Goal: Answer question/provide support: Share knowledge or assist other users

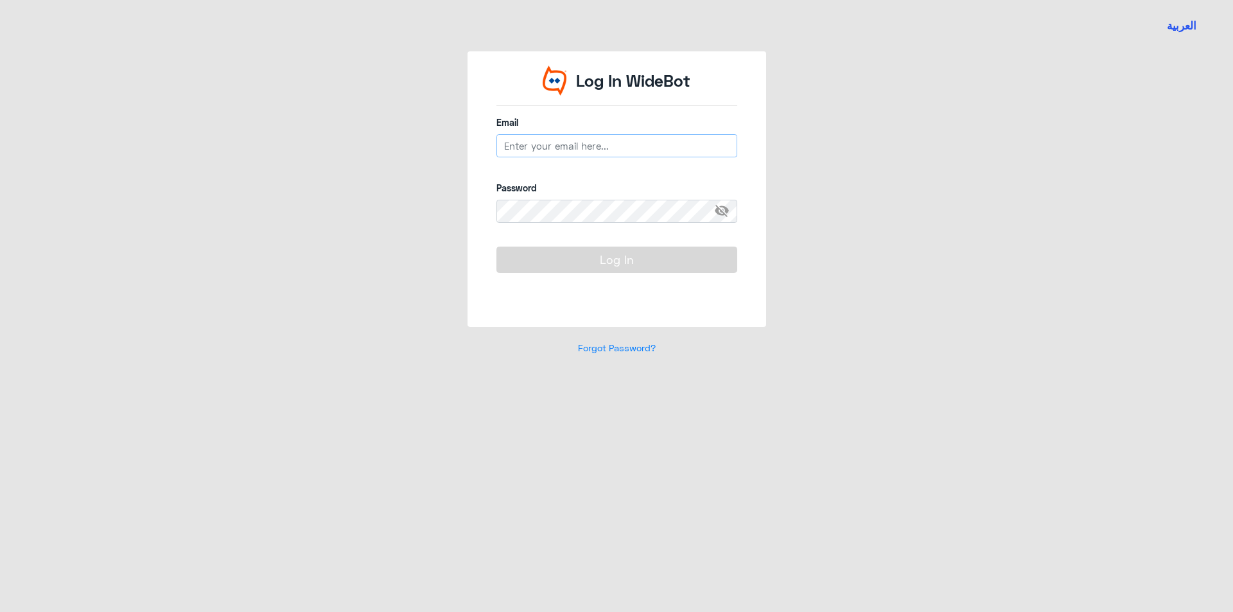
type input "[EMAIL_ADDRESS][DOMAIN_NAME]"
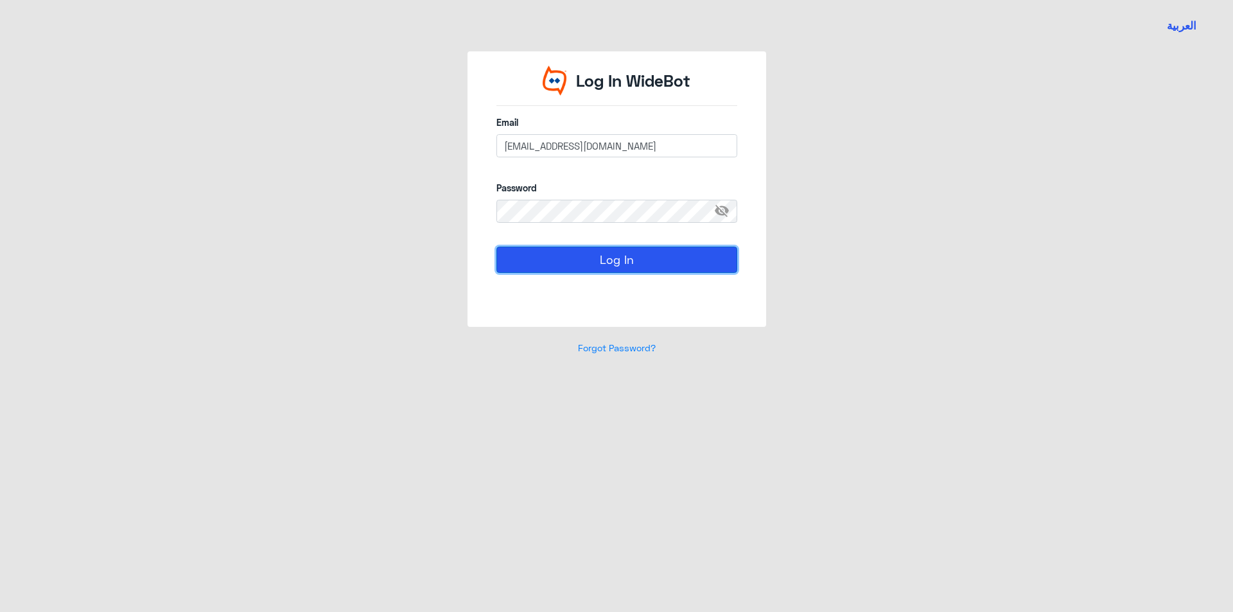
click at [566, 256] on button "Log In" at bounding box center [616, 260] width 241 height 26
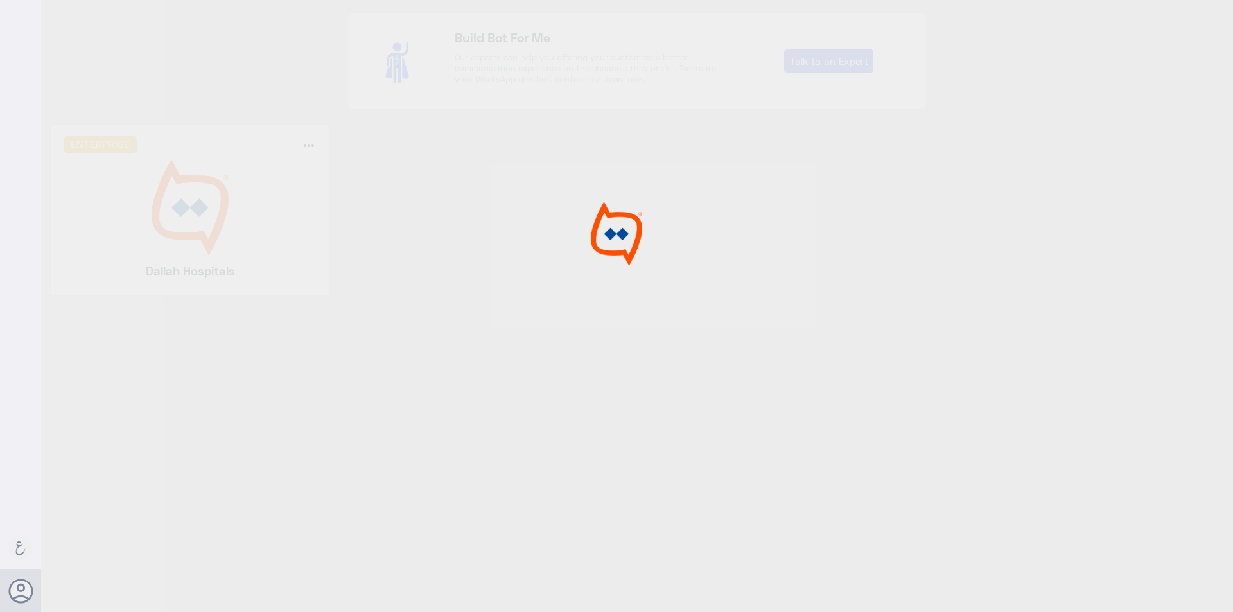
click at [218, 198] on div at bounding box center [616, 308] width 1233 height 616
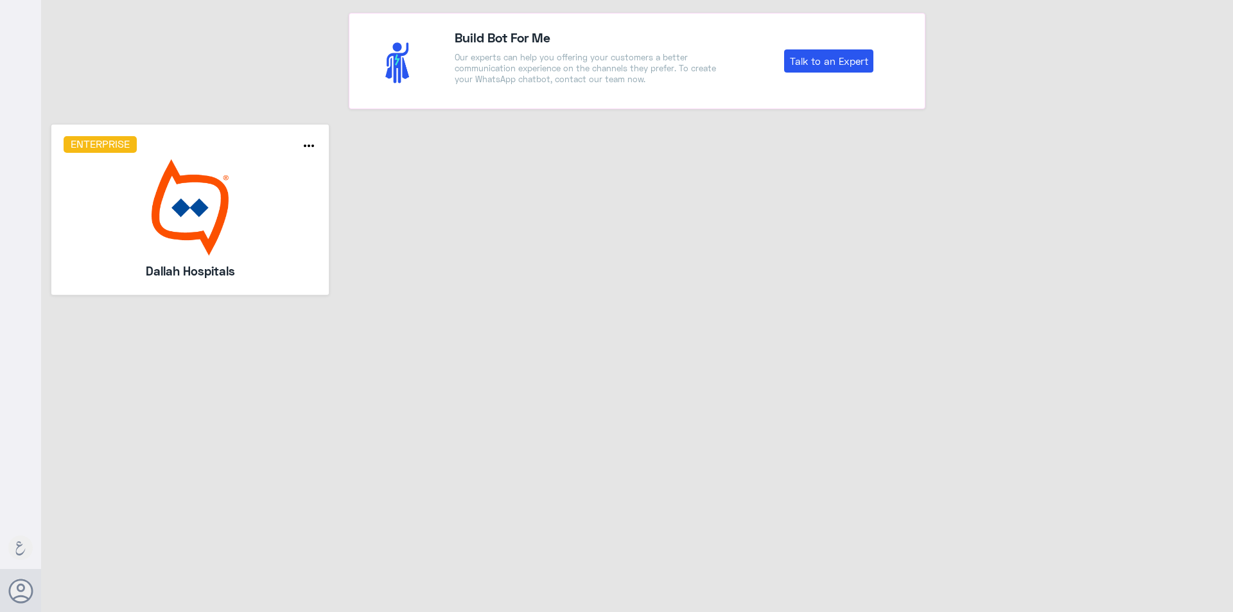
click at [218, 198] on img at bounding box center [191, 207] width 254 height 96
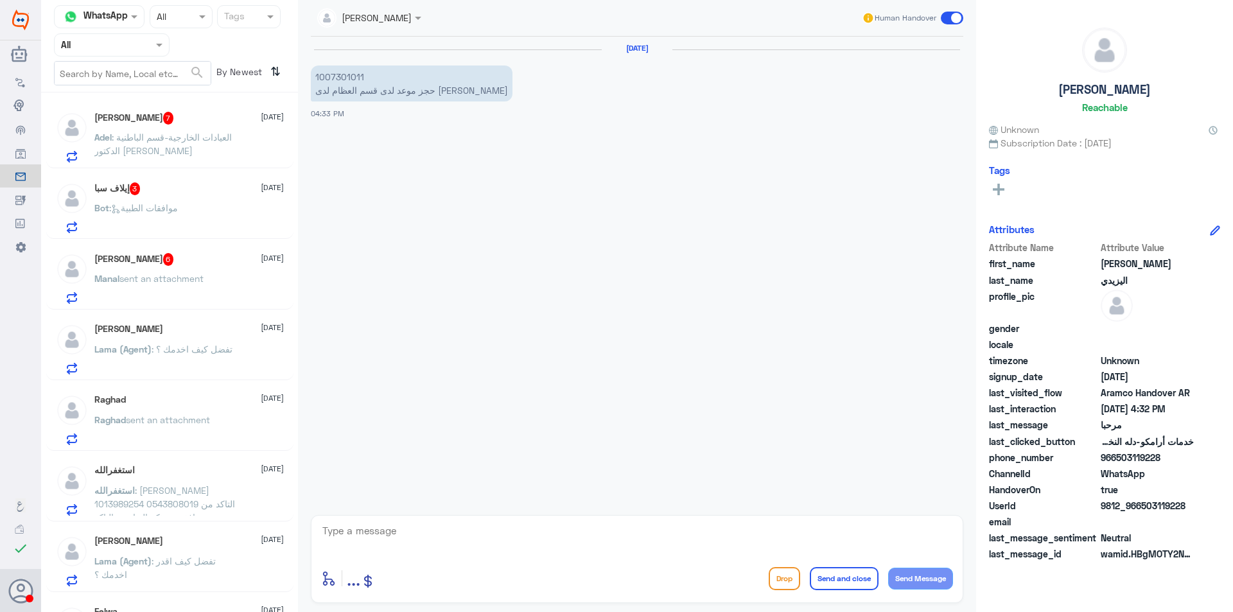
click at [105, 40] on input "text" at bounding box center [96, 44] width 71 height 15
click at [106, 150] on div "Your Team" at bounding box center [112, 161] width 116 height 30
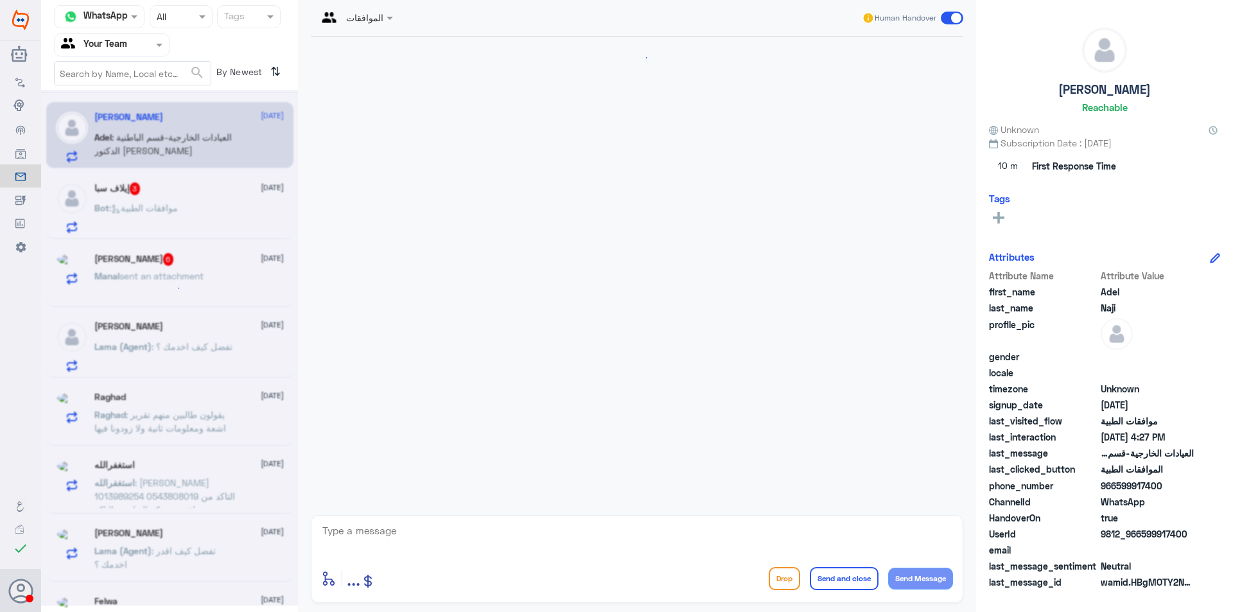
scroll to position [551, 0]
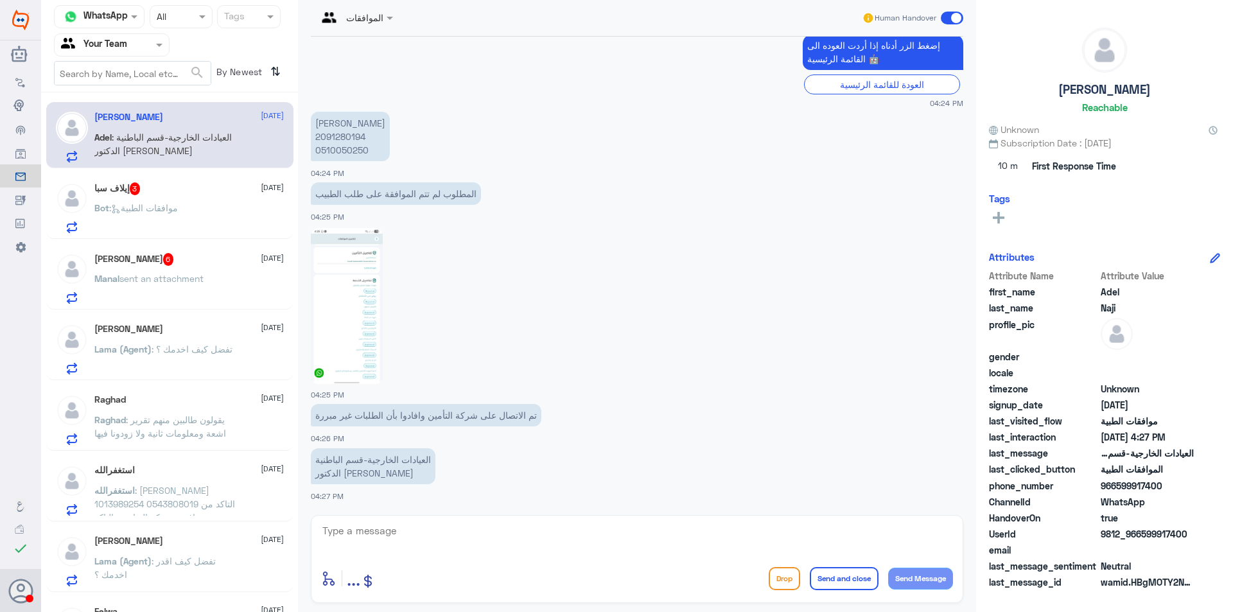
click at [330, 153] on p "[PERSON_NAME] 2091280194 0510050250" at bounding box center [350, 136] width 79 height 49
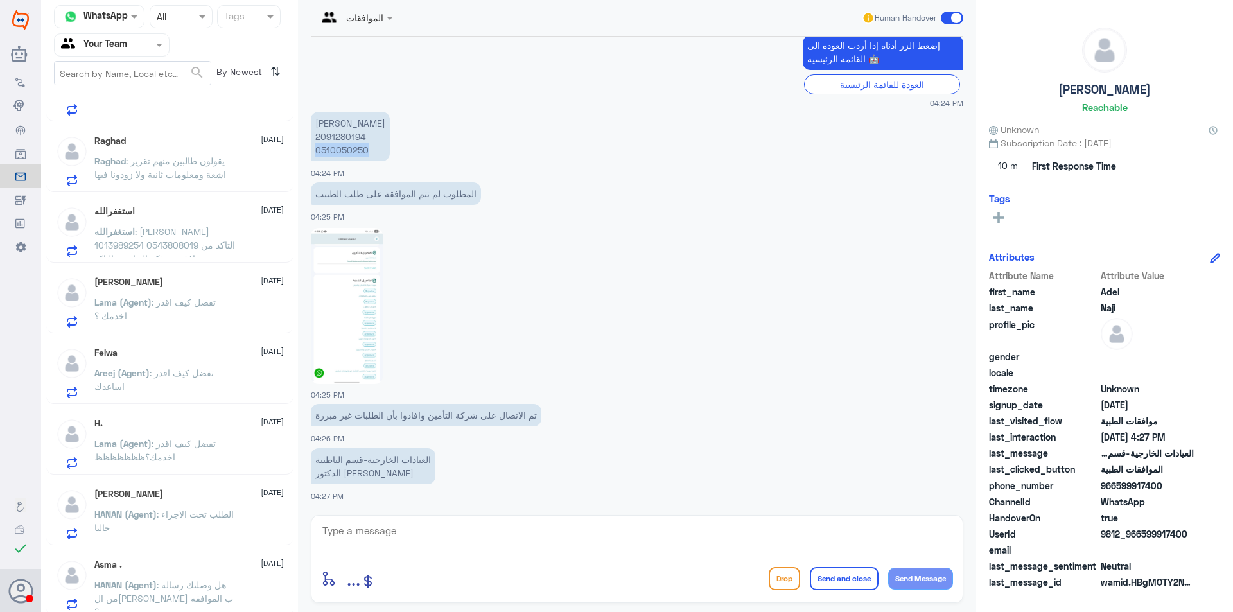
scroll to position [263, 0]
click at [207, 596] on span ": هل وصلتك رساله من ال[PERSON_NAME] ب الموافقه ..؟" at bounding box center [163, 594] width 139 height 38
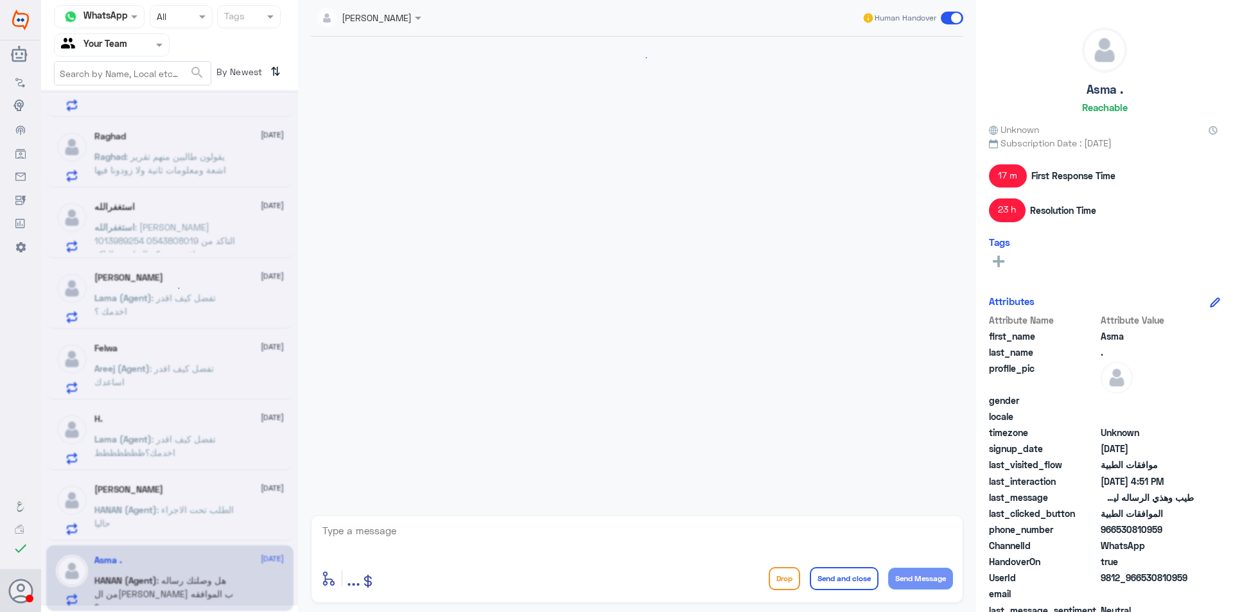
scroll to position [570, 0]
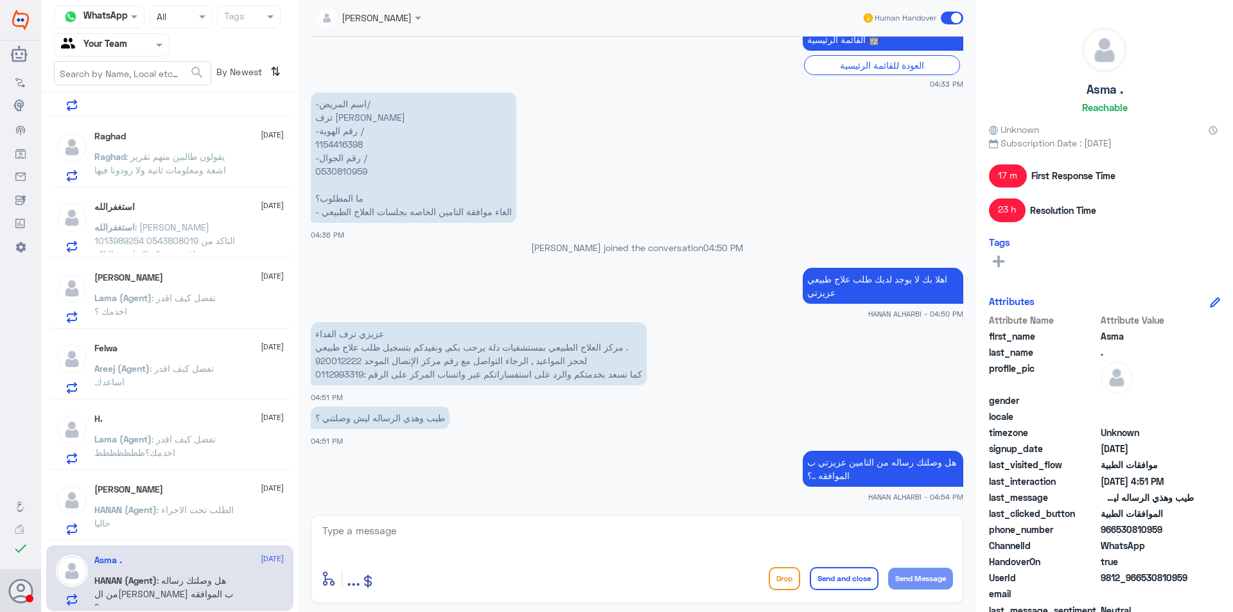
click at [345, 377] on p "عزيزي ترف الفداء مركز العلاج الطبيعي بمستشفيات دلة يرحب بكم, ونفيدكم بتسجيل طلب…" at bounding box center [479, 353] width 336 height 63
click at [342, 364] on p "عزيزي ترف الفداء مركز العلاج الطبيعي بمستشفيات دلة يرحب بكم, ونفيدكم بتسجيل طلب…" at bounding box center [479, 353] width 336 height 63
copy p "920012222"
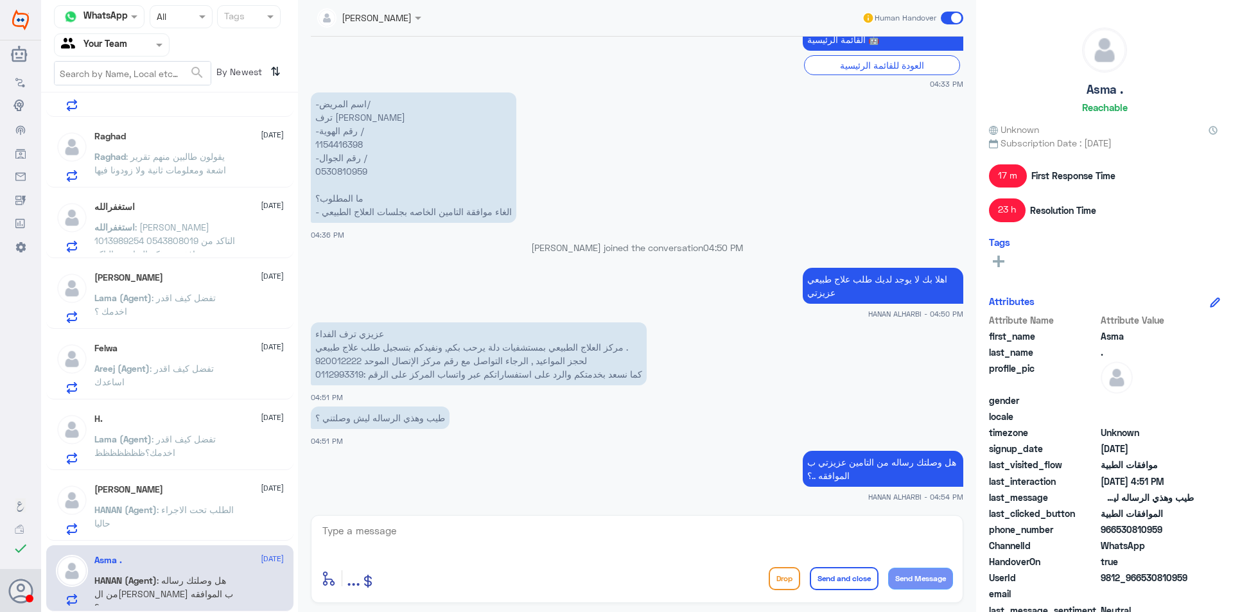
click at [353, 175] on p "-اسم المريض/ ترف [PERSON_NAME] -رقم الهوية / 1154416398 -رقم الجوال / 053081095…" at bounding box center [413, 157] width 205 height 130
copy p "0530810959"
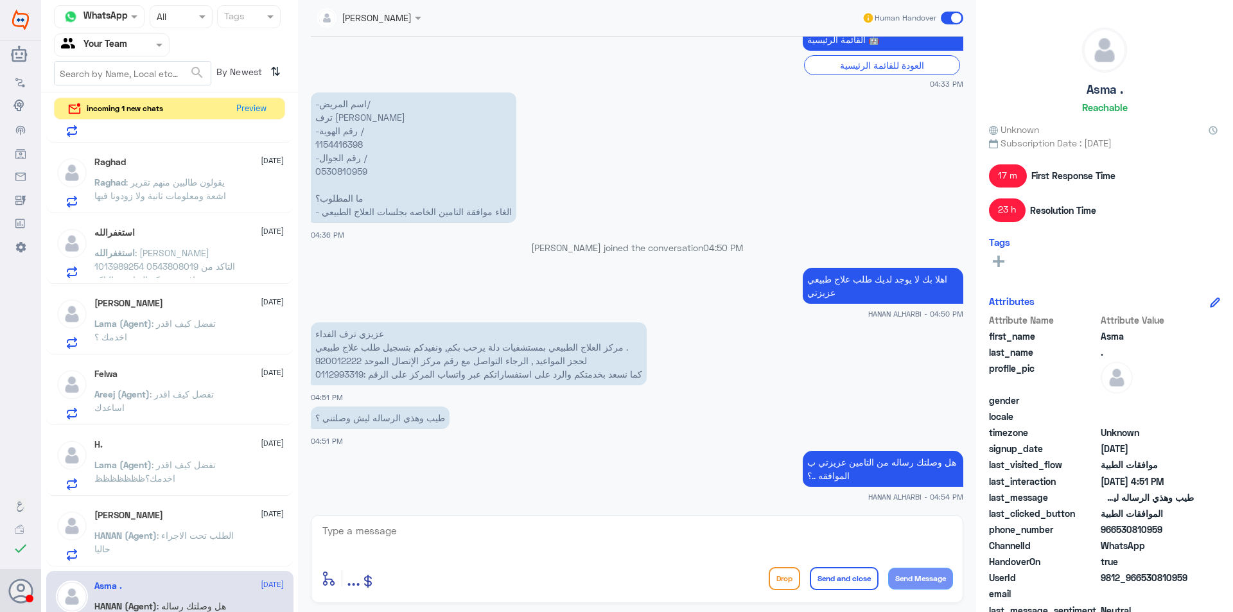
click at [717, 548] on textarea at bounding box center [637, 537] width 632 height 31
type textarea "k"
click at [862, 541] on textarea "نتمنى لكم دوام الصحه والعافيه" at bounding box center [637, 537] width 632 height 31
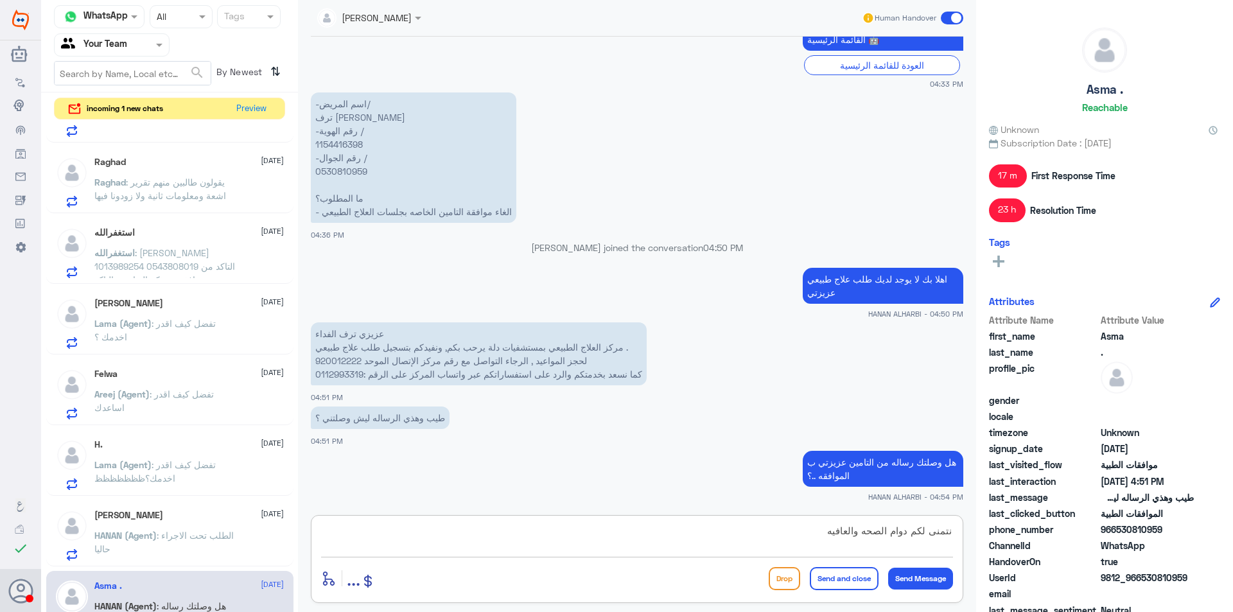
type textarea "نتمنى لكم دوام الصحه والعافيه"
click at [855, 575] on button "Send and close" at bounding box center [844, 578] width 69 height 23
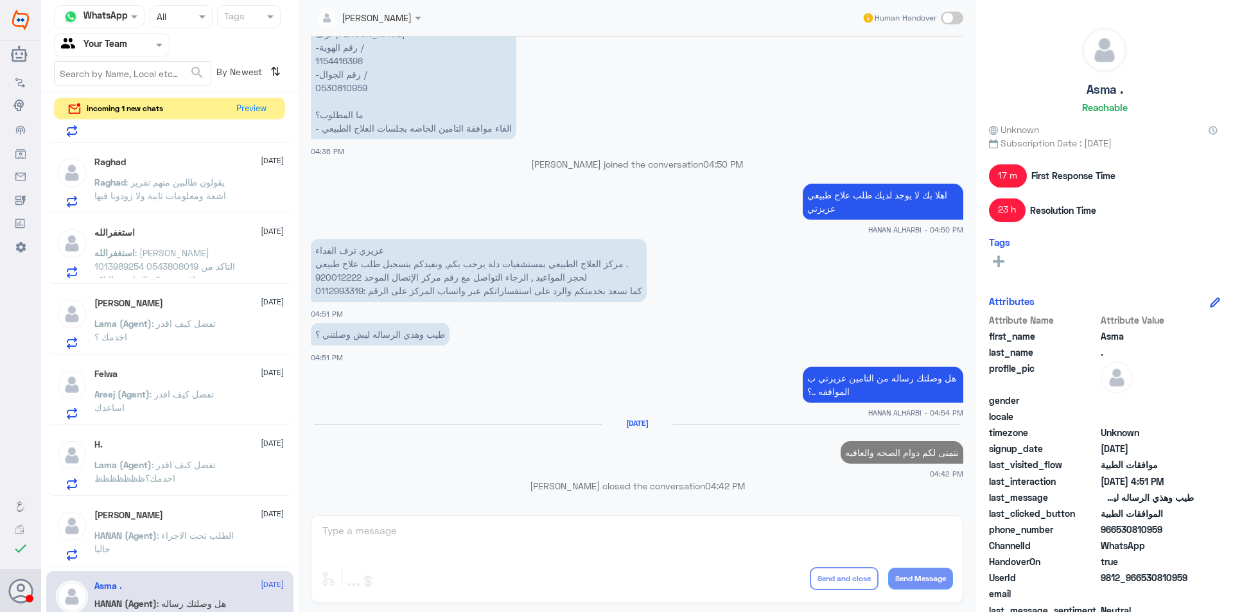
drag, startPoint x: 855, startPoint y: 575, endPoint x: 776, endPoint y: 469, distance: 132.6
click at [802, 470] on div "HANAN ALHARBI Human Handover [DATE] السلام عليكم 04:33 PM مرحباً بك في مستشفيات…" at bounding box center [637, 308] width 678 height 616
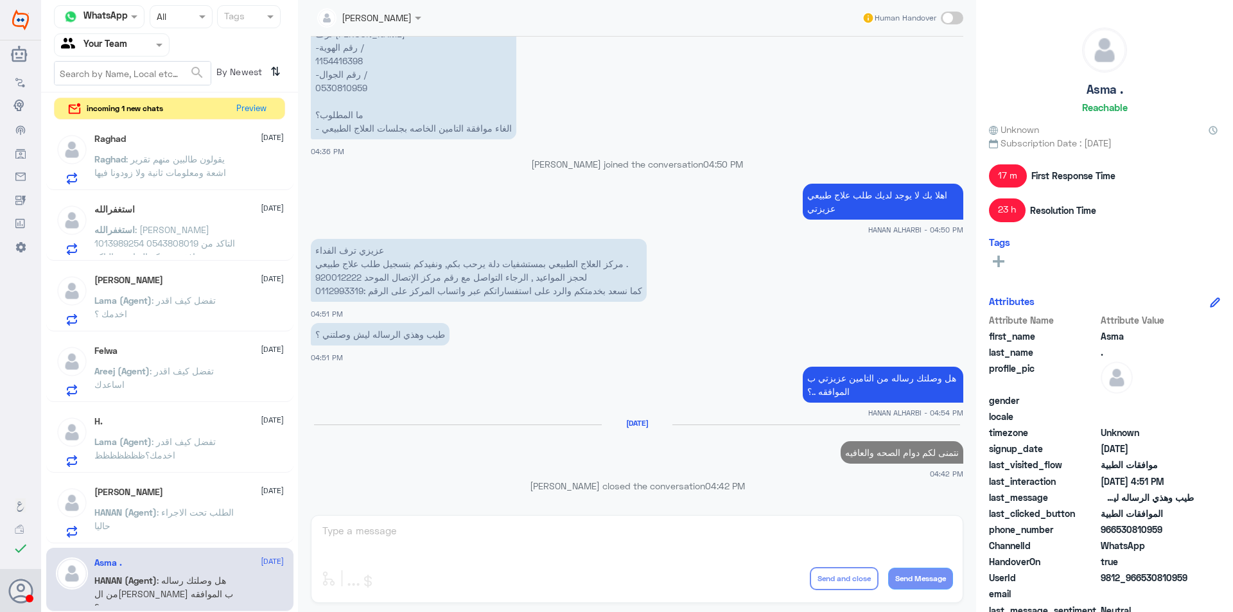
scroll to position [634, 0]
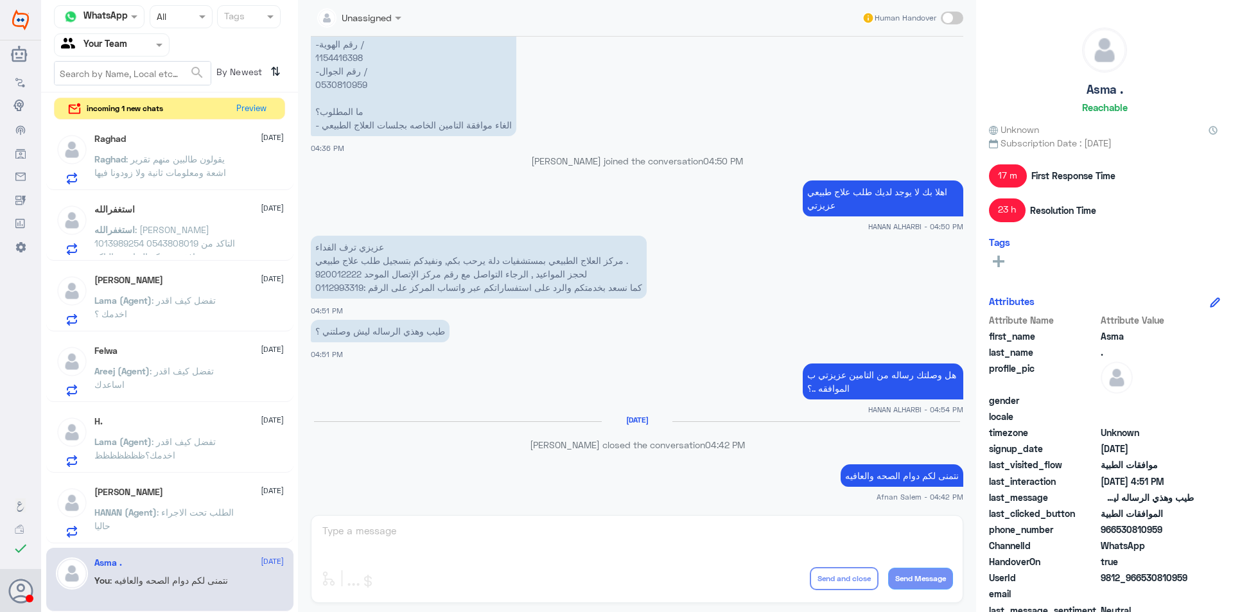
click at [232, 487] on div "[PERSON_NAME] [DATE]" at bounding box center [188, 492] width 189 height 11
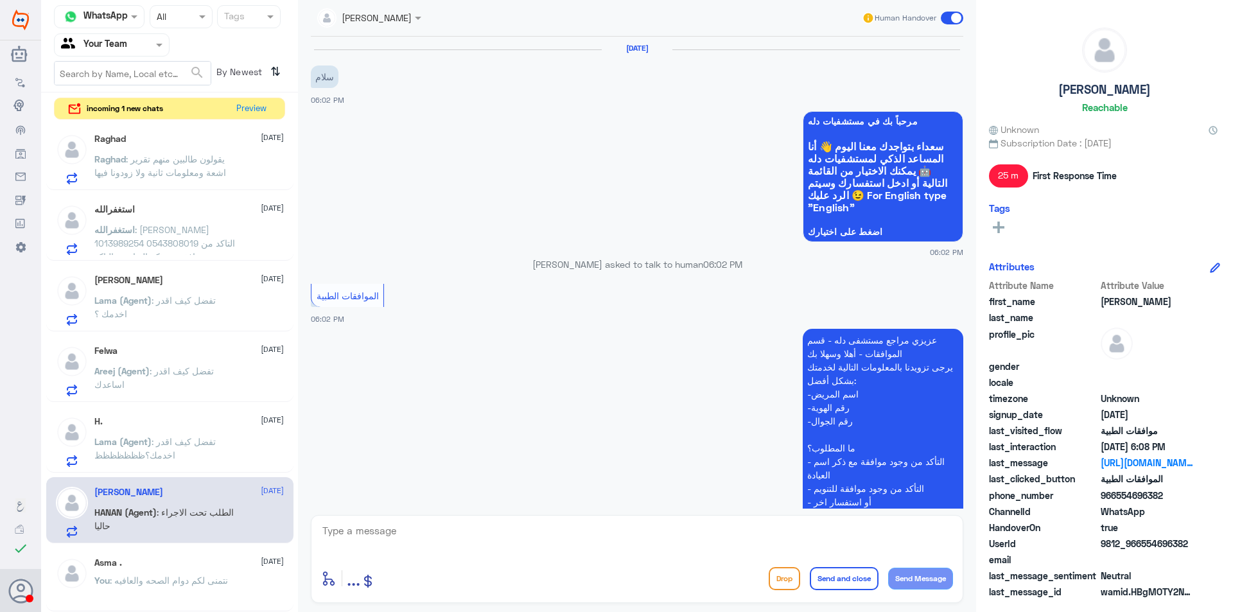
scroll to position [564, 0]
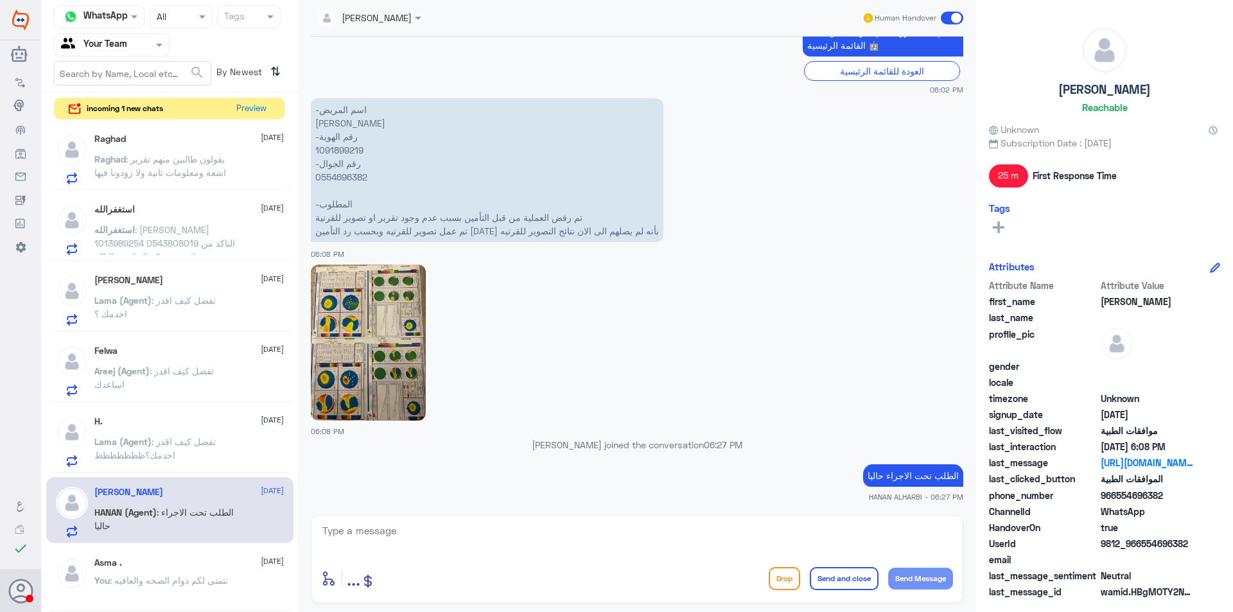
click at [356, 180] on p "-اسم المريض [PERSON_NAME] -رقم الهوية 1091899219 -رقم الجوال 0554696382 -المطلو…" at bounding box center [487, 170] width 352 height 144
copy p "0554696382"
click at [174, 459] on p "Lama (Agent) : تفضل كيف اقدر اخدمك؟ظظظظظظظ" at bounding box center [166, 451] width 144 height 32
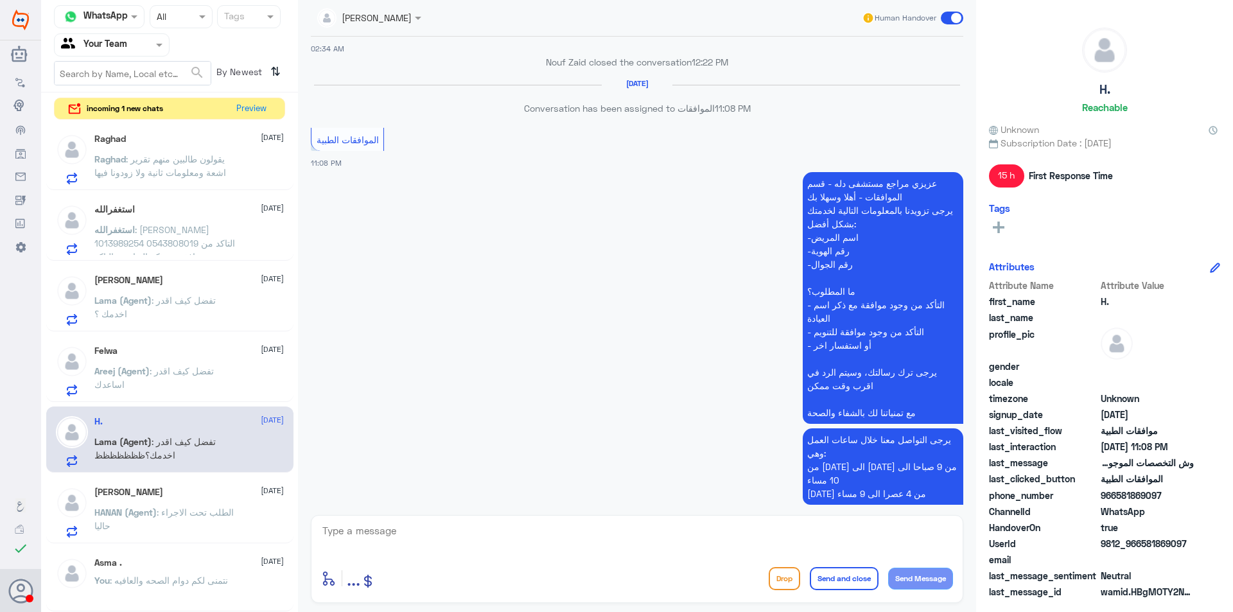
scroll to position [692, 0]
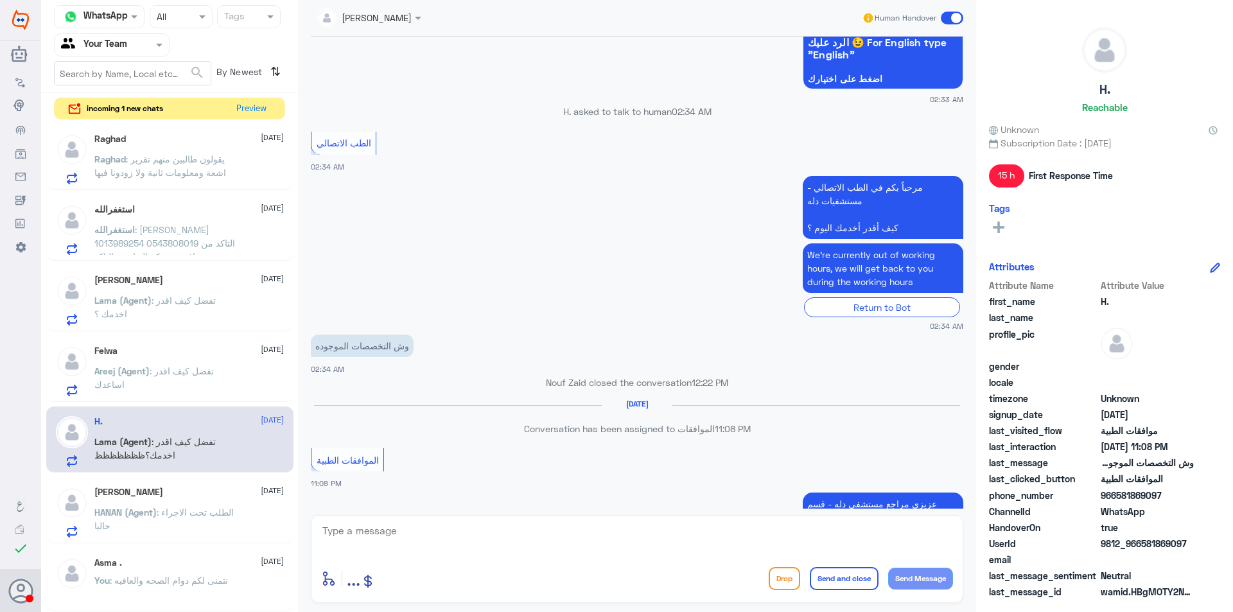
click at [778, 571] on button "Drop" at bounding box center [783, 578] width 31 height 23
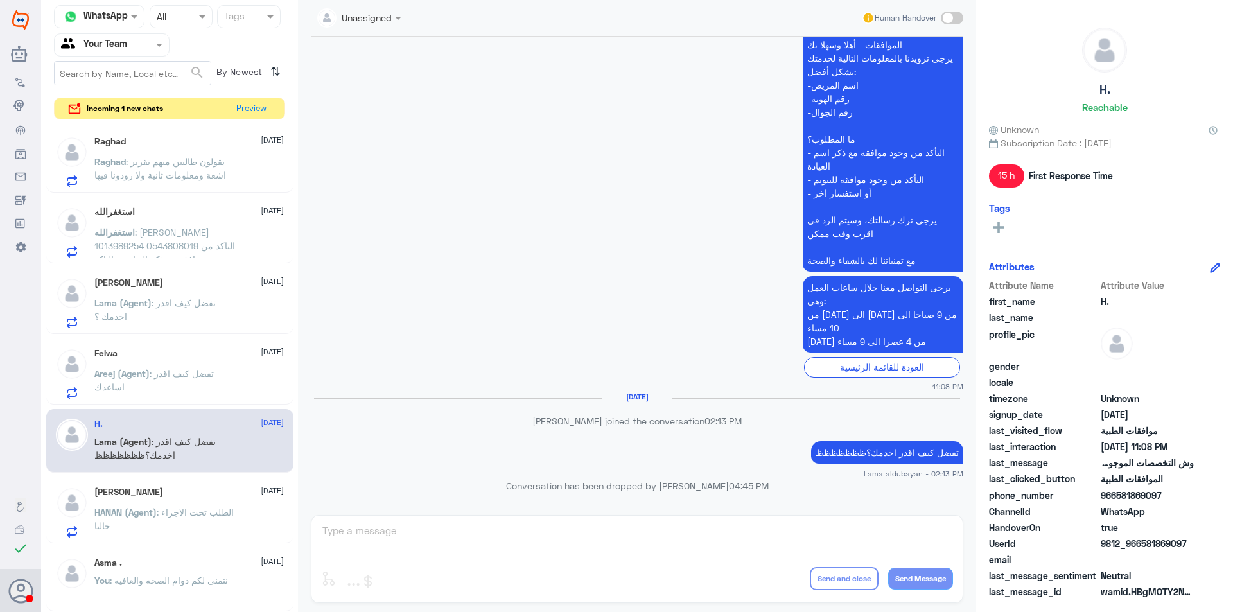
click at [213, 361] on div "Felwa [DATE] Areej (Agent) : تفضل كيف اقدر اساعدك" at bounding box center [188, 373] width 189 height 51
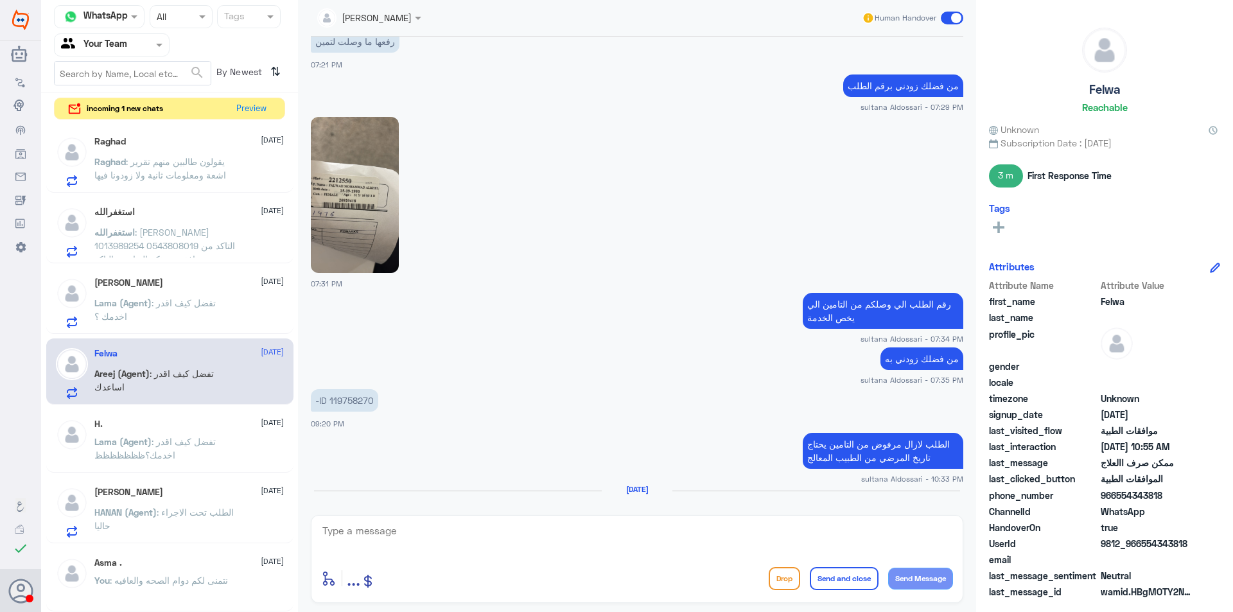
scroll to position [896, 0]
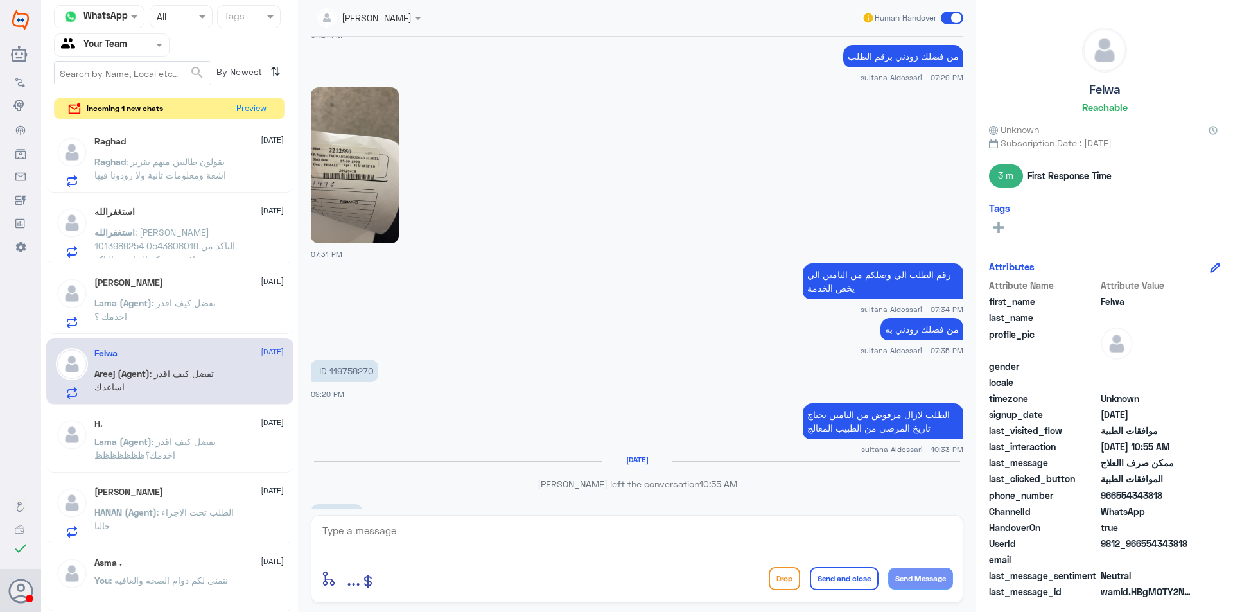
click at [353, 371] on p "-ID 119758270" at bounding box center [344, 370] width 67 height 22
copy p "119758270"
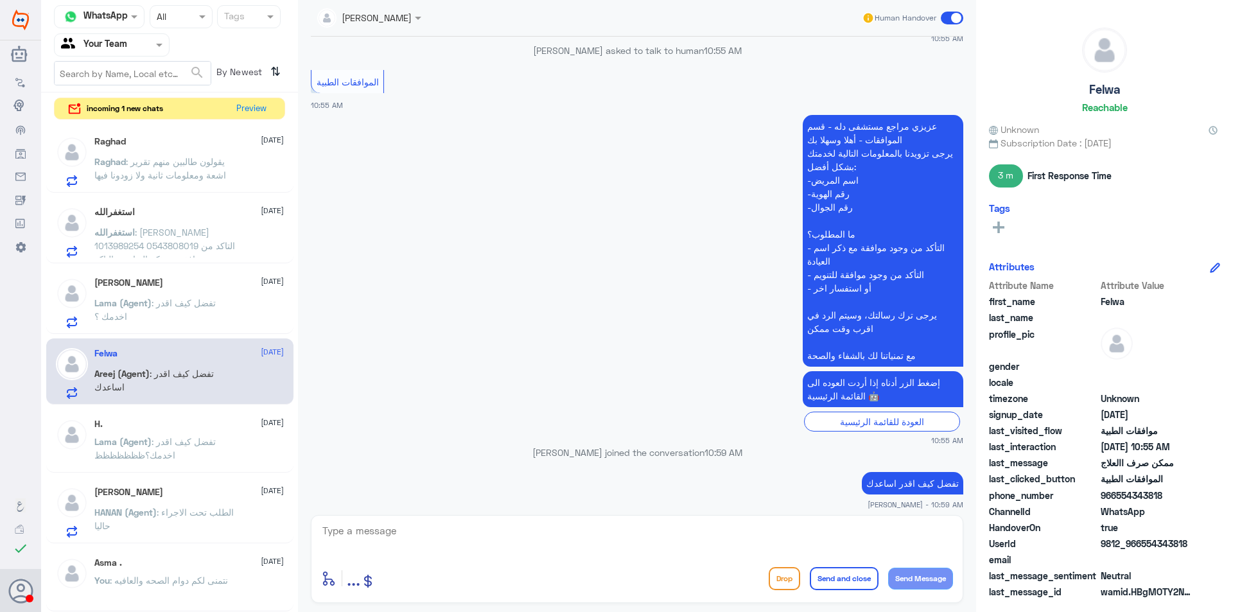
scroll to position [1750, 0]
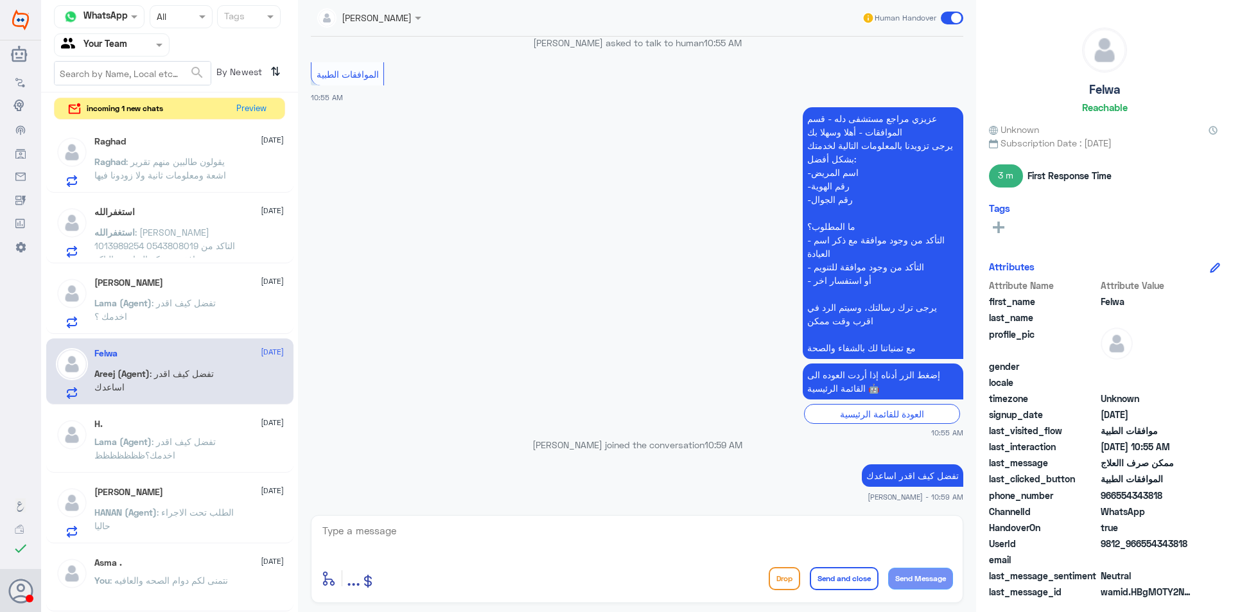
click at [781, 530] on textarea at bounding box center [637, 537] width 632 height 31
type textarea "نتمنى لكم دوام الصحه والعافيه"
click at [861, 569] on button "Send and close" at bounding box center [844, 578] width 69 height 23
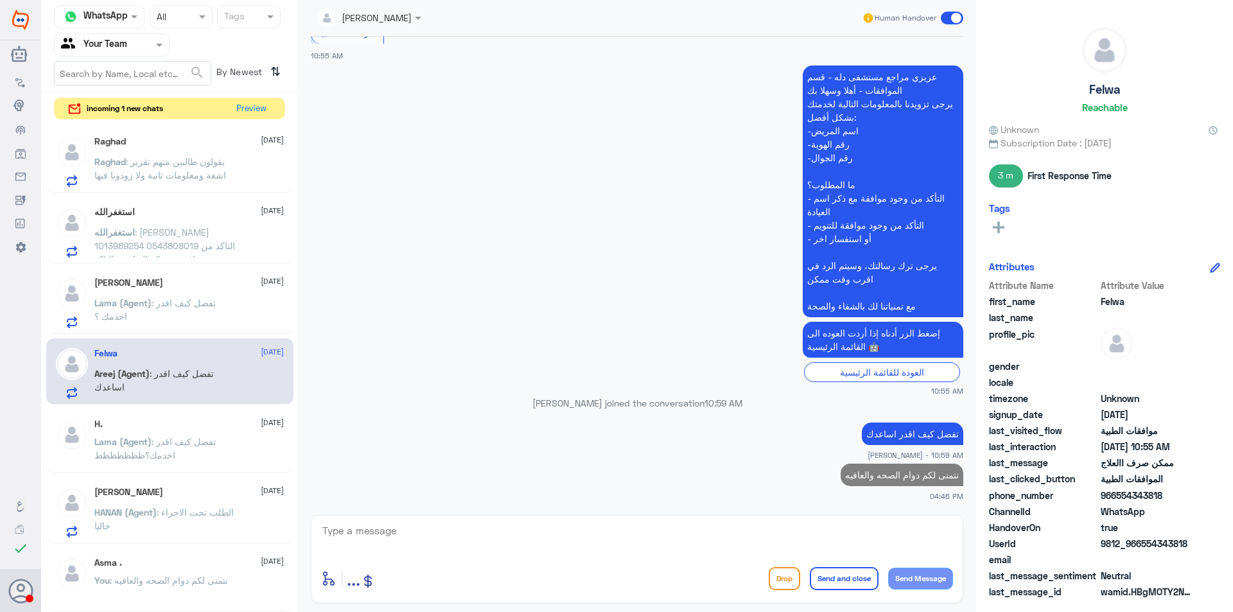
scroll to position [281, 0]
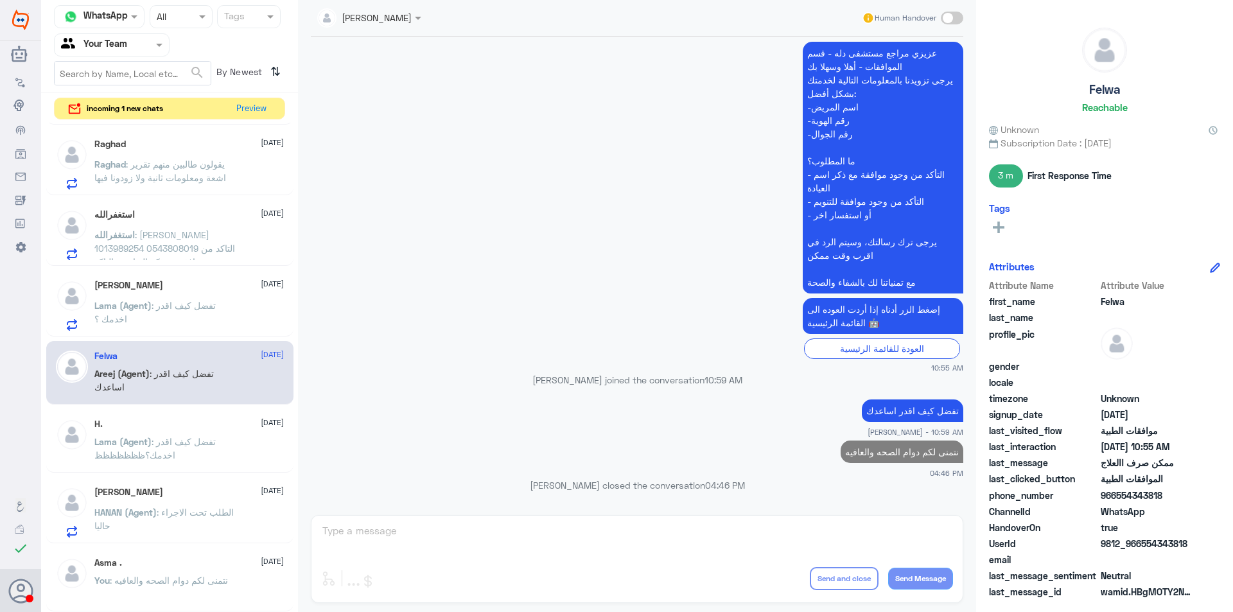
click at [211, 303] on span ": تفضل كيف اقدر اخدمك ؟" at bounding box center [154, 312] width 121 height 24
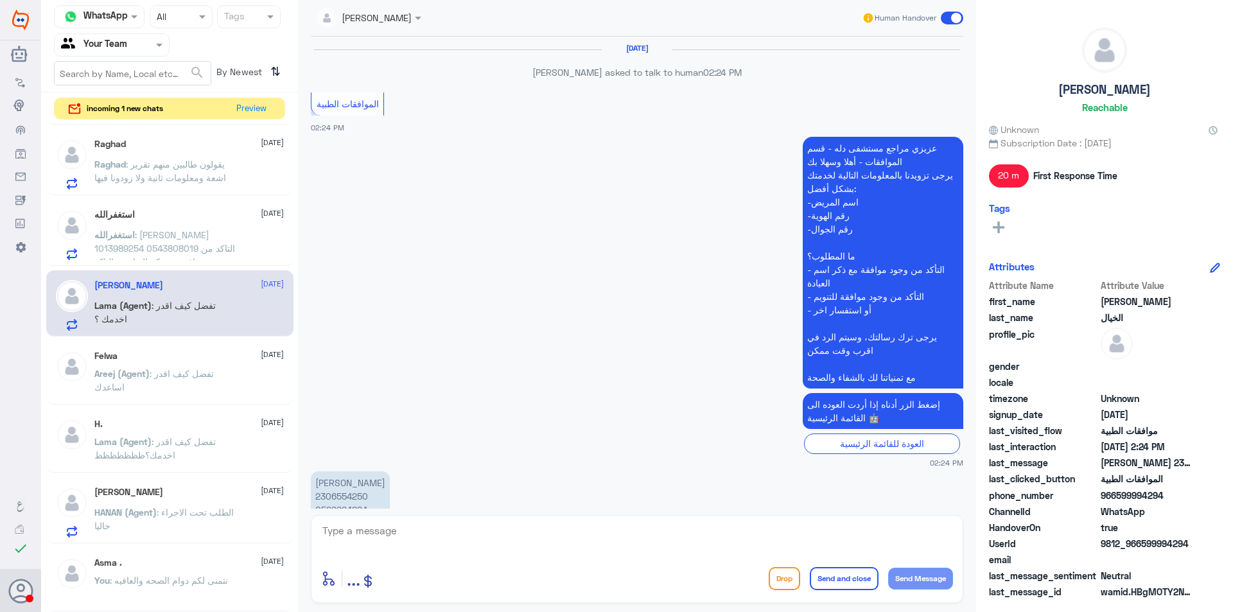
scroll to position [1056, 0]
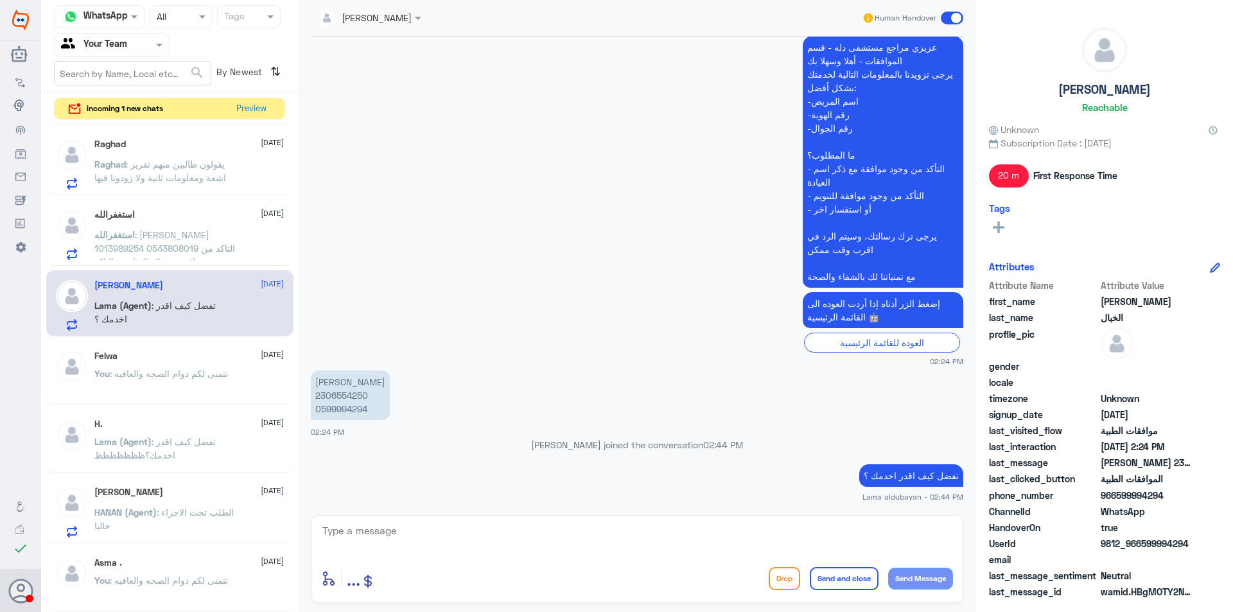
click at [328, 415] on p "[PERSON_NAME] 2306554250 0599994294" at bounding box center [350, 394] width 79 height 49
copy p "0599994294"
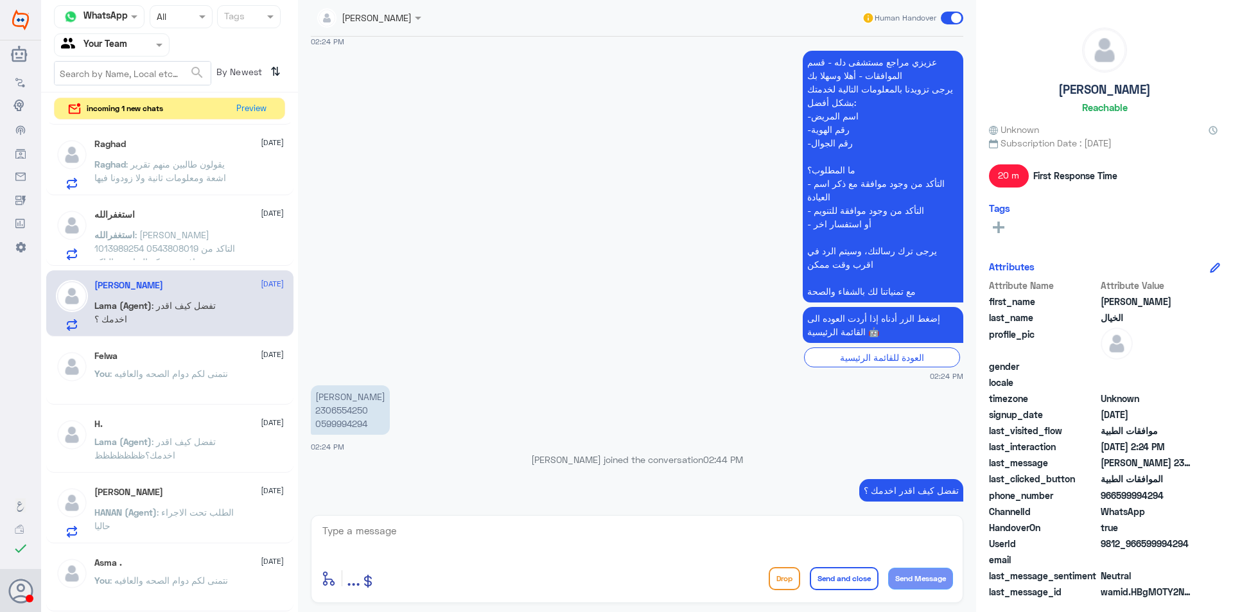
scroll to position [2412, 0]
click at [352, 405] on p "[PERSON_NAME] 2306554250 0599994294" at bounding box center [350, 408] width 79 height 49
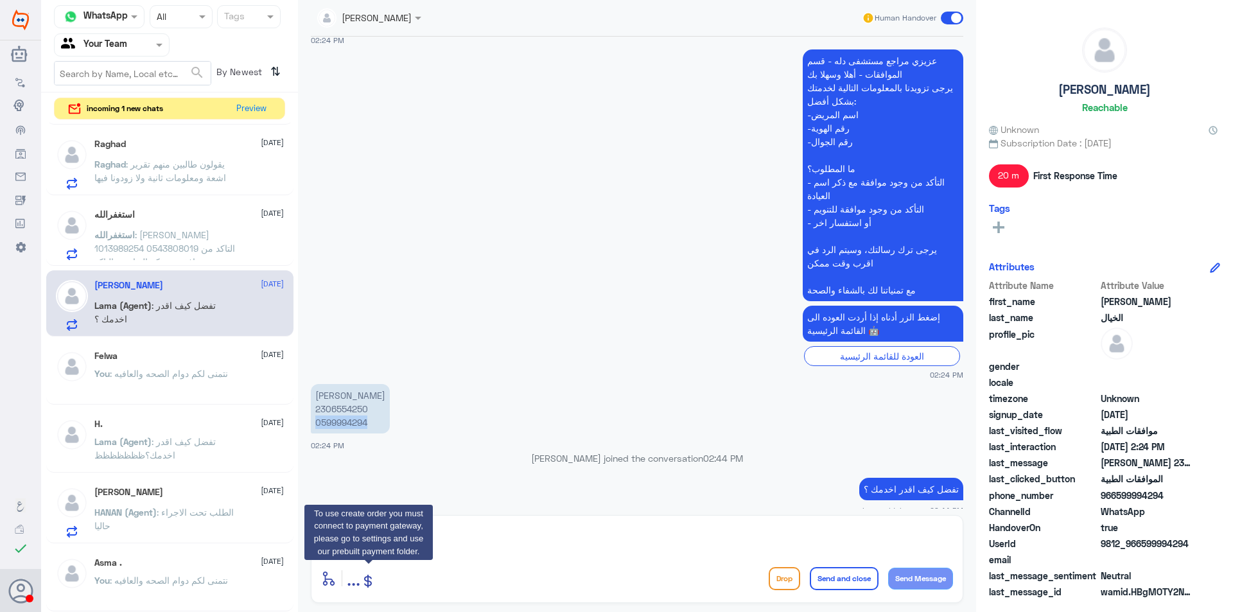
copy p "0599994294"
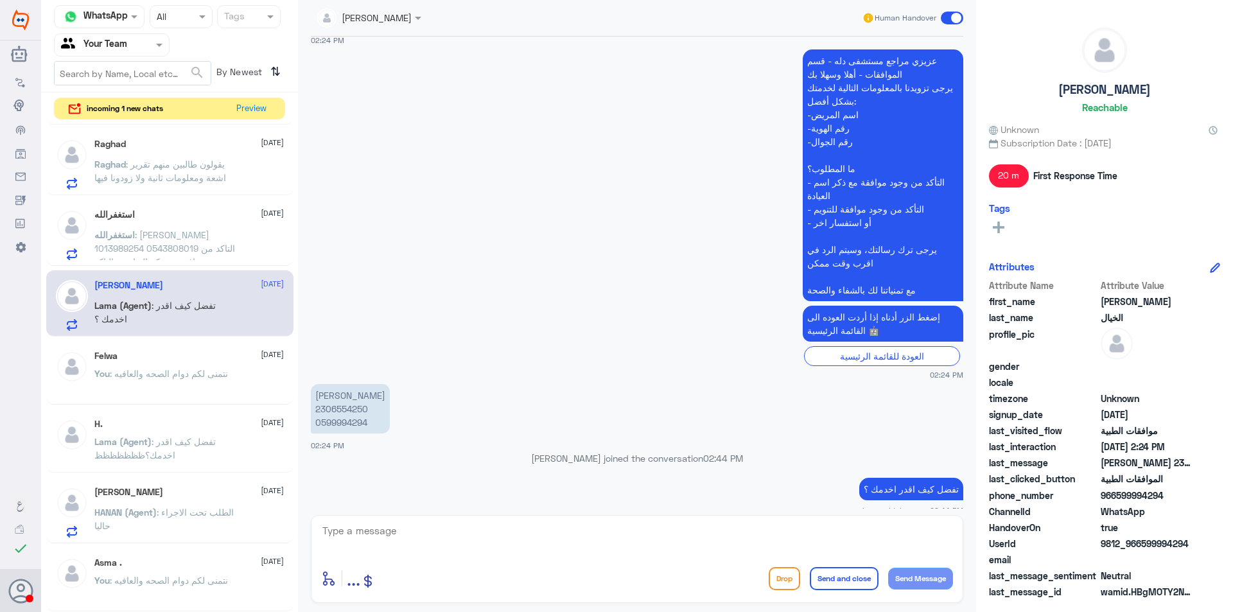
click at [862, 531] on textarea at bounding box center [637, 537] width 632 height 31
click at [862, 531] on textarea "نتمنى لكم دوام الصحه والعافيه" at bounding box center [637, 537] width 632 height 31
type textarea "نتمنى لكم دوام الصحه والعافيه"
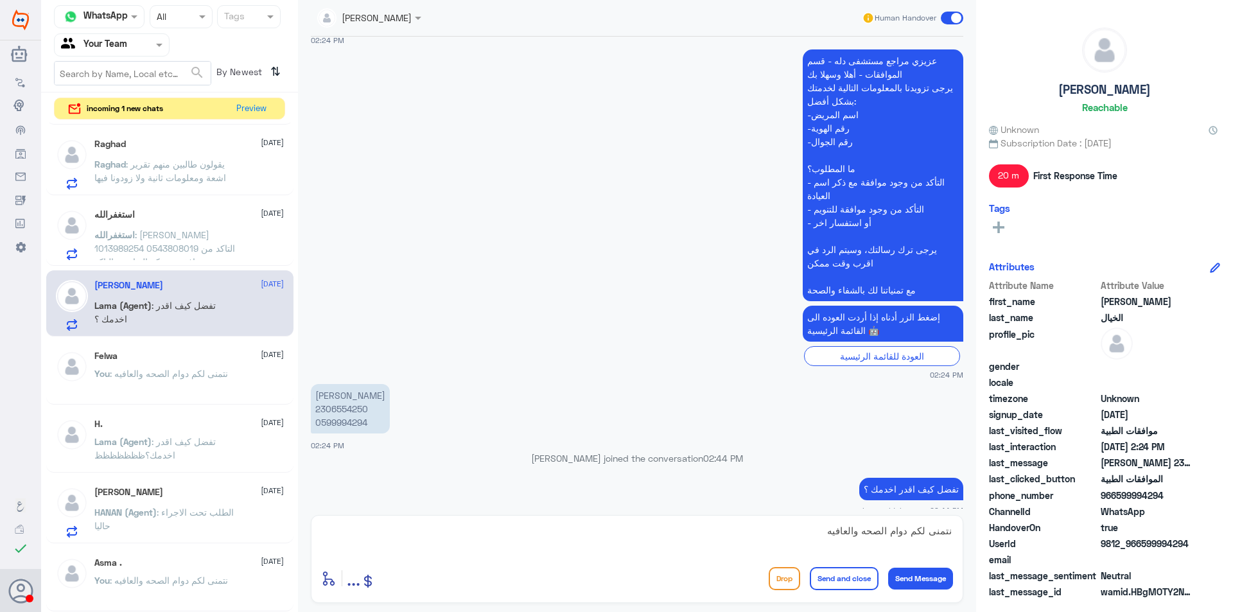
click at [866, 582] on button "Send and close" at bounding box center [844, 578] width 69 height 23
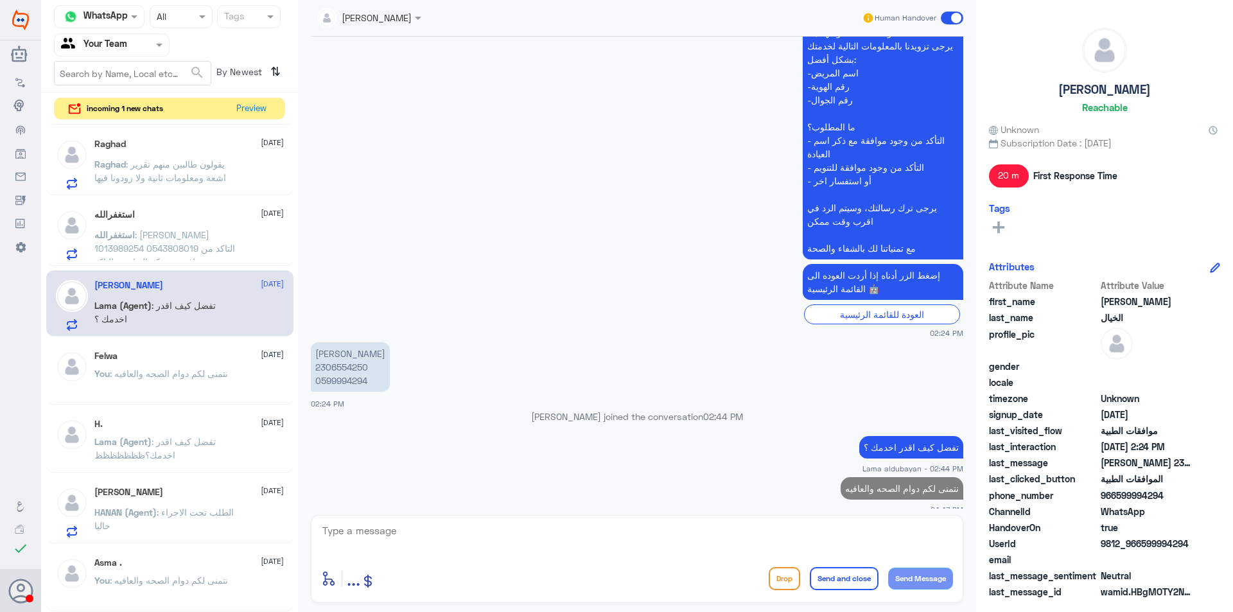
scroll to position [279, 0]
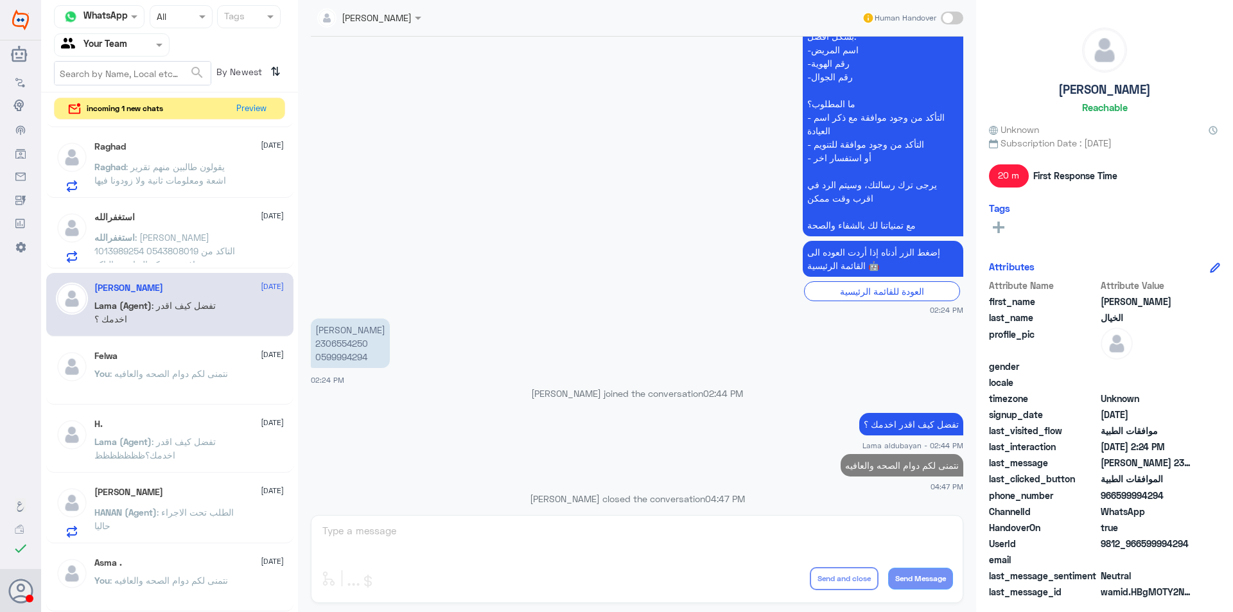
click at [225, 243] on p "استغفرالله : [PERSON_NAME] 1013989254 0543808019 التاكد من وجود موافقة مع ذكر ا…" at bounding box center [166, 246] width 144 height 32
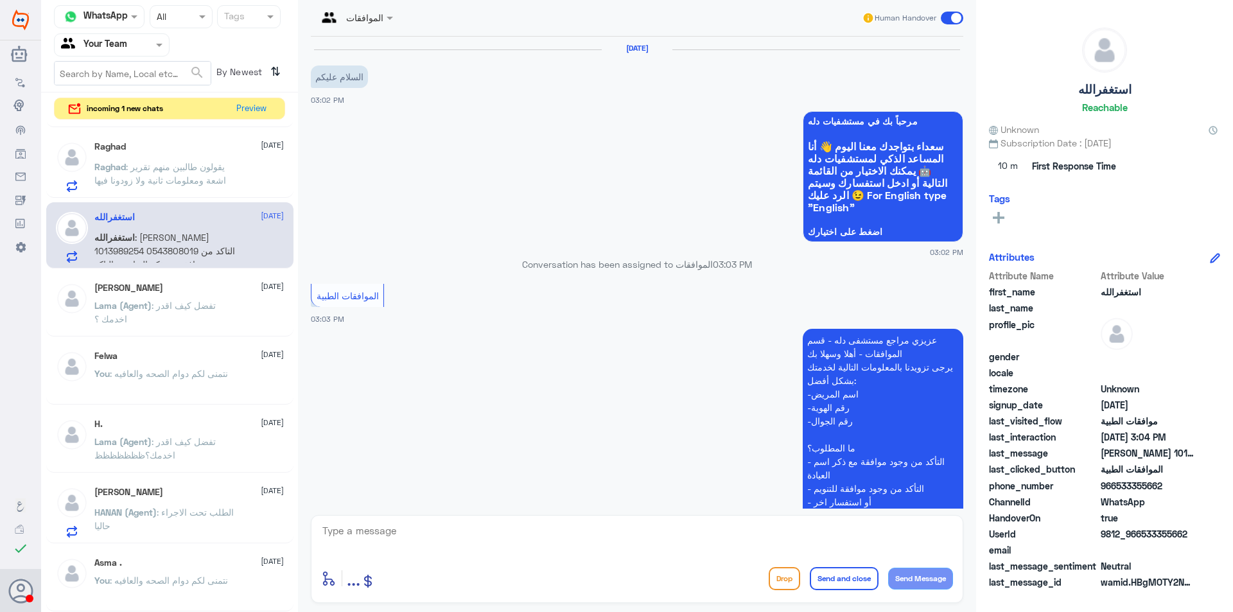
scroll to position [241, 0]
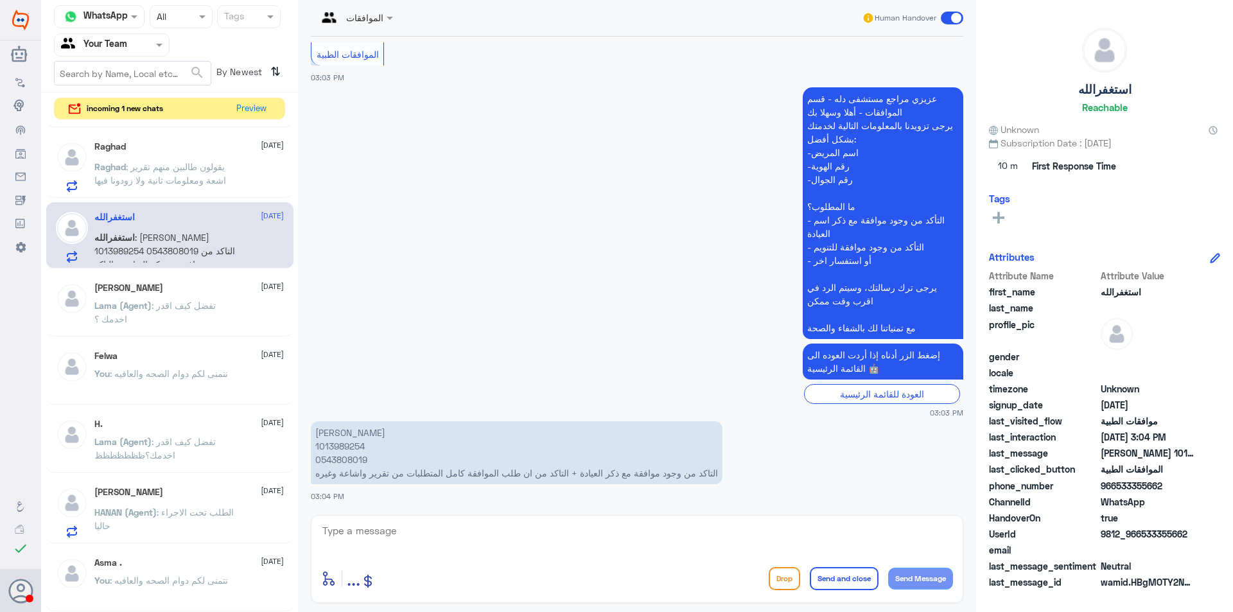
click at [710, 531] on textarea at bounding box center [637, 537] width 632 height 31
click at [333, 453] on p "[PERSON_NAME] 1013989254 0543808019 التاكد من وجود موافقة مع ذكر العيادة + التا…" at bounding box center [516, 452] width 411 height 63
copy p "0543808019"
click at [725, 523] on div "enter flow name ... Drop Send and close Send Message" at bounding box center [637, 559] width 652 height 88
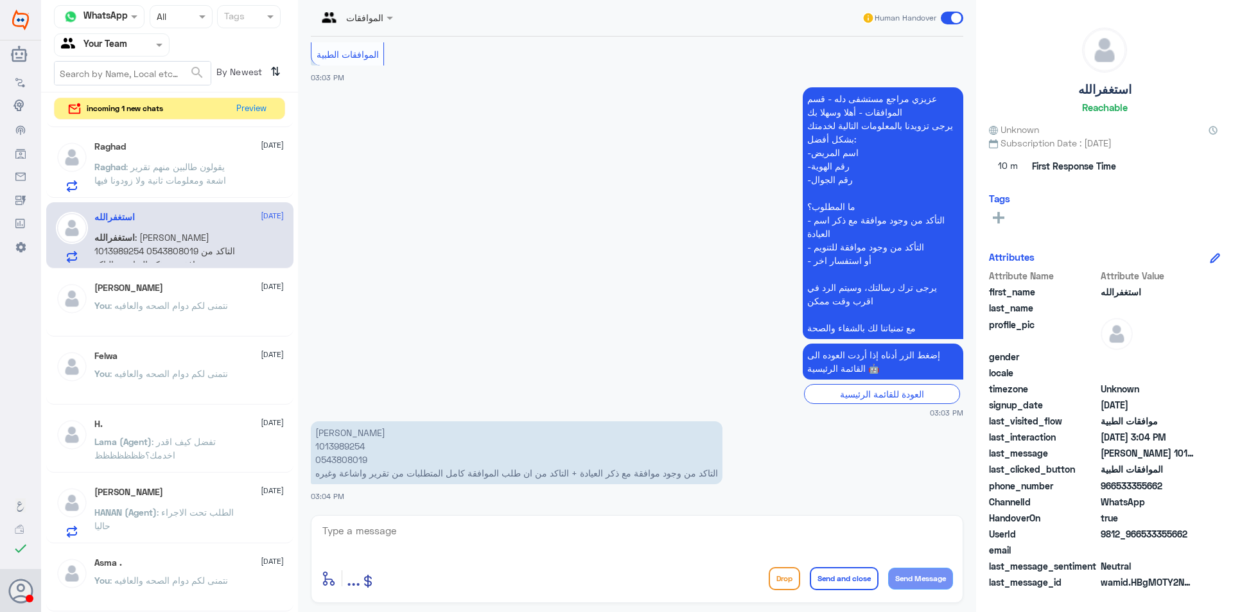
click at [728, 529] on textarea at bounding box center [637, 537] width 632 height 31
type textarea "u"
type textarea "عزيزتي لايوجد اي طلب في دله النخيل"
click at [728, 529] on textarea "عزيزتي لايوجد اي طلب في دله النخيل" at bounding box center [637, 537] width 632 height 31
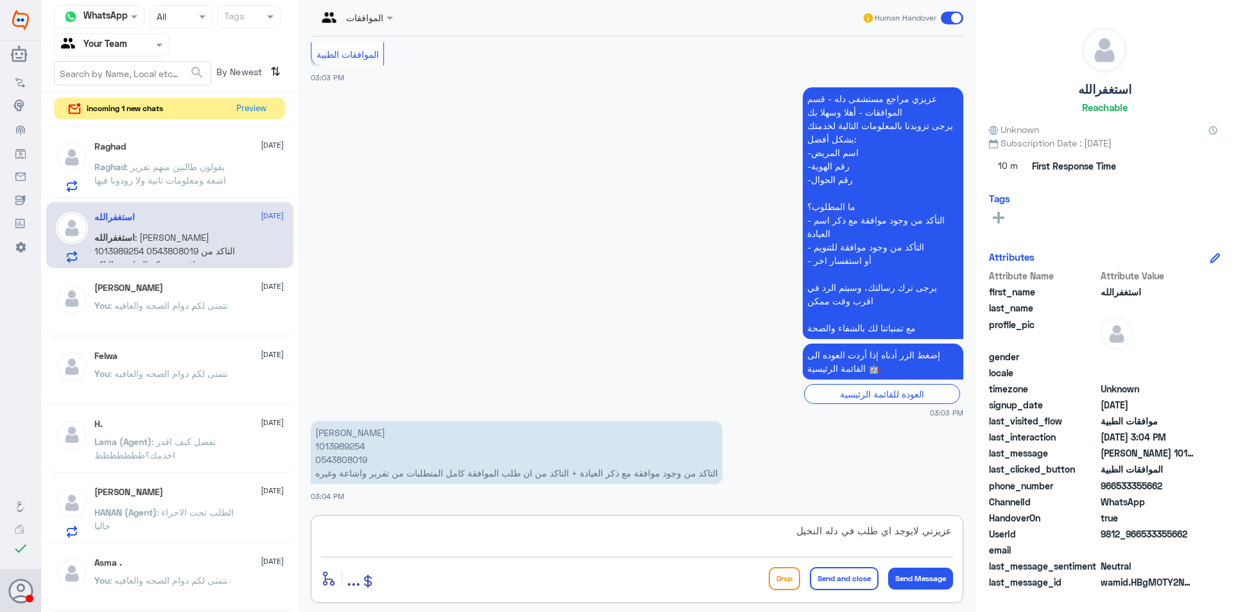
click at [728, 529] on textarea "عزيزتي لايوجد اي طلب في دله النخيل" at bounding box center [637, 537] width 632 height 31
click at [829, 531] on textarea "عزيزتي لايوجد اي طلب في دله النخيل" at bounding box center [637, 537] width 632 height 31
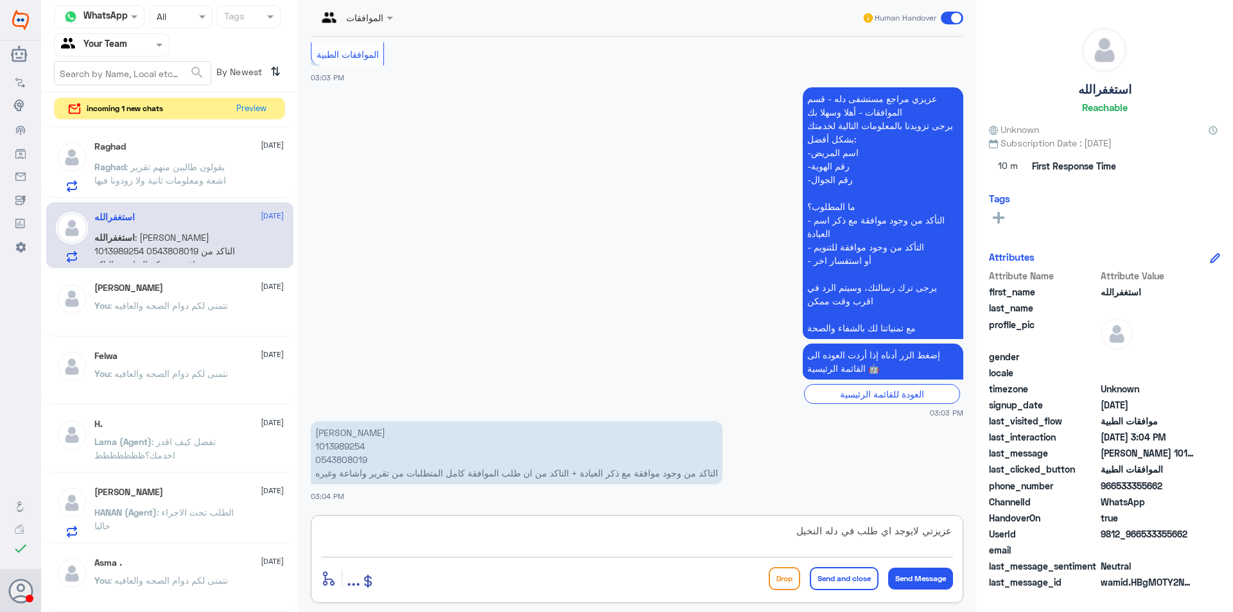
click at [829, 531] on textarea "عزيزتي لايوجد اي طلب في دله النخيل" at bounding box center [637, 537] width 632 height 31
click at [144, 178] on span ": يقولون طالبين منهم تقرير اشعة ومعلومات ثانية ولا زودونا فيها" at bounding box center [160, 173] width 132 height 24
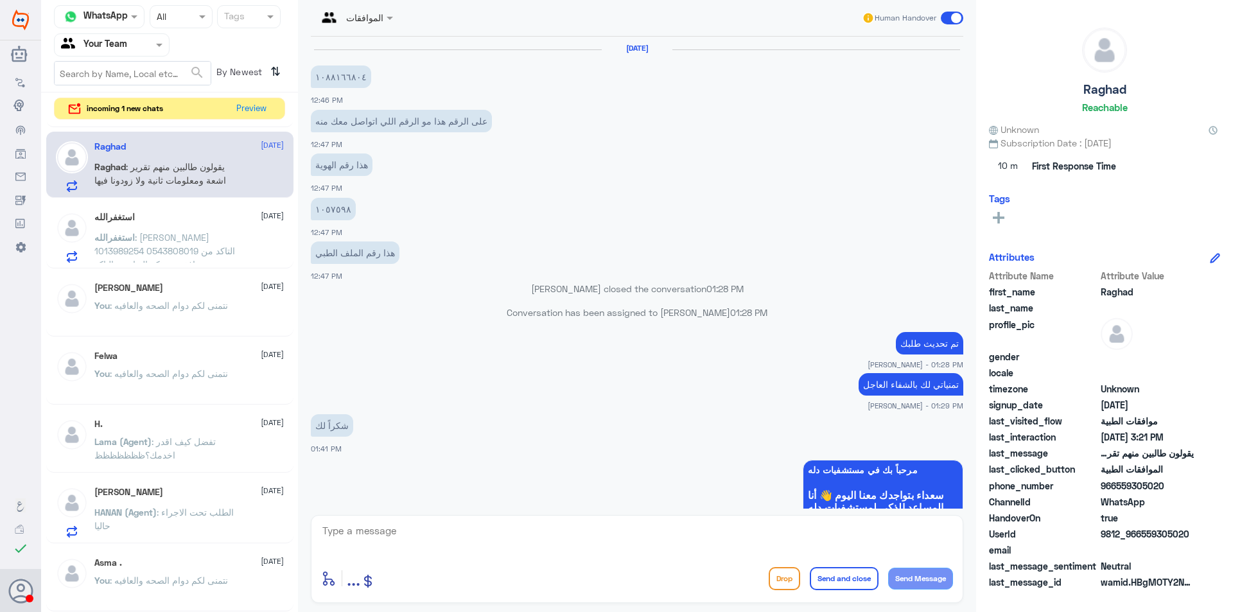
scroll to position [739, 0]
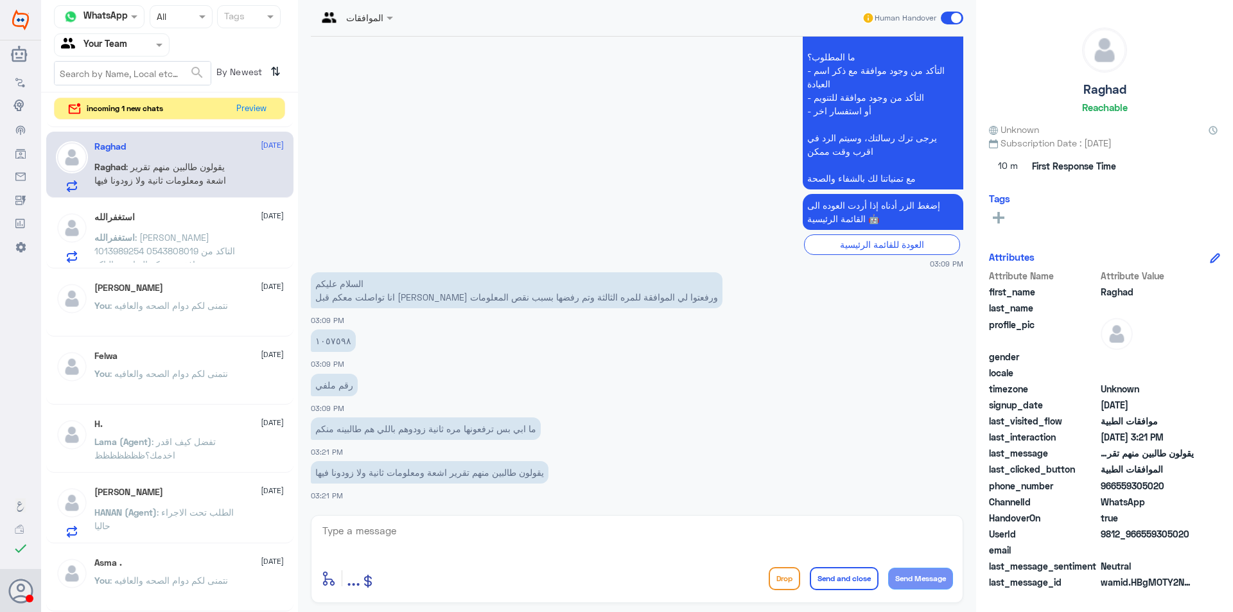
click at [329, 341] on p "١٠٥٧٥٩٨" at bounding box center [333, 340] width 45 height 22
copy p "١٠٥٧٥٩٨"
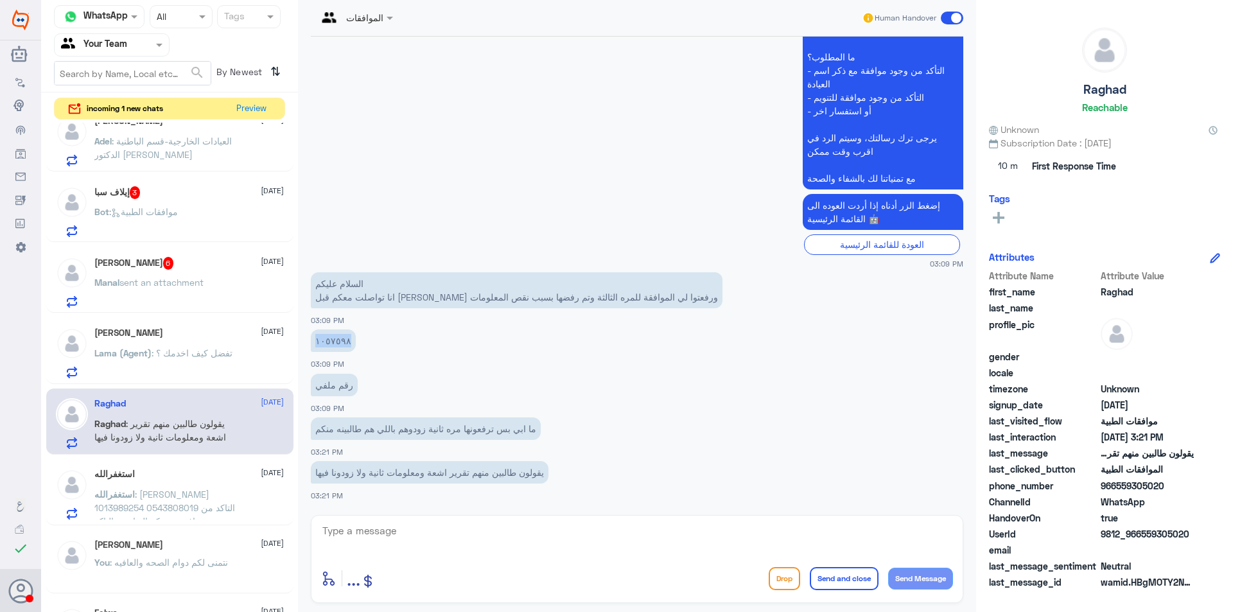
copy p "١٠٥٧٥٩٨"
click at [169, 351] on span ": تفضل كيف اخدمك ؟" at bounding box center [192, 352] width 81 height 11
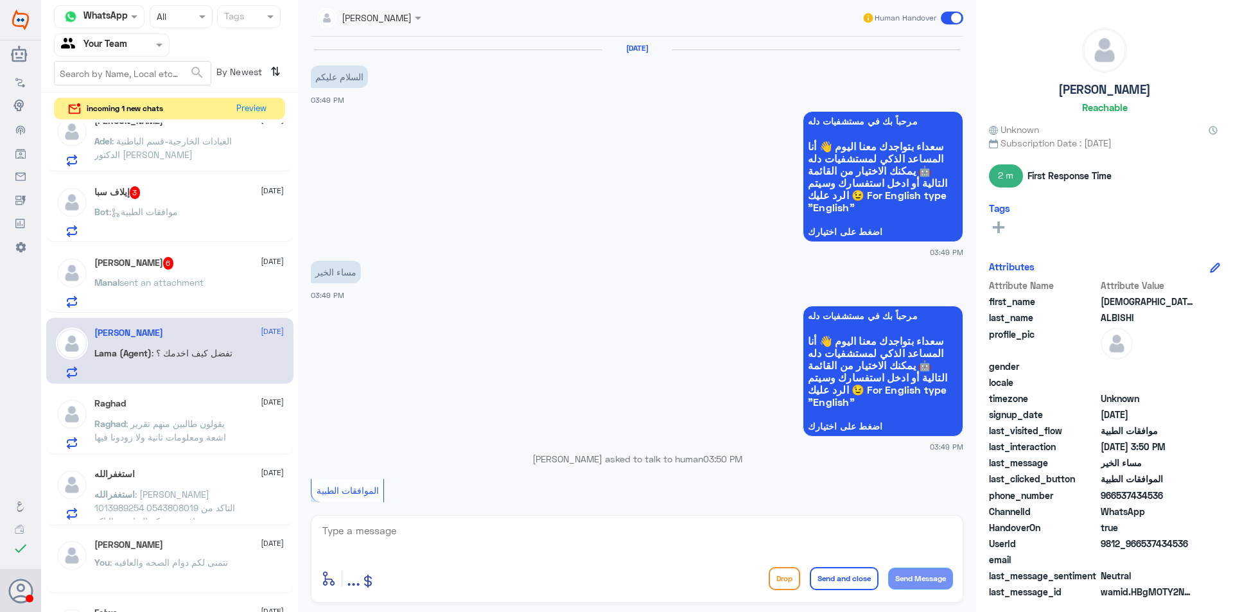
click at [202, 277] on span "sent an attachment" at bounding box center [161, 282] width 84 height 11
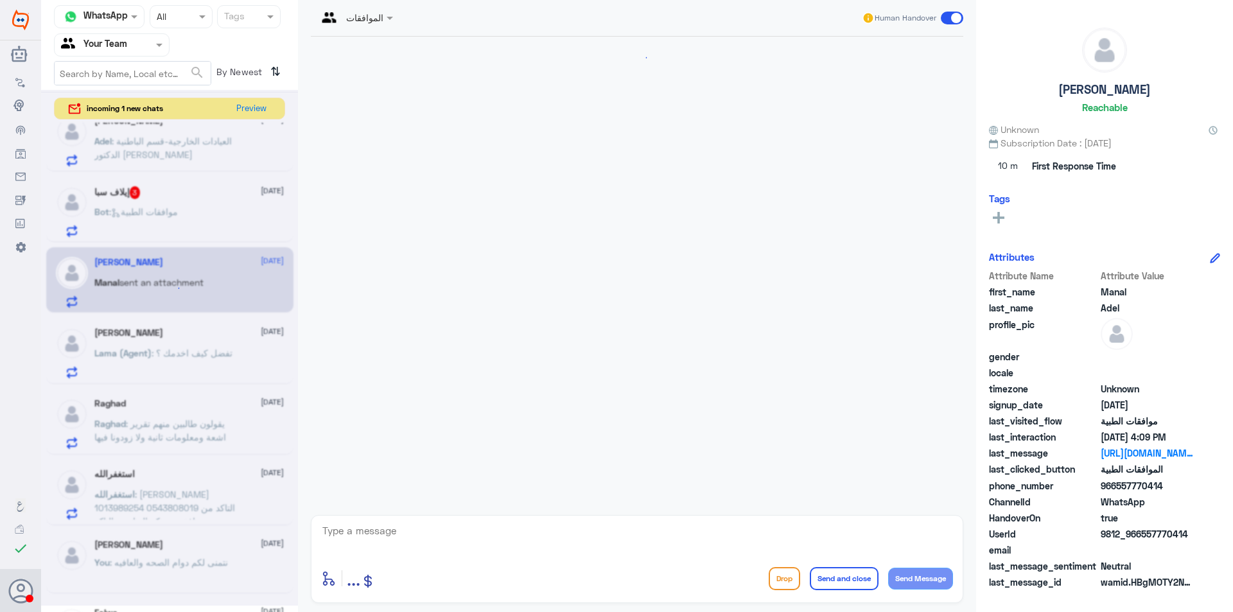
scroll to position [542, 0]
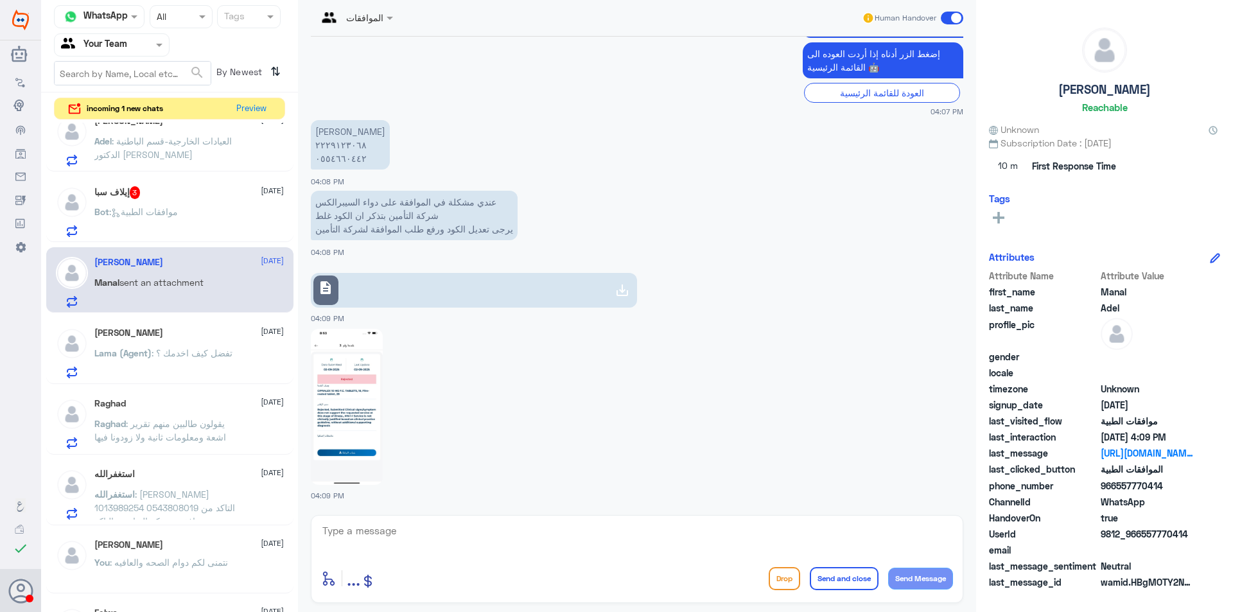
click at [340, 153] on p "[PERSON_NAME] ٢٢٢٩١٢٣٠٦٨ ٠٥٥٤٦٦٠٤٤٢" at bounding box center [350, 144] width 79 height 49
click at [342, 154] on p "[PERSON_NAME] ٢٢٢٩١٢٣٠٦٨ ٠٥٥٤٦٦٠٤٤٢" at bounding box center [350, 144] width 79 height 49
copy p "٠٥٥٤٦٦٠٤٤٢"
click at [191, 206] on div "إيلاف سبا 3 [DATE] Bot : موافقات الطبية" at bounding box center [188, 211] width 189 height 51
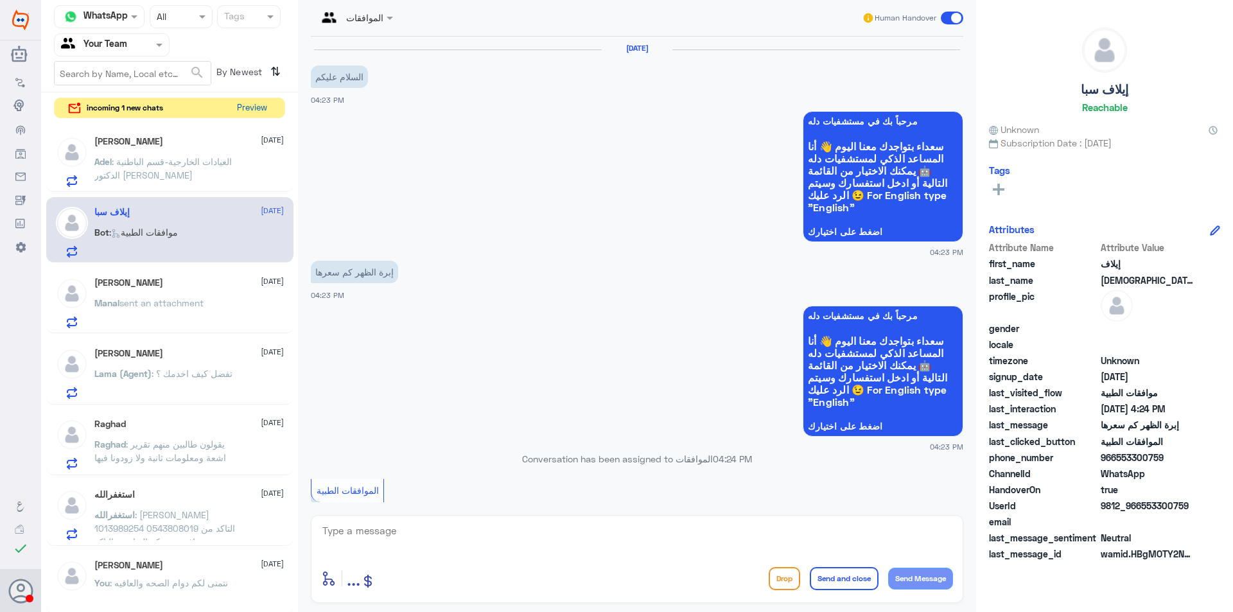
click at [261, 107] on button "Preview" at bounding box center [252, 108] width 40 height 20
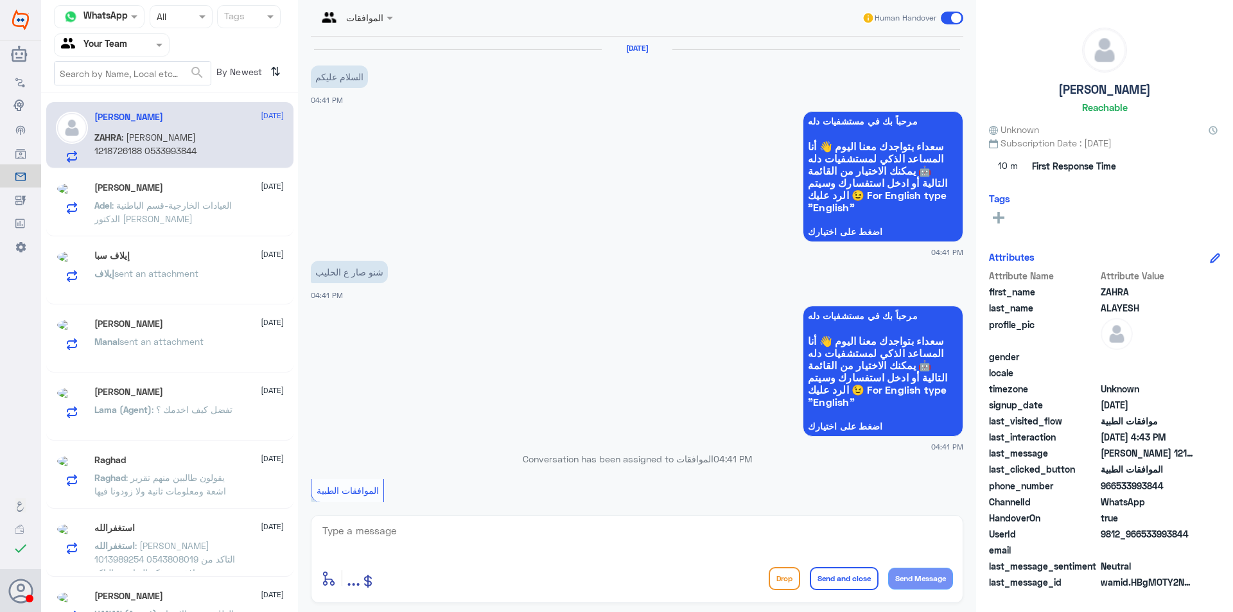
scroll to position [423, 0]
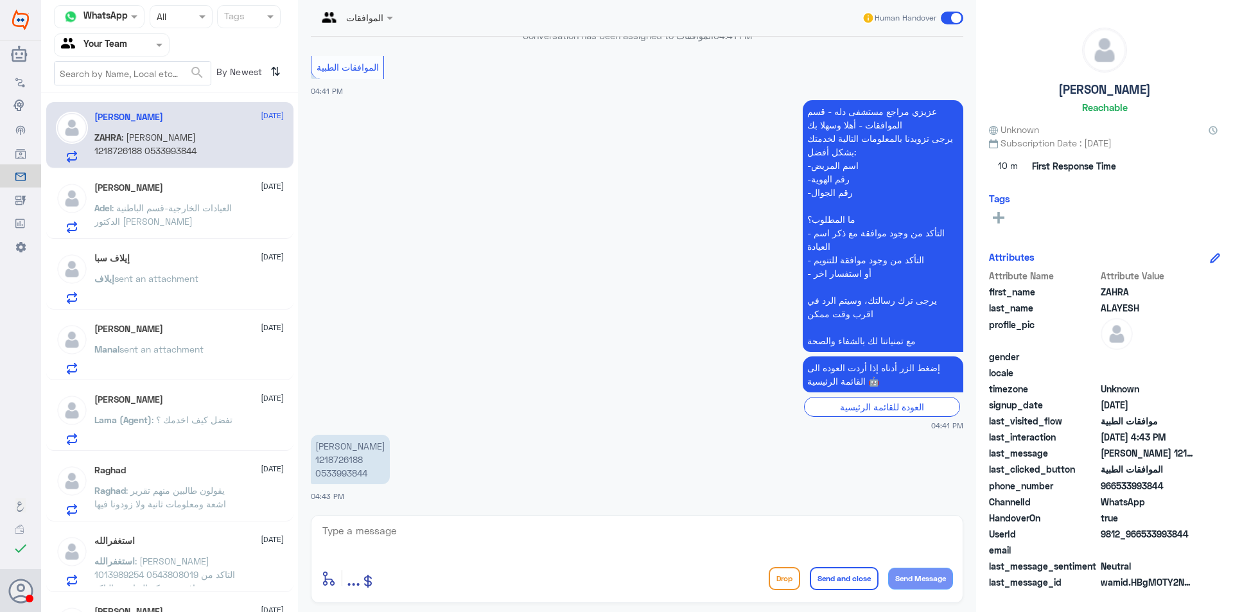
click at [207, 214] on p "Adel : العيادات الخارجية-قسم الباطنية الدكتور [PERSON_NAME]" at bounding box center [166, 217] width 144 height 32
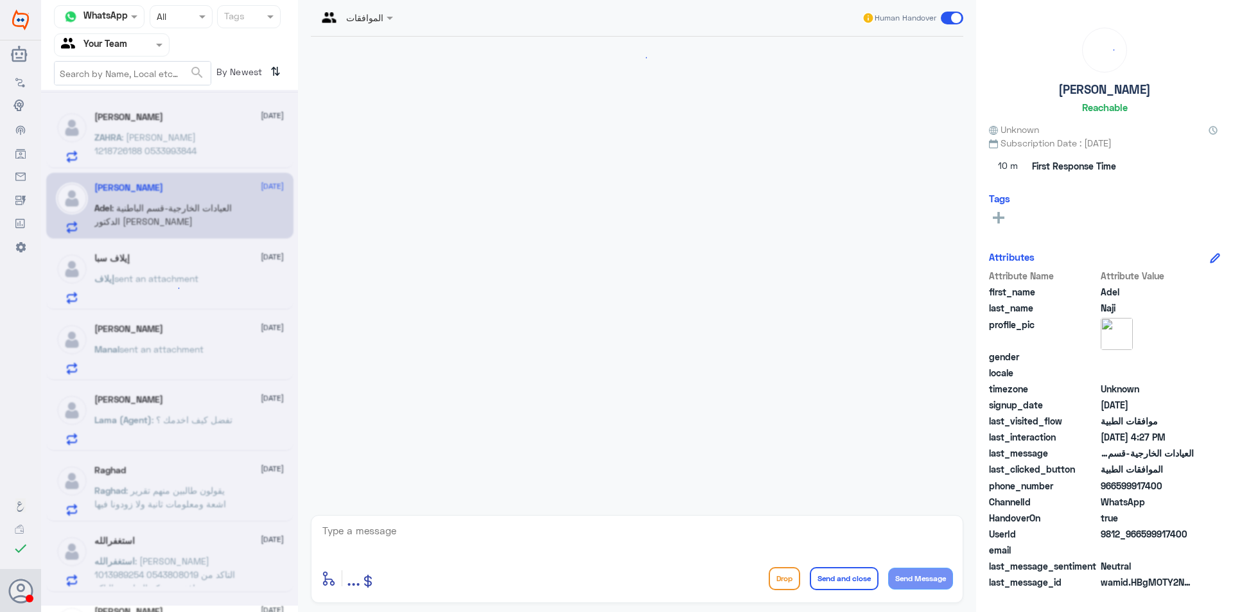
scroll to position [551, 0]
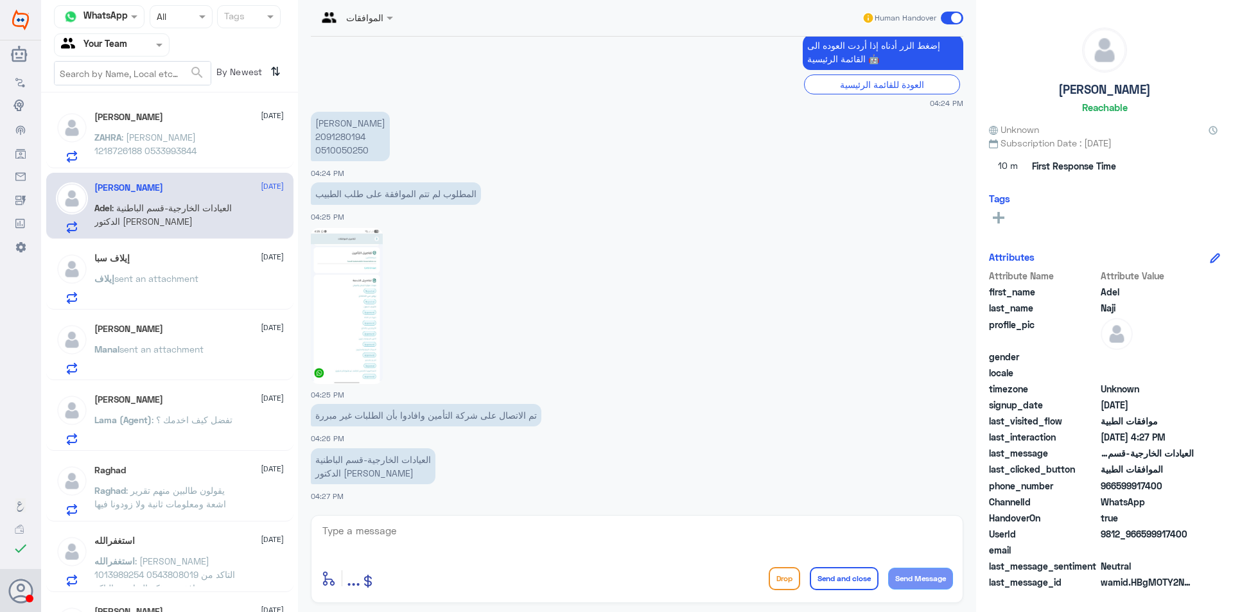
click at [361, 148] on p "[PERSON_NAME] 2091280194 0510050250" at bounding box center [350, 136] width 79 height 49
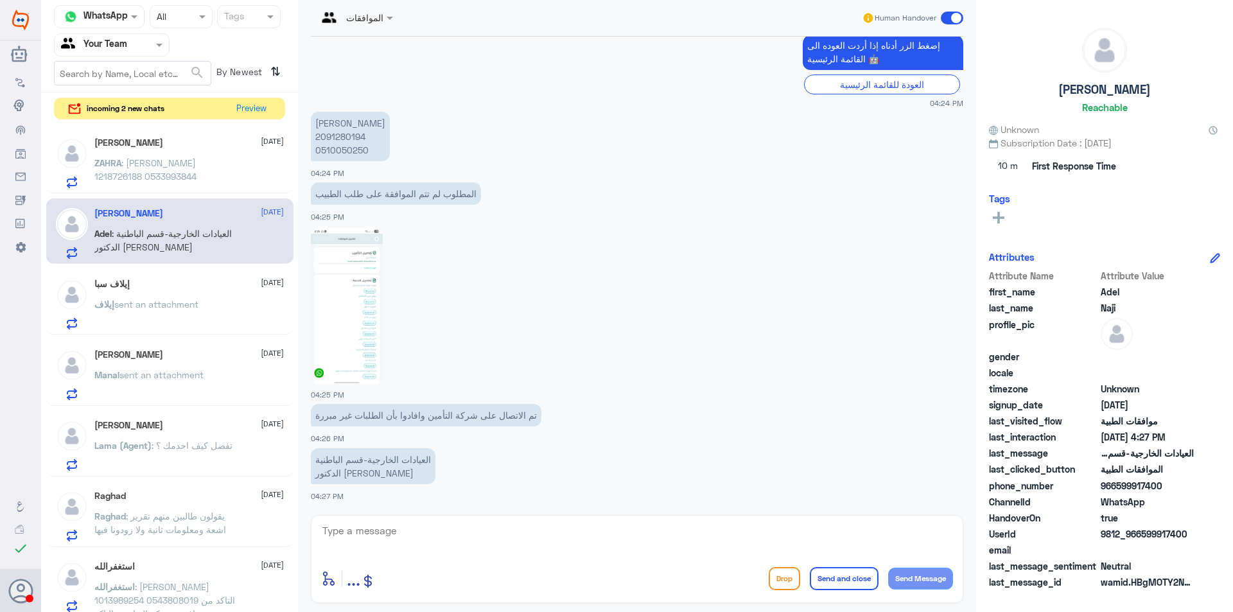
click at [196, 288] on div "إيلاف سبا [DATE]" at bounding box center [188, 284] width 189 height 11
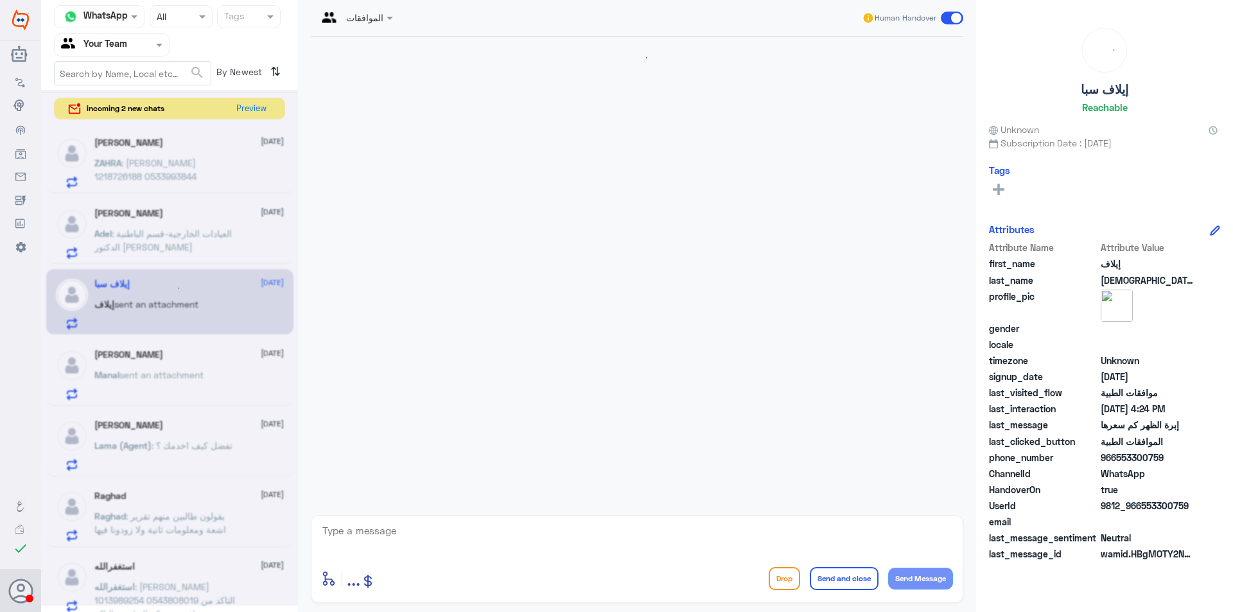
scroll to position [352, 0]
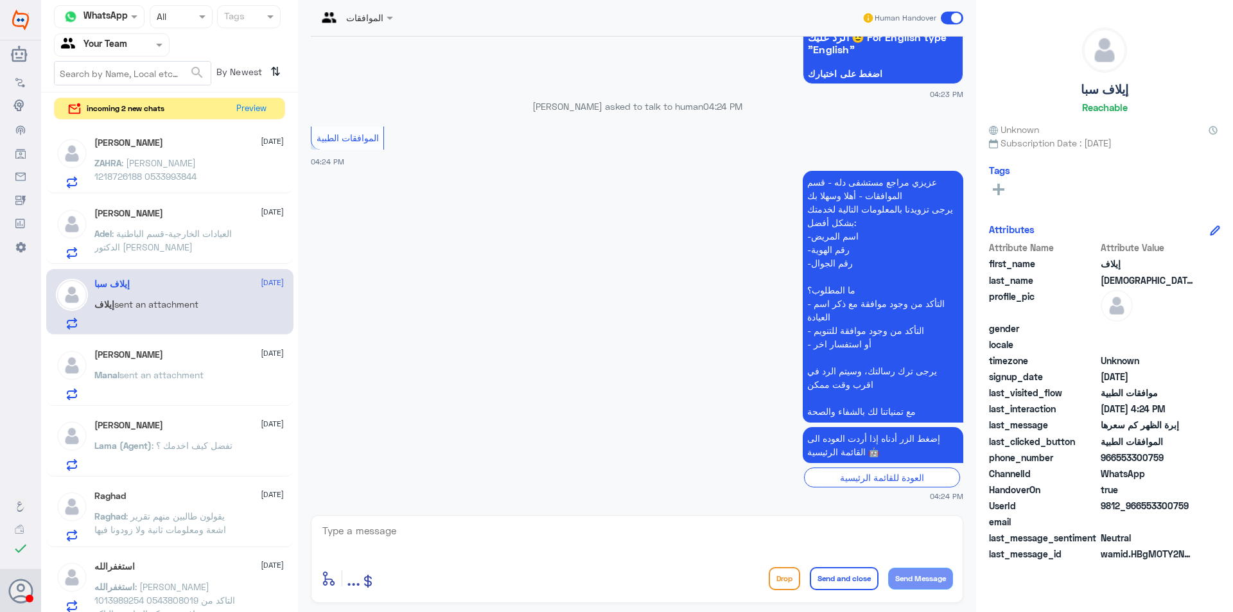
click at [222, 368] on div "[PERSON_NAME] [DATE] Manal sent an attachment" at bounding box center [188, 374] width 189 height 51
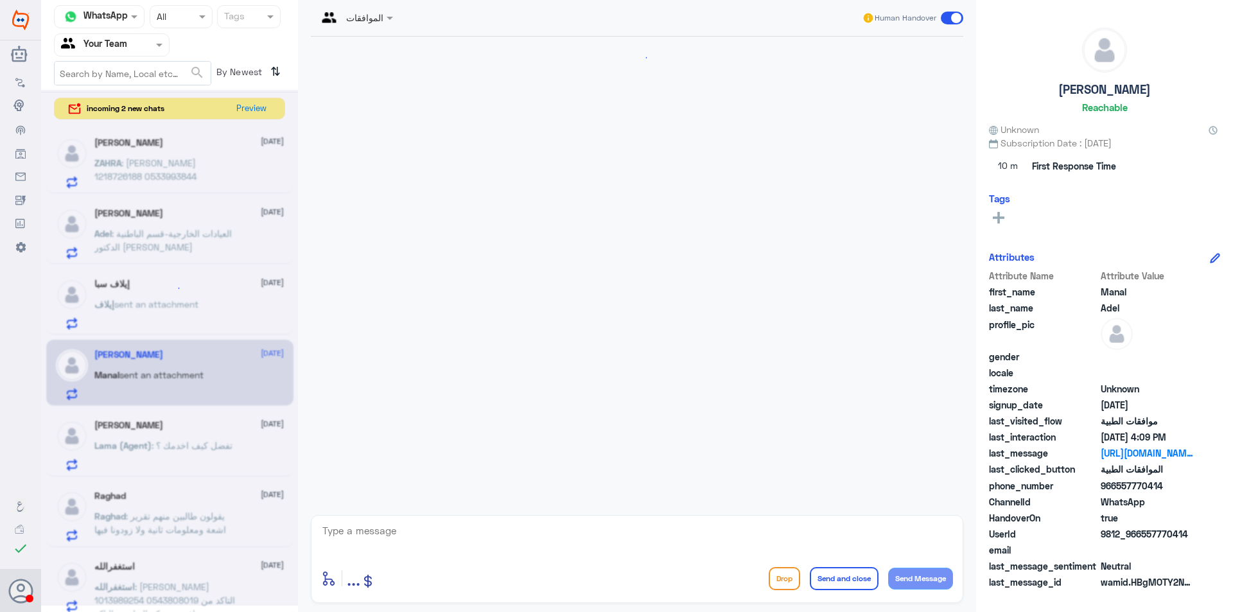
scroll to position [542, 0]
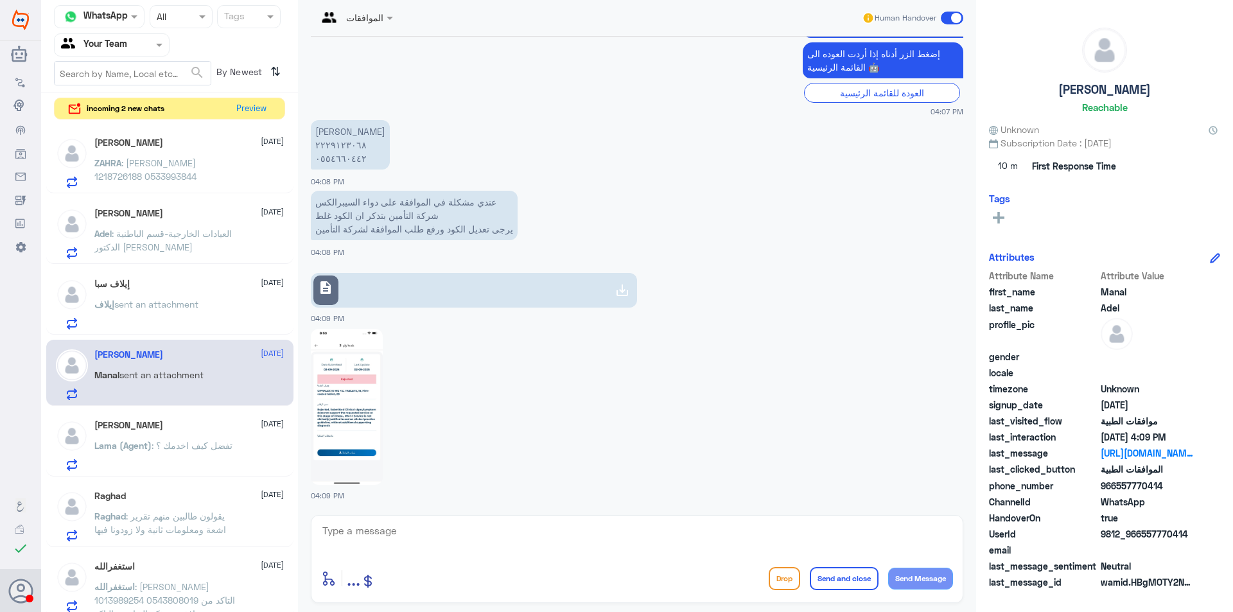
click at [533, 517] on div "enter flow name ... Drop Send and close Send Message" at bounding box center [637, 559] width 652 height 88
click at [534, 524] on textarea at bounding box center [637, 537] width 632 height 31
type textarea "ي"
type textarea "مرحبا عزيزتي تمت الموافقه على العلاج المطلوب فقط 3 علب بناءً على رد بوبا"
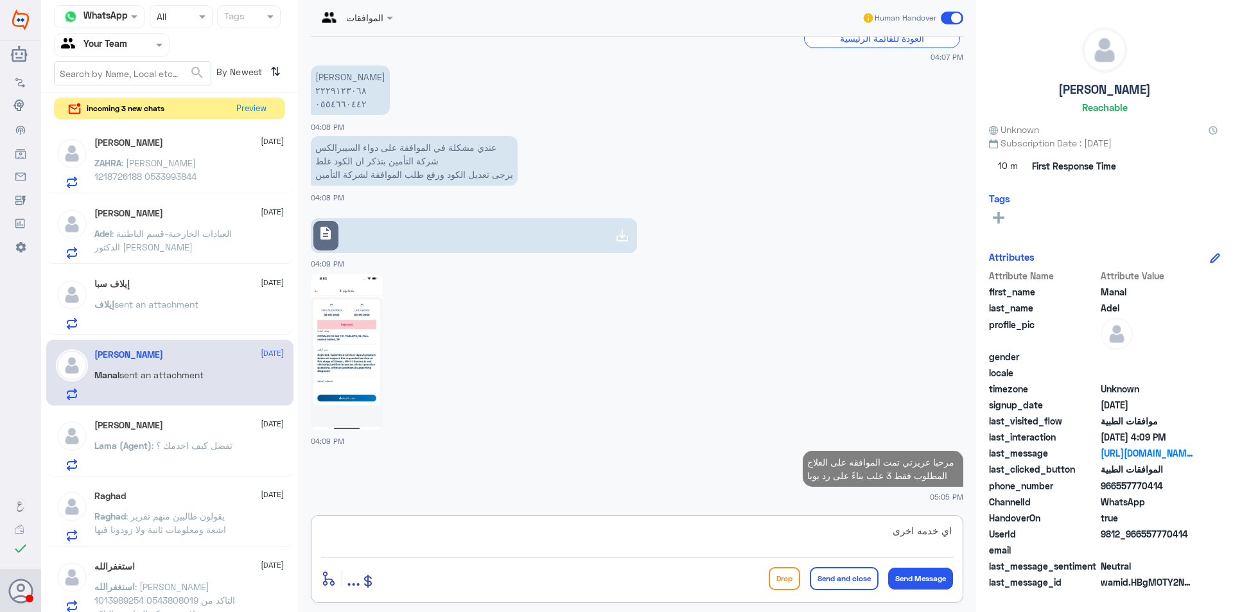
type textarea "اي خدمه اخرى"
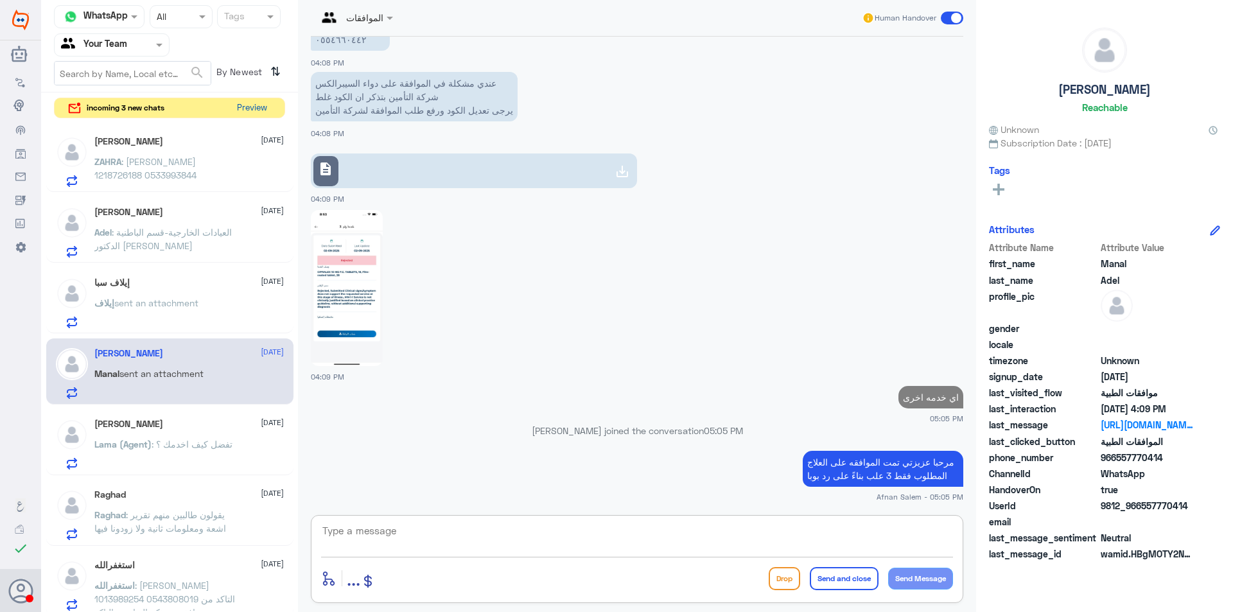
click at [258, 113] on button "Preview" at bounding box center [252, 108] width 40 height 20
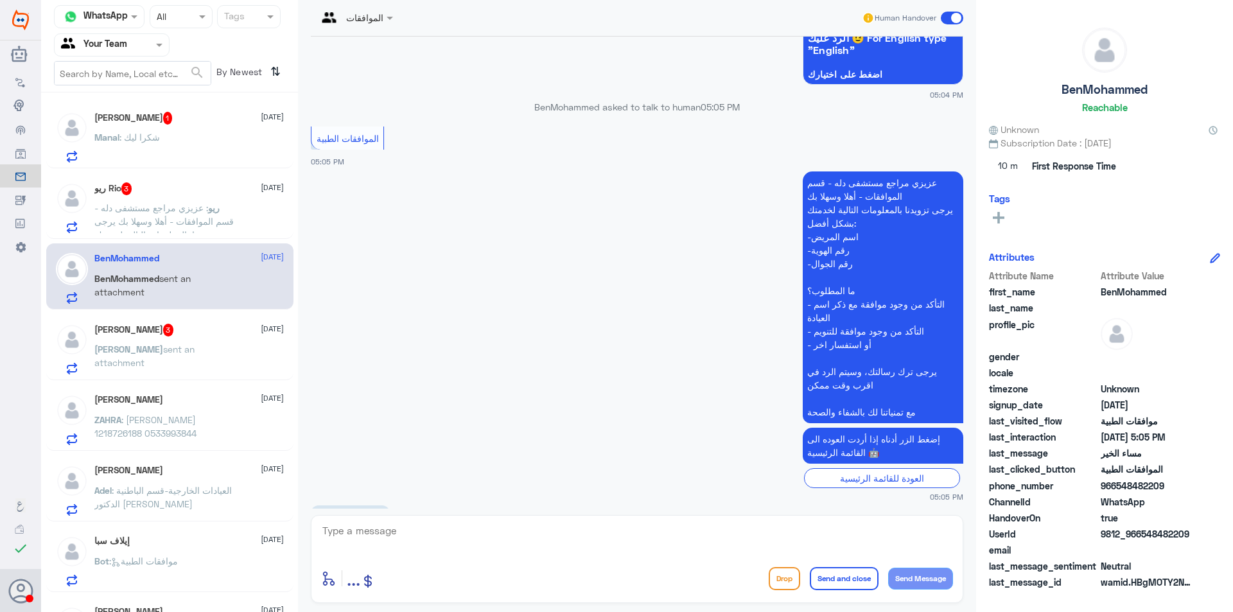
scroll to position [316, 0]
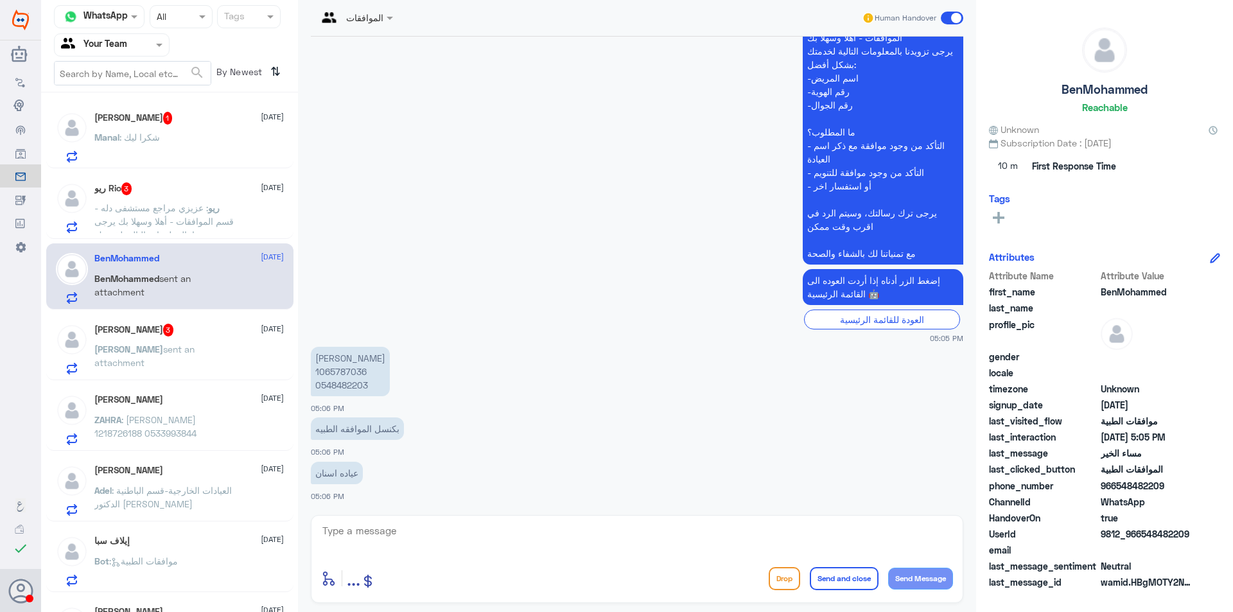
click at [167, 135] on div "Manal : شكرا ليك" at bounding box center [188, 148] width 189 height 29
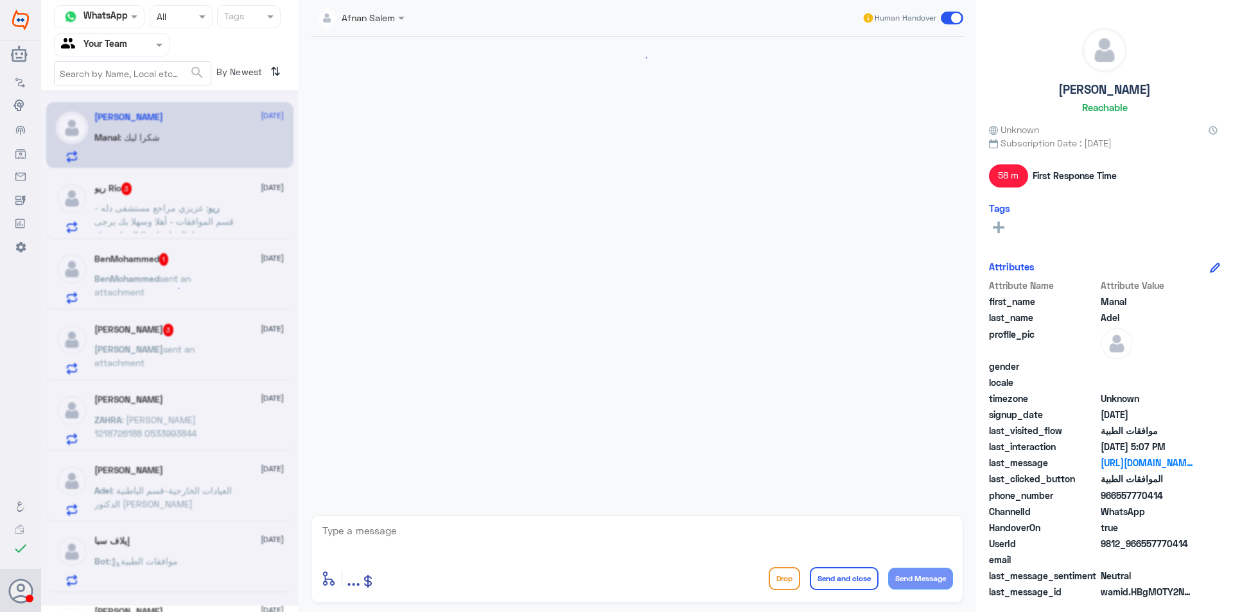
scroll to position [706, 0]
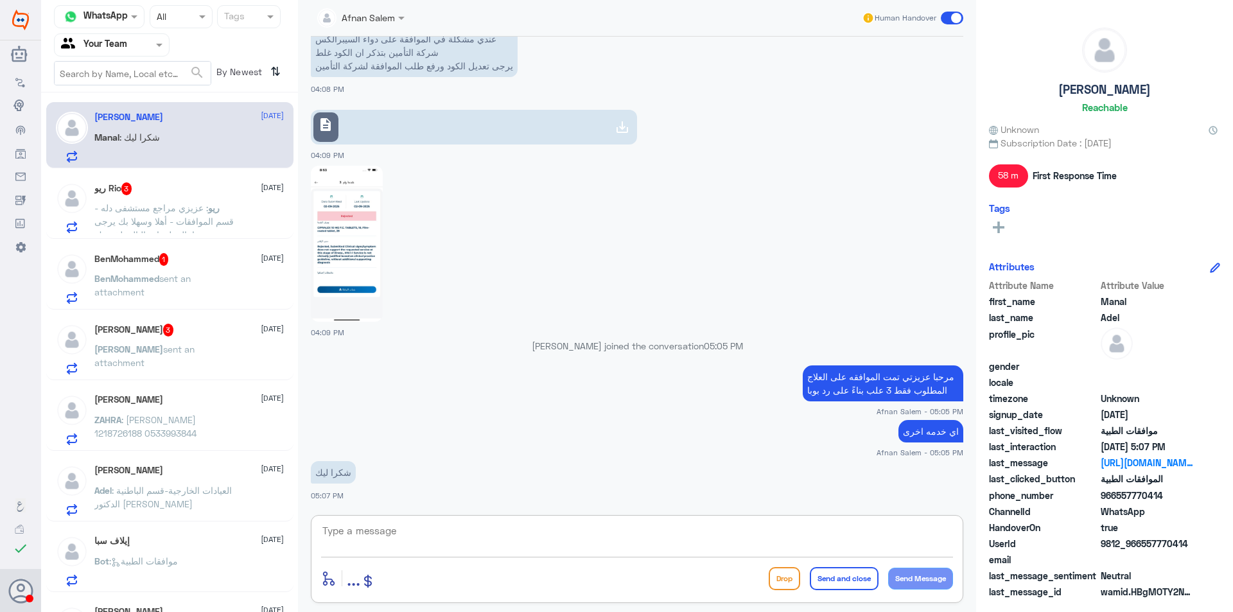
click at [487, 523] on textarea at bounding box center [637, 537] width 632 height 31
type textarea "h"
type textarea "العفو ، ونتمنى لكم دوام الصحه والعافيه"
click at [869, 589] on button "Send and close" at bounding box center [844, 578] width 69 height 23
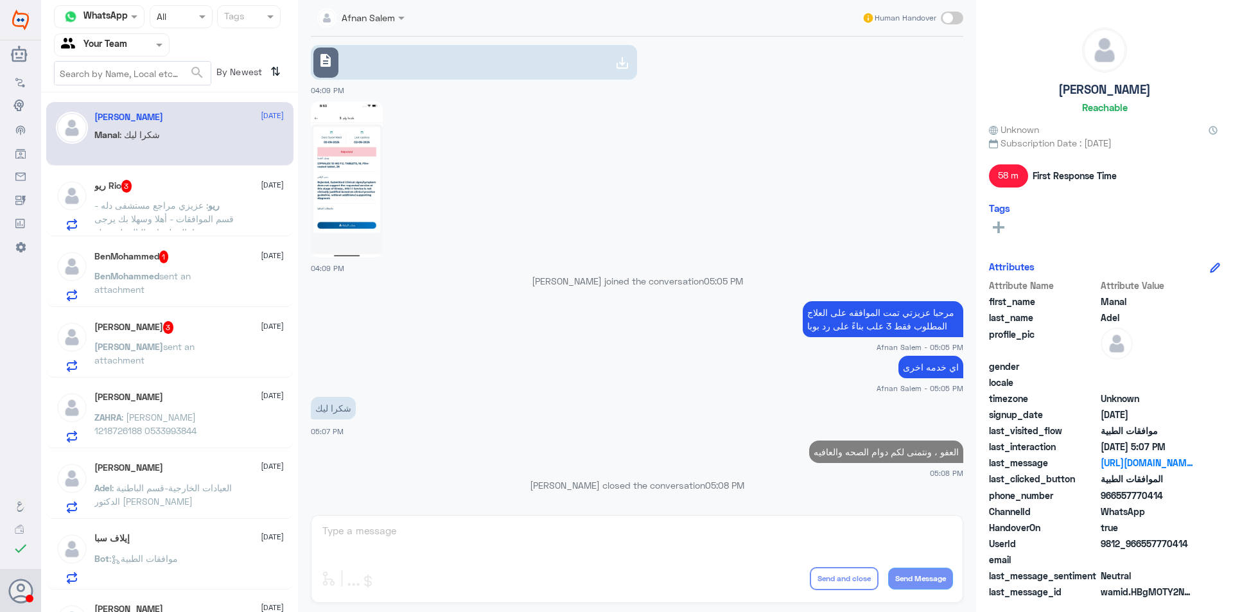
click at [143, 218] on span ": عزيزي مراجع مستشفى دله - قسم الموافقات - أهلا وسهلا بك يرجى تزويدنا بالمعلوما…" at bounding box center [164, 300] width 141 height 200
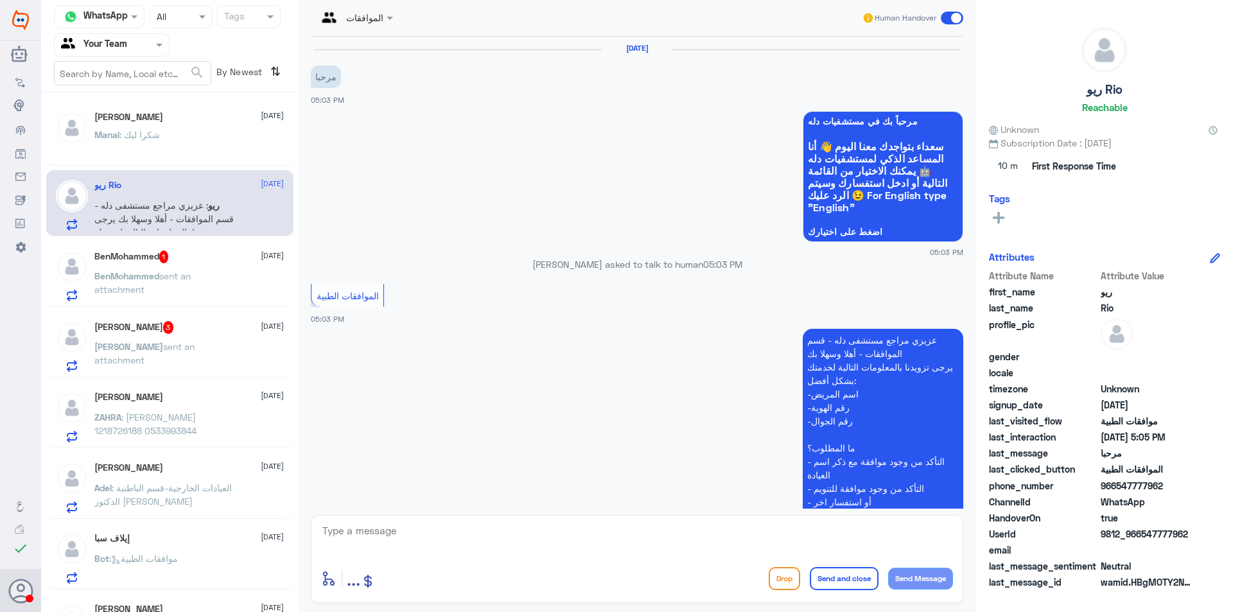
scroll to position [376, 0]
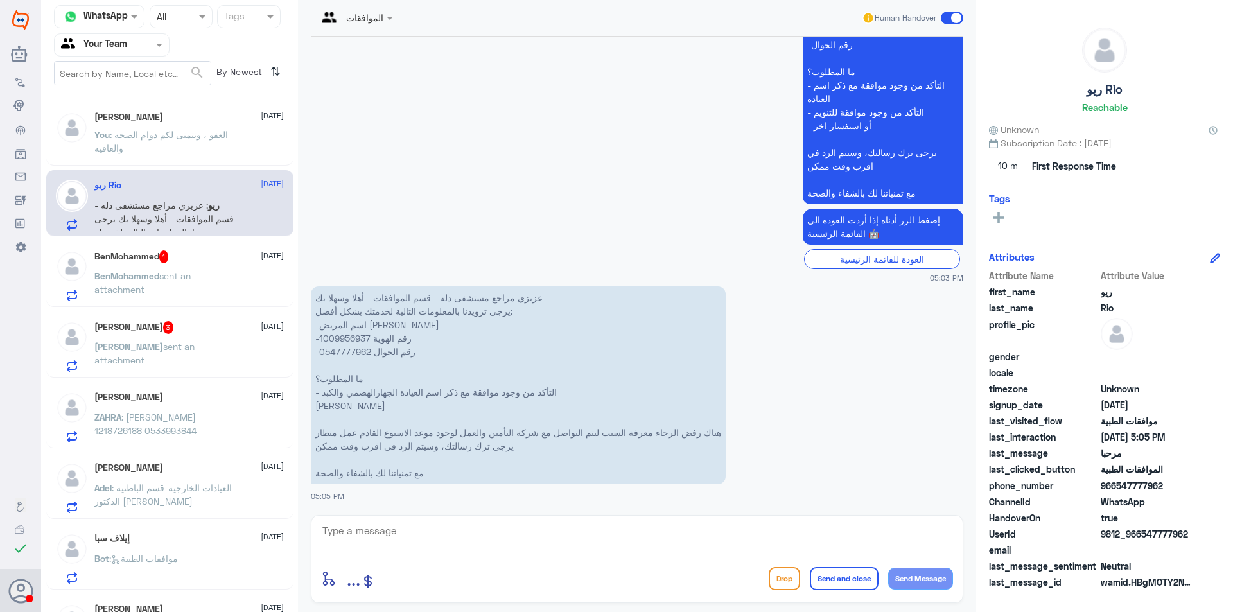
click at [356, 352] on p "عزيزي مراجع مستشفى دله - قسم الموافقات - أهلا وسهلا بك يرجى تزويدنا بالمعلومات …" at bounding box center [518, 385] width 415 height 198
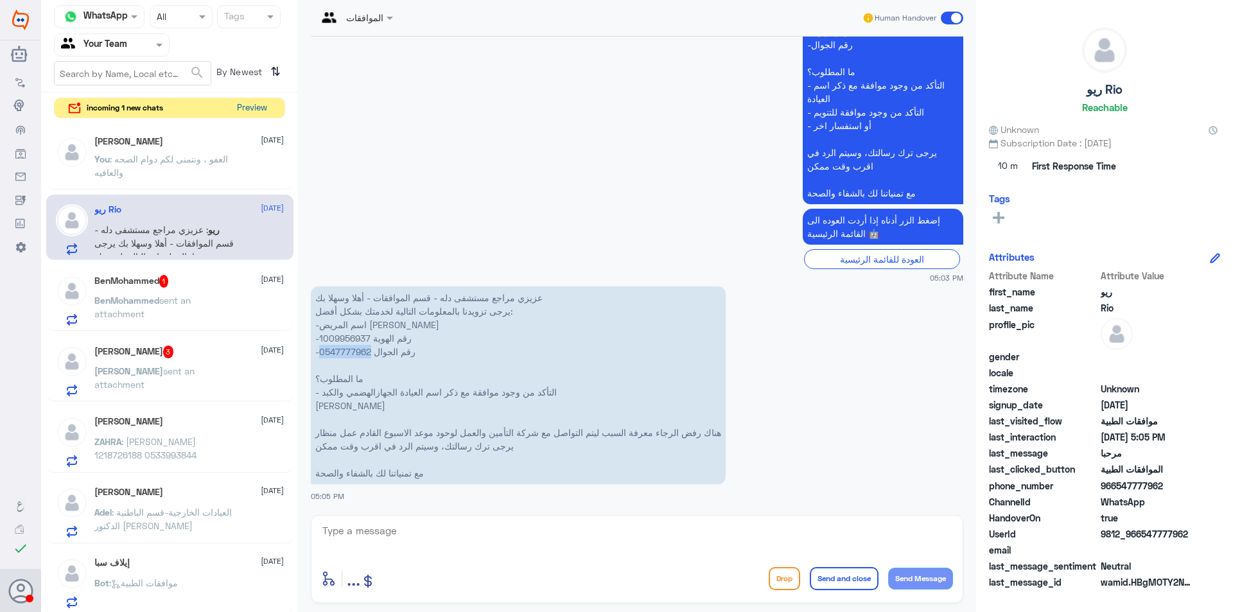
click at [263, 101] on button "Preview" at bounding box center [252, 108] width 40 height 20
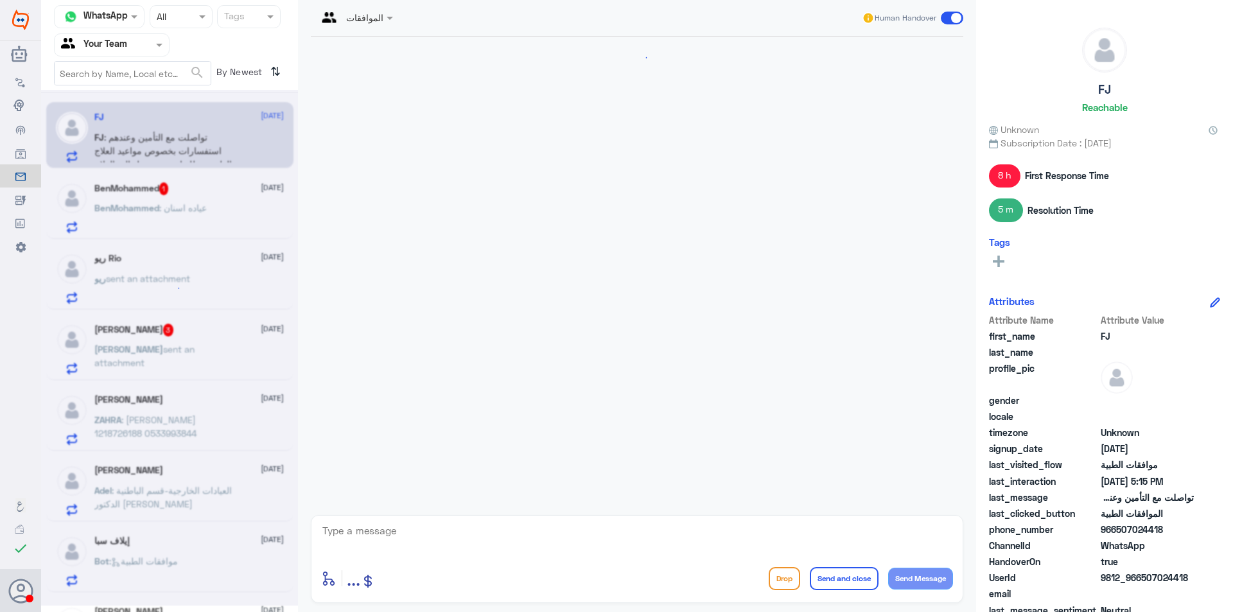
scroll to position [1282, 0]
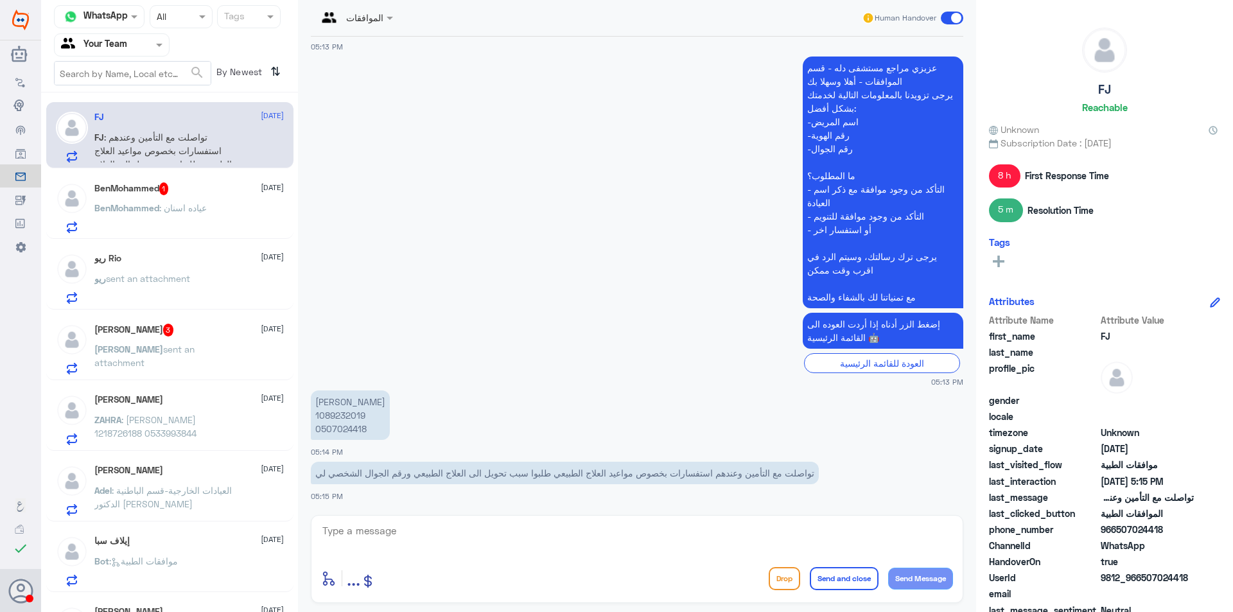
click at [337, 432] on p "[PERSON_NAME] 1089232019 0507024418" at bounding box center [350, 414] width 79 height 49
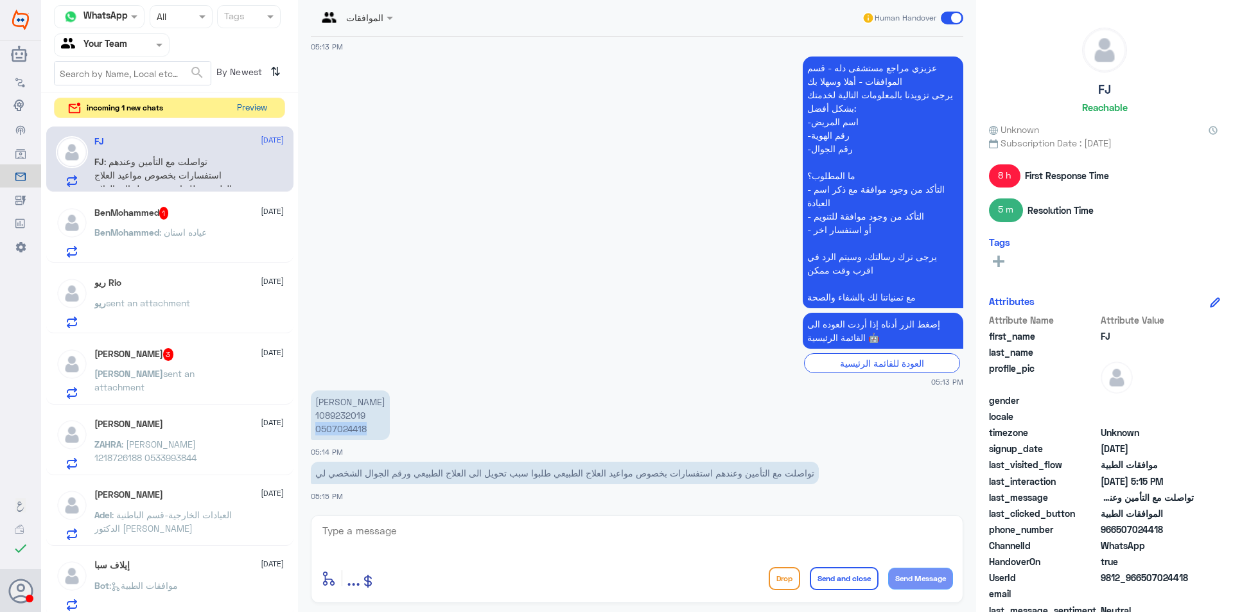
click at [256, 110] on button "Preview" at bounding box center [252, 108] width 40 height 20
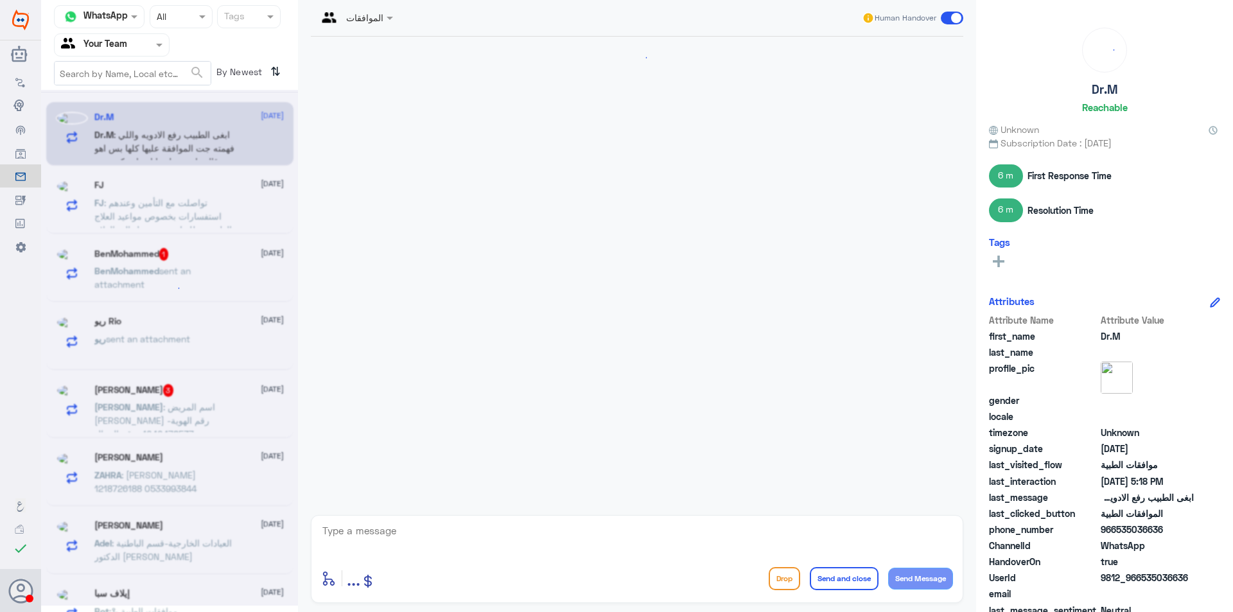
scroll to position [903, 0]
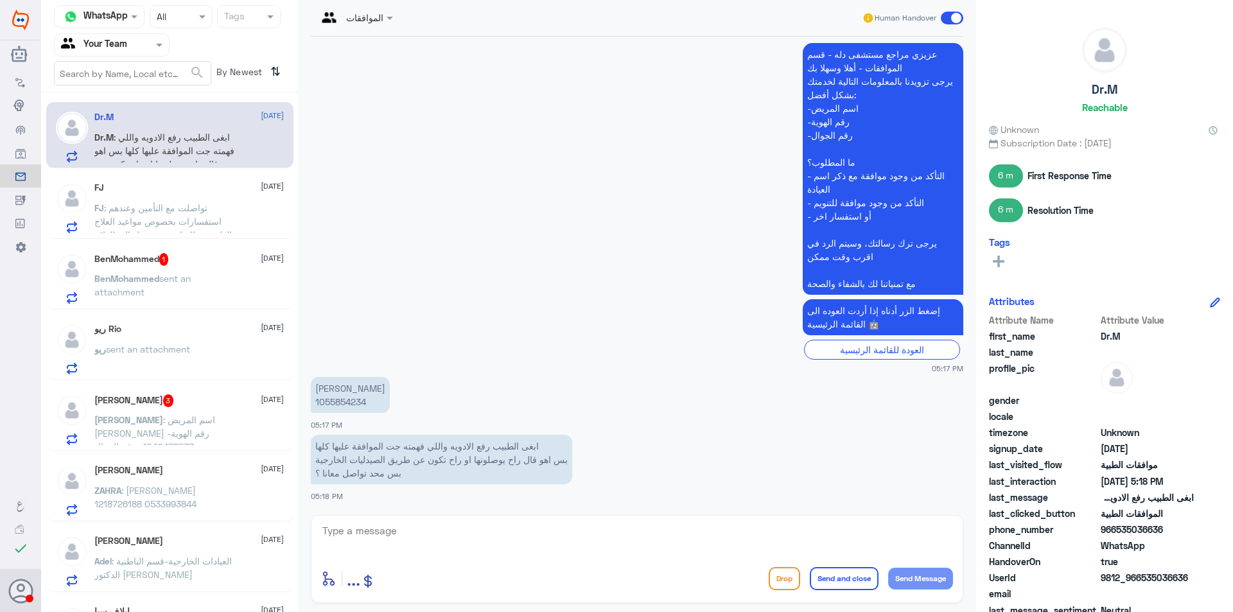
click at [336, 406] on p "[PERSON_NAME] 1055854234" at bounding box center [350, 395] width 79 height 36
click at [387, 22] on span at bounding box center [391, 17] width 16 height 13
click at [401, 50] on div "Badr Alotaibi" at bounding box center [383, 45] width 54 height 13
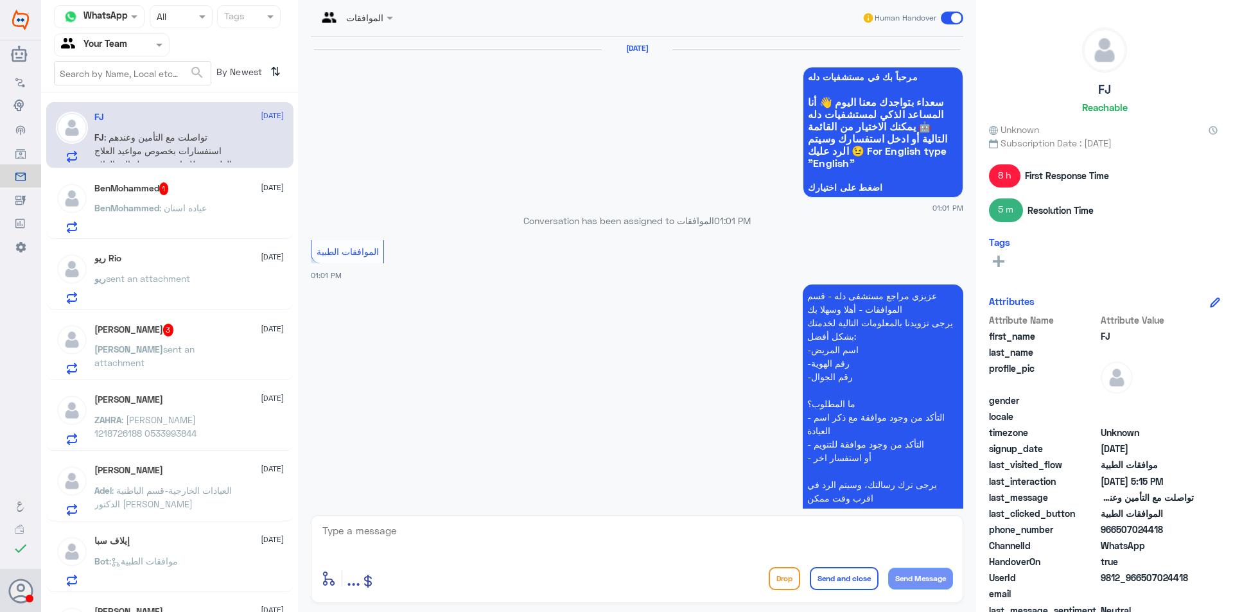
scroll to position [1282, 0]
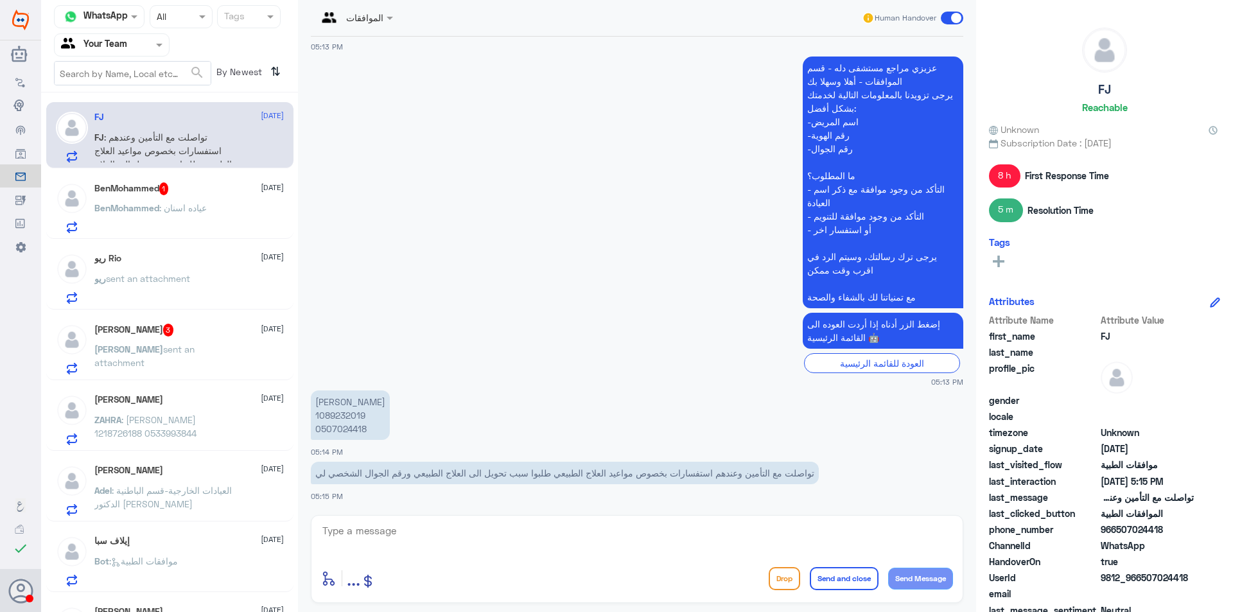
click at [203, 225] on p "BenMohammed : عياده اسنان" at bounding box center [150, 217] width 112 height 32
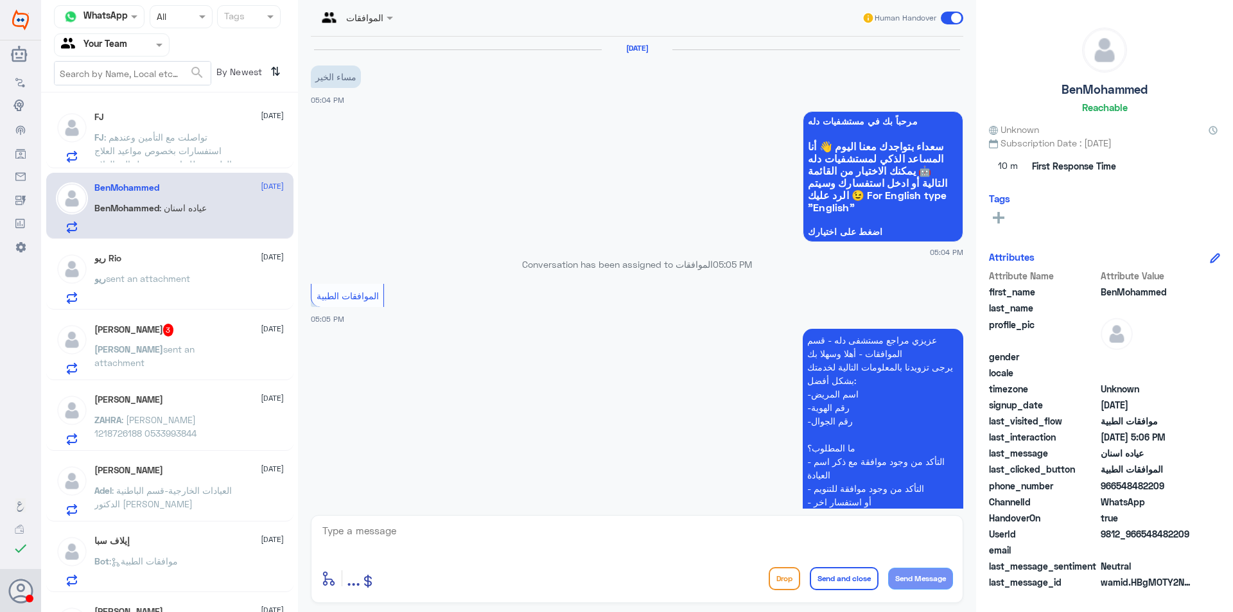
scroll to position [316, 0]
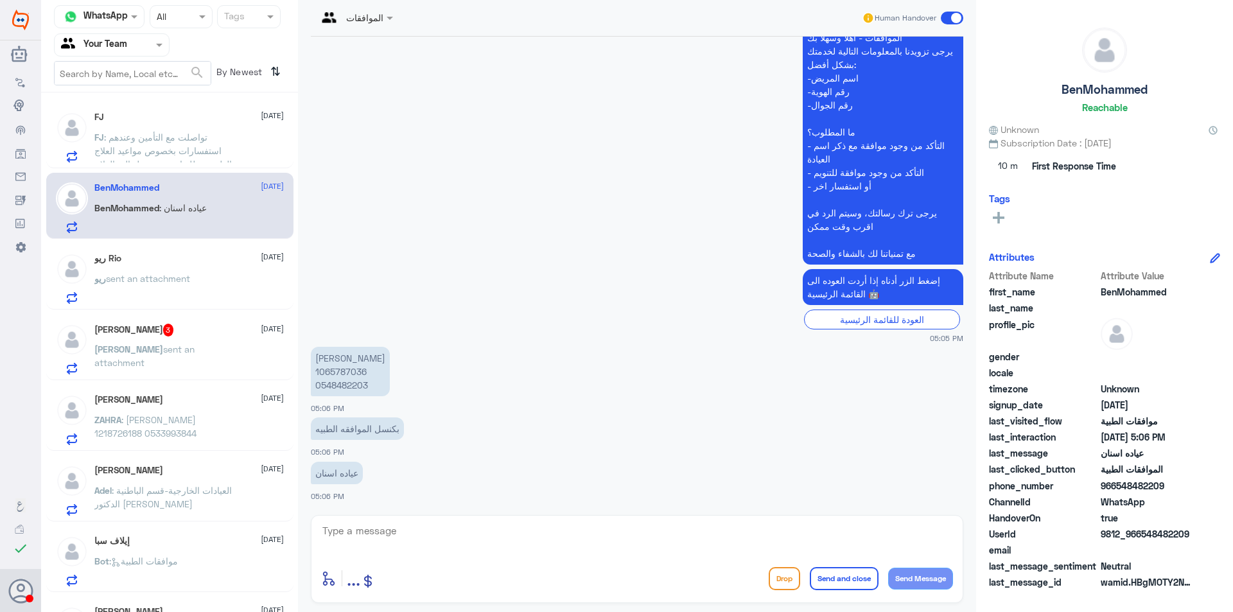
click at [339, 383] on p "[PERSON_NAME] 1065787036 0548482203" at bounding box center [350, 371] width 79 height 49
click at [336, 388] on p "[PERSON_NAME] 1065787036 0548482203" at bounding box center [350, 371] width 79 height 49
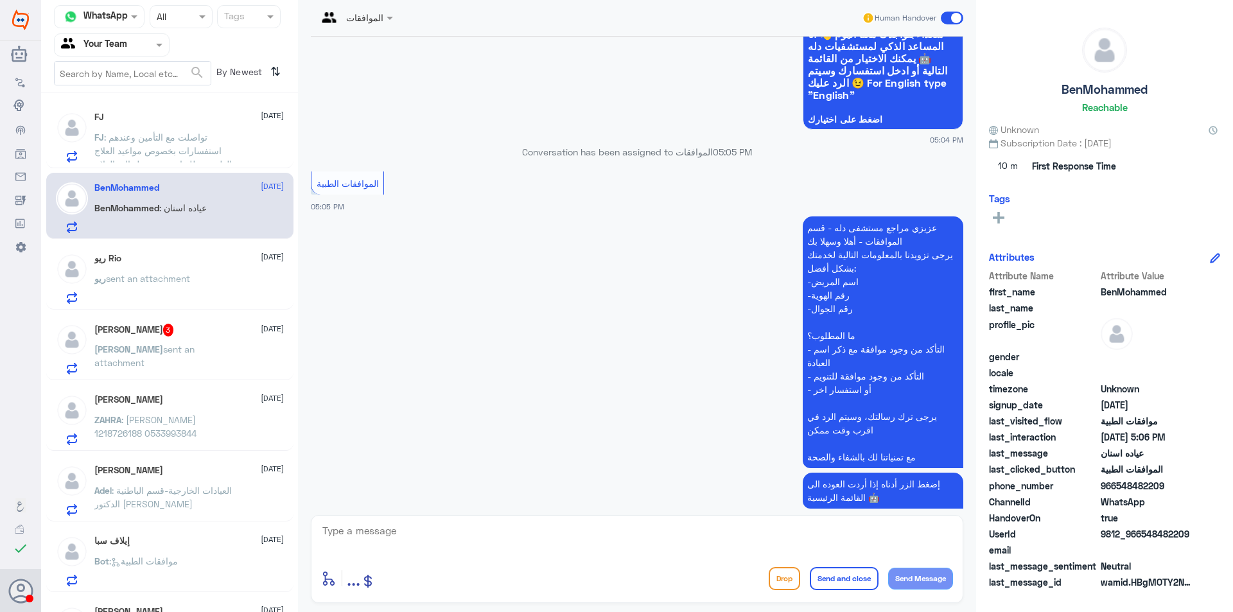
scroll to position [0, 0]
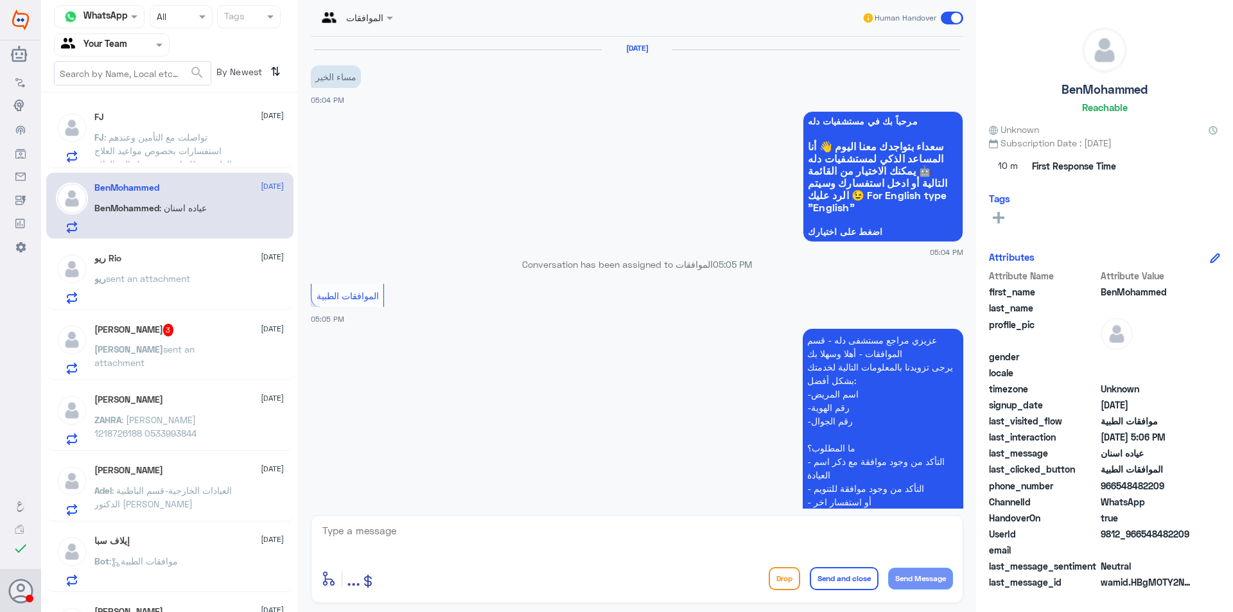
click at [472, 532] on textarea at bounding box center [637, 537] width 632 height 31
type textarea "ب"
type textarea "م"
type textarea "اهلا وسهلا"
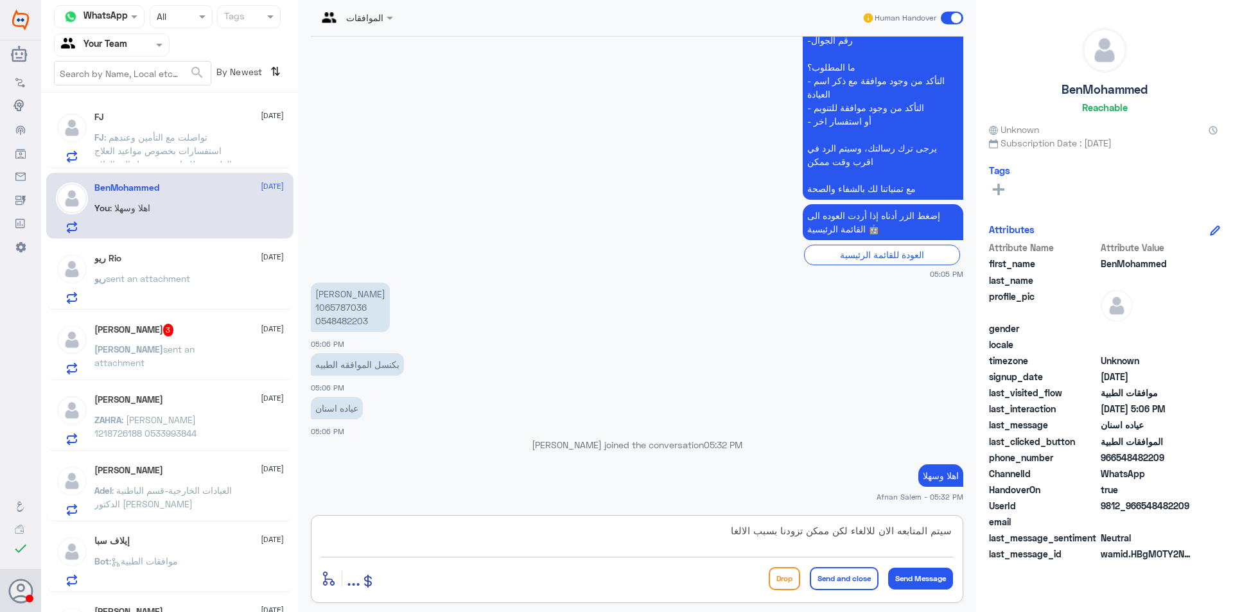
type textarea "سيتم المتابعه الان للالغاء لكن ممكن تزودنا بسبب الالغاء"
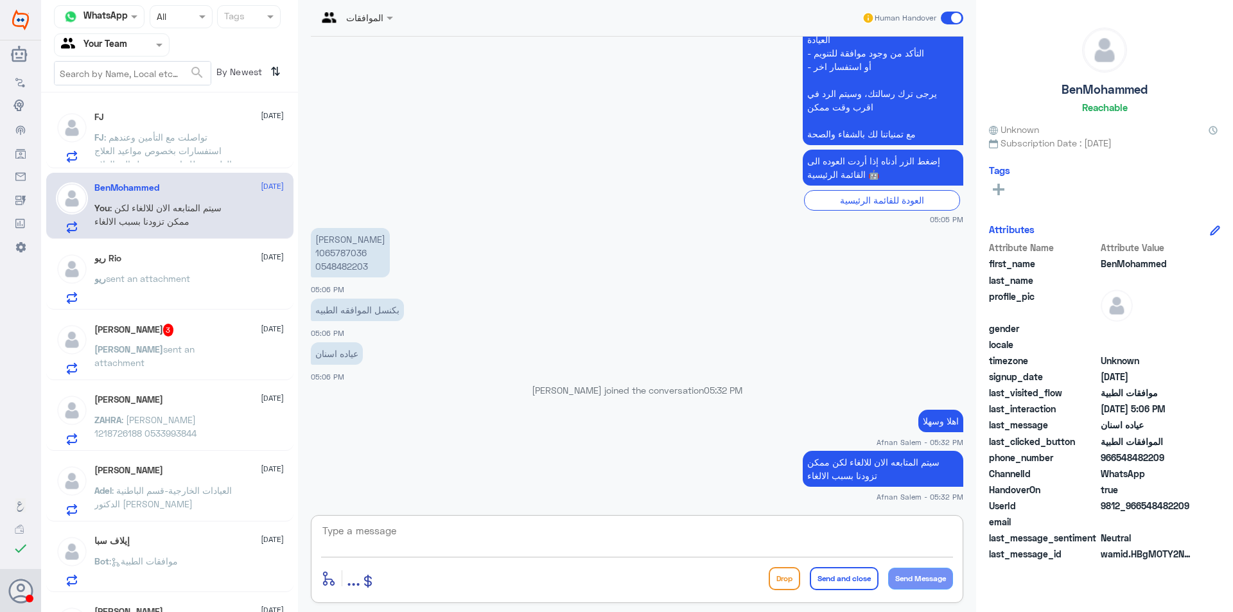
click at [205, 250] on div "ريو Rio [DATE] ريو sent an attachment" at bounding box center [169, 276] width 247 height 66
click at [209, 257] on div "ريو Rio [DATE]" at bounding box center [188, 258] width 189 height 11
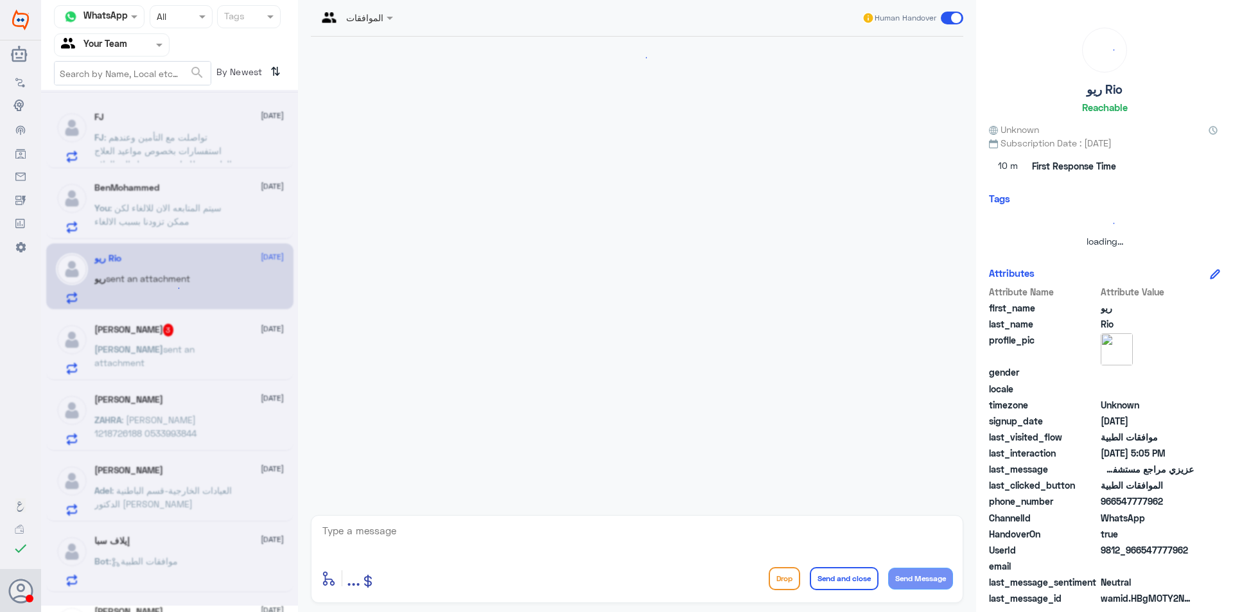
scroll to position [376, 0]
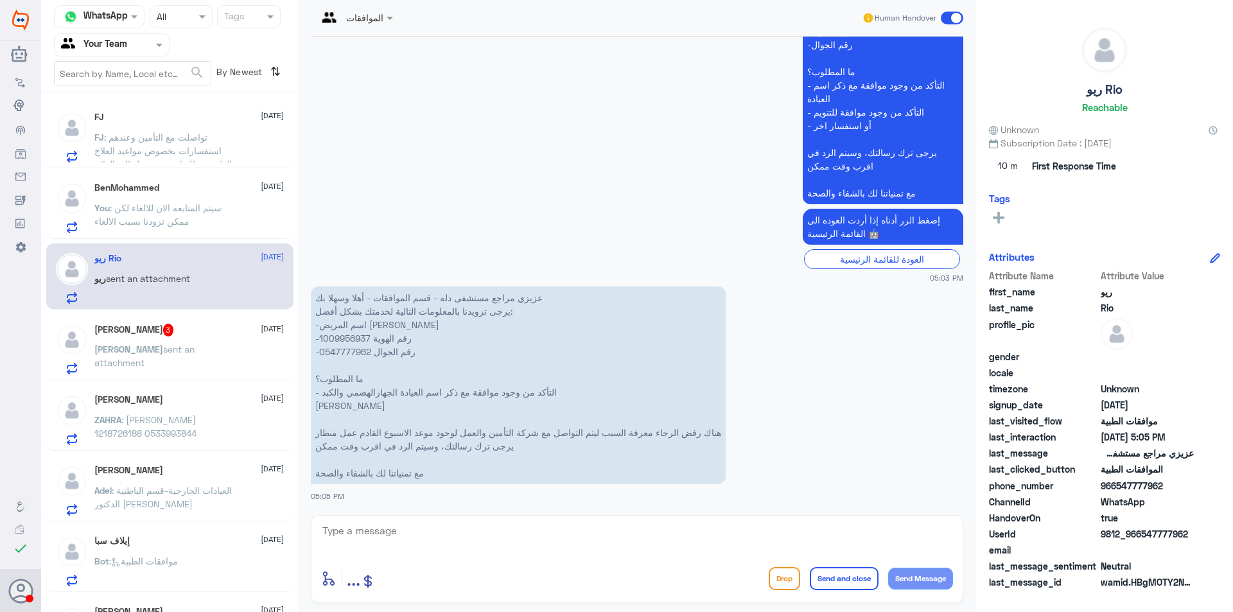
click at [362, 353] on p "عزيزي مراجع مستشفى دله - قسم الموافقات - أهلا وسهلا بك يرجى تزويدنا بالمعلومات …" at bounding box center [518, 385] width 415 height 198
click at [193, 135] on span ": تكلفه العمليه غاليه" at bounding box center [195, 137] width 73 height 11
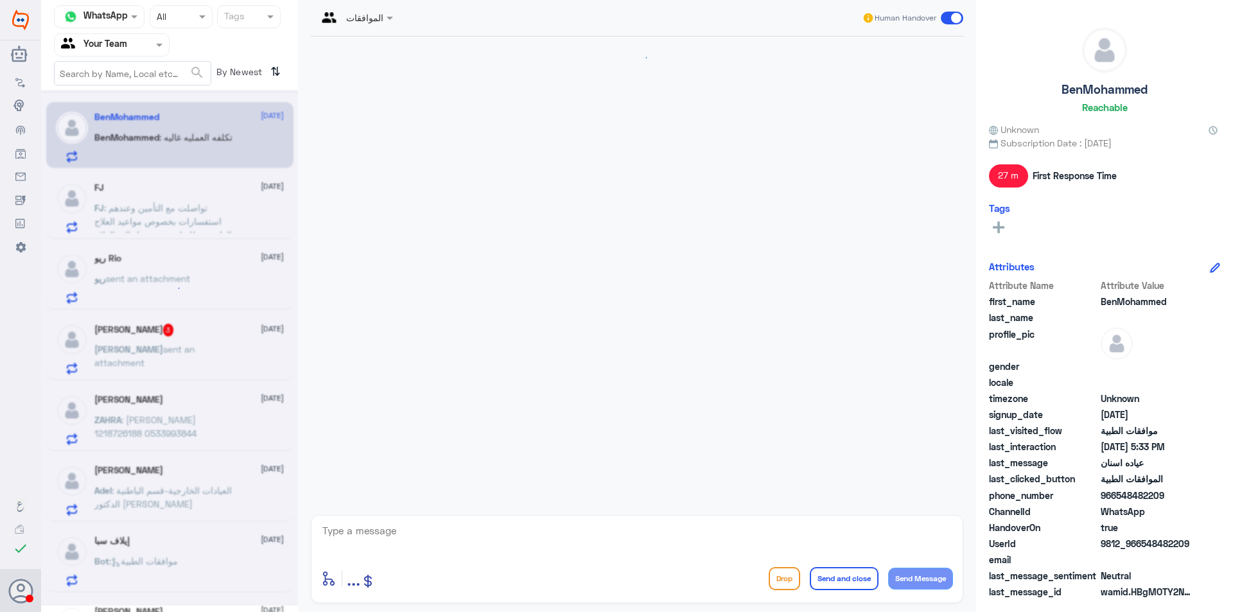
scroll to position [479, 0]
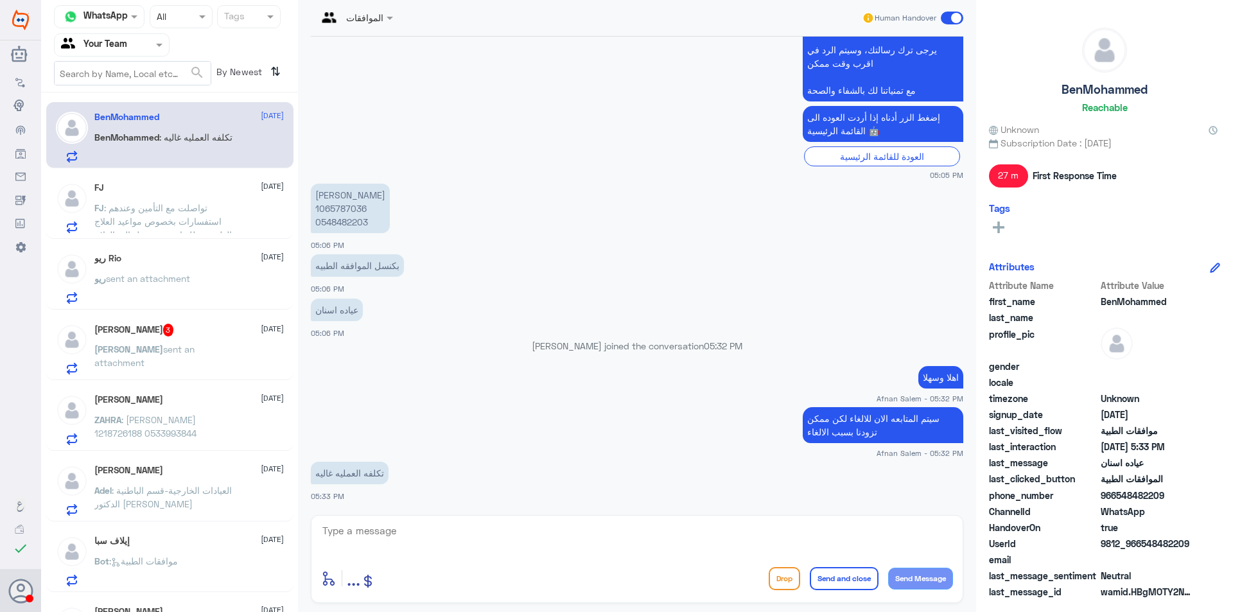
click at [609, 541] on textarea at bounding box center [637, 537] width 632 height 31
type textarea "ط"
type textarea "تم الالغاء الان"
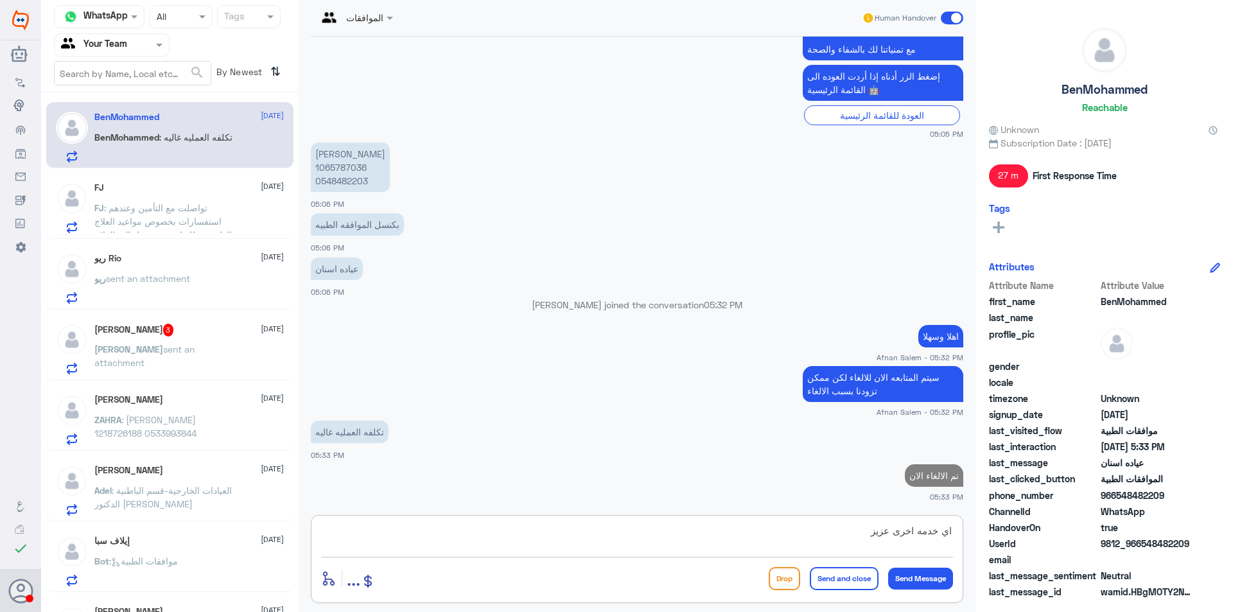
type textarea "اي خدمه اخرى عزيزي"
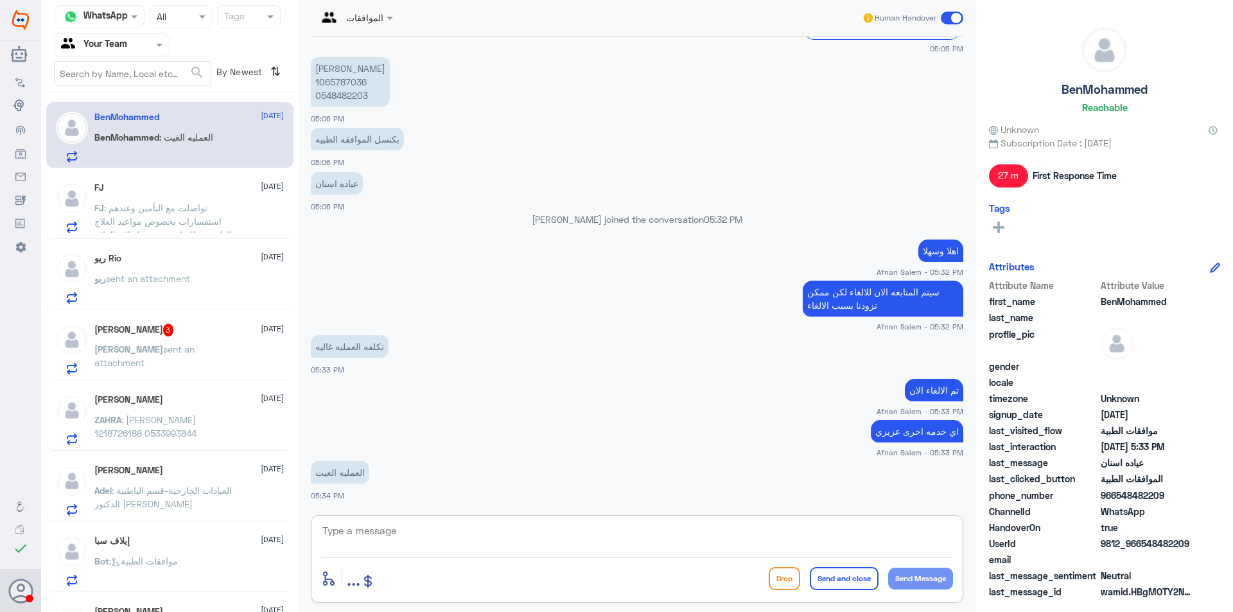
scroll to position [649, 0]
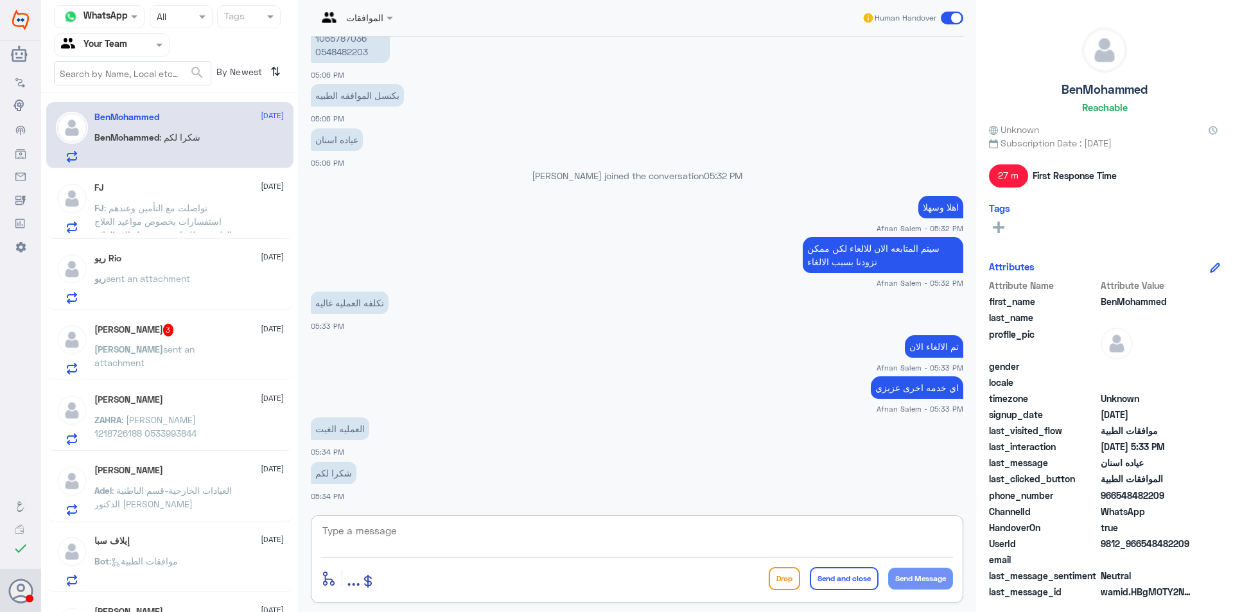
click at [494, 522] on textarea at bounding box center [637, 537] width 632 height 31
type textarea "ا"
click at [950, 528] on textarea "العفو [PERSON_NAME] ونتمنى لكم دوام الصحه والعافيه" at bounding box center [637, 537] width 632 height 31
type textarea "الطلب تم الغاءه الان خلاص ,,, العفو عزيزي ونتمنى لكم دوام الصحه والعافيه"
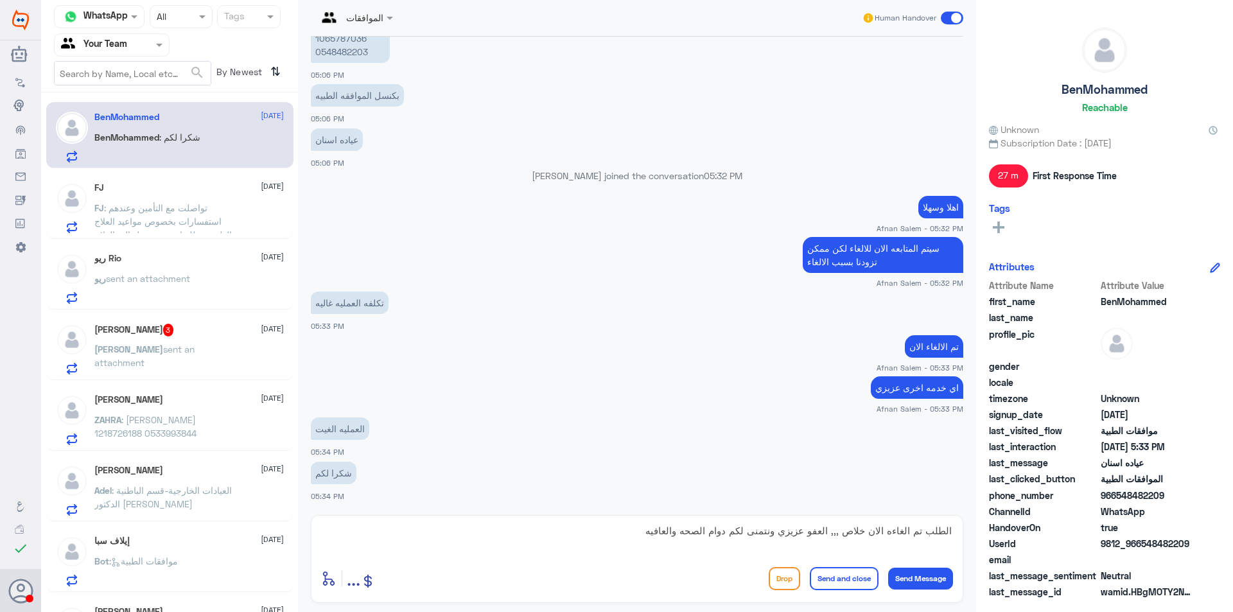
click at [848, 574] on button "Send and close" at bounding box center [844, 578] width 69 height 23
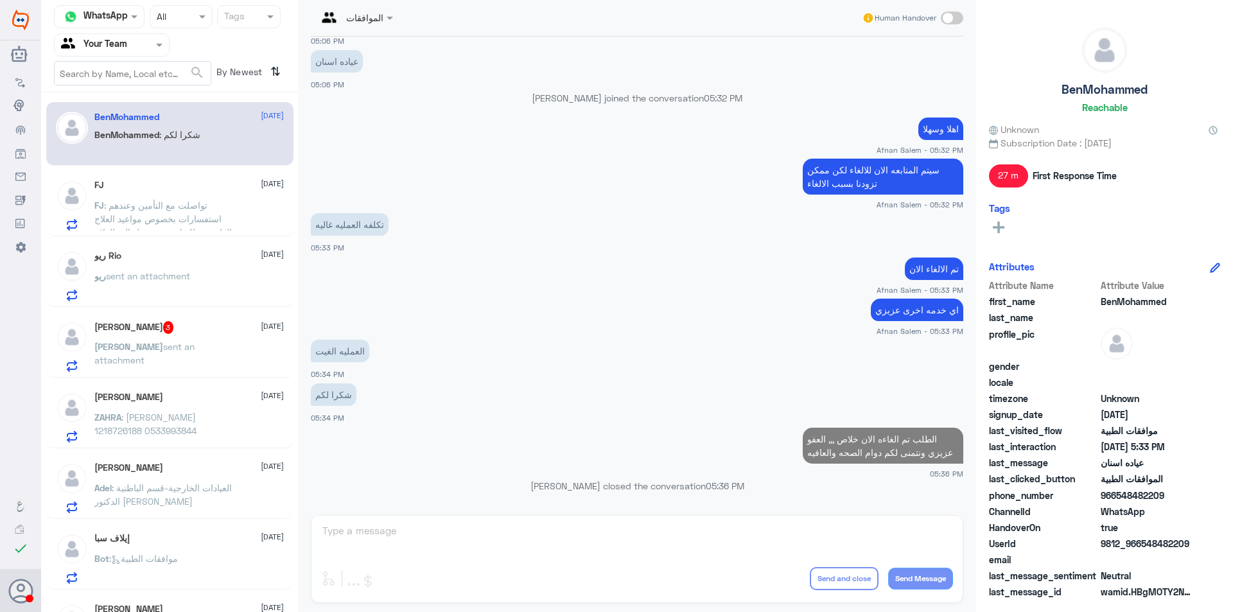
click at [239, 196] on div "FJ [DATE] FJ : تواصلت مع التأمين وعندهم استفسارات بخصوص مواعيد العلاج الطبيعي ط…" at bounding box center [188, 205] width 189 height 51
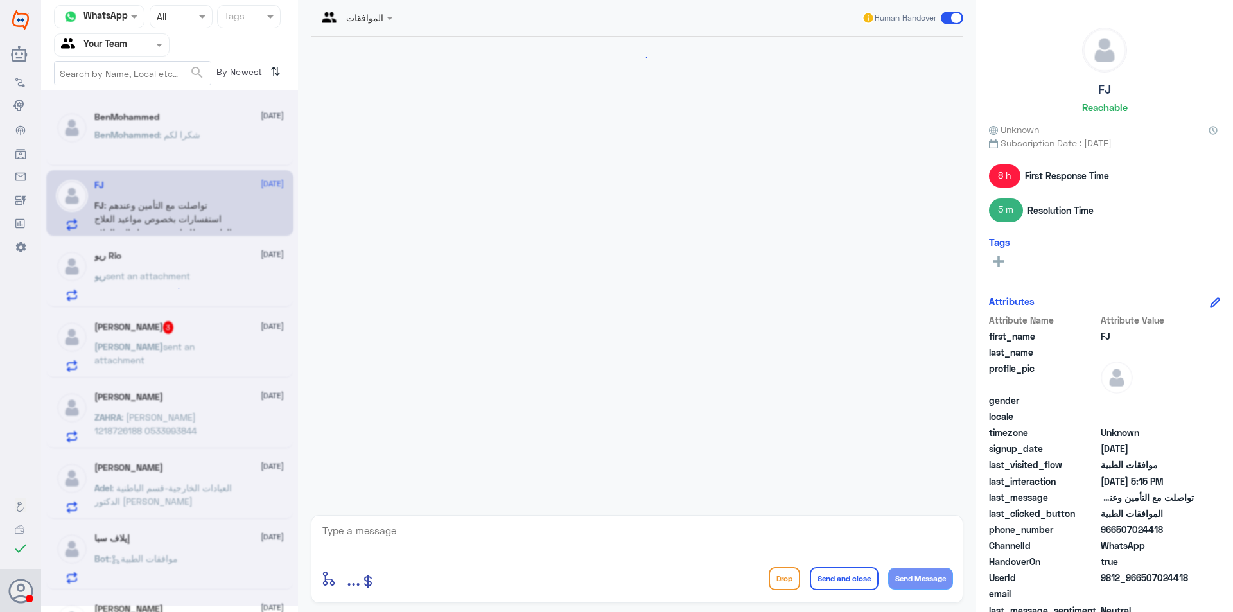
scroll to position [1282, 0]
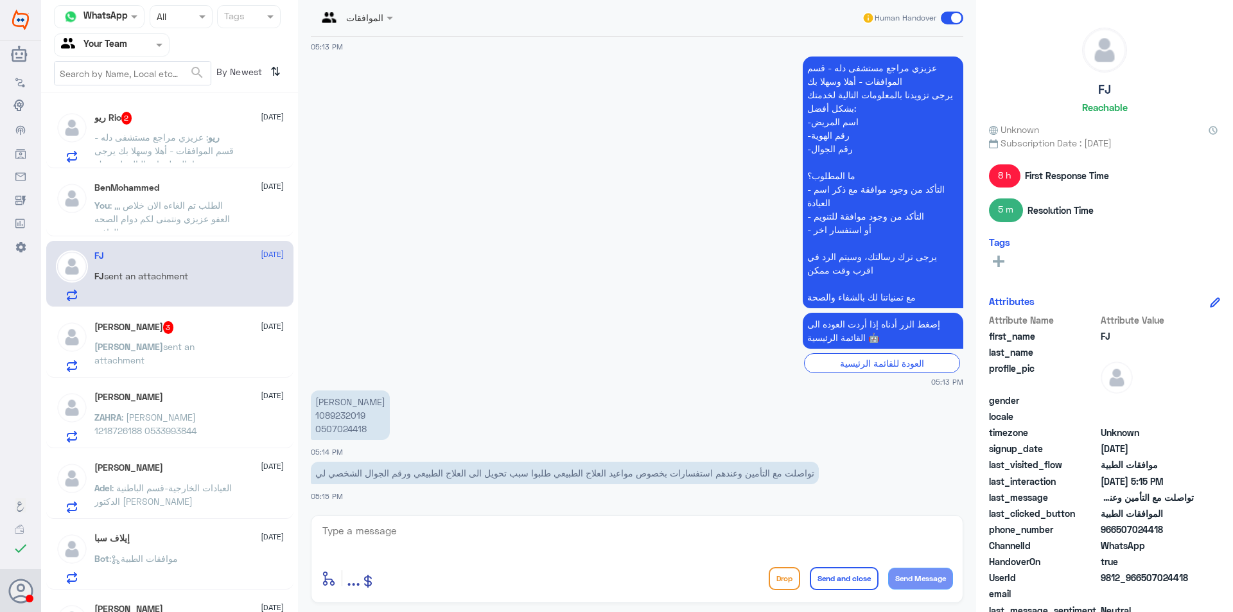
click at [339, 421] on p "[PERSON_NAME] 1089232019 0507024418" at bounding box center [350, 414] width 79 height 49
click at [342, 423] on p "[PERSON_NAME] 1089232019 0507024418" at bounding box center [350, 414] width 79 height 49
click at [212, 139] on span "ريو" at bounding box center [214, 137] width 12 height 11
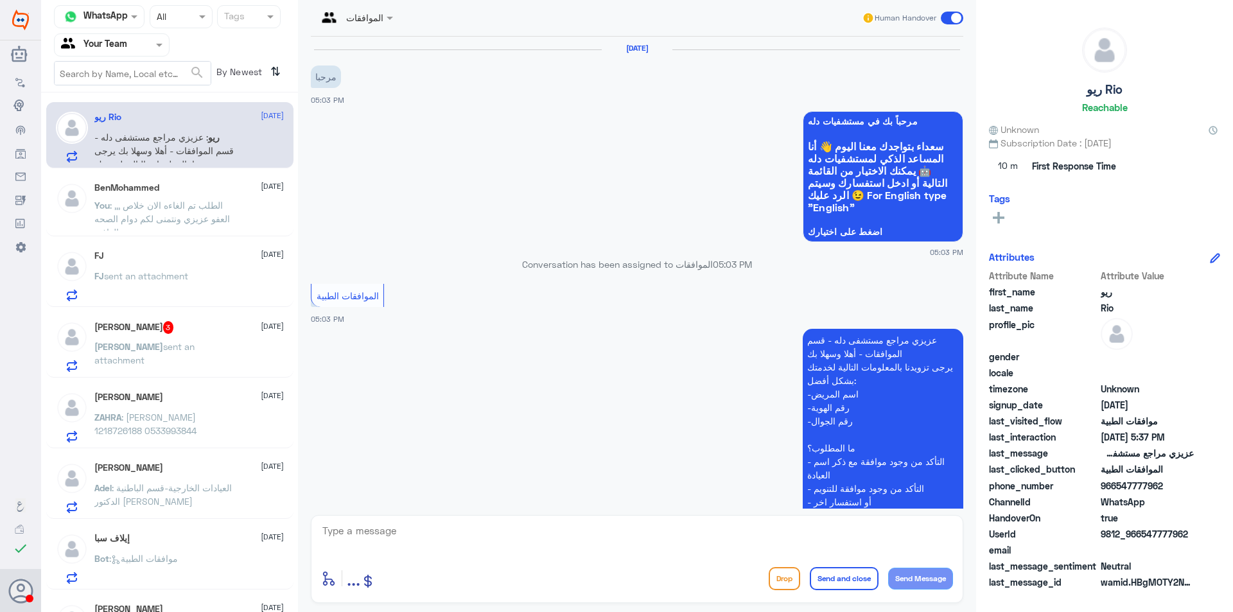
scroll to position [599, 0]
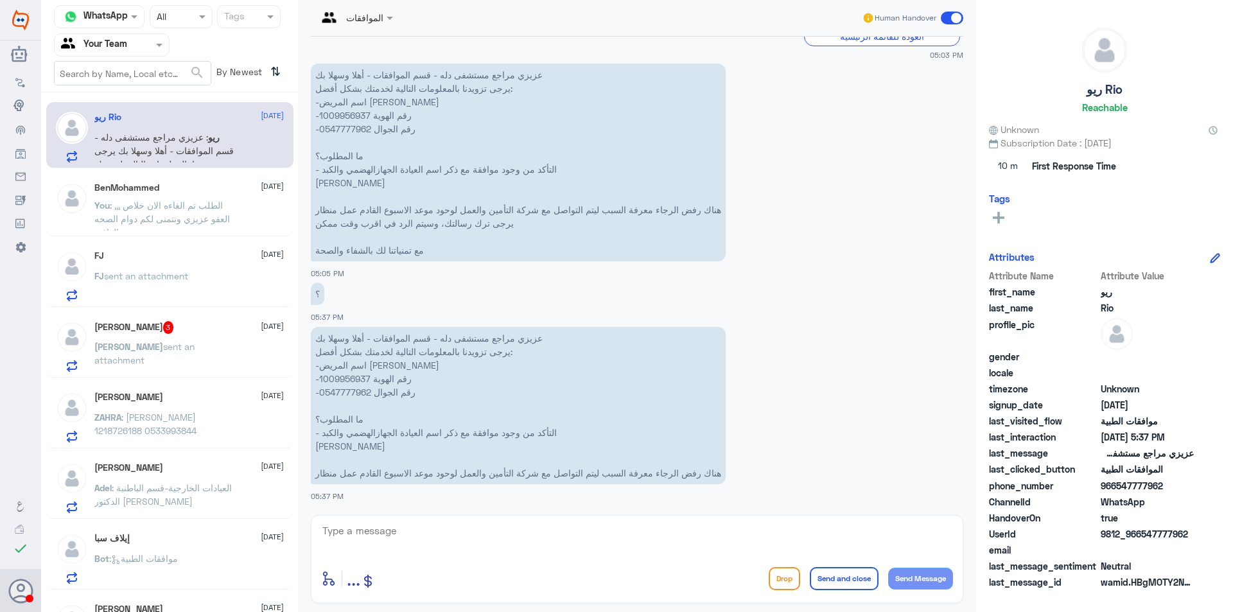
click at [344, 385] on p "عزيزي مراجع مستشفى دله - قسم الموافقات - أهلا وسهلا بك يرجى تزويدنا بالمعلومات …" at bounding box center [518, 405] width 415 height 157
click at [354, 391] on p "عزيزي مراجع مستشفى دله - قسم الموافقات - أهلا وسهلا بك يرجى تزويدنا بالمعلومات …" at bounding box center [518, 405] width 415 height 157
click at [162, 186] on div "BenMohammed [DATE]" at bounding box center [188, 187] width 189 height 11
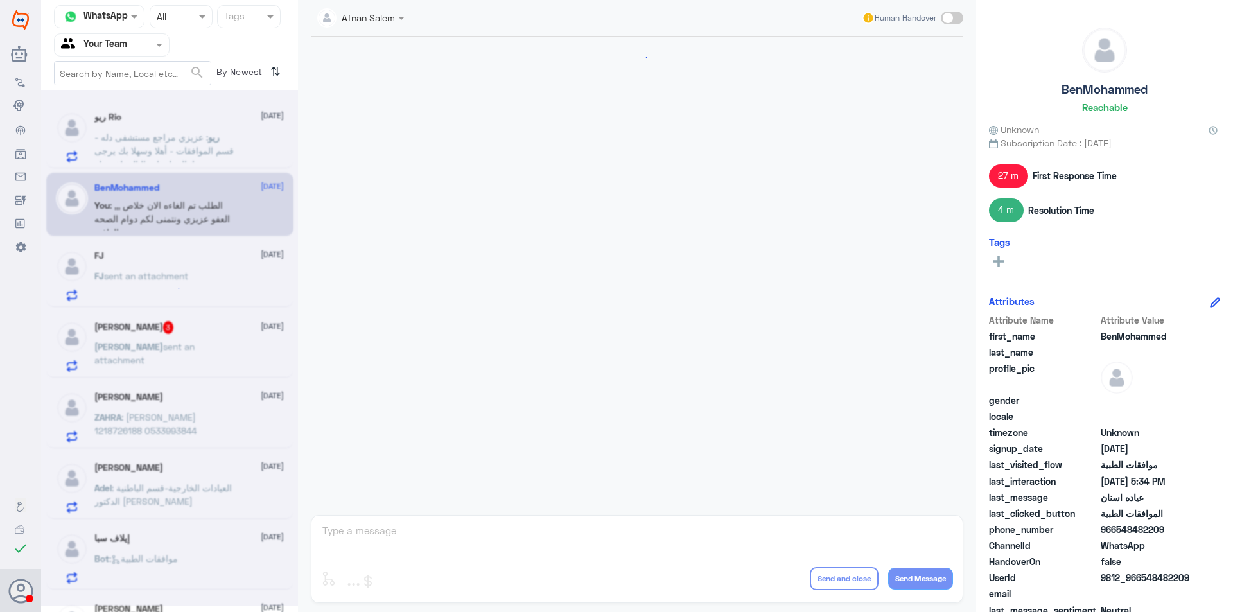
scroll to position [727, 0]
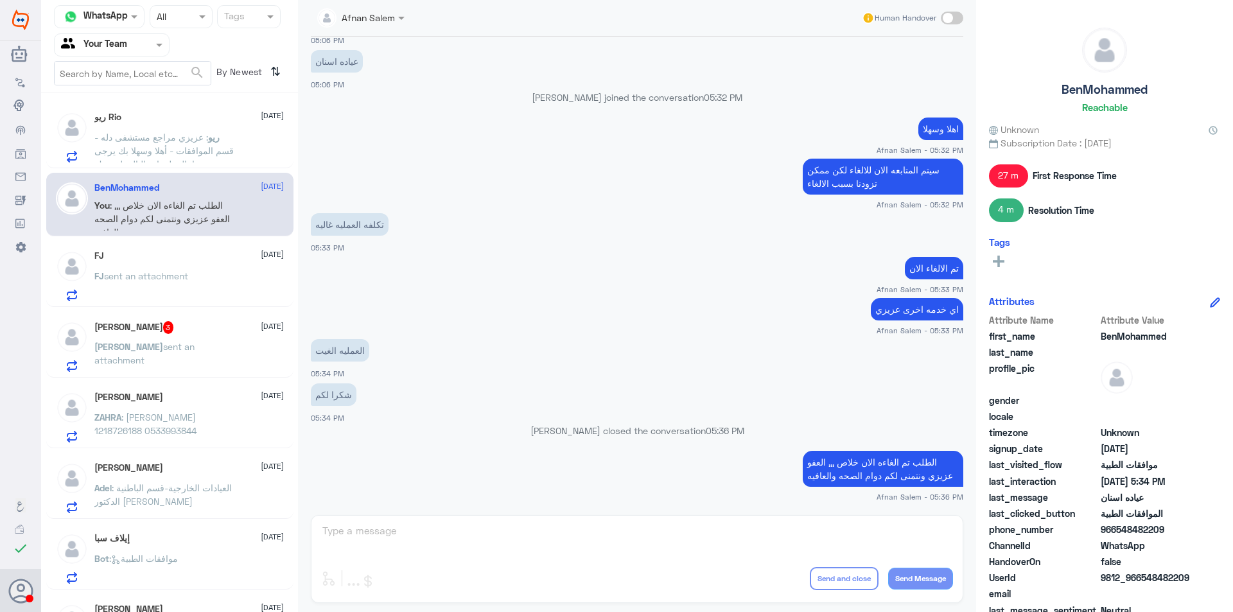
click at [134, 43] on div at bounding box center [112, 44] width 114 height 15
click at [119, 125] on div "Your Inbox" at bounding box center [112, 115] width 116 height 30
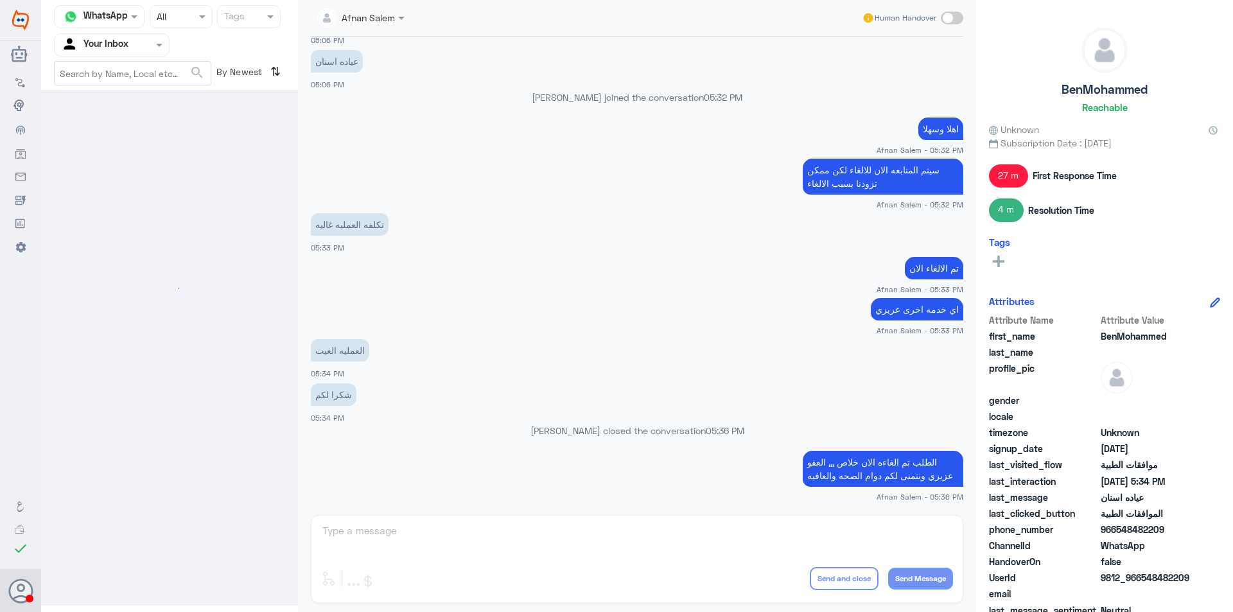
scroll to position [0, 0]
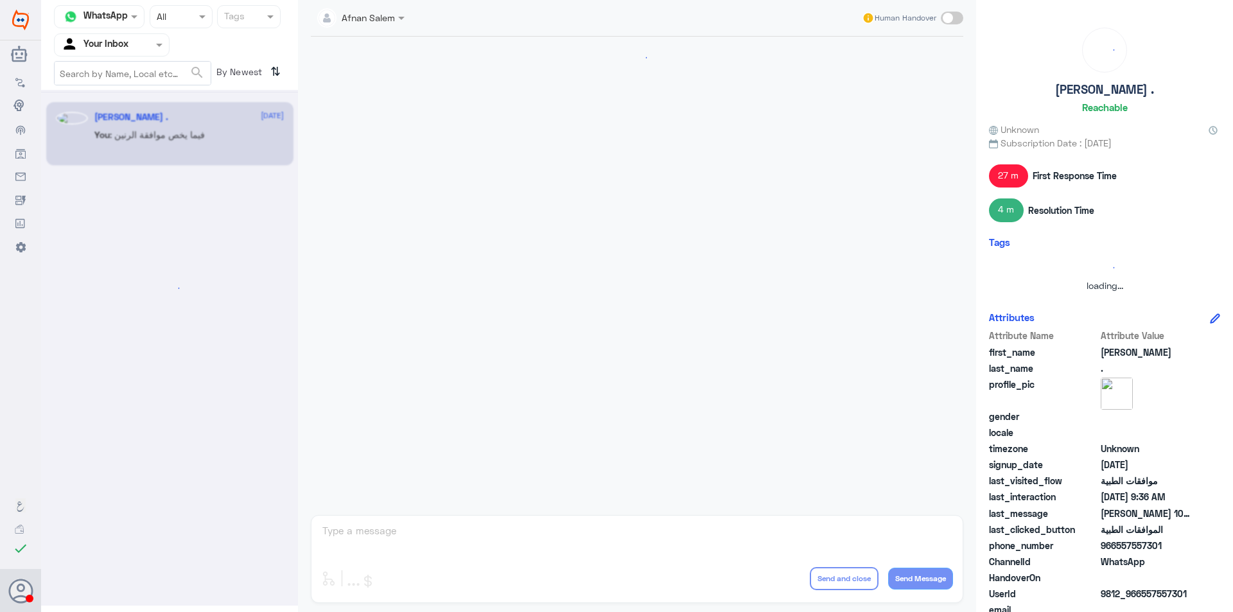
click at [126, 42] on input "text" at bounding box center [96, 44] width 71 height 15
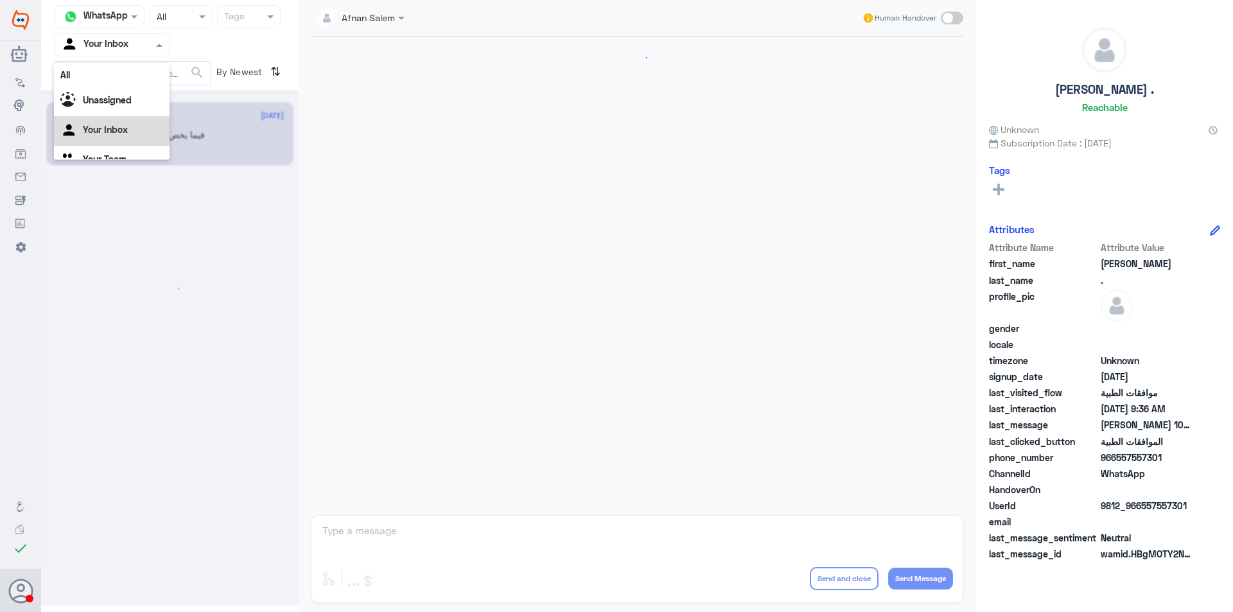
scroll to position [16, 0]
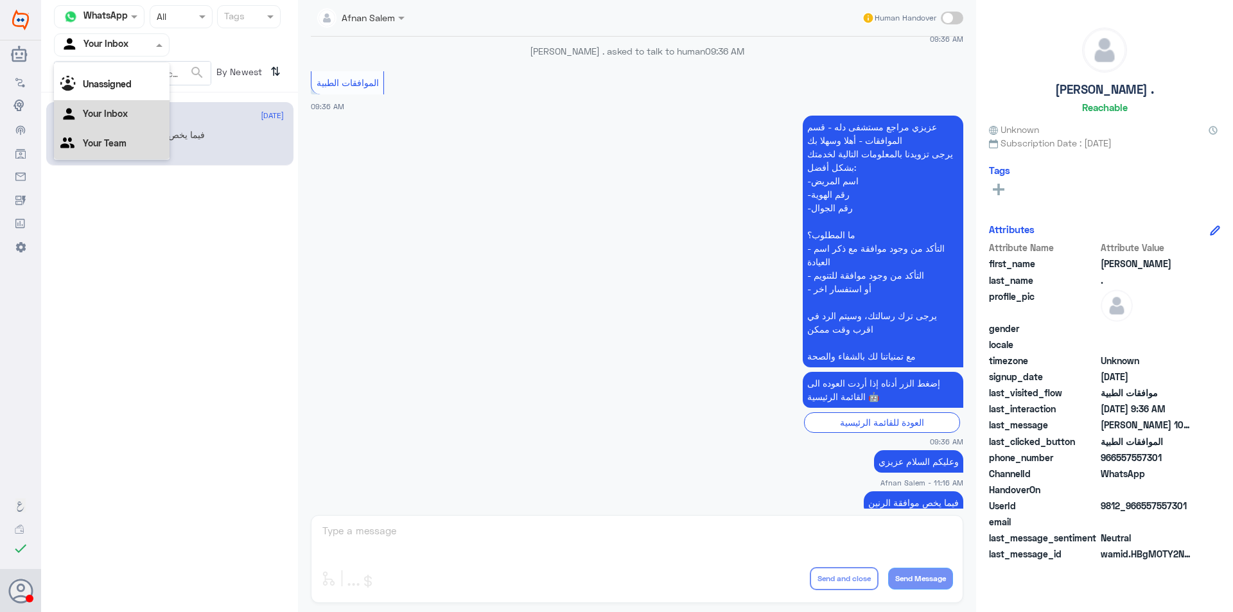
click at [123, 135] on div "Your Team" at bounding box center [112, 145] width 116 height 30
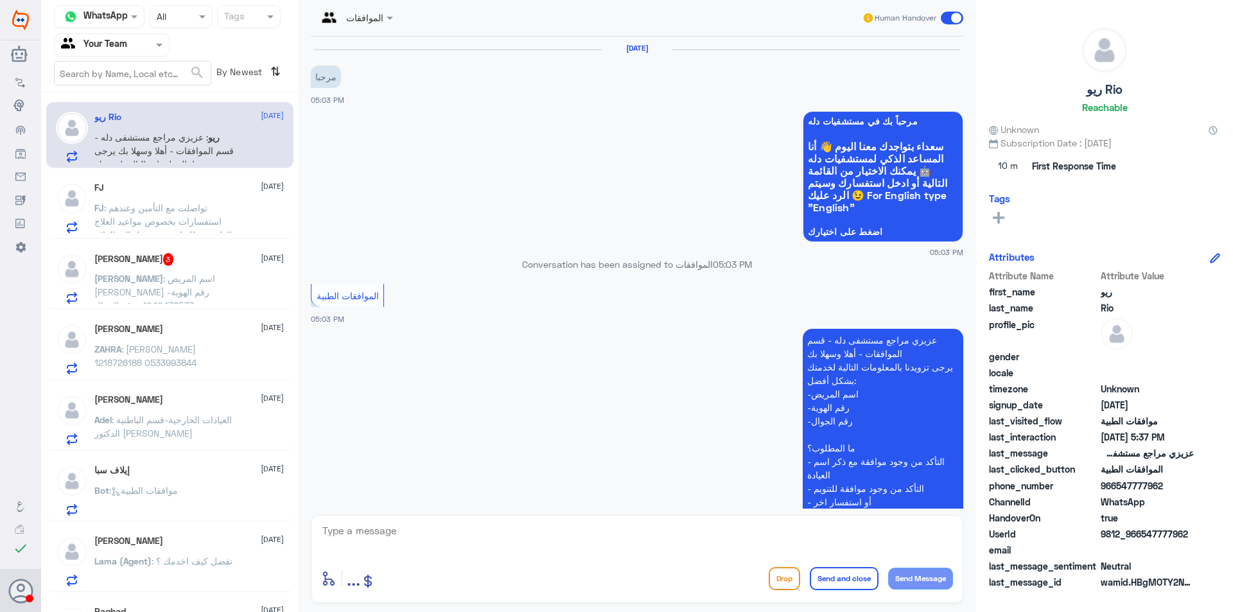
scroll to position [599, 0]
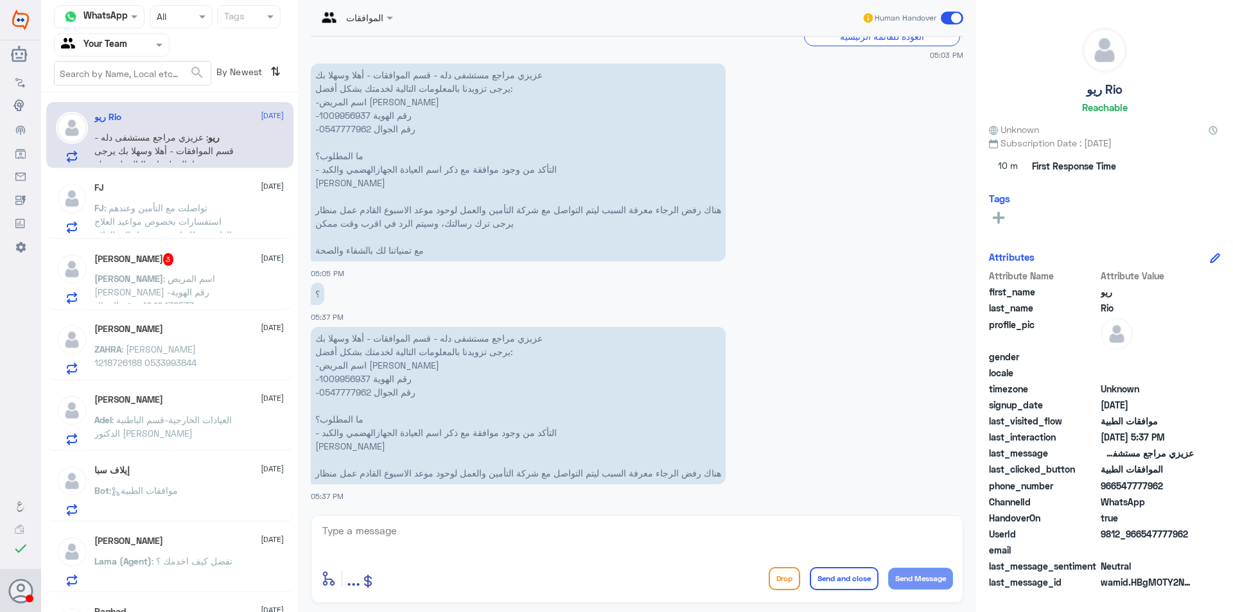
click at [192, 212] on span ": تواصلت مع التأمين وعندهم استفسارات بخصوص مواعيد العلاج الطبيعي طلبوا سبب تحوي…" at bounding box center [162, 227] width 137 height 51
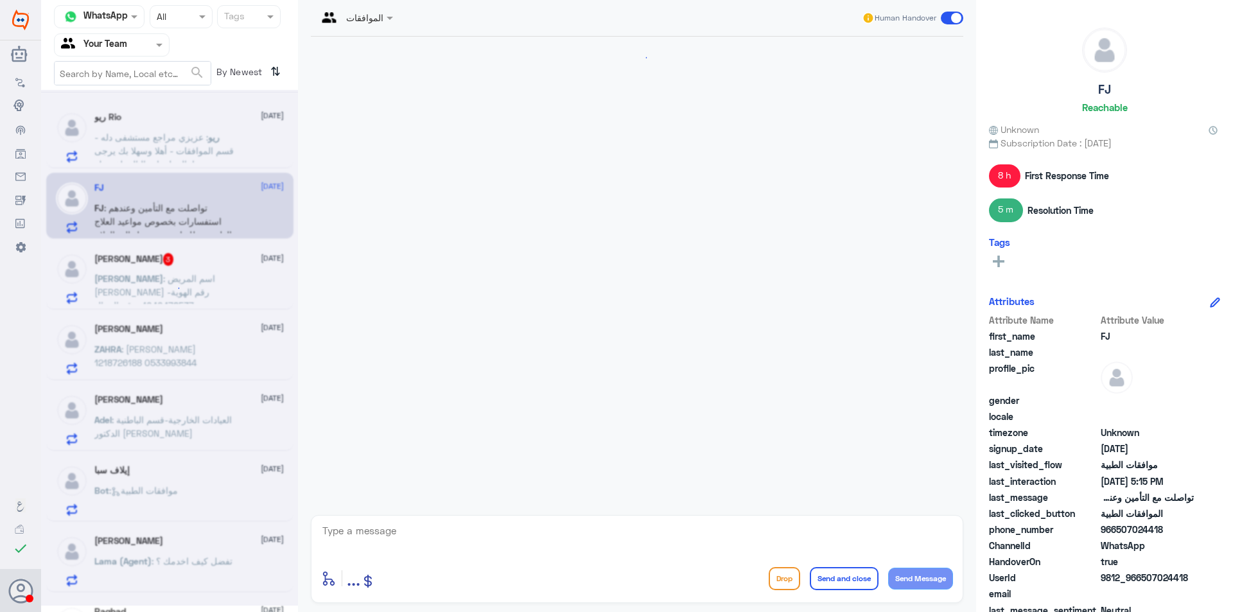
scroll to position [1282, 0]
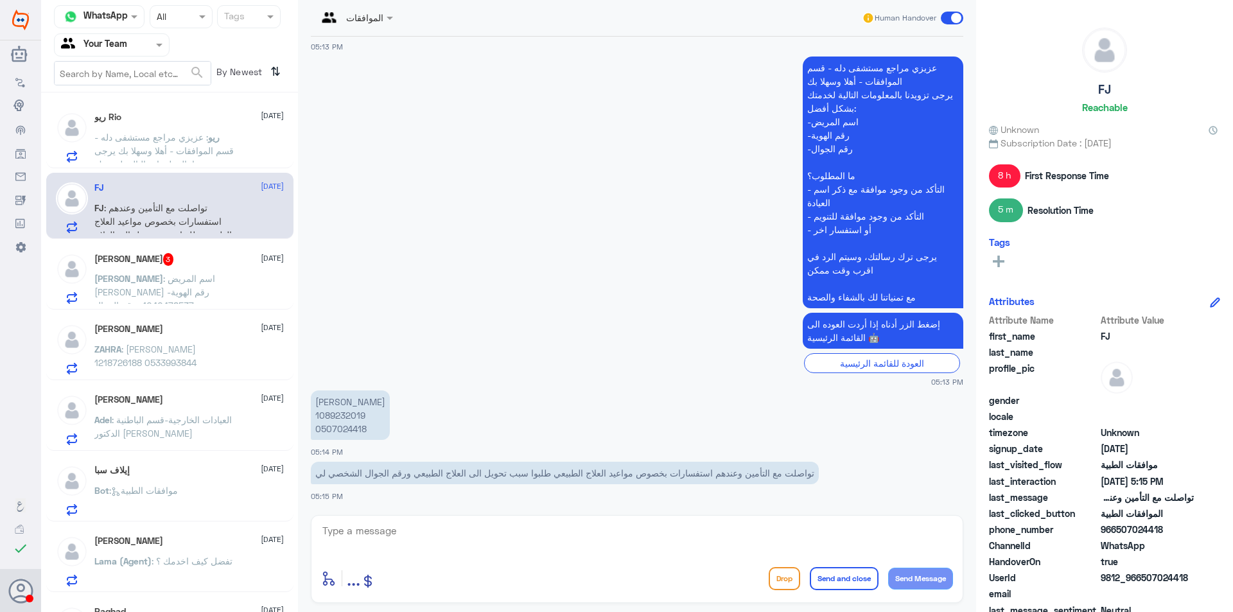
click at [345, 429] on p "[PERSON_NAME] 1089232019 0507024418" at bounding box center [350, 414] width 79 height 49
click at [619, 510] on div "الموافقات Human Handover [DATE] مرحباً بك في مستشفيات دله سعداء بتواجدك معنا [D…" at bounding box center [637, 308] width 678 height 616
click at [635, 524] on textarea at bounding box center [637, 537] width 632 height 31
type textarea "ب"
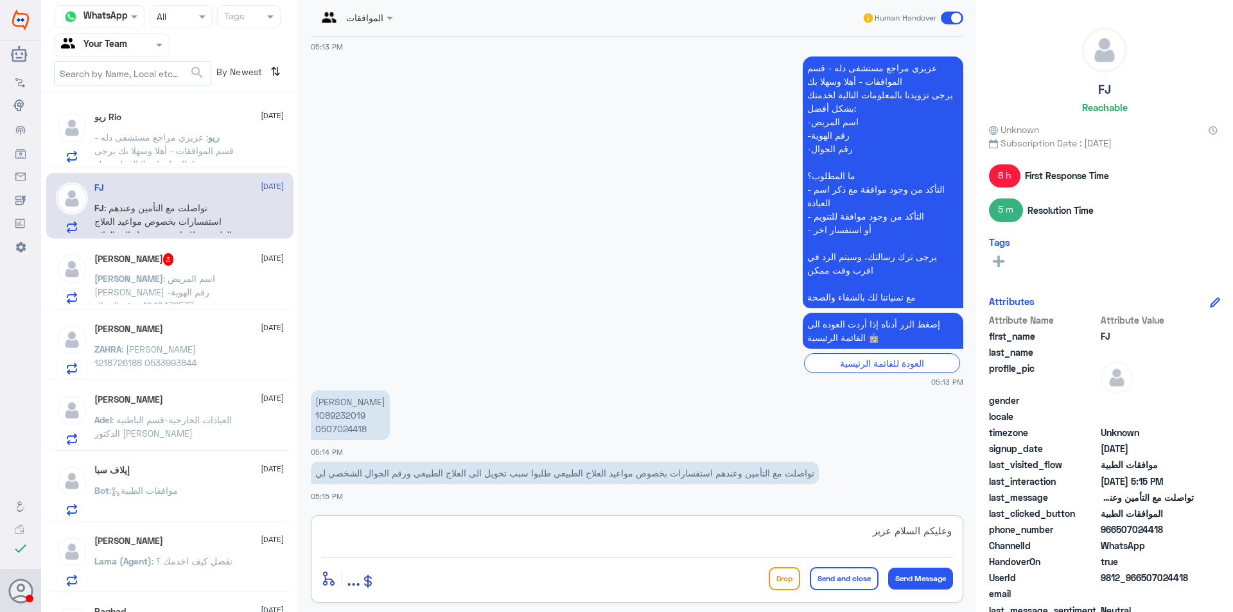
type textarea "وعليكم السلام عزيزي"
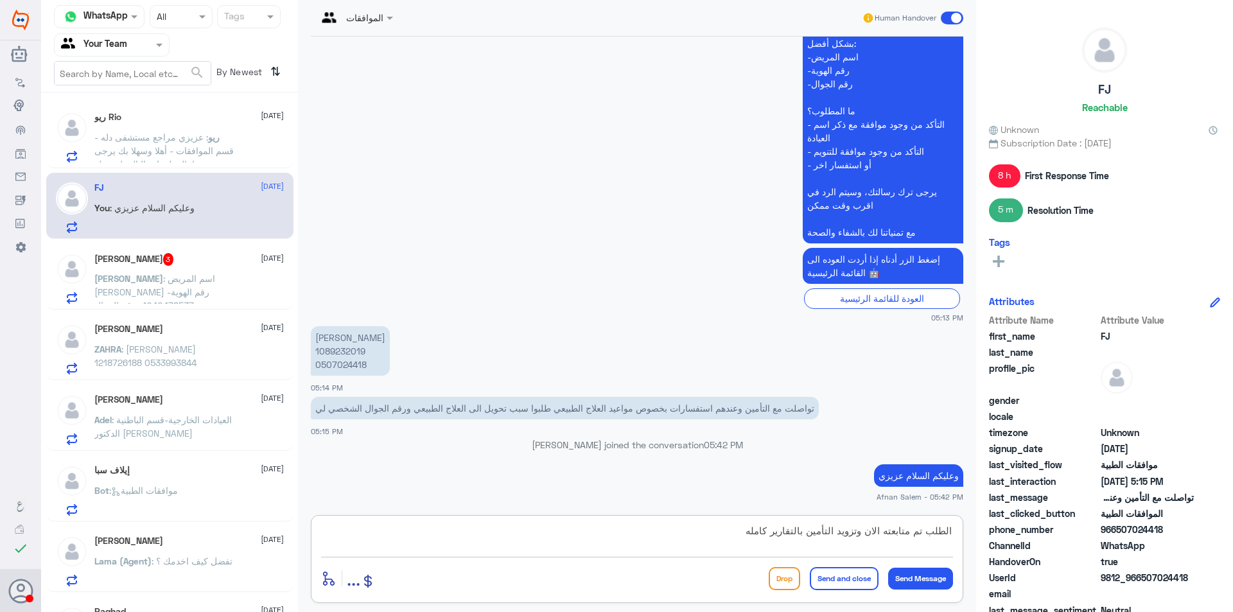
type textarea "الطلب تم متابعته الان وتزويد التأمين بالتقارير كامله"
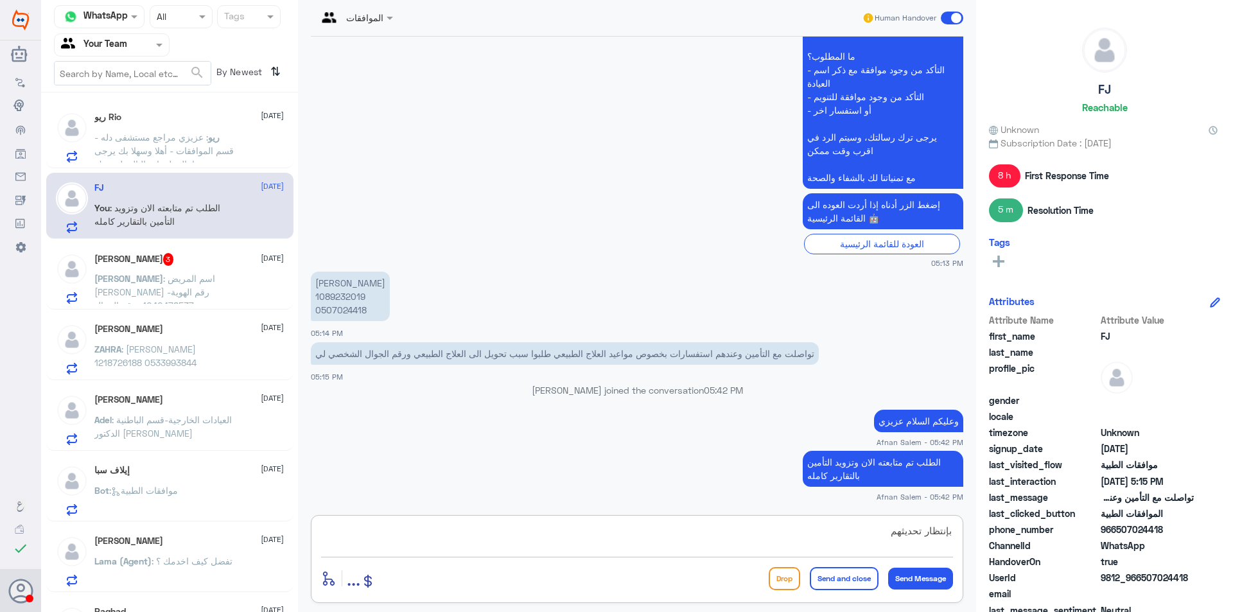
type textarea "بإنتظار تحديثهم"
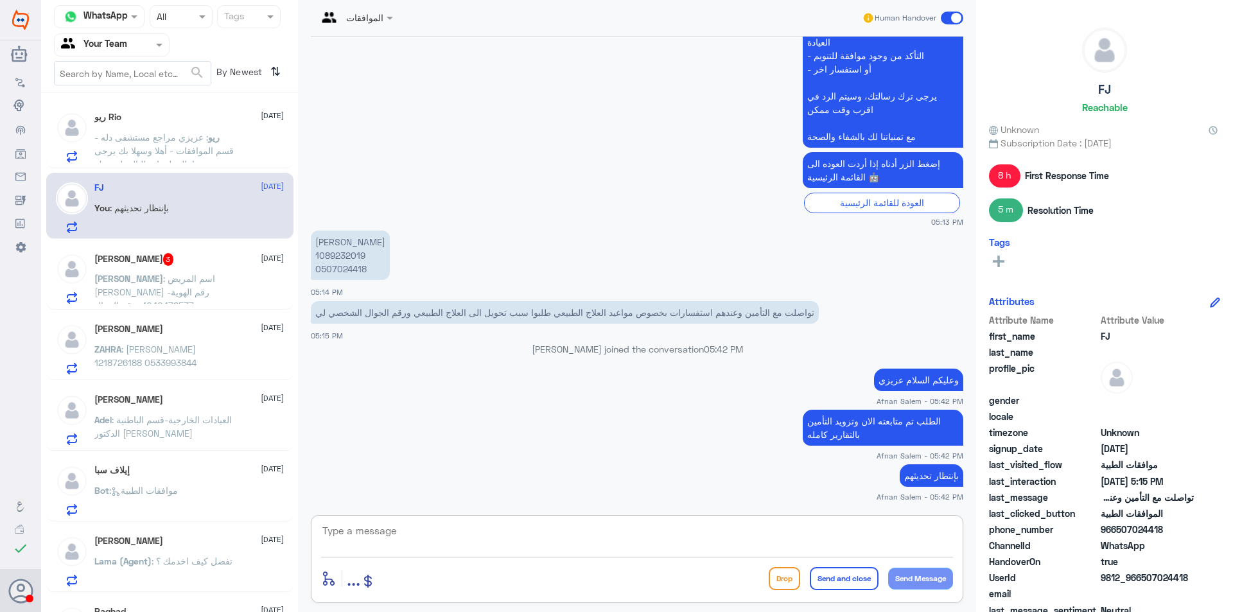
click at [345, 268] on p "[PERSON_NAME] 1089232019 0507024418" at bounding box center [350, 254] width 79 height 49
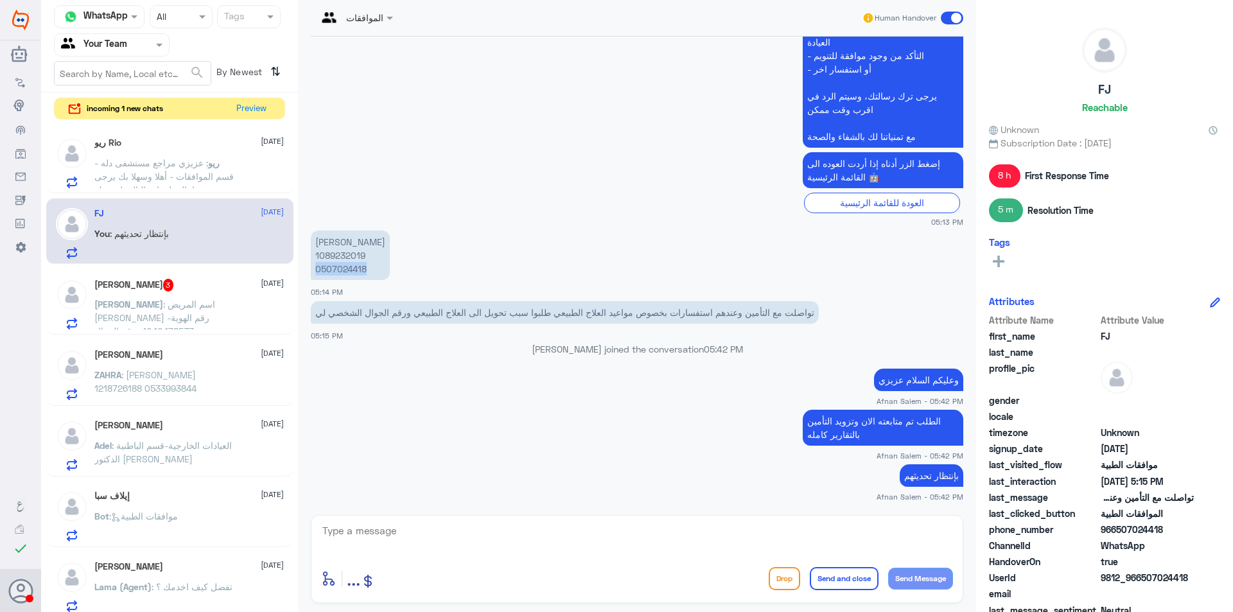
click at [344, 276] on p "[PERSON_NAME] 1089232019 0507024418" at bounding box center [350, 254] width 79 height 49
click at [259, 105] on button "Preview" at bounding box center [252, 108] width 40 height 20
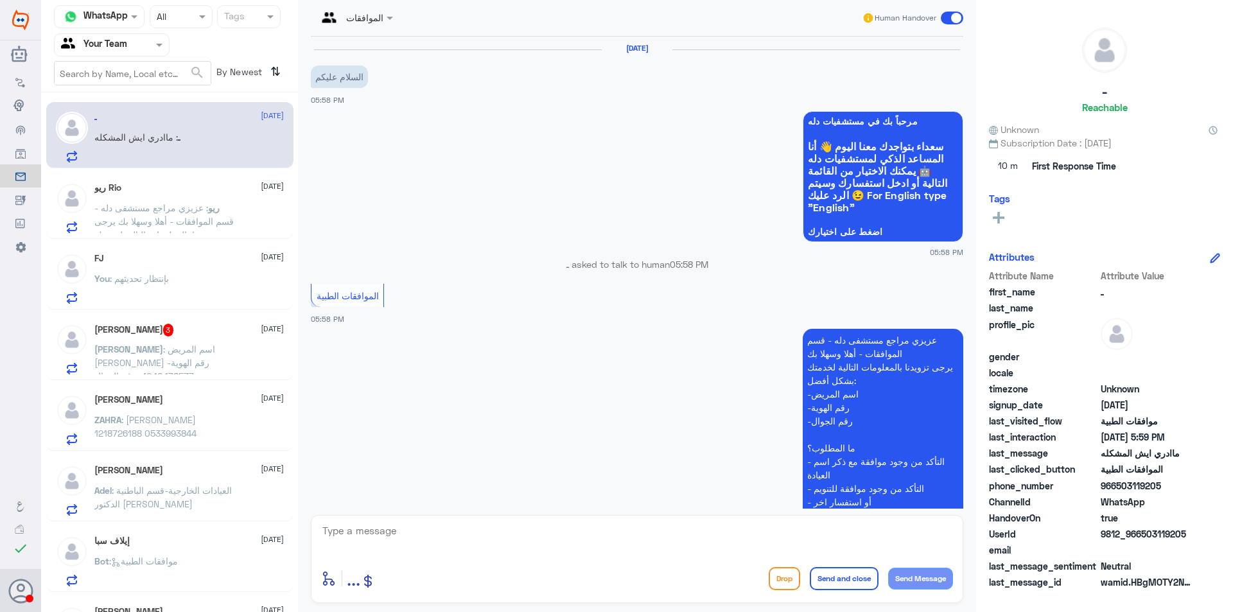
click at [189, 249] on div "FJ [DATE] You : بإنتظار تحديثهم" at bounding box center [169, 276] width 247 height 66
click at [195, 218] on span ": عزيزي مراجع مستشفى دله - قسم الموافقات - أهلا وسهلا بك يرجى تزويدنا بالمعلوما…" at bounding box center [163, 288] width 139 height 173
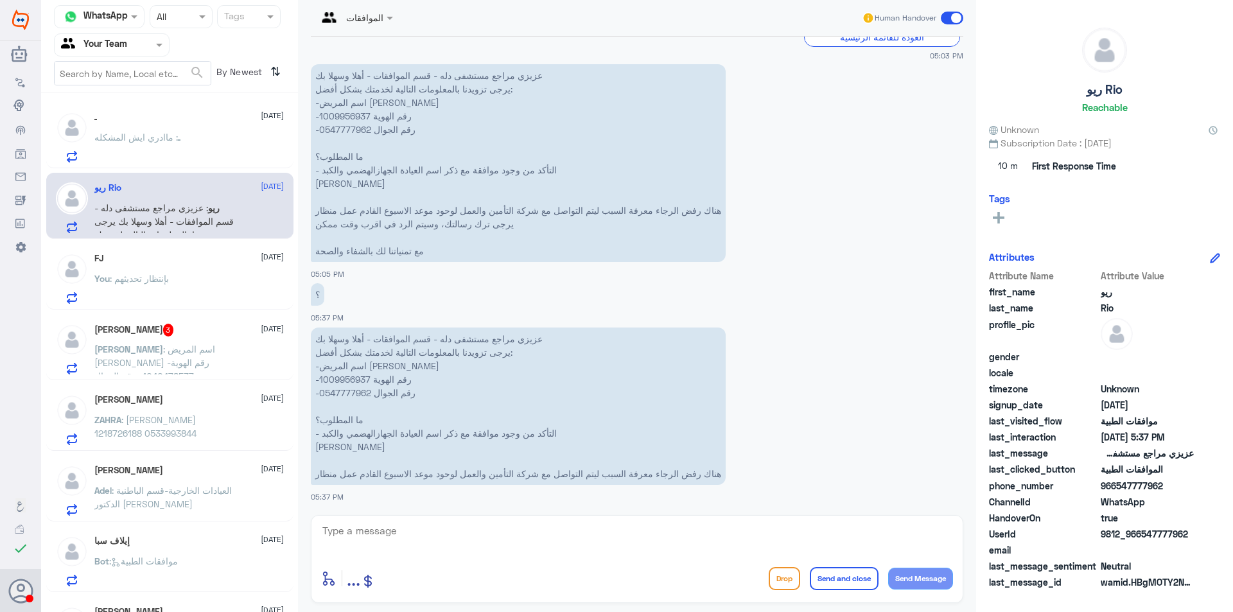
scroll to position [599, 0]
click at [165, 154] on p "ـ : ماادري ايش المشكله" at bounding box center [137, 146] width 86 height 32
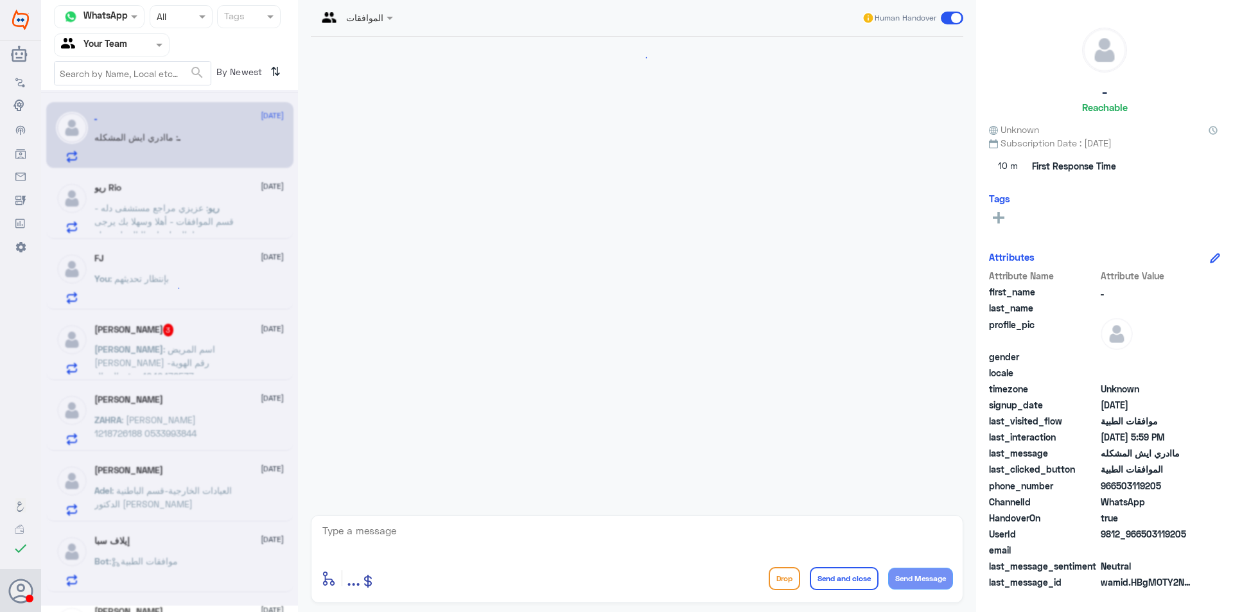
scroll to position [259, 0]
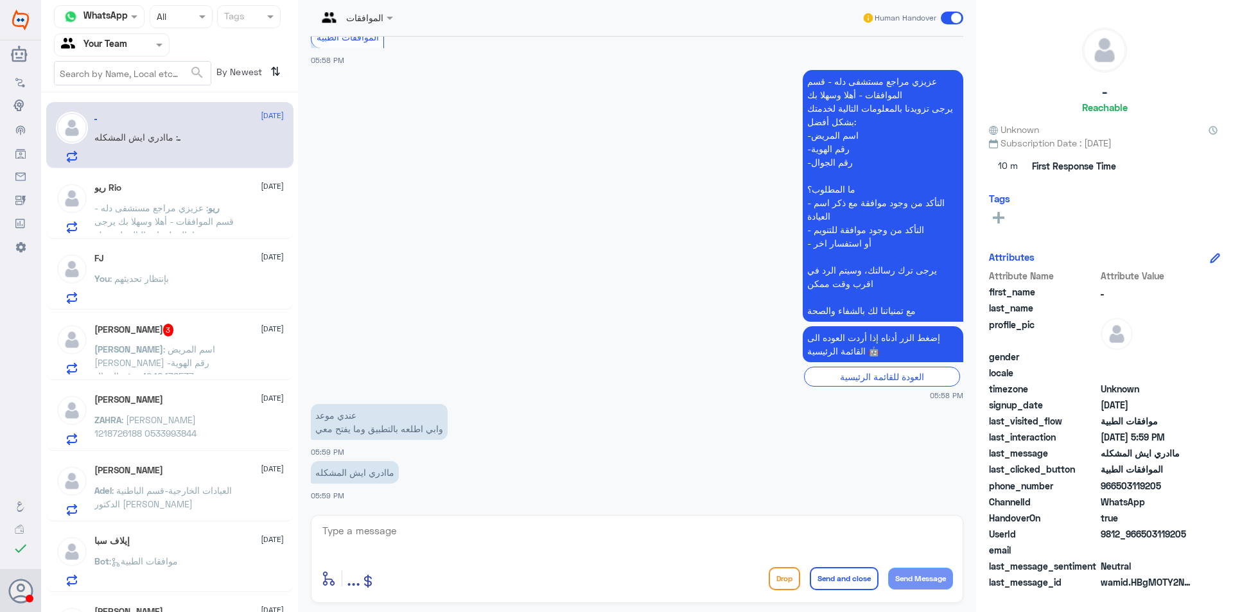
click at [224, 336] on div "[PERSON_NAME] 3 [DATE]" at bounding box center [188, 330] width 189 height 13
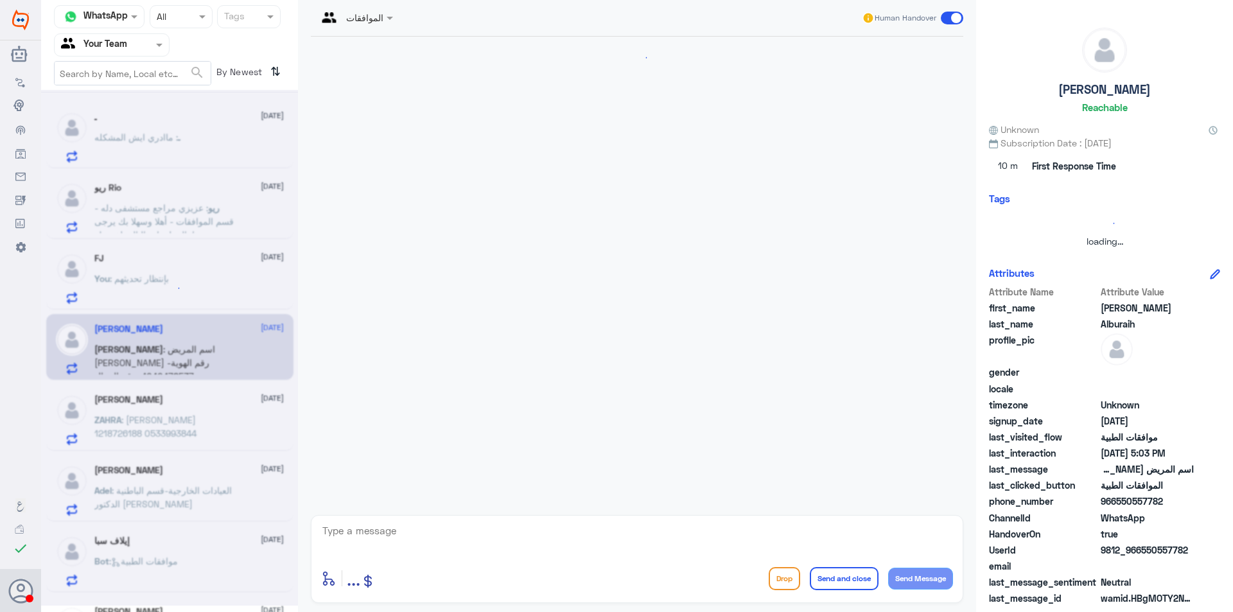
scroll to position [228, 0]
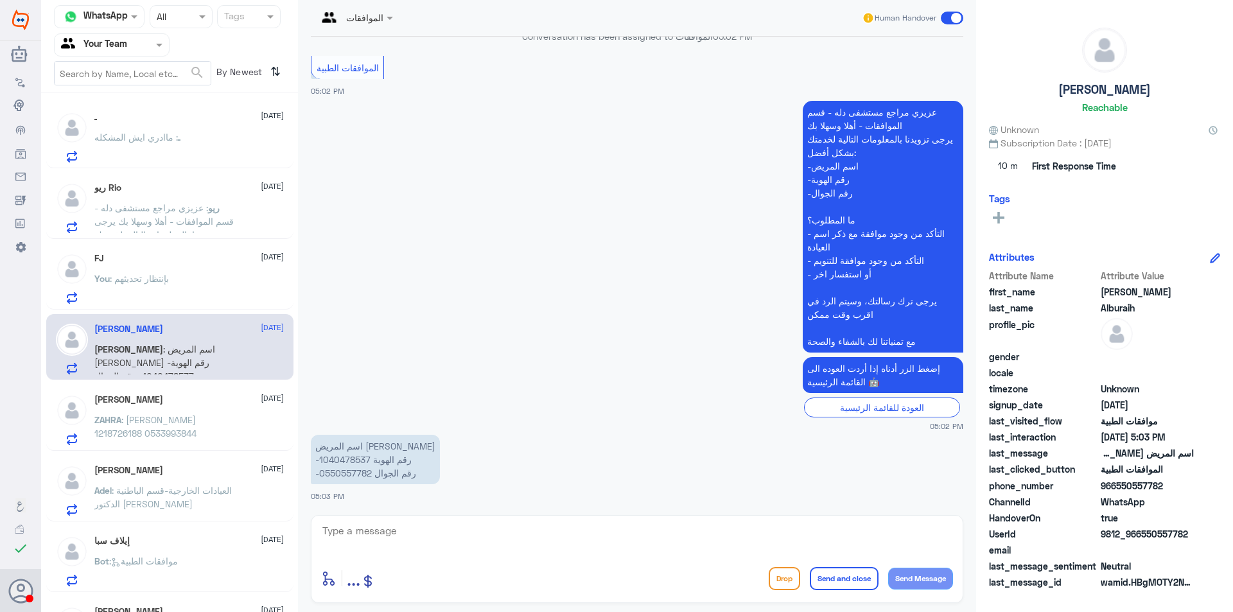
click at [360, 472] on p "اسم المريض [PERSON_NAME] -رقم الهوية 1040478537 -رقم الجوال 0550557782" at bounding box center [375, 459] width 129 height 49
drag, startPoint x: 360, startPoint y: 472, endPoint x: 382, endPoint y: 485, distance: 25.3
drag, startPoint x: 382, startPoint y: 485, endPoint x: 354, endPoint y: 474, distance: 30.1
click at [354, 474] on p "اسم المريض [PERSON_NAME] -رقم الهوية 1040478537 -رقم الجوال 0550557782" at bounding box center [375, 459] width 129 height 49
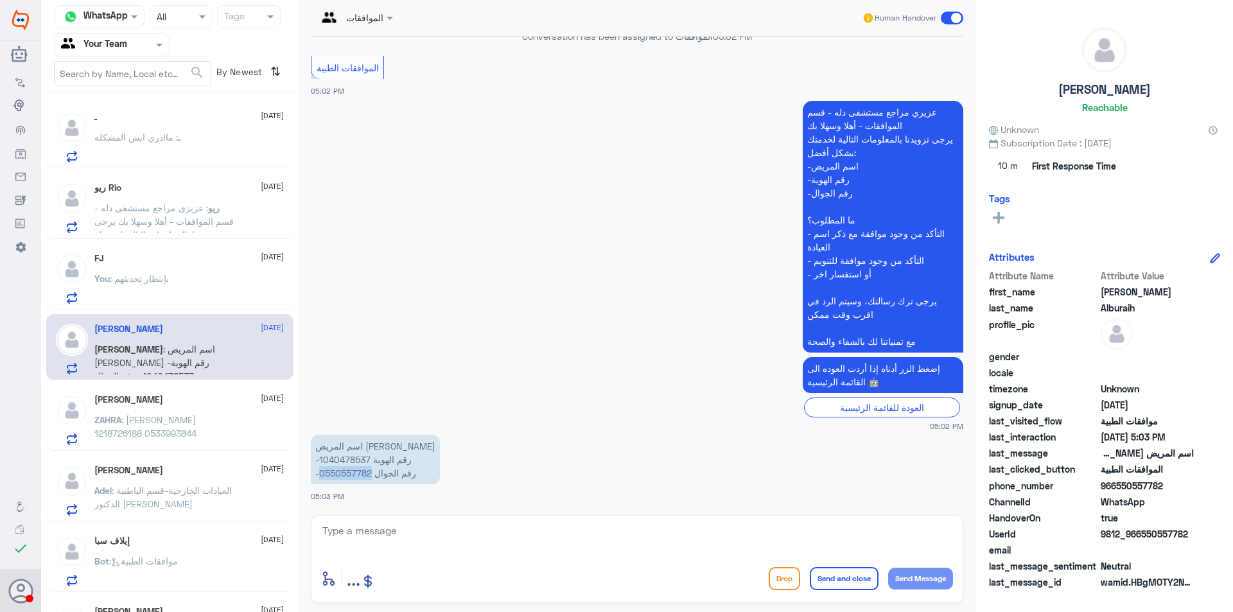
click at [354, 474] on p "اسم المريض [PERSON_NAME] -رقم الهوية 1040478537 -رقم الجوال 0550557782" at bounding box center [375, 459] width 129 height 49
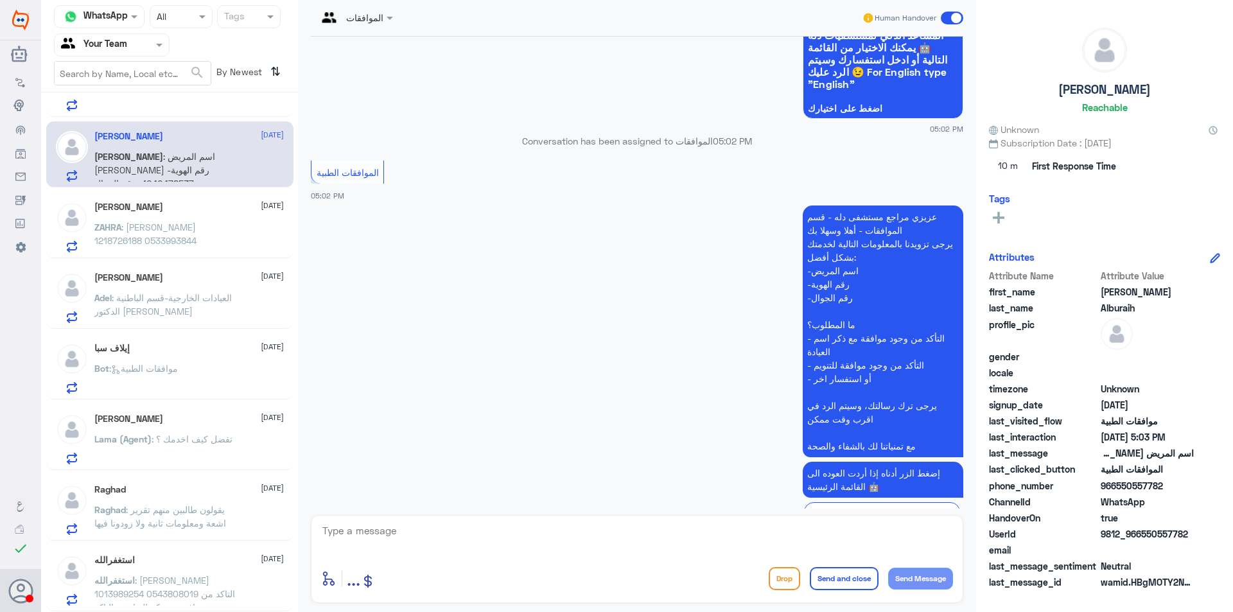
scroll to position [35, 0]
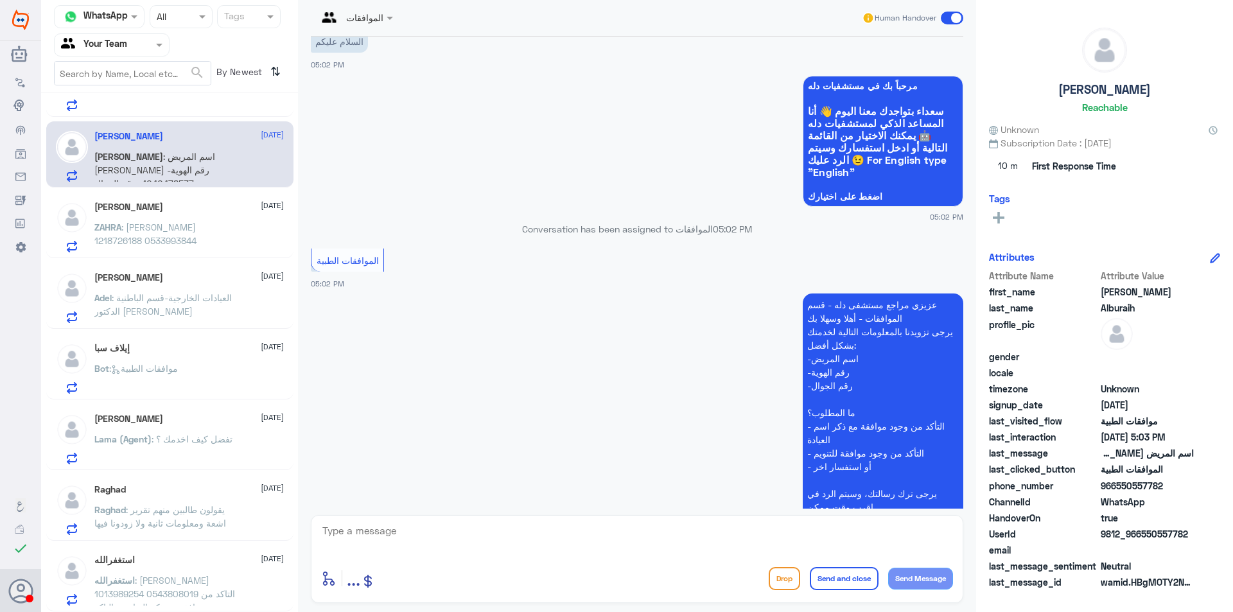
click at [183, 22] on div at bounding box center [181, 16] width 62 height 15
click at [180, 95] on span "Closed" at bounding box center [170, 94] width 29 height 11
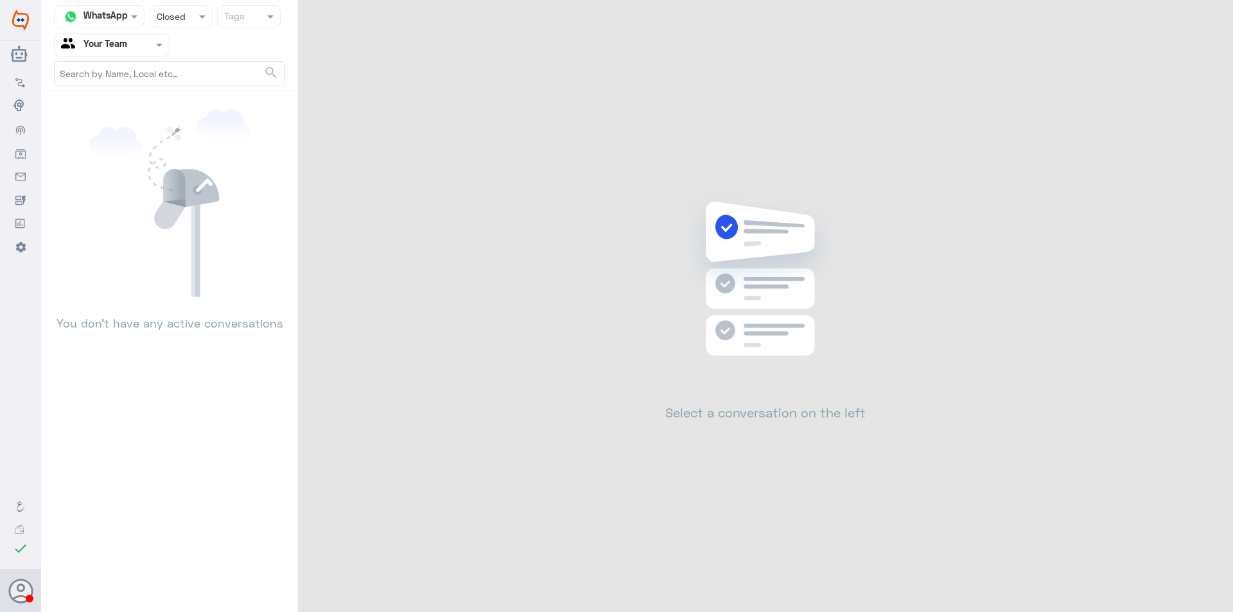
click at [164, 41] on span at bounding box center [161, 44] width 16 height 13
drag, startPoint x: 146, startPoint y: 69, endPoint x: 146, endPoint y: 81, distance: 12.2
click at [147, 76] on div "All Unassigned Your Inbox Your Team" at bounding box center [112, 103] width 116 height 112
click at [146, 82] on div "Unassigned" at bounding box center [112, 86] width 116 height 30
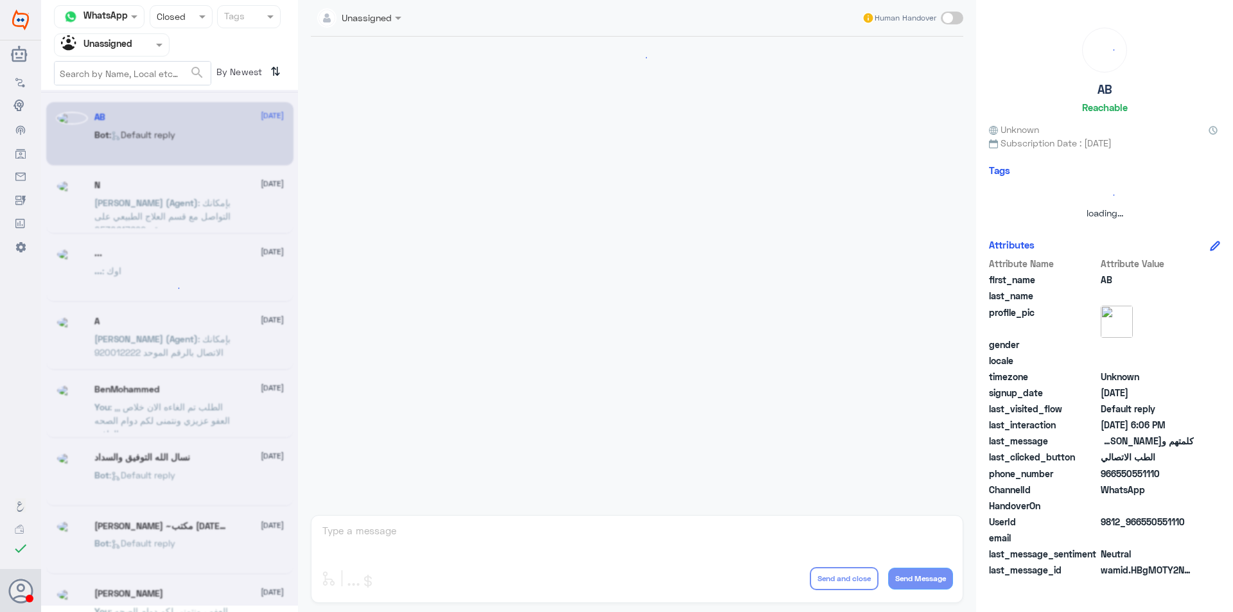
click at [194, 8] on div "Status × Closed" at bounding box center [181, 16] width 63 height 23
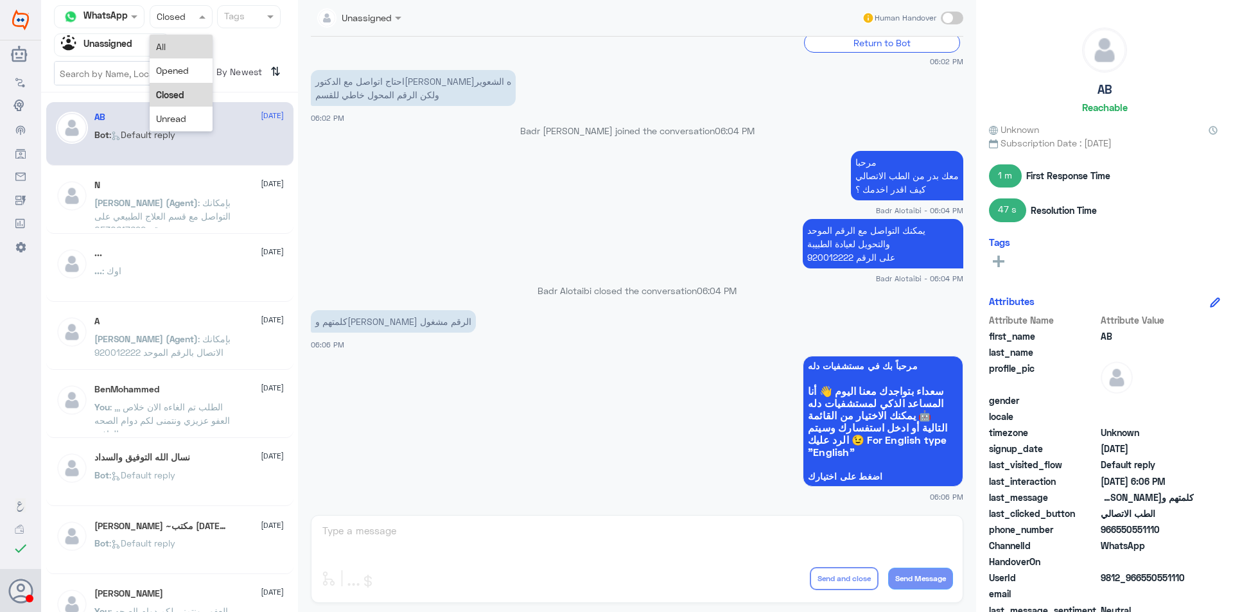
drag, startPoint x: 184, startPoint y: 52, endPoint x: 185, endPoint y: 62, distance: 9.7
click at [184, 51] on div "All" at bounding box center [181, 47] width 63 height 24
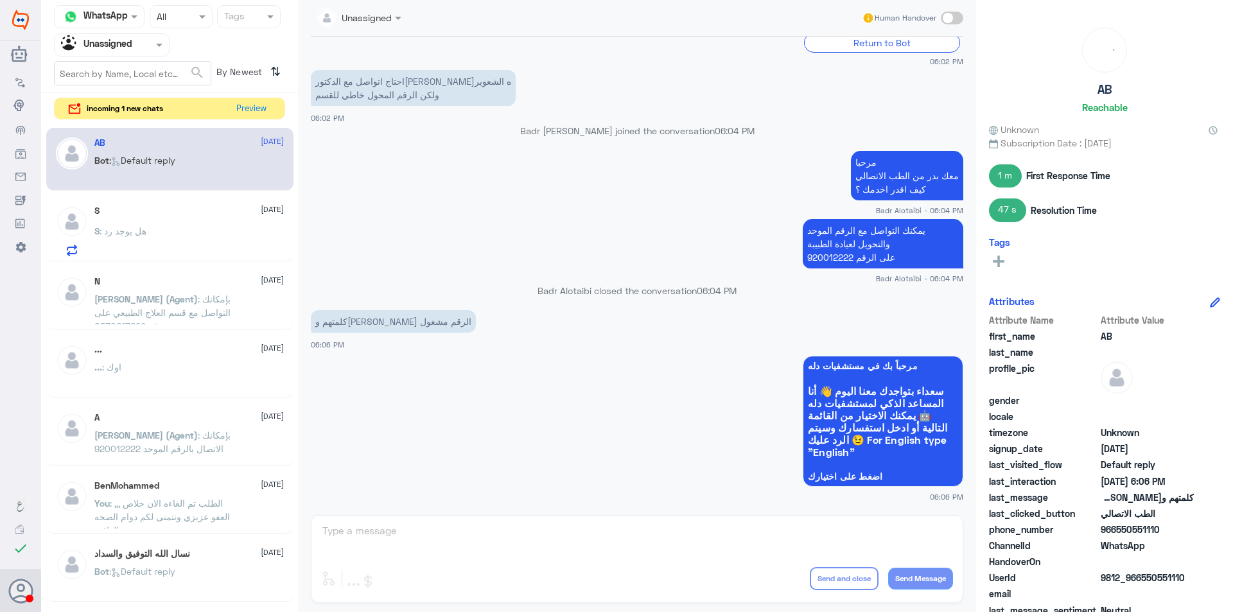
click at [202, 232] on div "S : هل يوجد رد" at bounding box center [188, 241] width 189 height 29
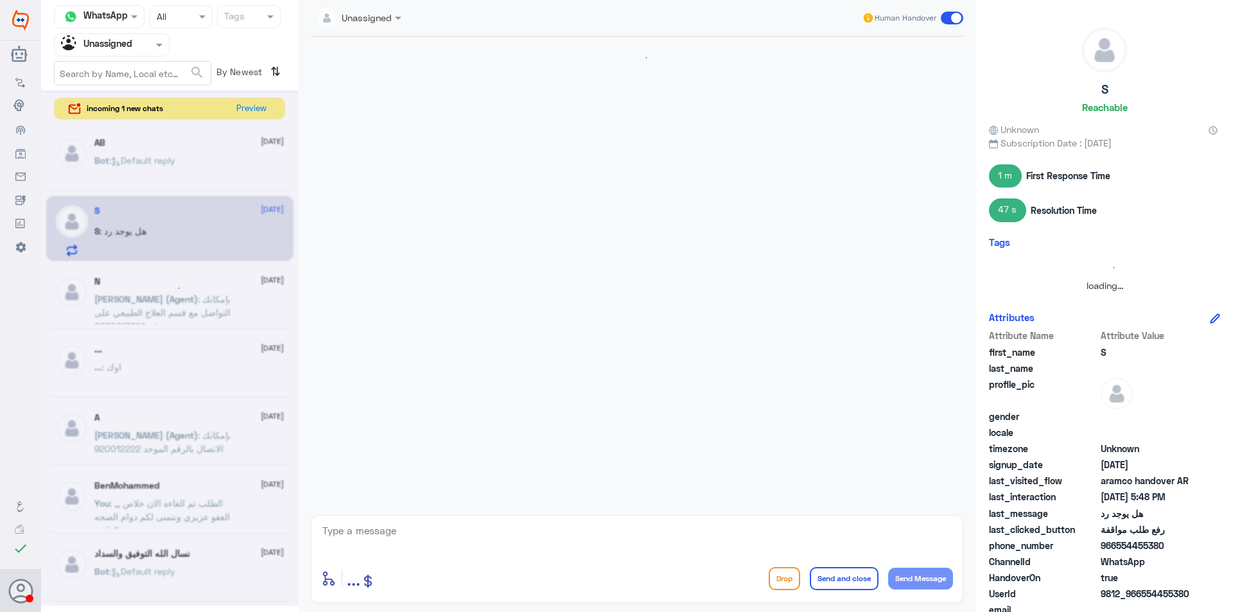
scroll to position [714, 0]
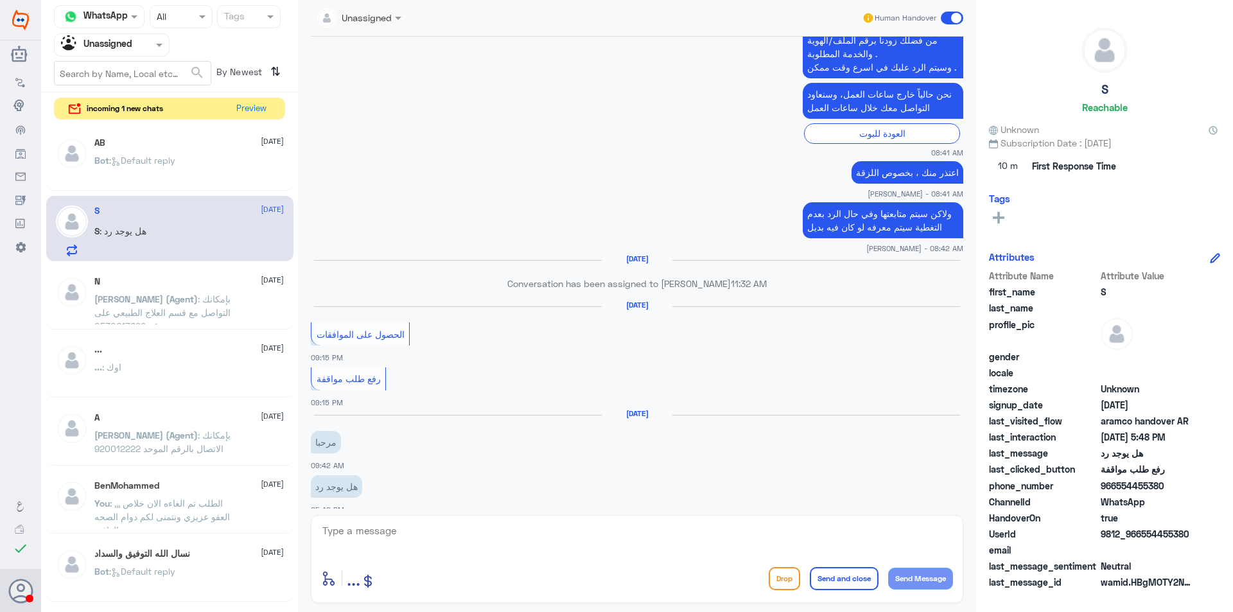
click at [214, 299] on span ": بإمكانك التواصل مع قسم العلاج الطبيعي على رقم 0530617692" at bounding box center [162, 312] width 136 height 38
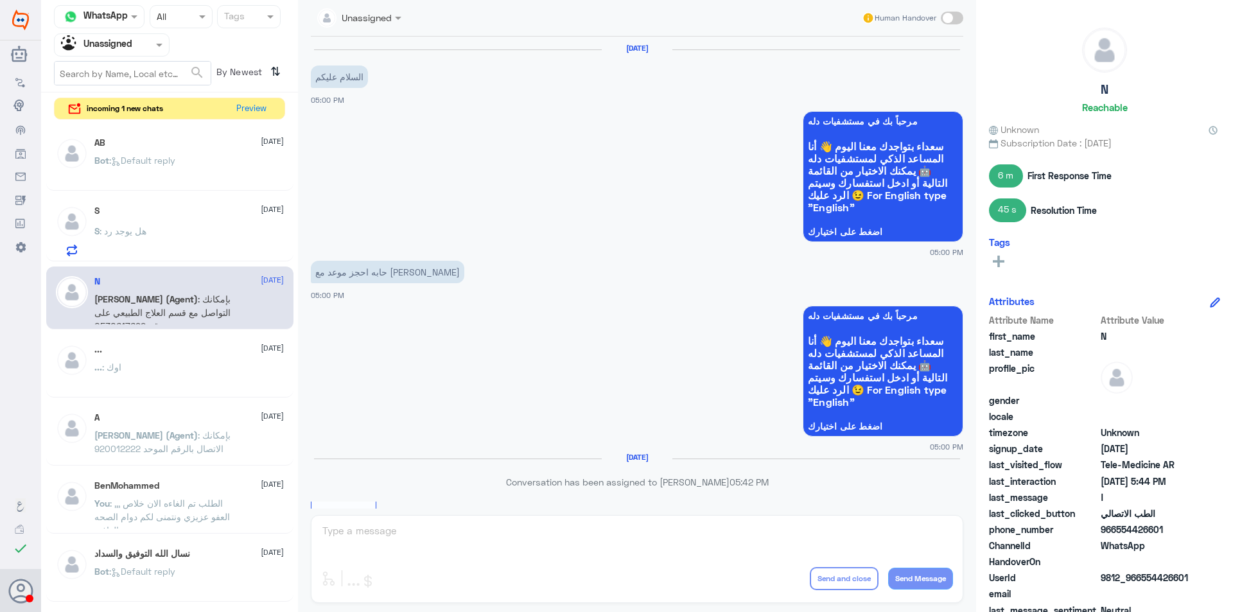
scroll to position [394, 0]
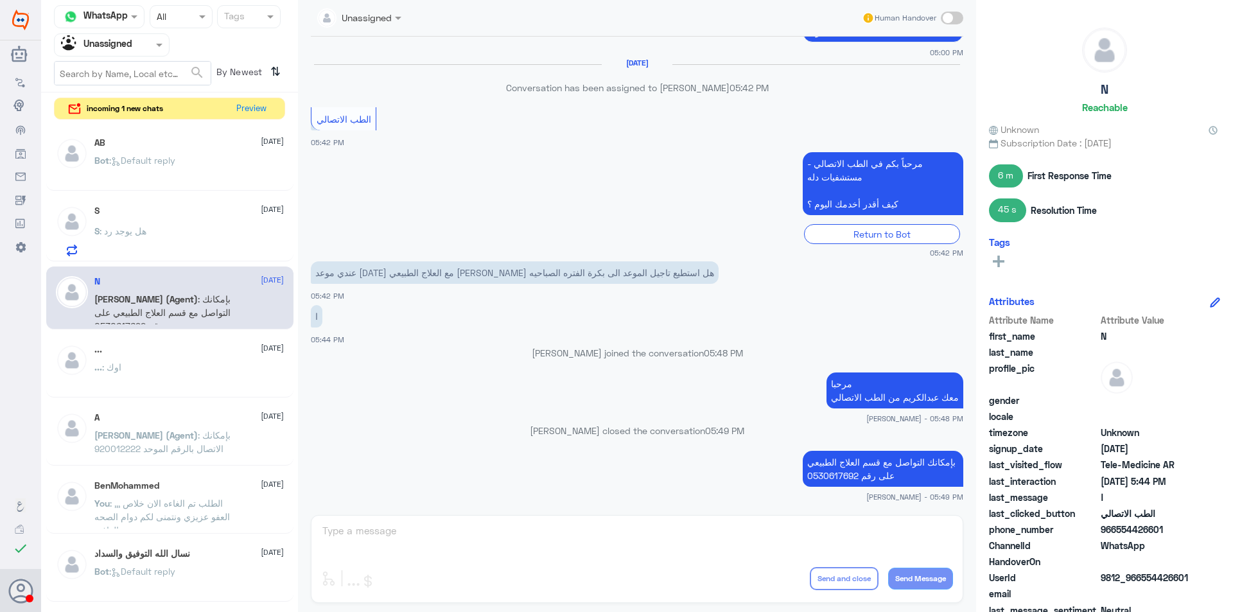
click at [192, 259] on div "S [DATE] S : هل يوجد رد" at bounding box center [169, 229] width 247 height 66
click at [200, 232] on div "S : هل يوجد رد" at bounding box center [188, 241] width 189 height 29
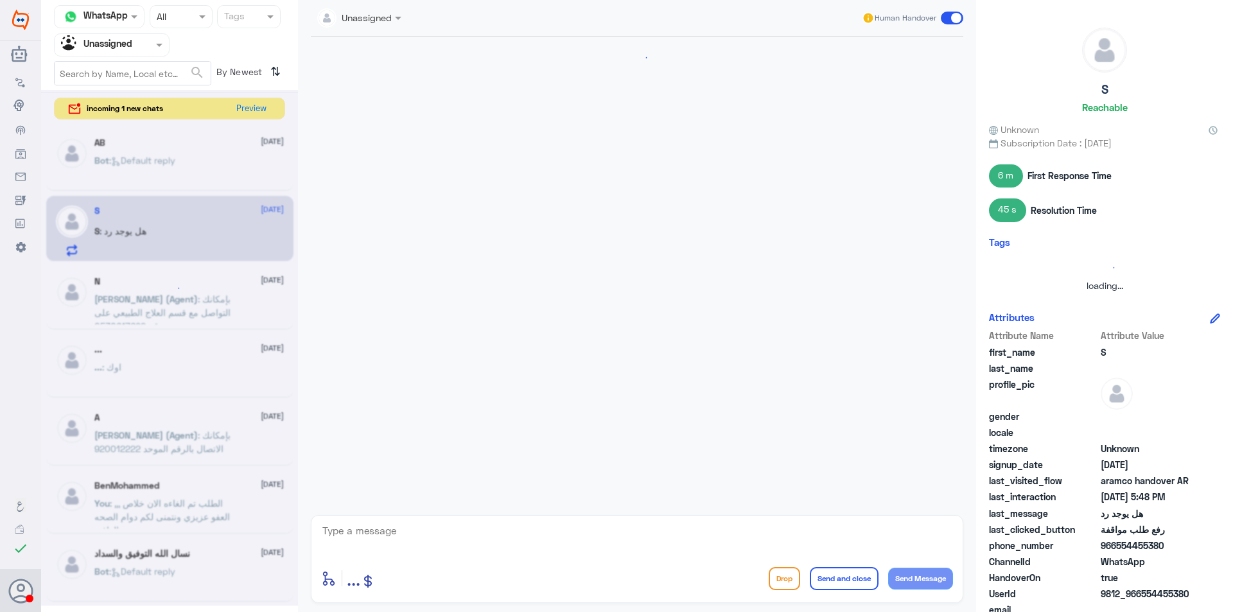
scroll to position [714, 0]
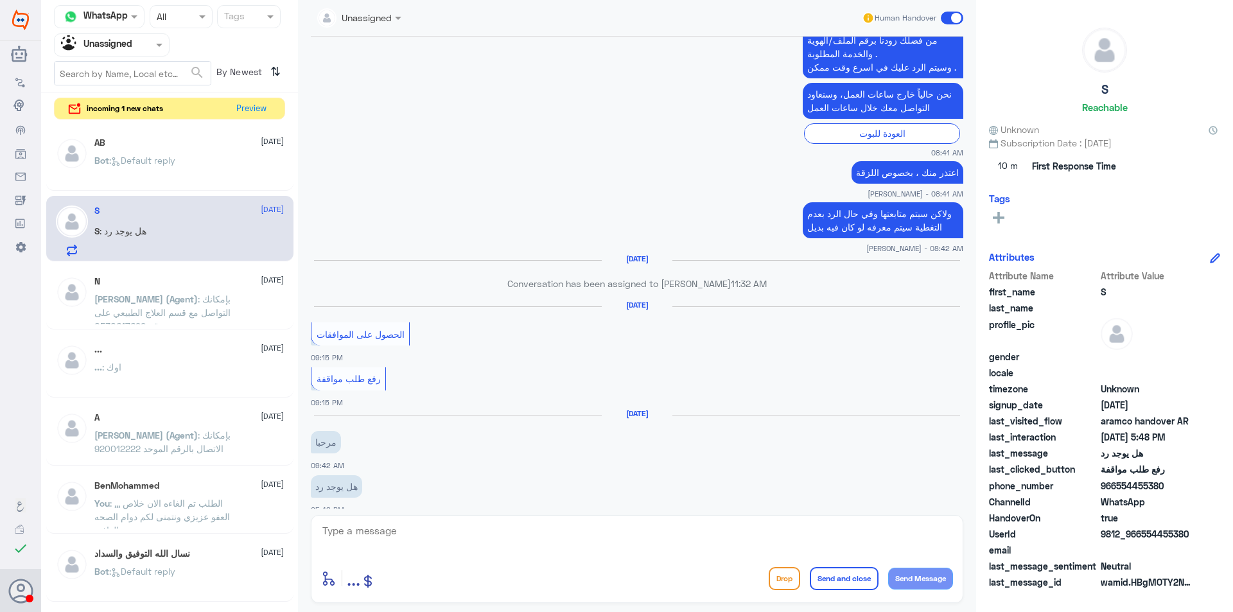
click at [251, 286] on div "N [DATE]" at bounding box center [188, 281] width 189 height 11
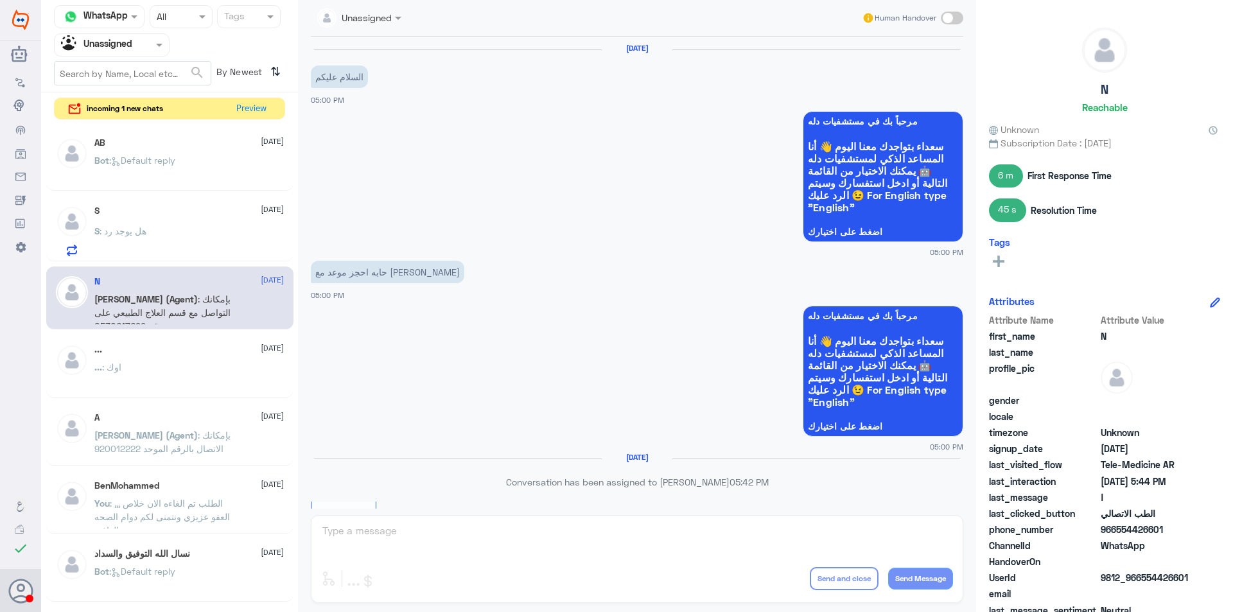
scroll to position [394, 0]
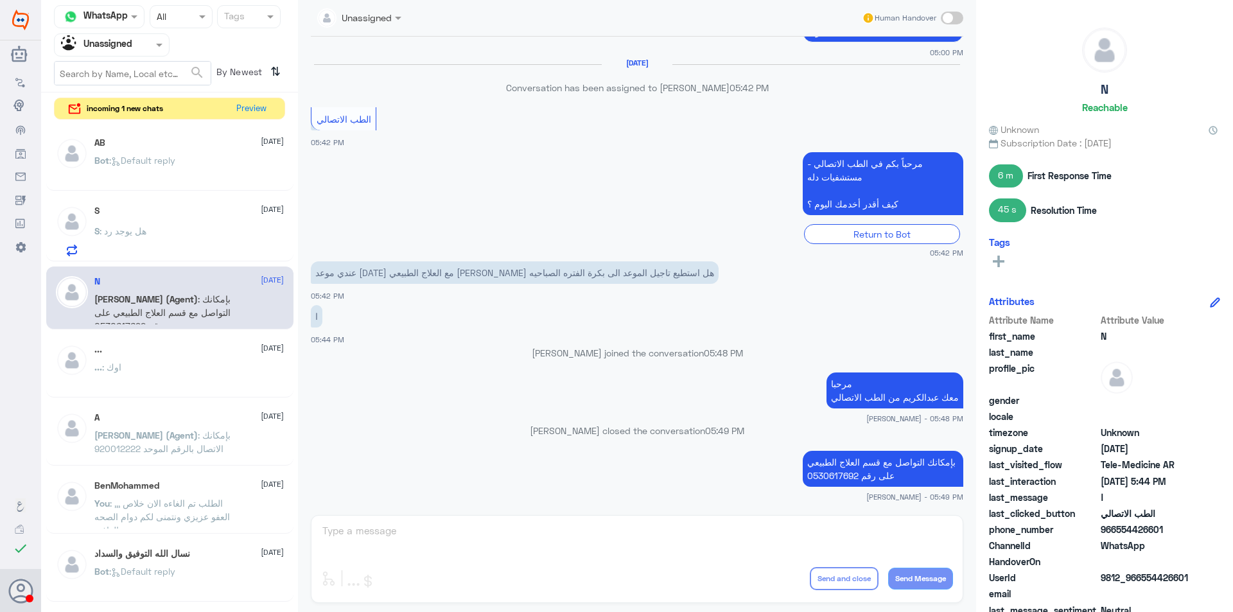
click at [215, 354] on div "... [DATE]" at bounding box center [188, 349] width 189 height 11
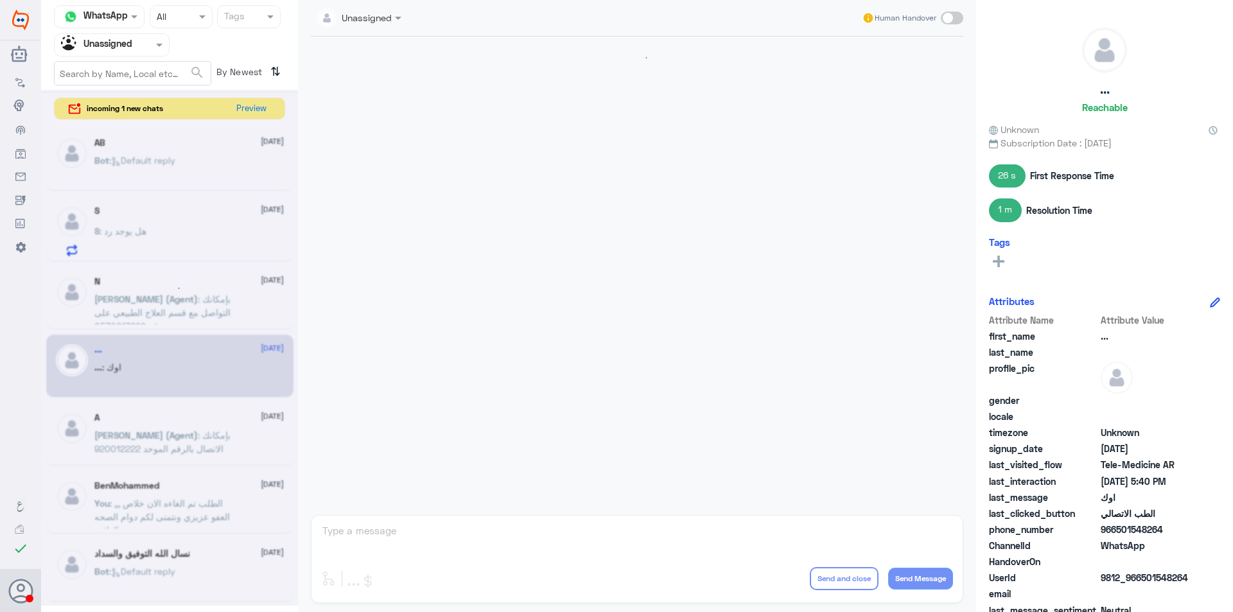
scroll to position [601, 0]
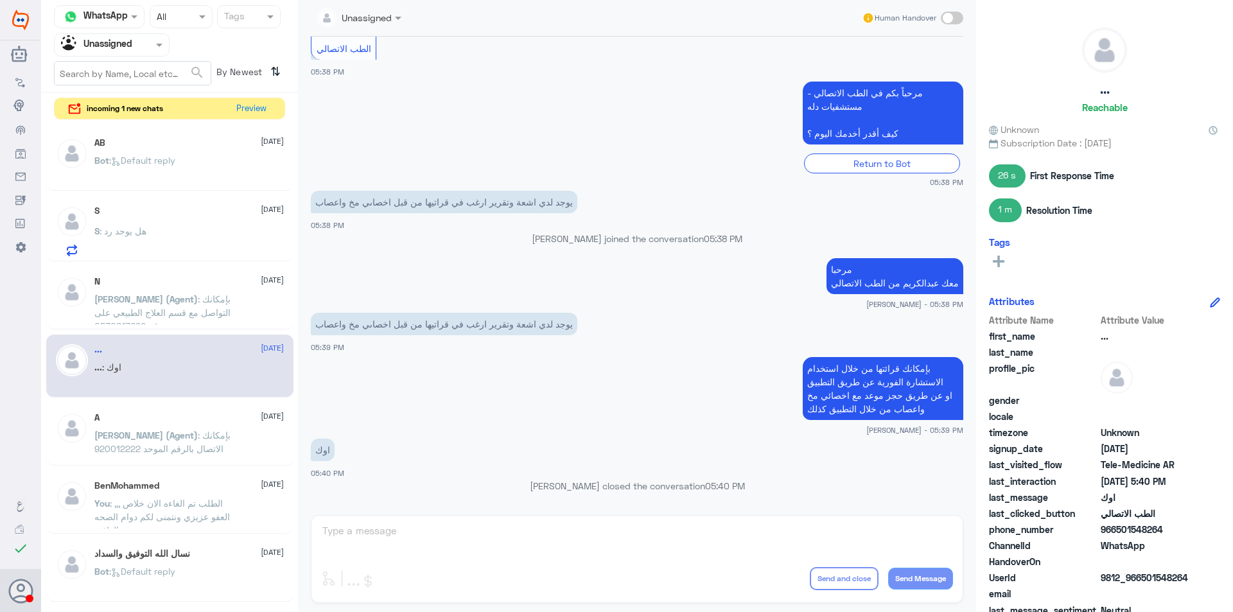
click at [221, 429] on span ": بإمكانك الاتصال بالرقم الموحد 920012222" at bounding box center [162, 441] width 136 height 24
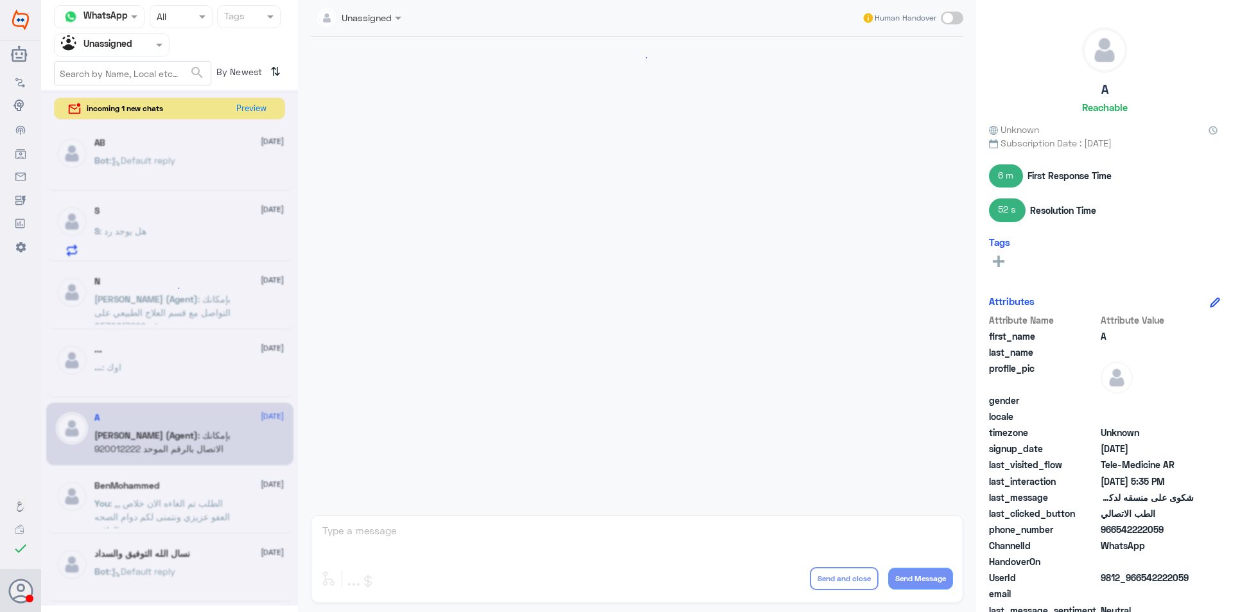
scroll to position [218, 0]
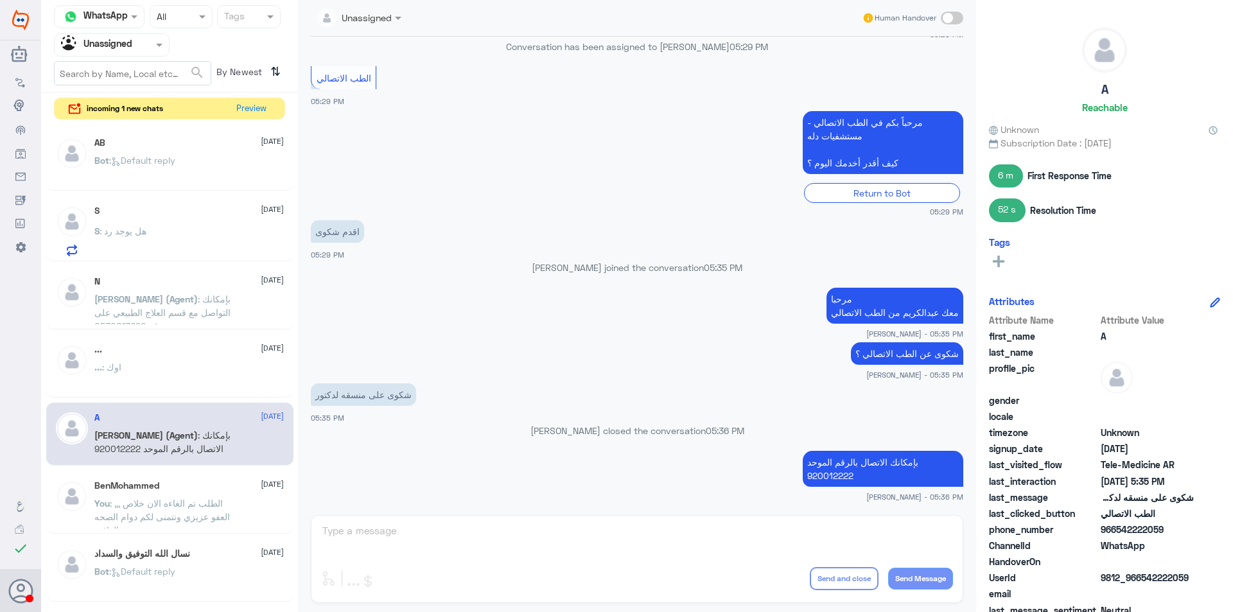
click at [208, 505] on span ": الطلب تم الغاءه الان خلاص ,,, العفو عزيزي ونتمنى لكم دوام الصحه والعافيه" at bounding box center [161, 517] width 135 height 38
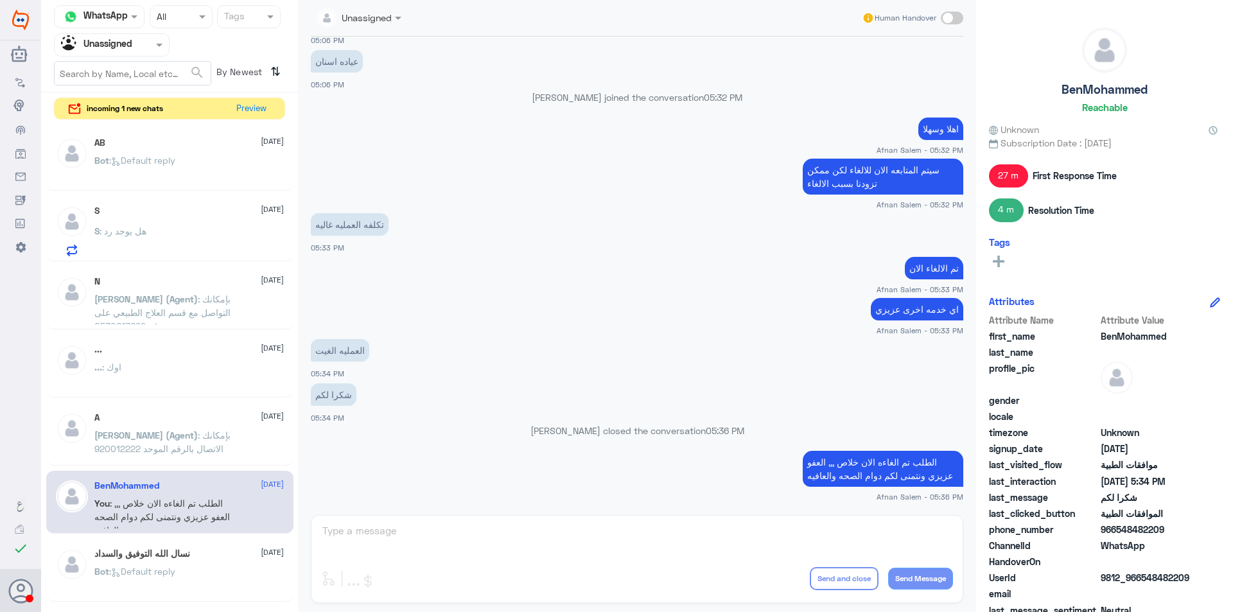
scroll to position [64, 0]
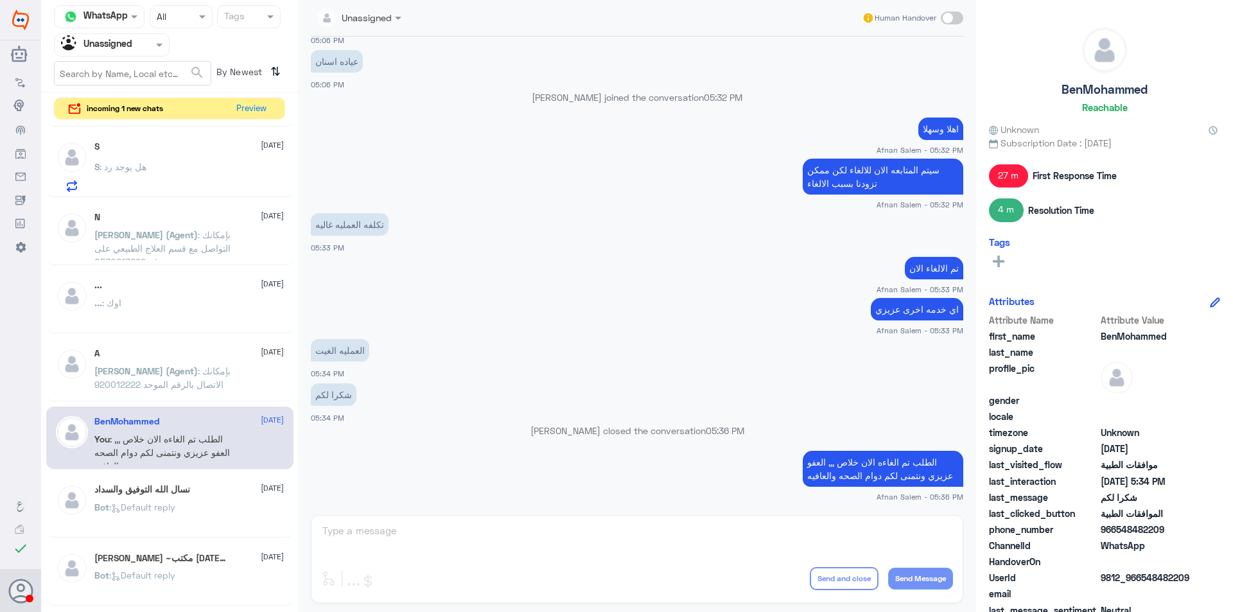
click at [240, 472] on div "AB [DATE] Bot : Default reply S [DATE] S : هل يوجد رد N [DATE] [PERSON_NAME] (A…" at bounding box center [169, 369] width 257 height 493
click at [220, 500] on div "نسال الله التوفيق والسداد [DATE] Bot : Default reply" at bounding box center [188, 508] width 189 height 48
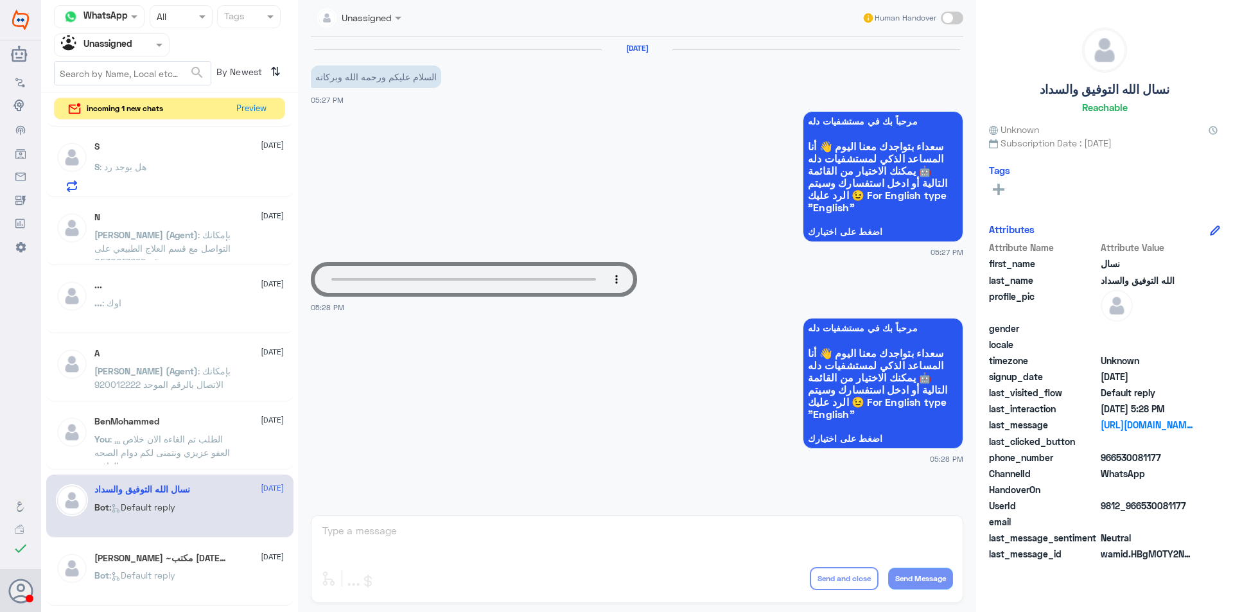
scroll to position [257, 0]
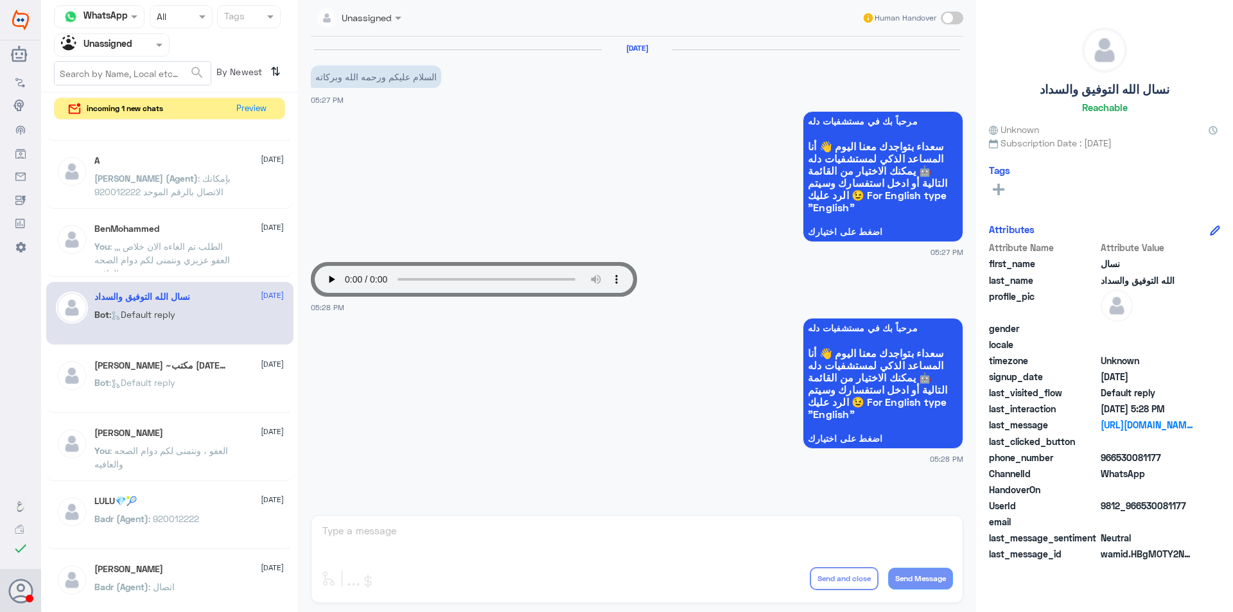
click at [209, 481] on div "AB [DATE] Bot : Default reply S [DATE] S : هل يوجد رد N [DATE] [PERSON_NAME] (A…" at bounding box center [169, 369] width 257 height 493
click at [207, 448] on span ": العفو ، ونتمنى لكم دوام الصحه والعافيه" at bounding box center [161, 457] width 134 height 24
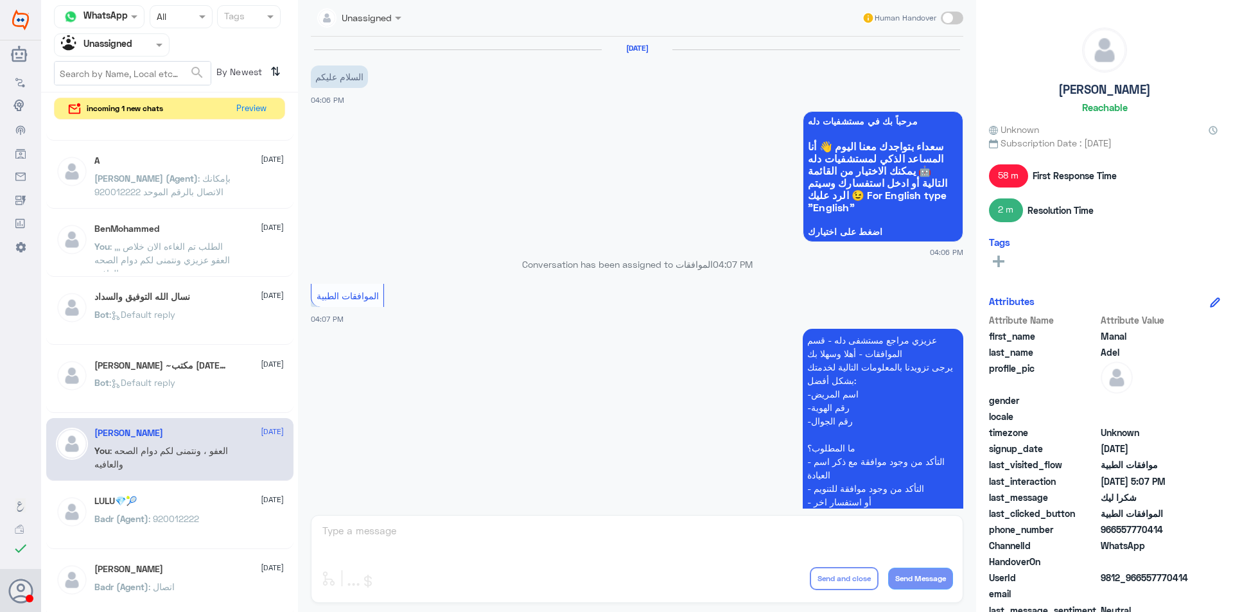
scroll to position [783, 0]
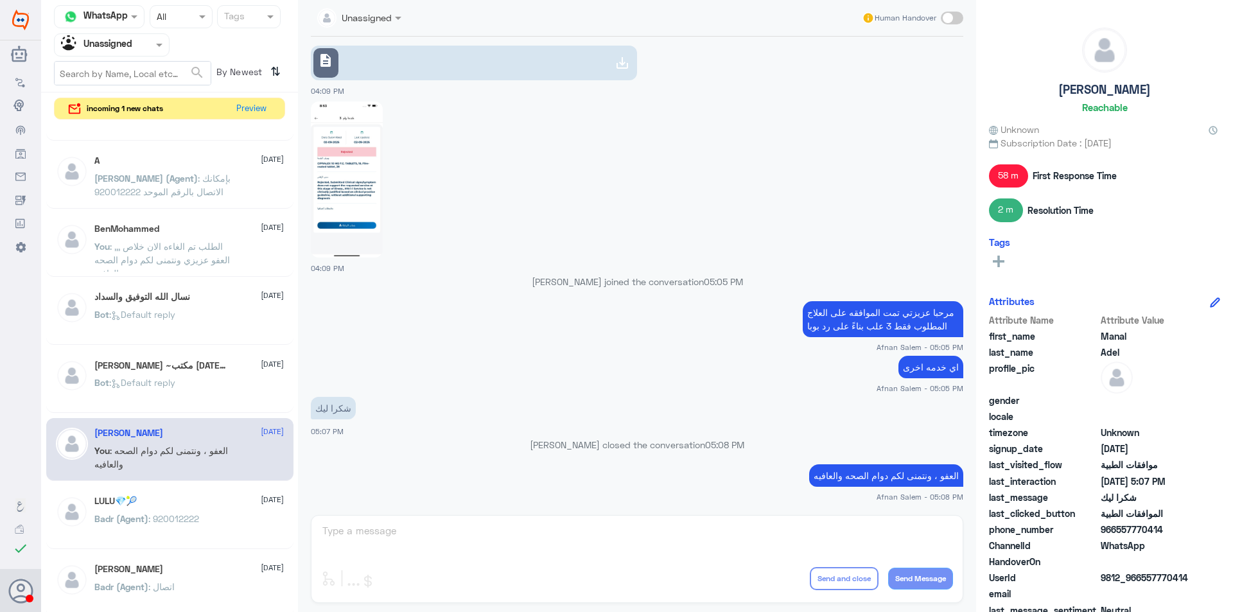
click at [205, 383] on div "Bot : Default reply" at bounding box center [188, 393] width 189 height 29
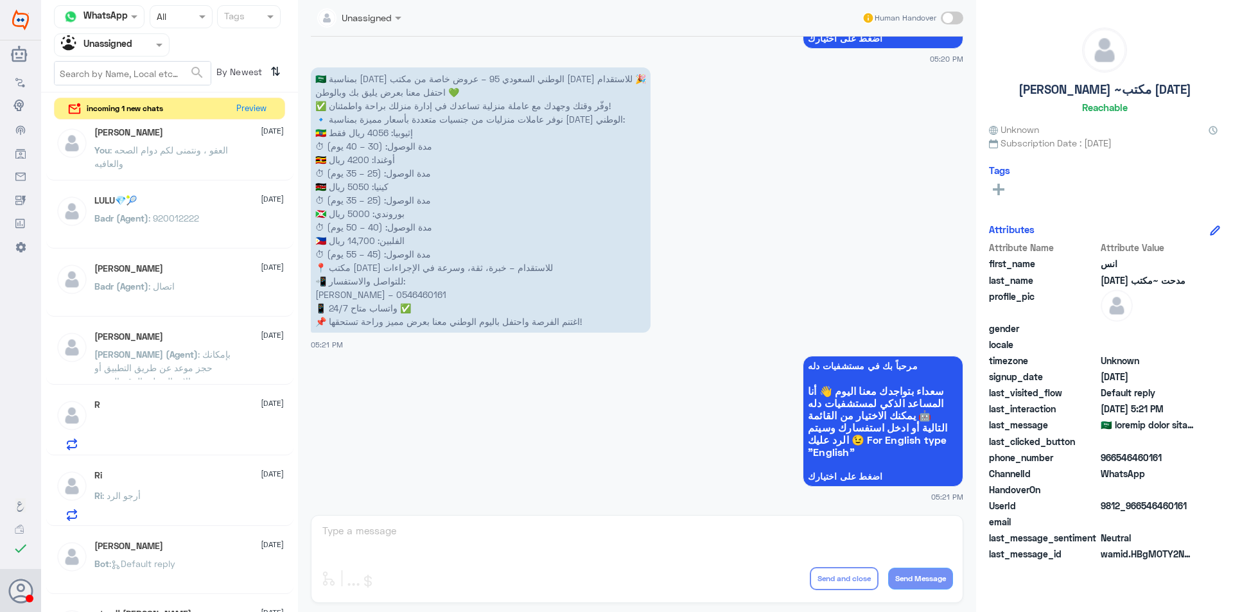
scroll to position [578, 0]
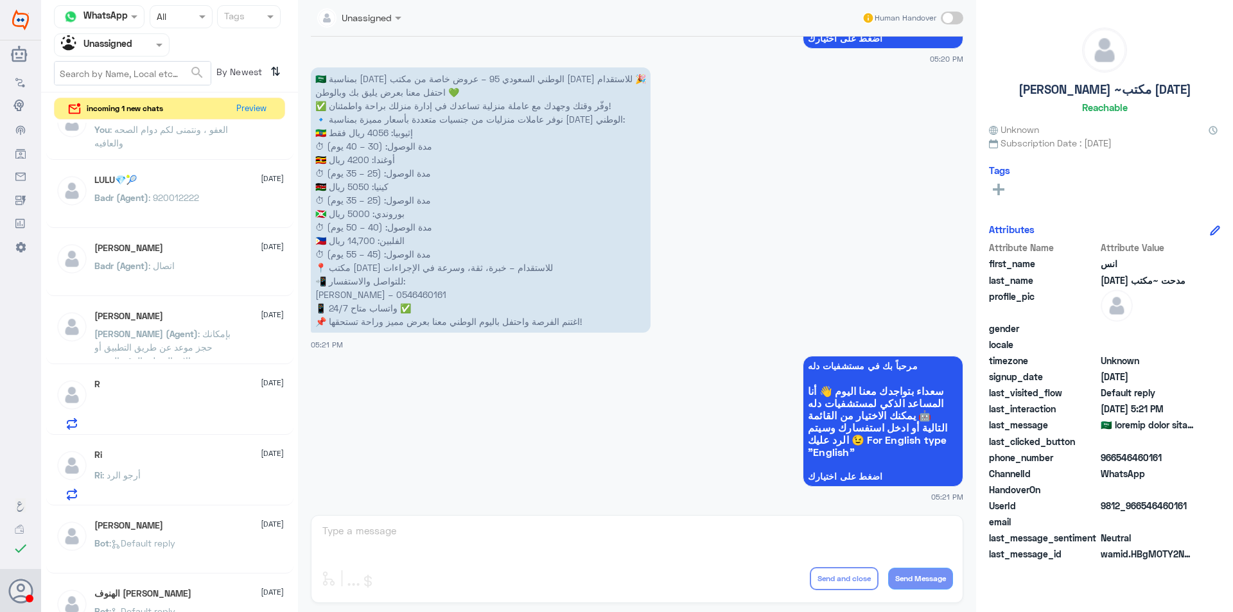
click at [212, 479] on div "Ri : أرجو الرد" at bounding box center [188, 485] width 189 height 29
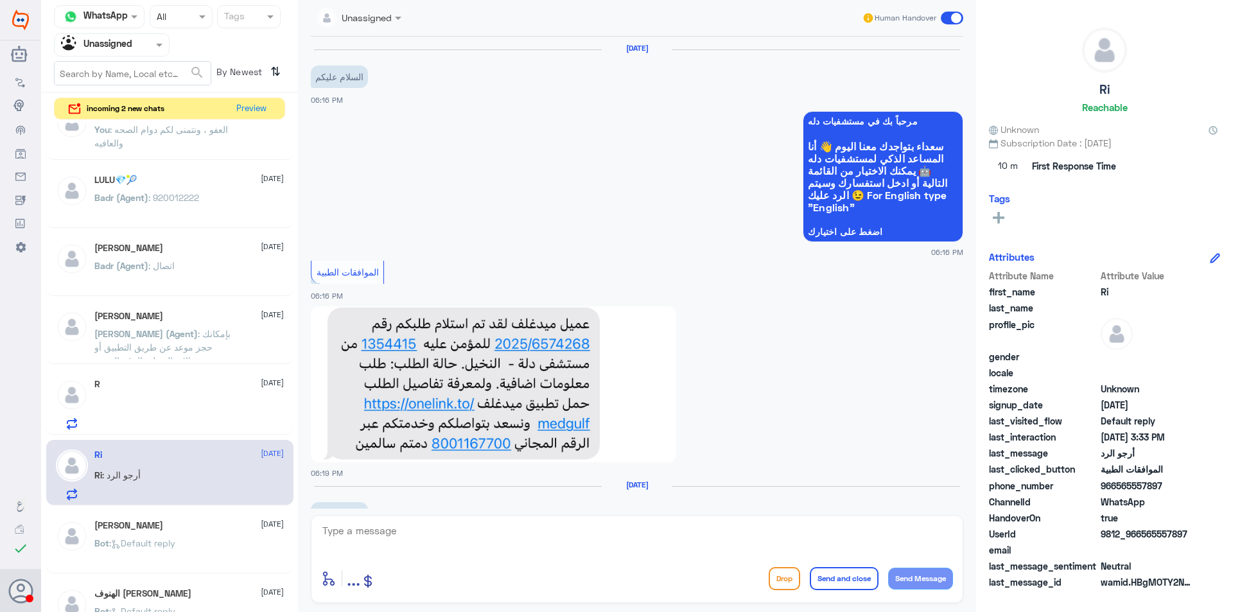
click at [226, 521] on div "[PERSON_NAME] [DATE]" at bounding box center [188, 525] width 189 height 11
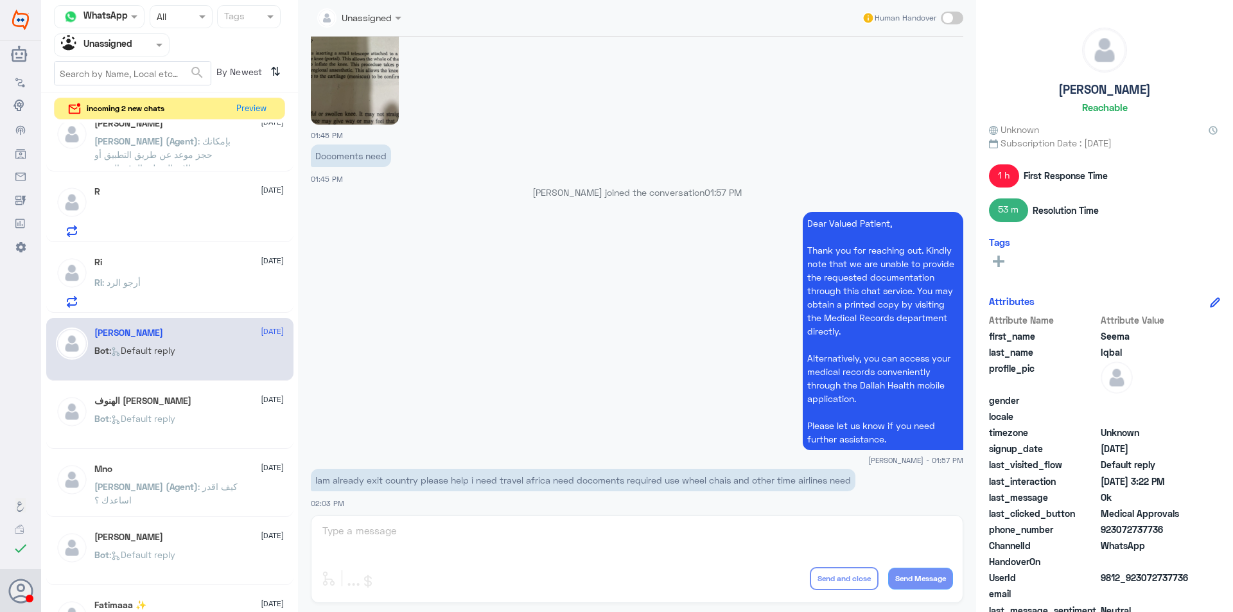
scroll to position [738, 0]
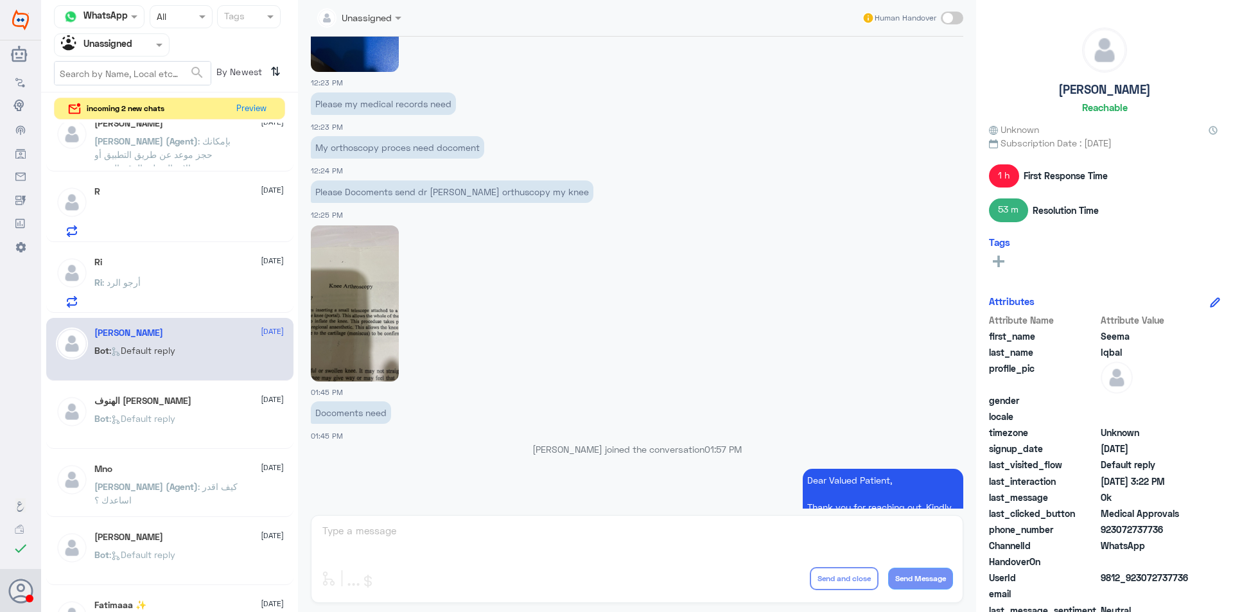
click at [187, 422] on div "Bot : Default reply" at bounding box center [188, 429] width 189 height 29
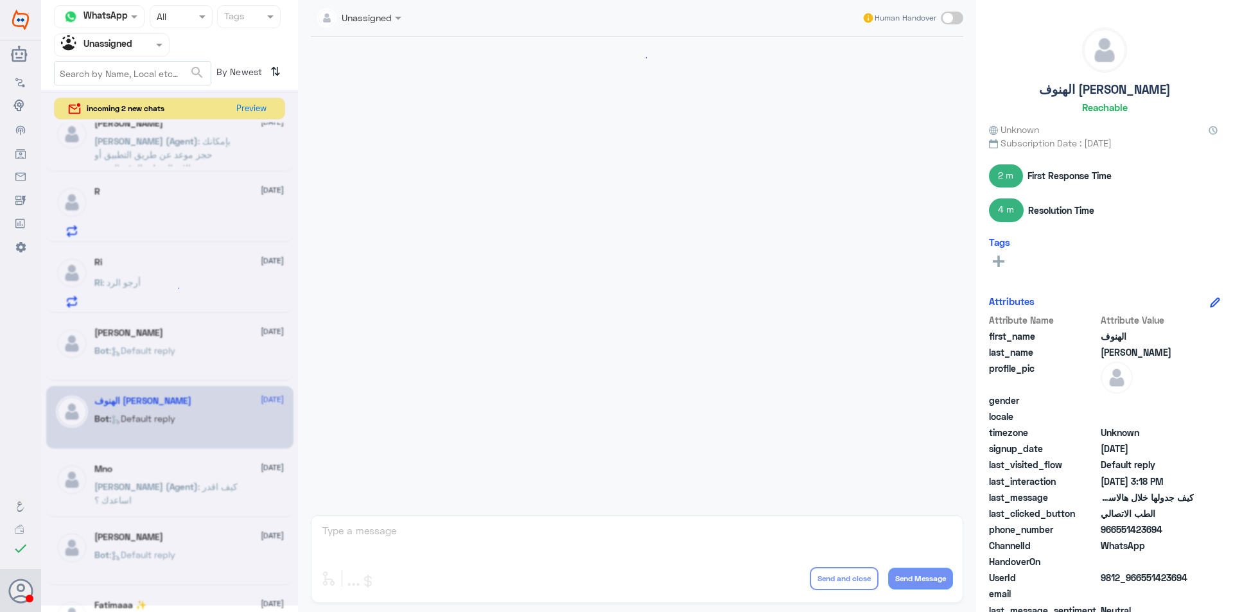
scroll to position [787, 0]
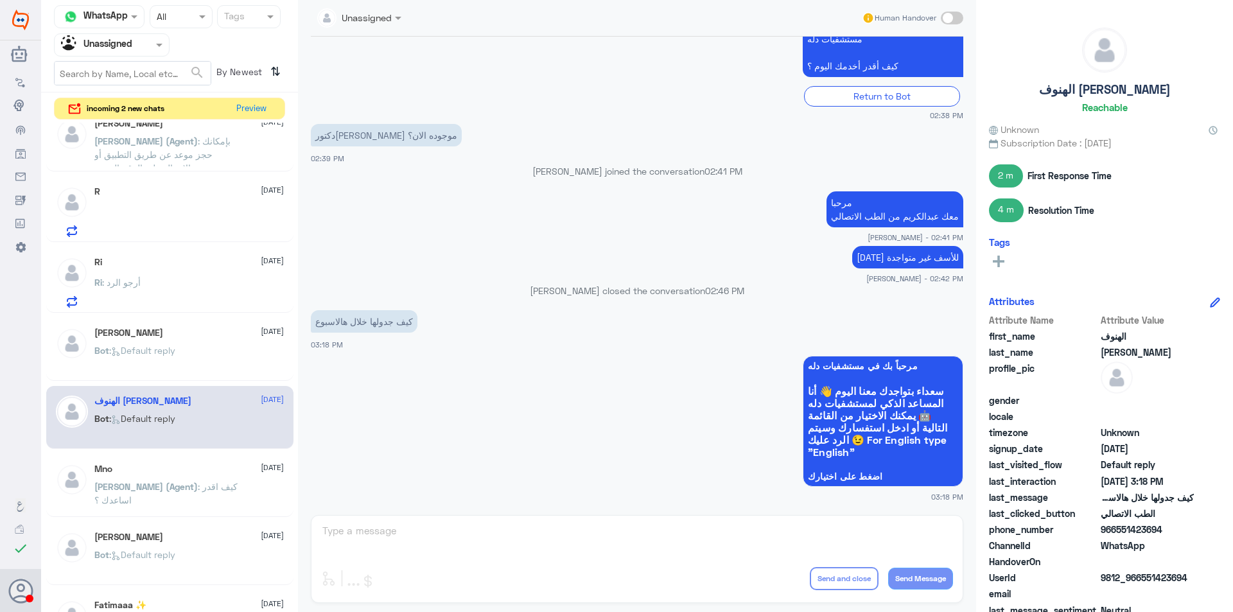
click at [202, 478] on div "Mno [DATE] [PERSON_NAME] (Agent) : كيف اقدر اساعدك ؟" at bounding box center [188, 487] width 189 height 48
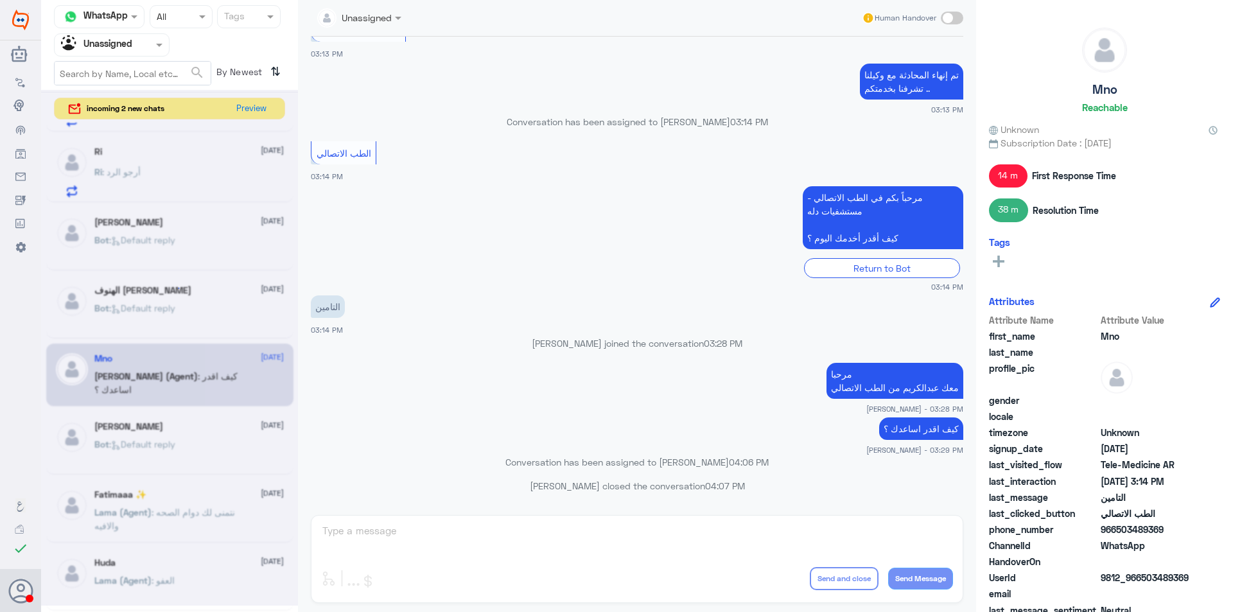
scroll to position [6, 0]
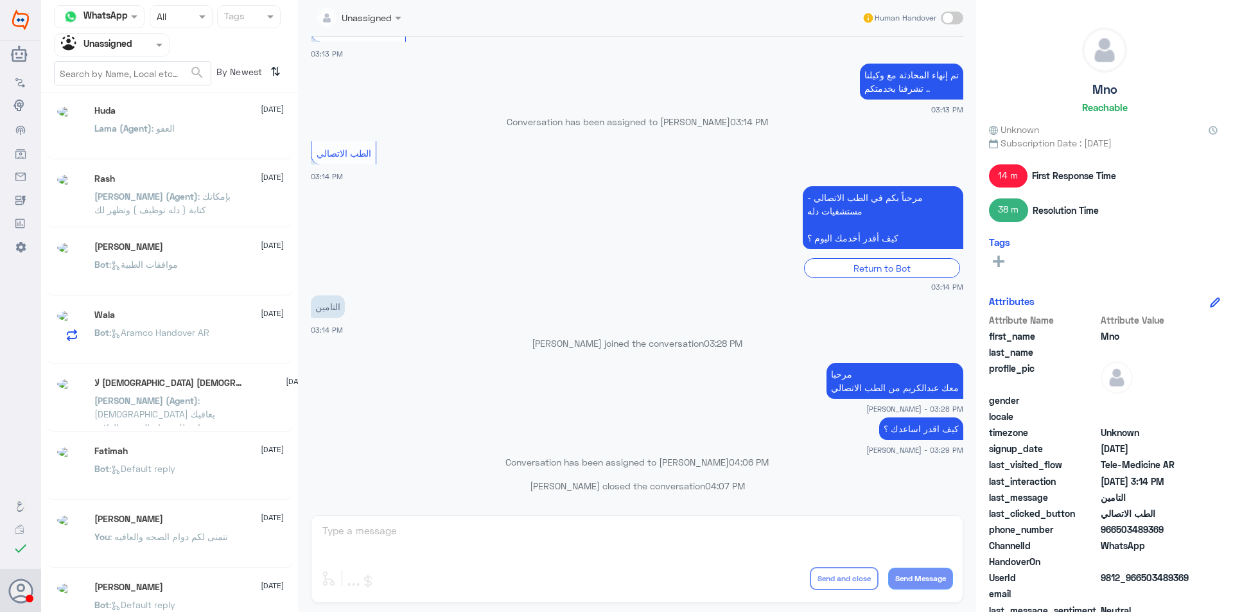
click at [223, 450] on div "Fatimah [DATE]" at bounding box center [188, 451] width 189 height 11
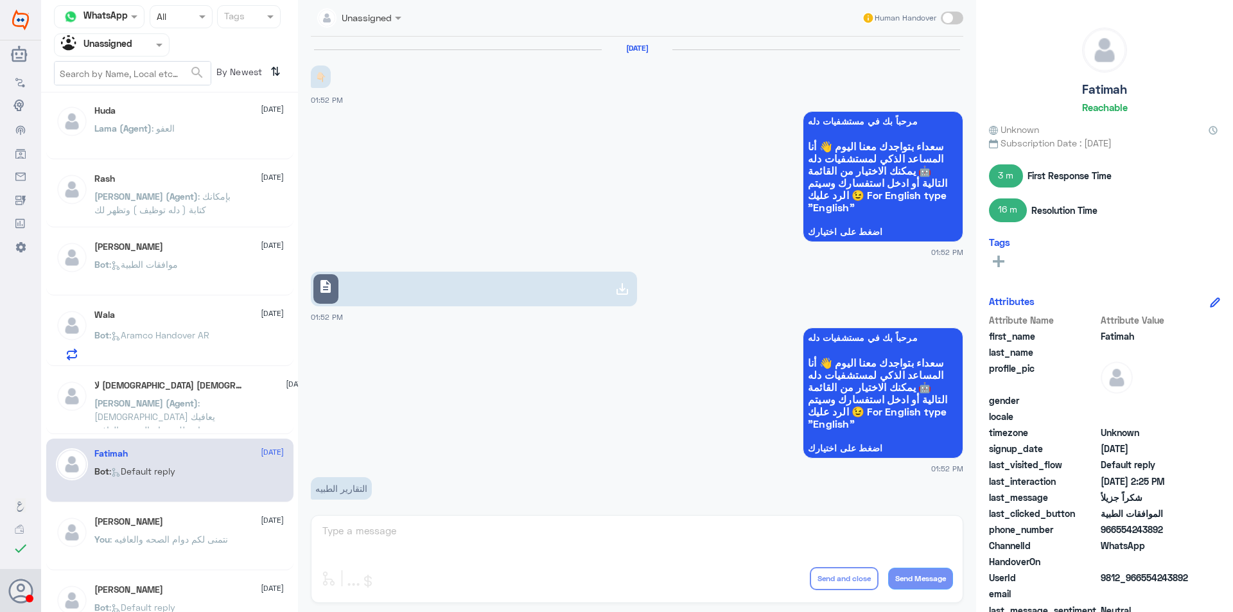
scroll to position [1068, 0]
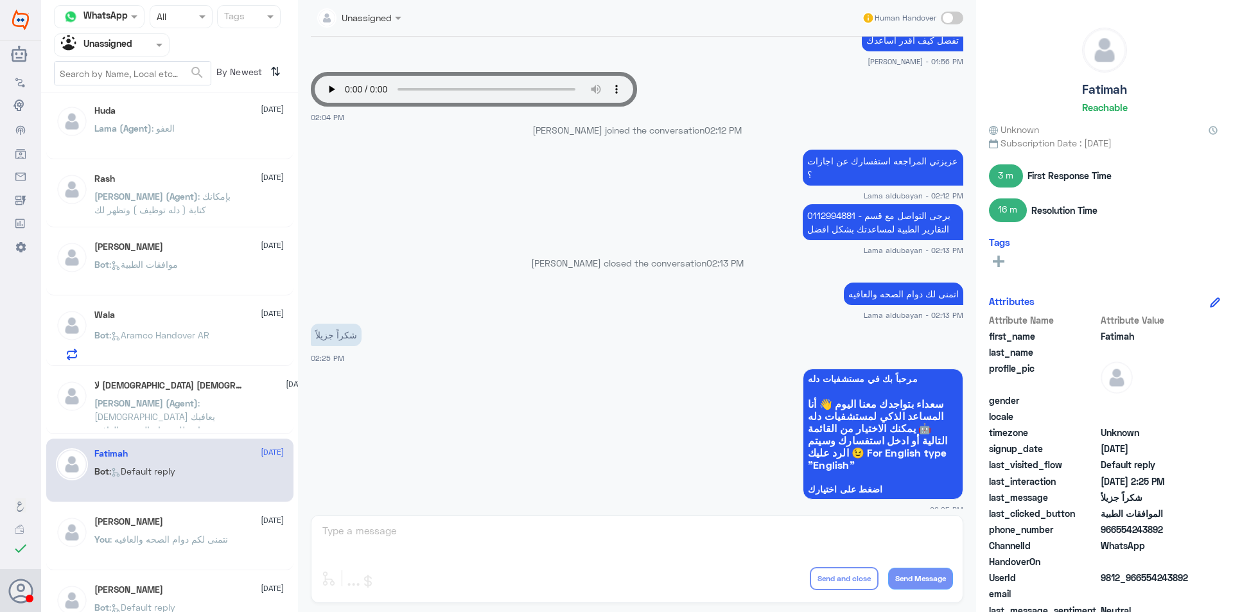
click at [201, 533] on p "You : نتمنى لكم دوام الصحه والعافيه" at bounding box center [161, 548] width 134 height 32
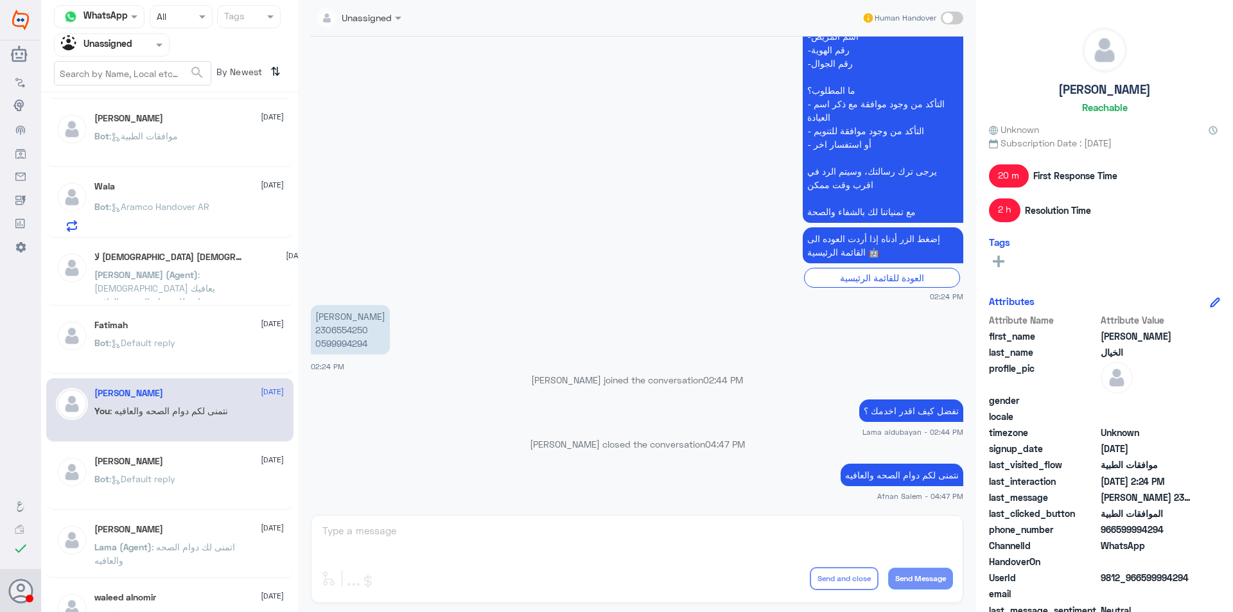
scroll to position [199, 0]
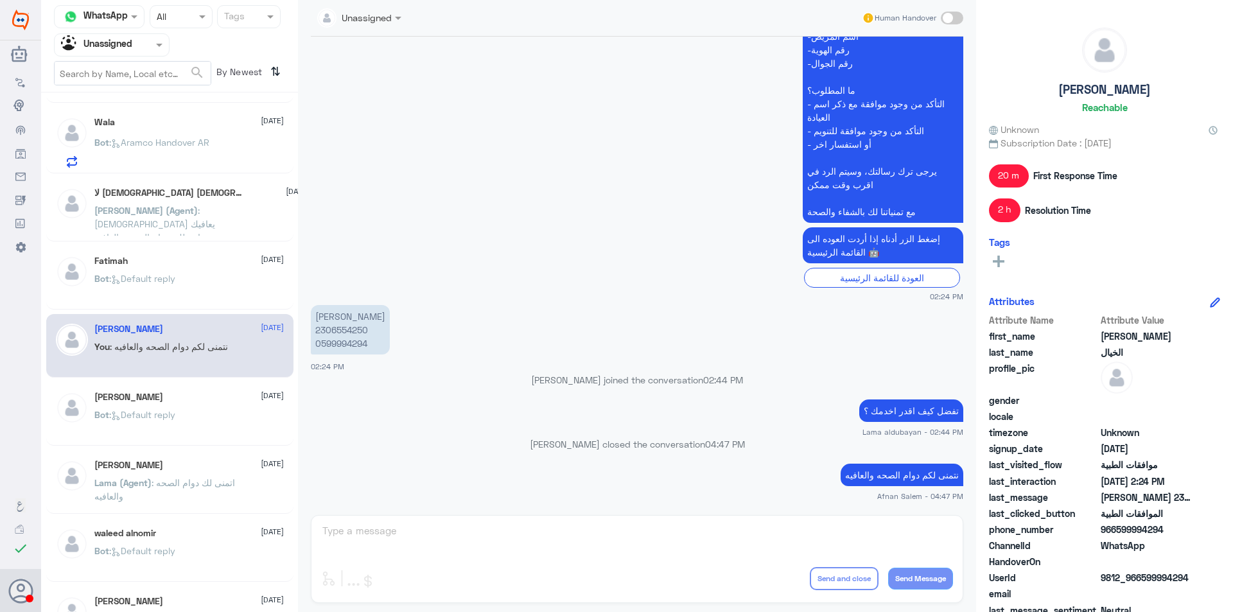
click at [114, 54] on div "Unassigned" at bounding box center [96, 44] width 71 height 19
click at [122, 144] on Team "Your Team" at bounding box center [105, 142] width 44 height 11
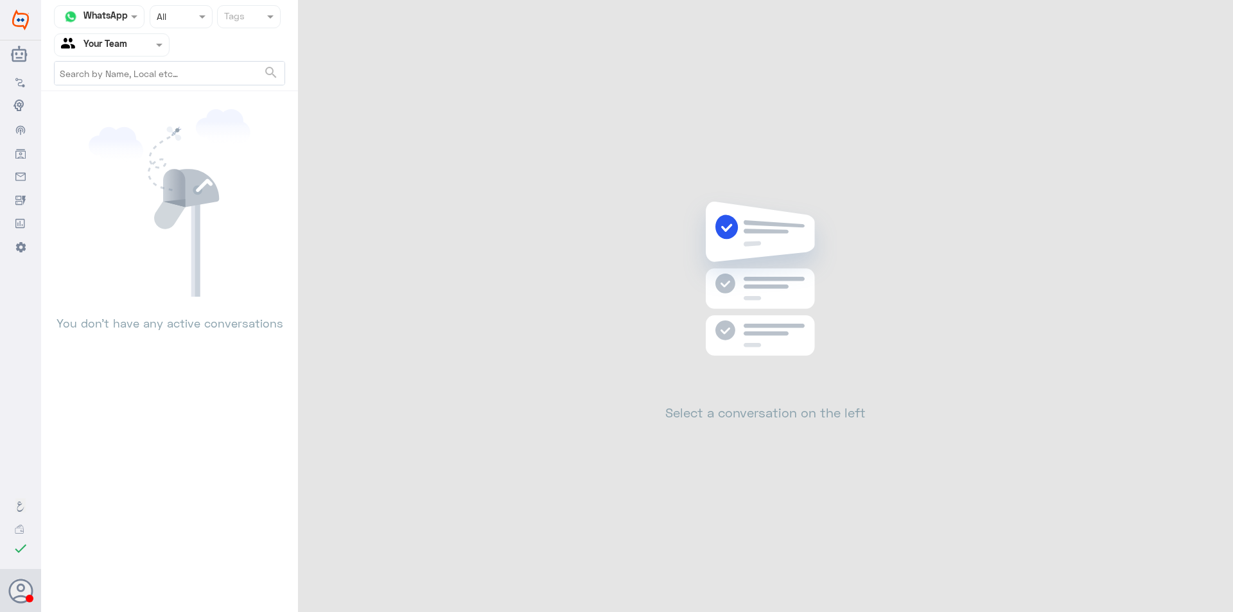
click at [96, 59] on nav "Channel WhatsApp Status × All Tags Agent Filter Your Team search" at bounding box center [169, 48] width 257 height 86
click at [102, 51] on input "text" at bounding box center [96, 44] width 71 height 15
click at [105, 103] on div "Your Inbox" at bounding box center [112, 115] width 116 height 30
click at [130, 43] on input "text" at bounding box center [96, 44] width 71 height 15
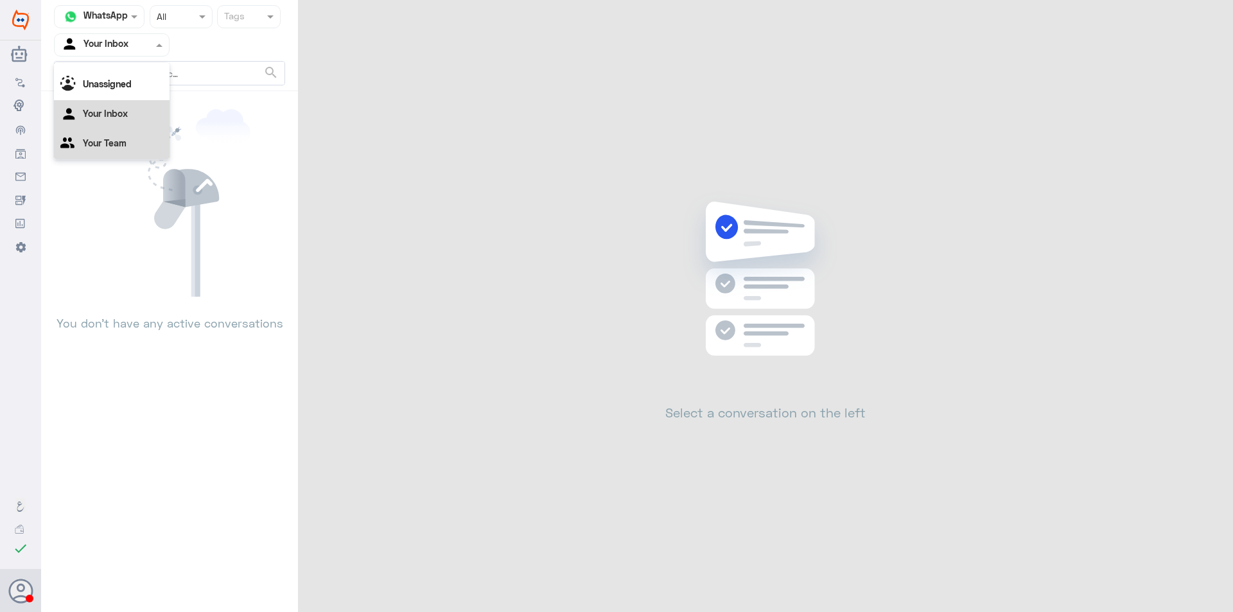
click at [139, 144] on div "Your Team" at bounding box center [112, 145] width 116 height 30
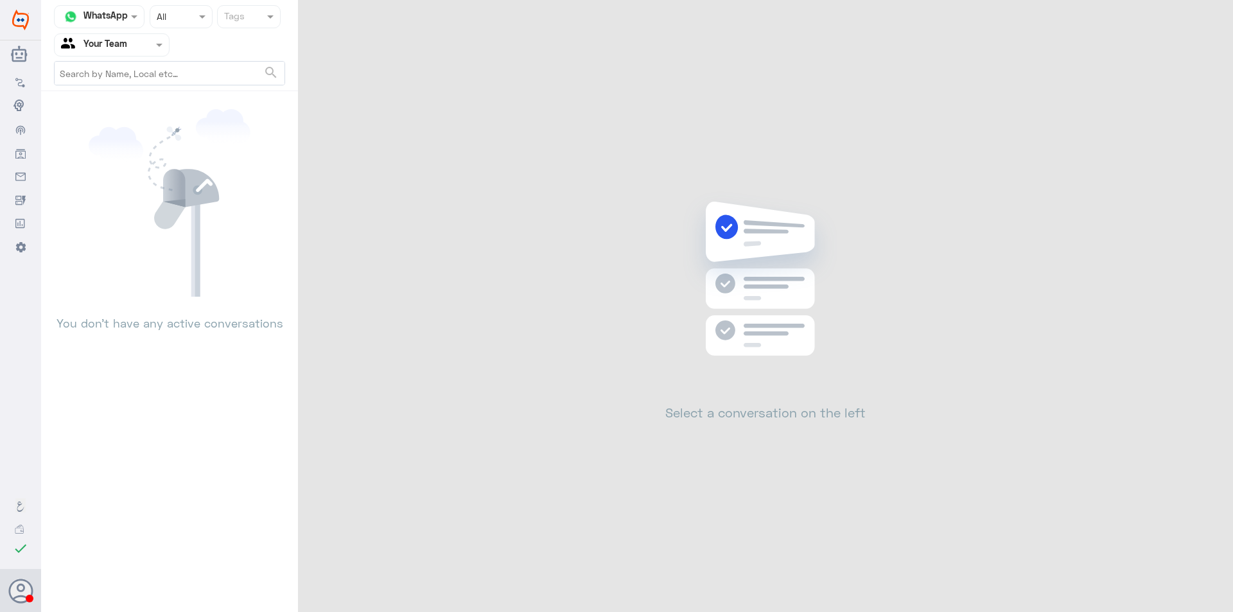
click at [200, 22] on span at bounding box center [204, 16] width 16 height 13
click at [185, 75] on span "Opened" at bounding box center [172, 70] width 33 height 11
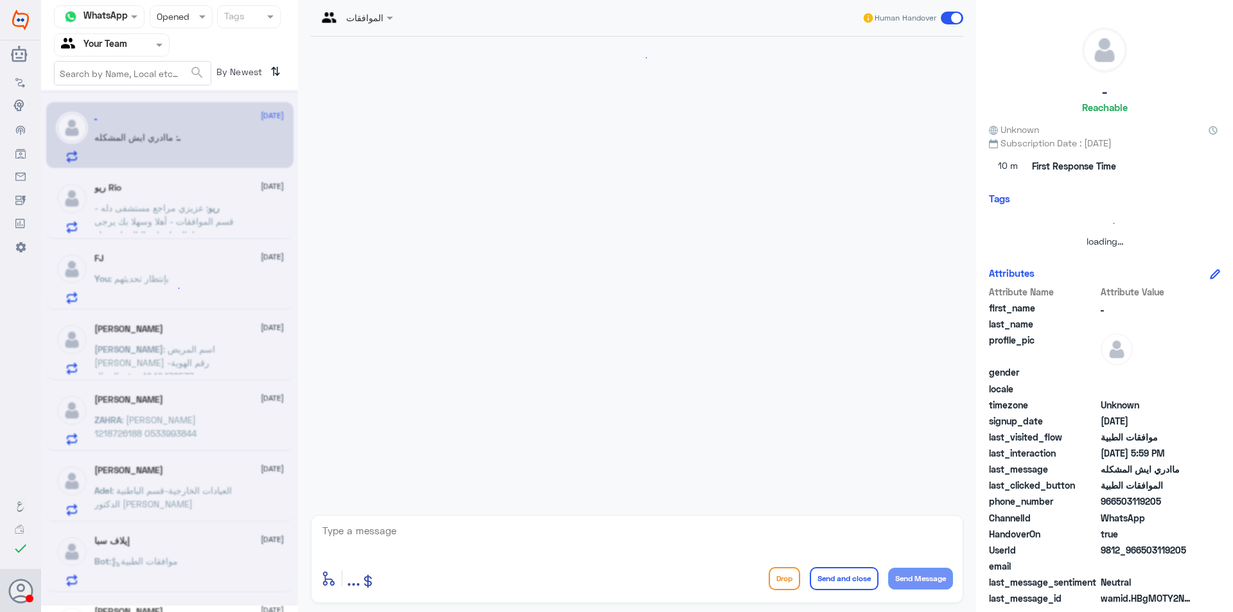
click at [203, 15] on span at bounding box center [204, 16] width 16 height 13
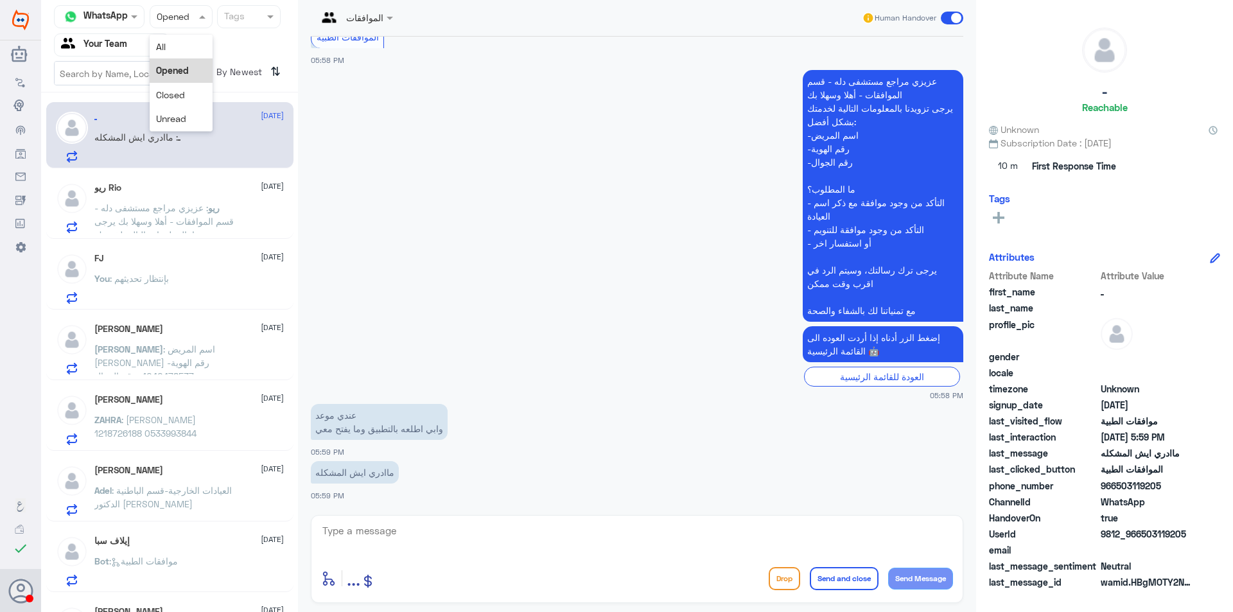
click at [188, 63] on div "Opened" at bounding box center [181, 70] width 63 height 24
click at [193, 21] on div at bounding box center [181, 16] width 62 height 15
click at [188, 40] on div "All" at bounding box center [181, 47] width 63 height 24
click at [170, 279] on div "You : بإنتظار تحديثهم" at bounding box center [188, 289] width 189 height 29
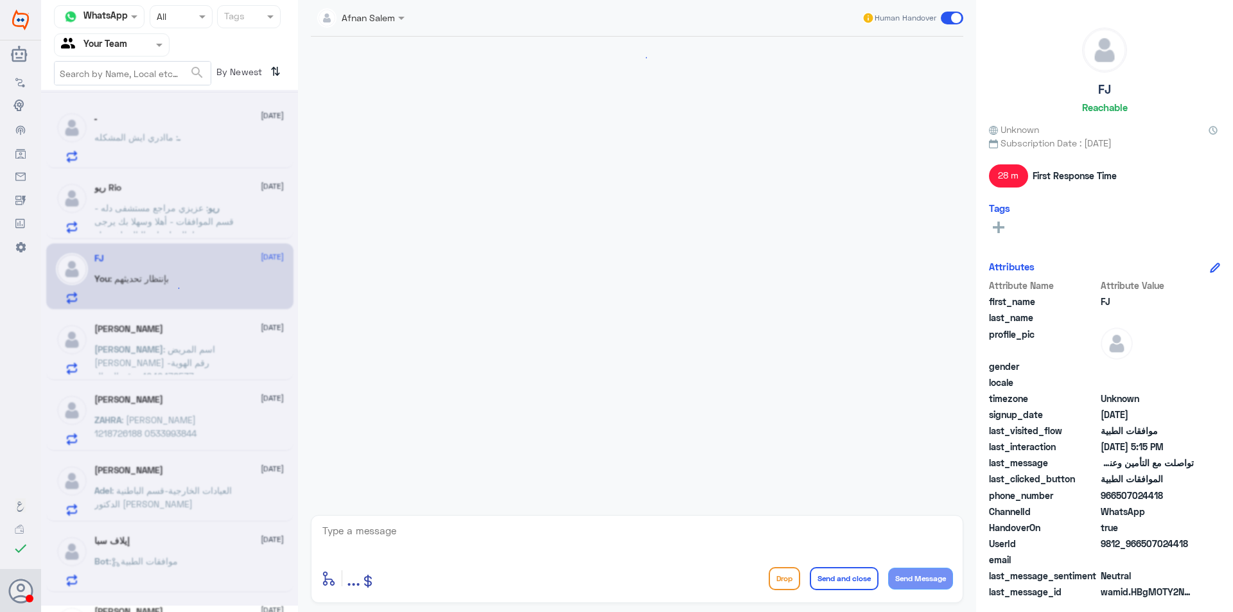
scroll to position [1224, 0]
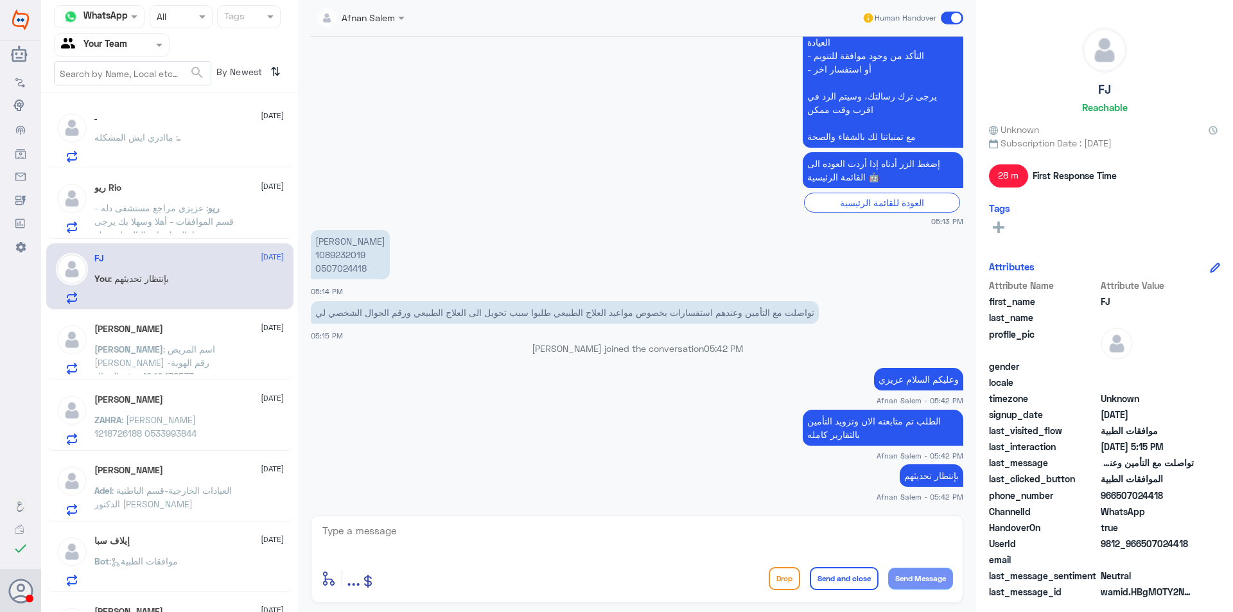
click at [353, 259] on p "[PERSON_NAME] 1089232019 0507024418" at bounding box center [350, 254] width 79 height 49
click at [351, 257] on p "[PERSON_NAME] 1089232019 0507024418" at bounding box center [350, 254] width 79 height 49
click at [201, 138] on div "ـ : ماادري ايش المشكله" at bounding box center [188, 148] width 189 height 29
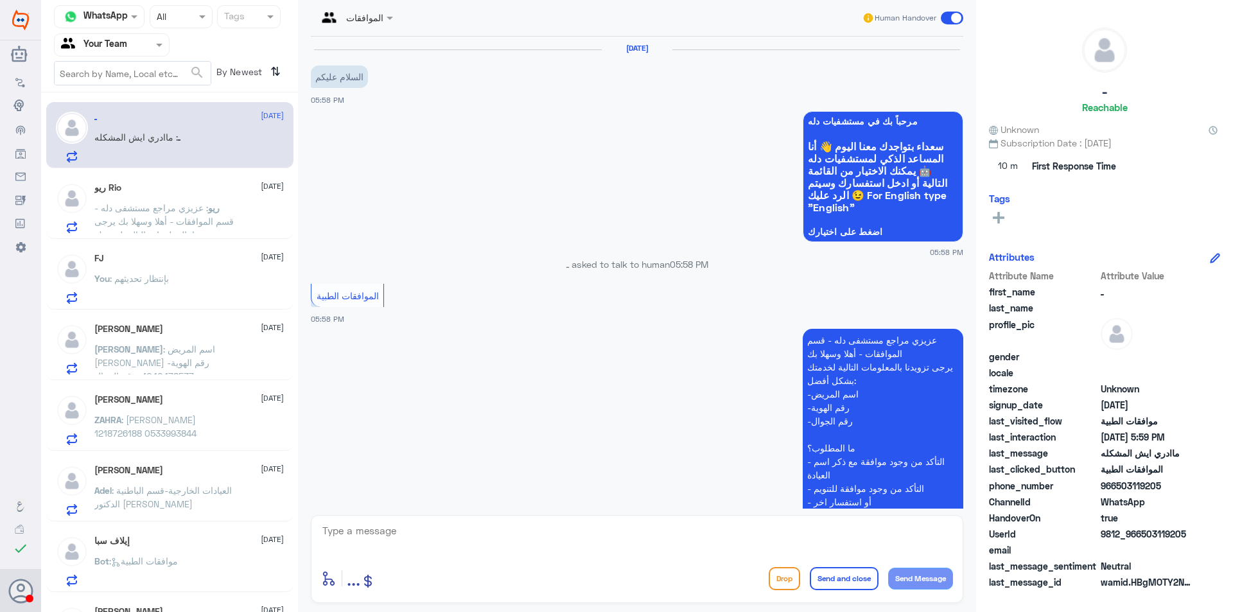
scroll to position [259, 0]
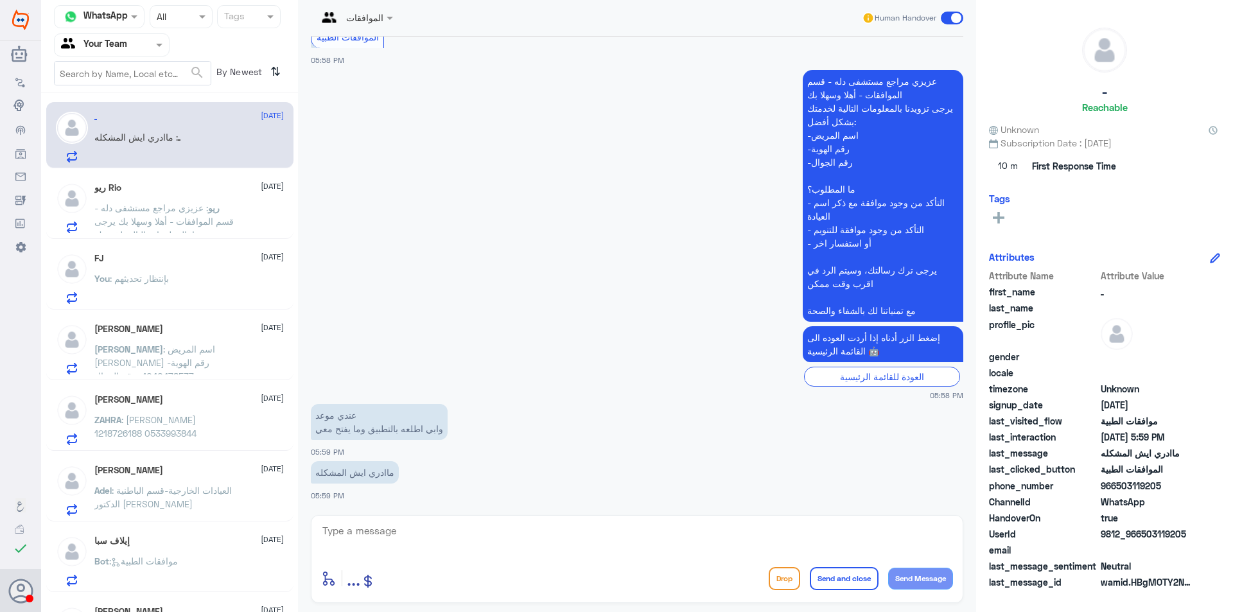
click at [135, 194] on div "ريو Rio [DATE] ريو : عزيزي مراجع مستشفى دله - قسم الموافقات - أهلا وسهلا بك يرج…" at bounding box center [188, 207] width 189 height 51
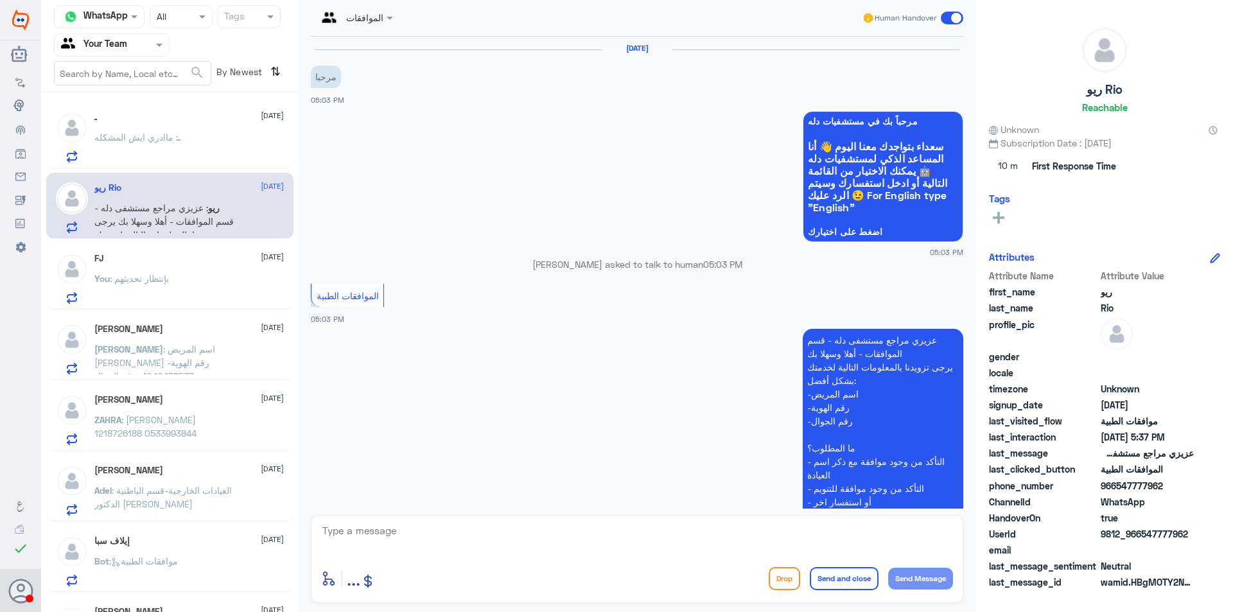
scroll to position [599, 0]
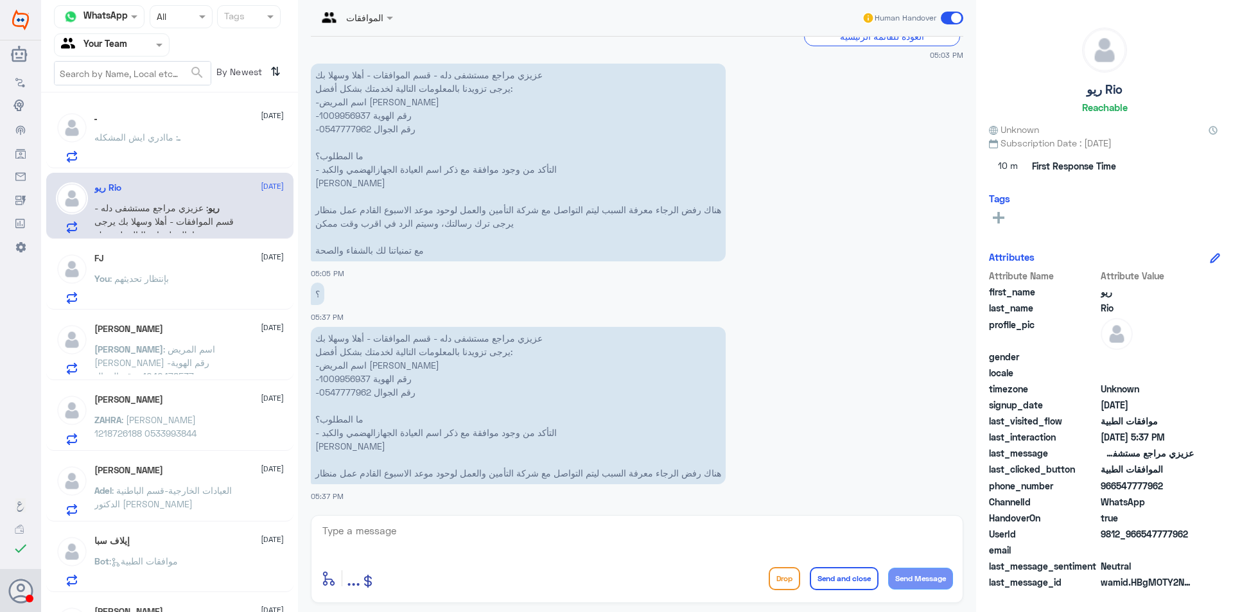
click at [197, 336] on div "[PERSON_NAME] [DATE] [PERSON_NAME] : اسم المريض [PERSON_NAME] -رقم الهوية 10404…" at bounding box center [188, 349] width 189 height 51
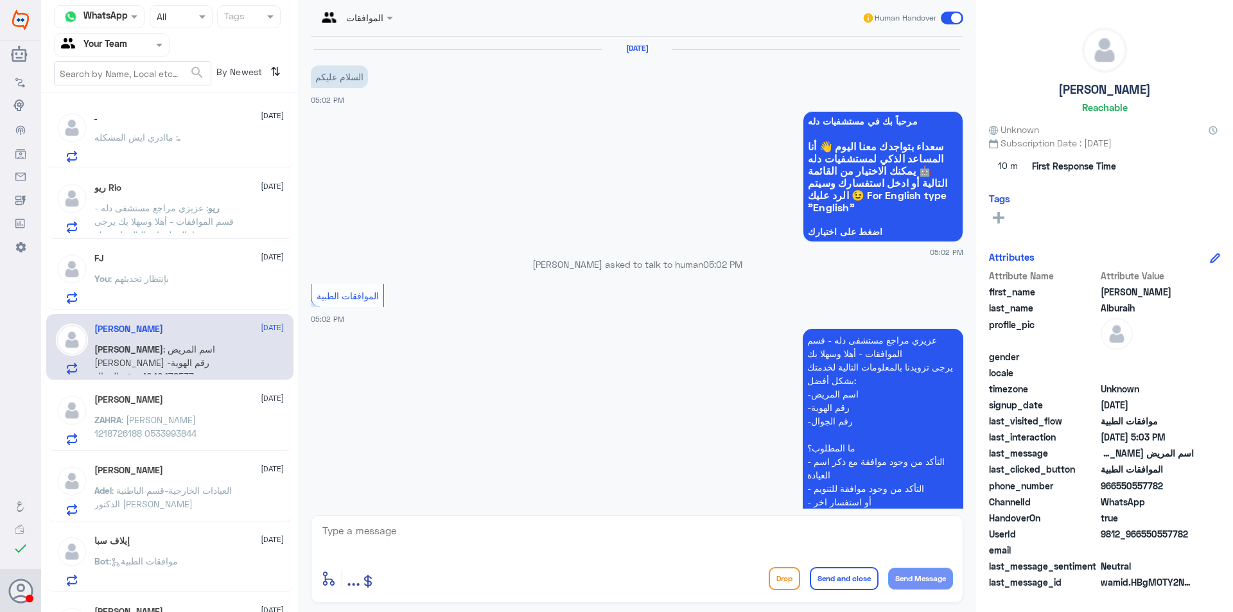
scroll to position [228, 0]
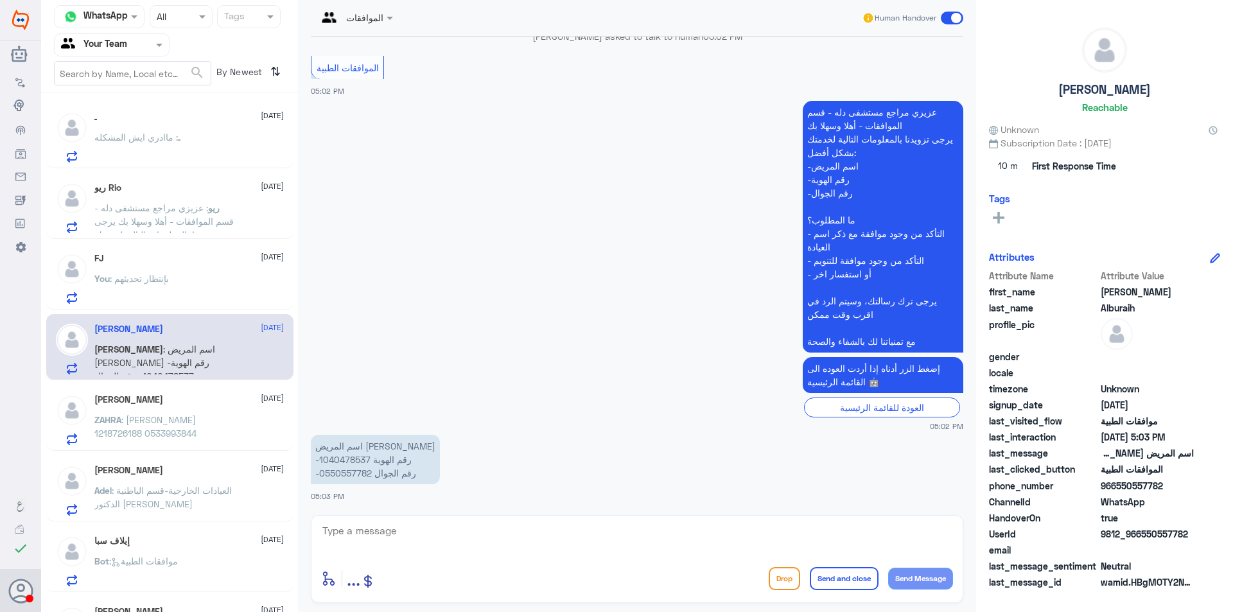
click at [334, 464] on p "اسم المريض [PERSON_NAME] -رقم الهوية 1040478537 -رقم الجوال 0550557782" at bounding box center [375, 459] width 129 height 49
click at [205, 413] on p "[PERSON_NAME] : [PERSON_NAME] 1218726188 0533993844" at bounding box center [166, 429] width 144 height 32
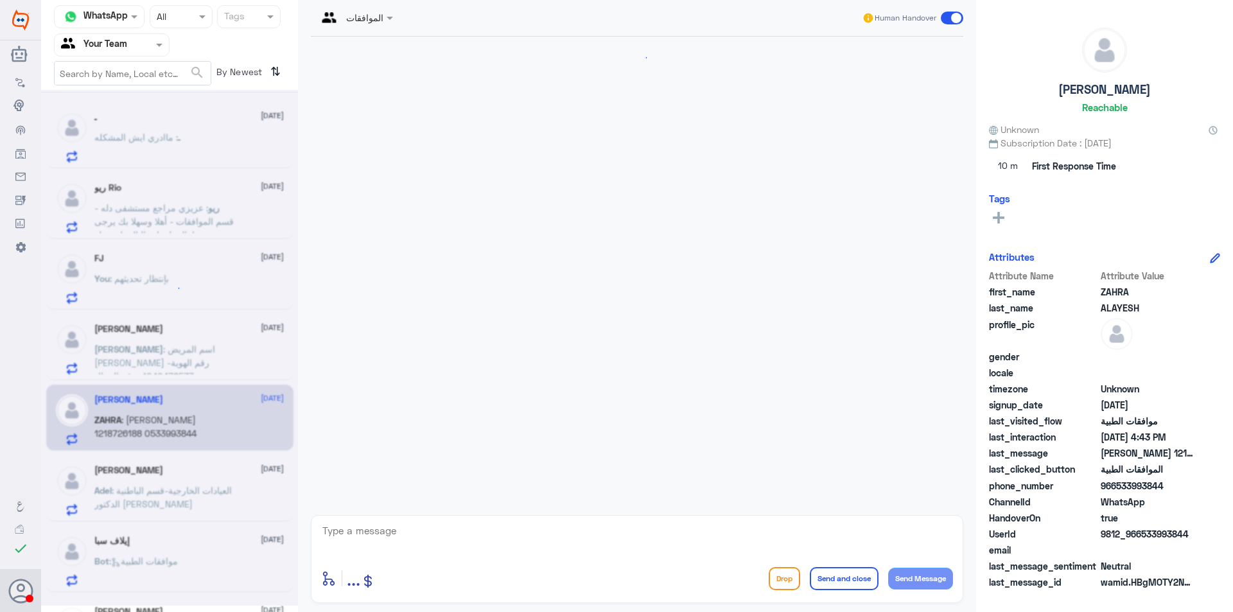
scroll to position [423, 0]
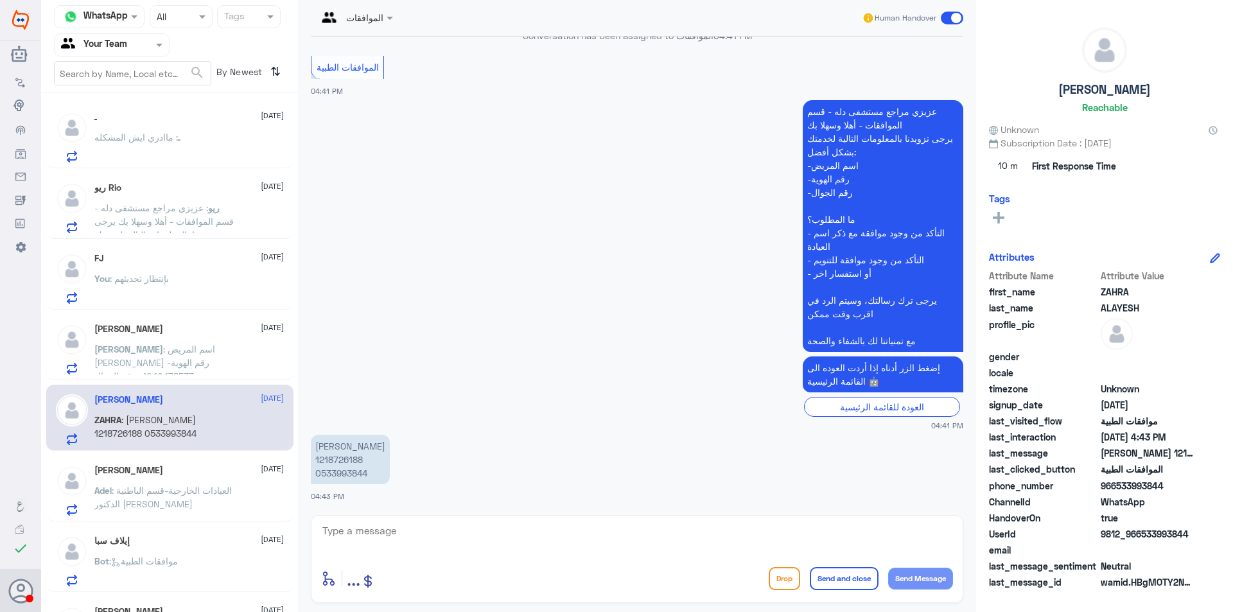
click at [159, 490] on span ": العيادات الخارجية-قسم الباطنية الدكتور [PERSON_NAME]" at bounding box center [162, 497] width 137 height 24
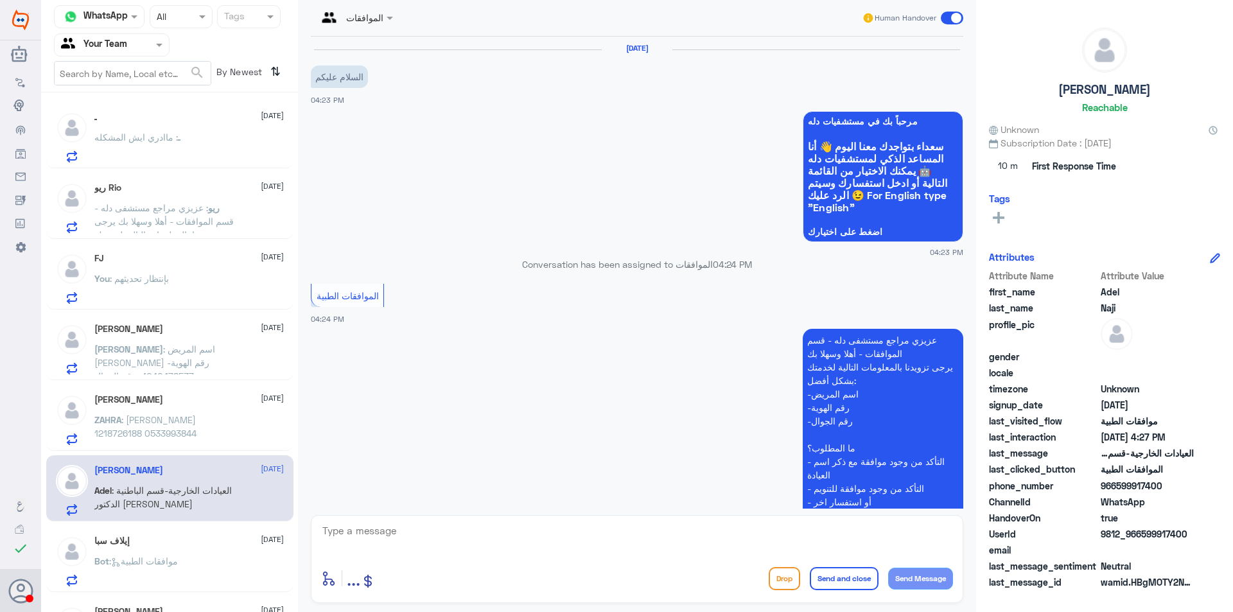
scroll to position [551, 0]
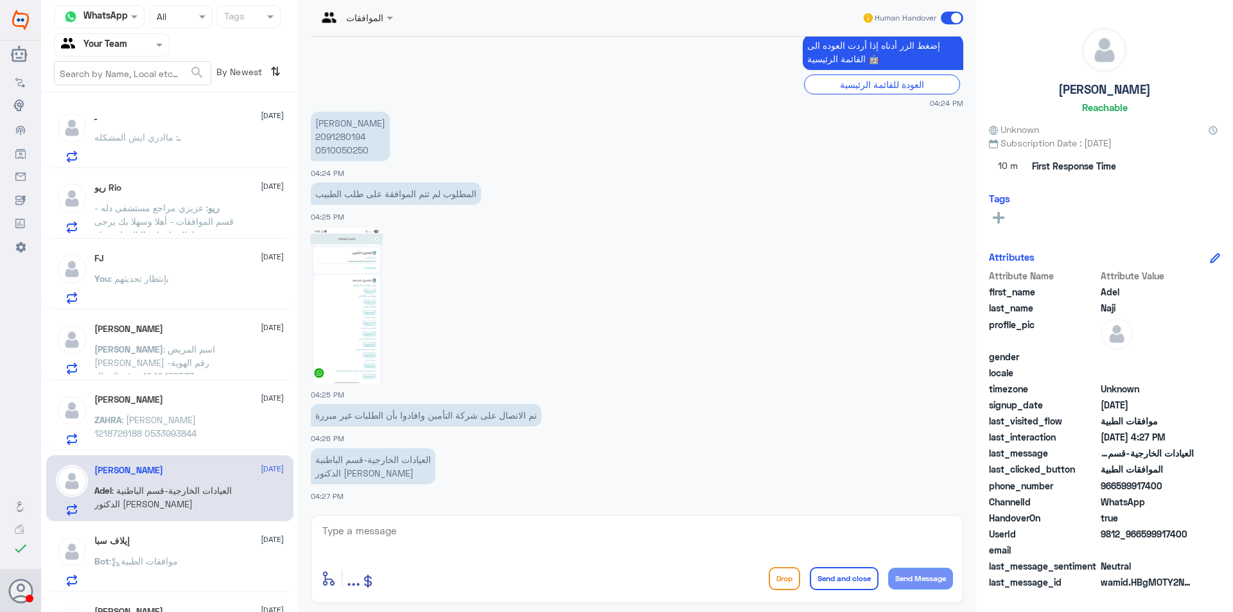
click at [196, 423] on span ": [PERSON_NAME] 1218726188 0533993844" at bounding box center [145, 426] width 102 height 24
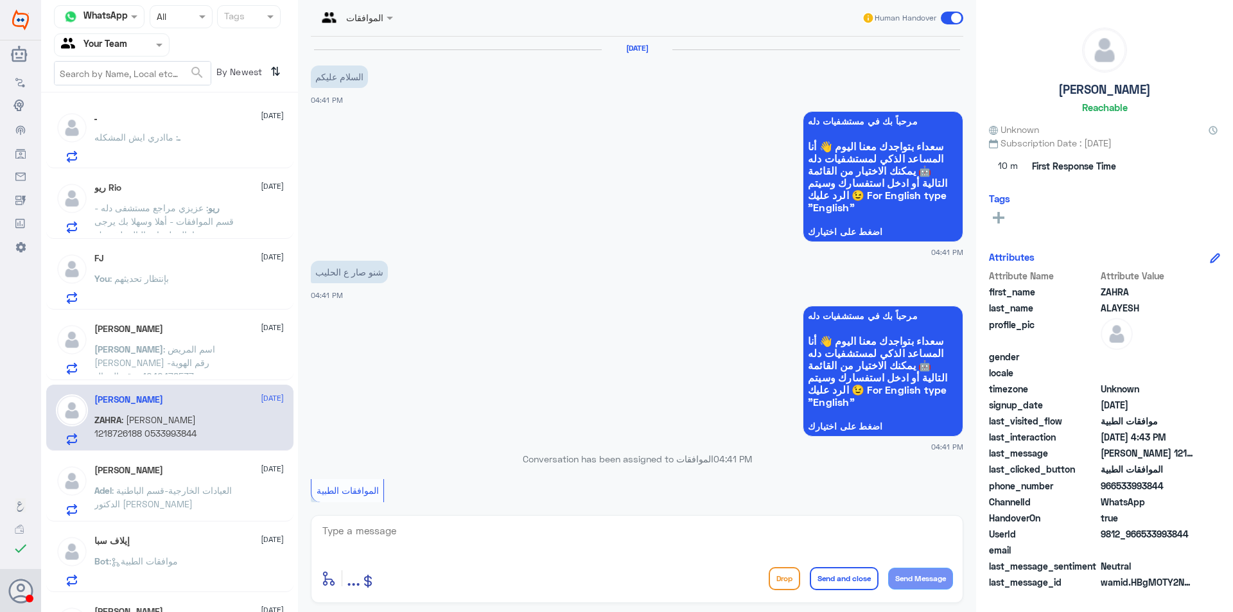
scroll to position [423, 0]
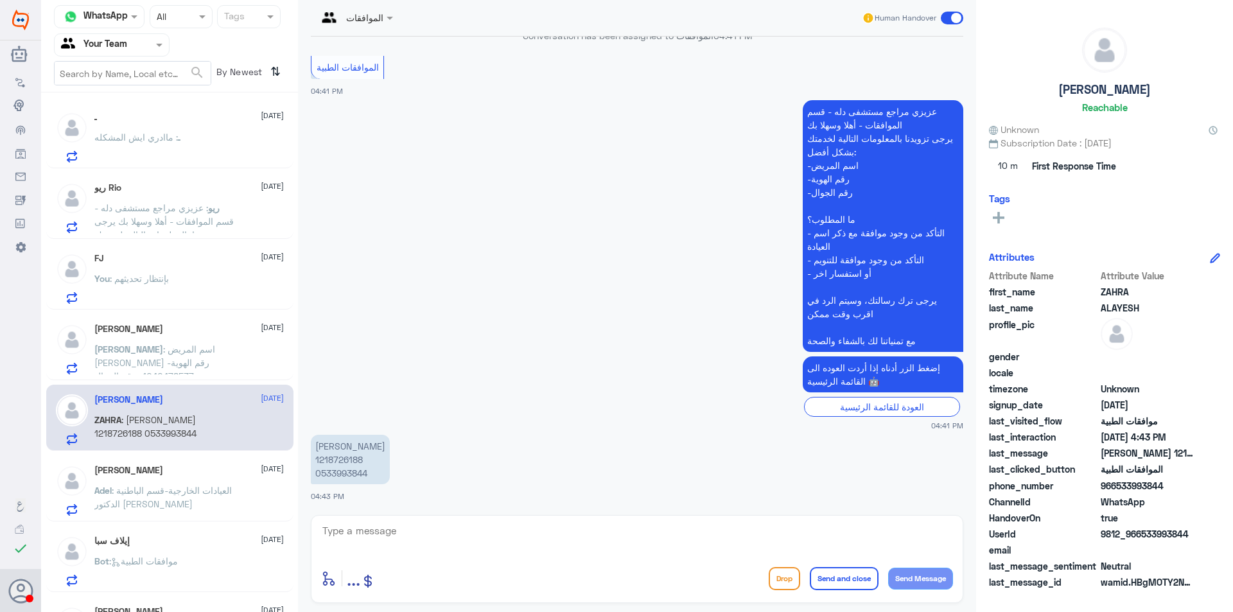
click at [358, 471] on p "[PERSON_NAME] 1218726188 0533993844" at bounding box center [350, 459] width 79 height 49
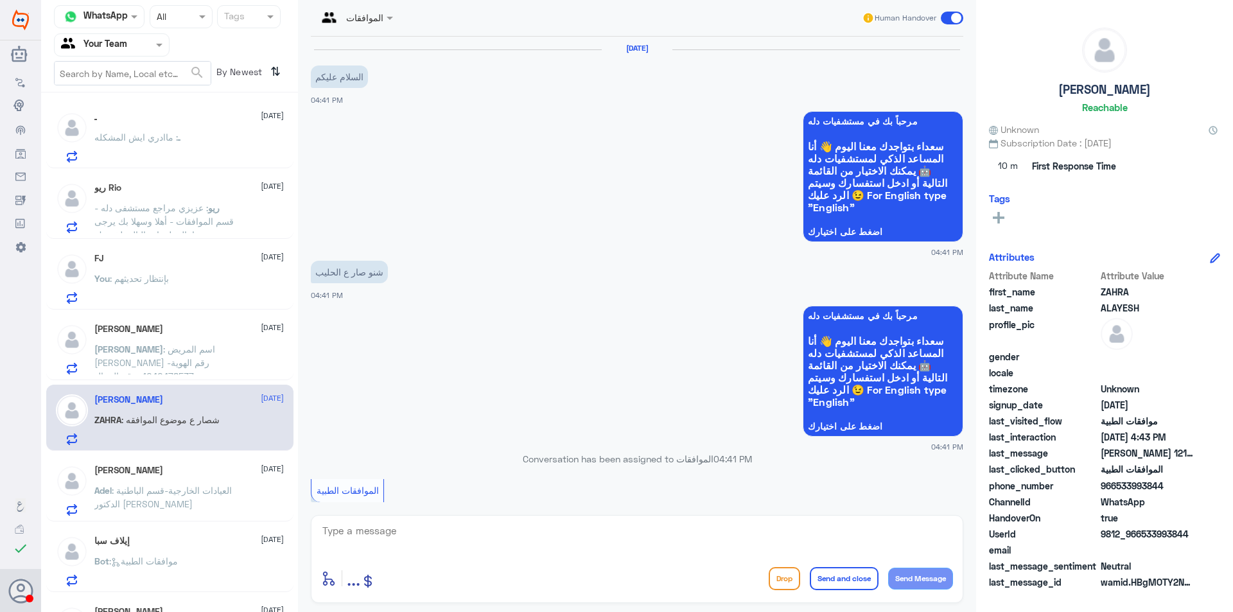
scroll to position [511, 0]
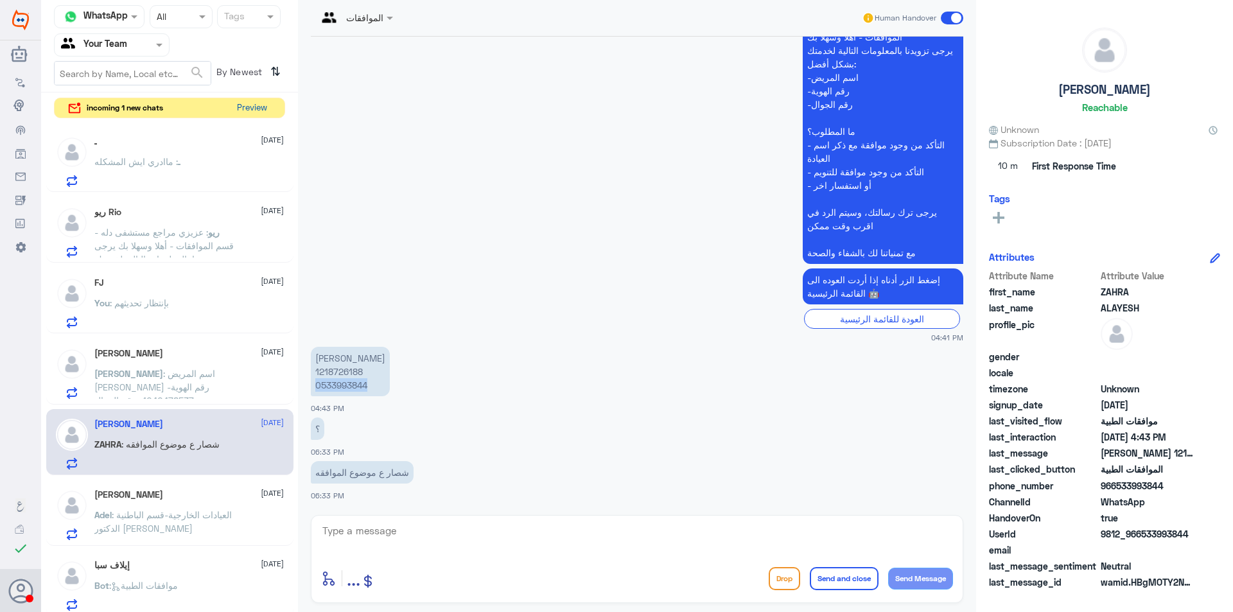
click at [256, 105] on button "Preview" at bounding box center [252, 108] width 40 height 20
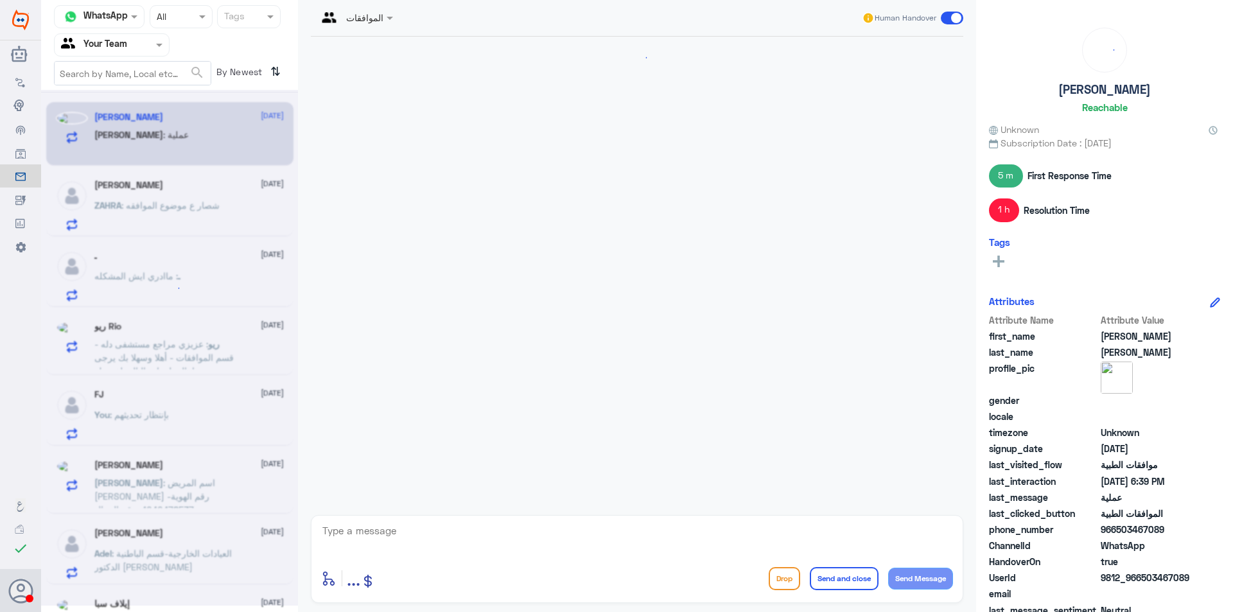
scroll to position [1146, 0]
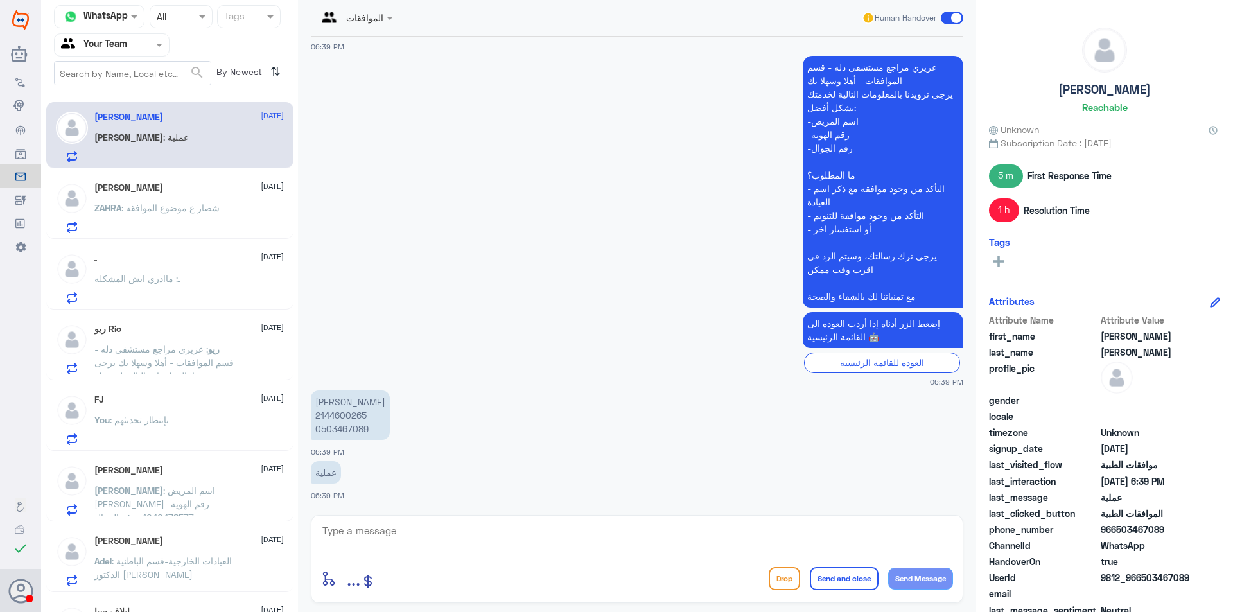
click at [245, 206] on div "ZAHRA : شصار ع موضوع الموافقه" at bounding box center [188, 218] width 189 height 29
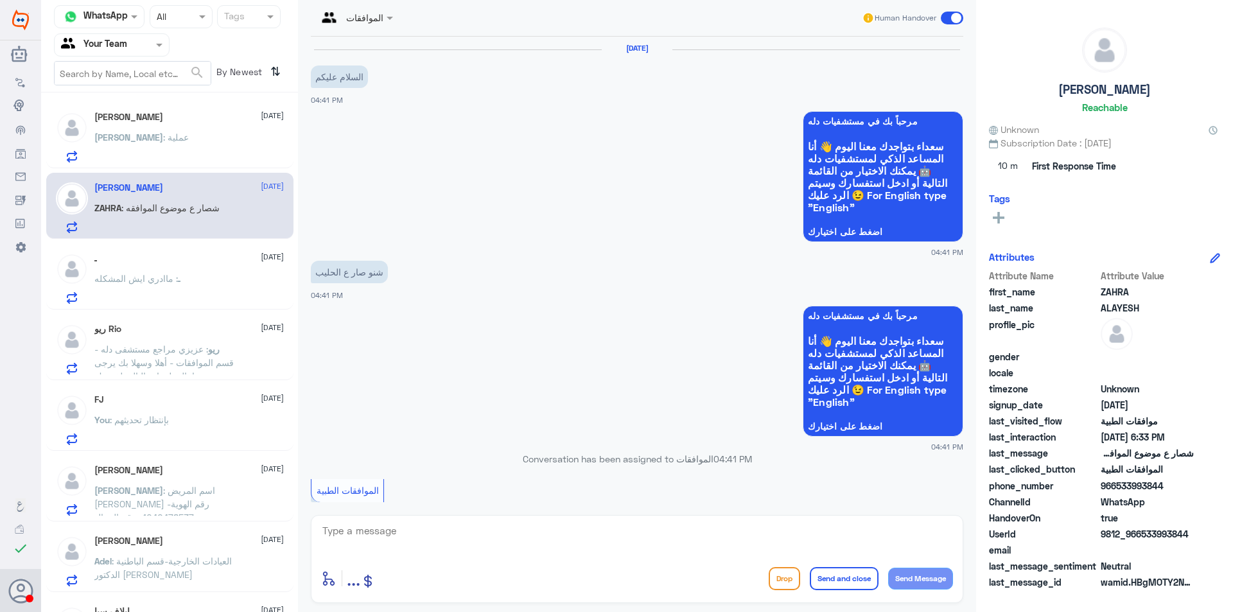
scroll to position [511, 0]
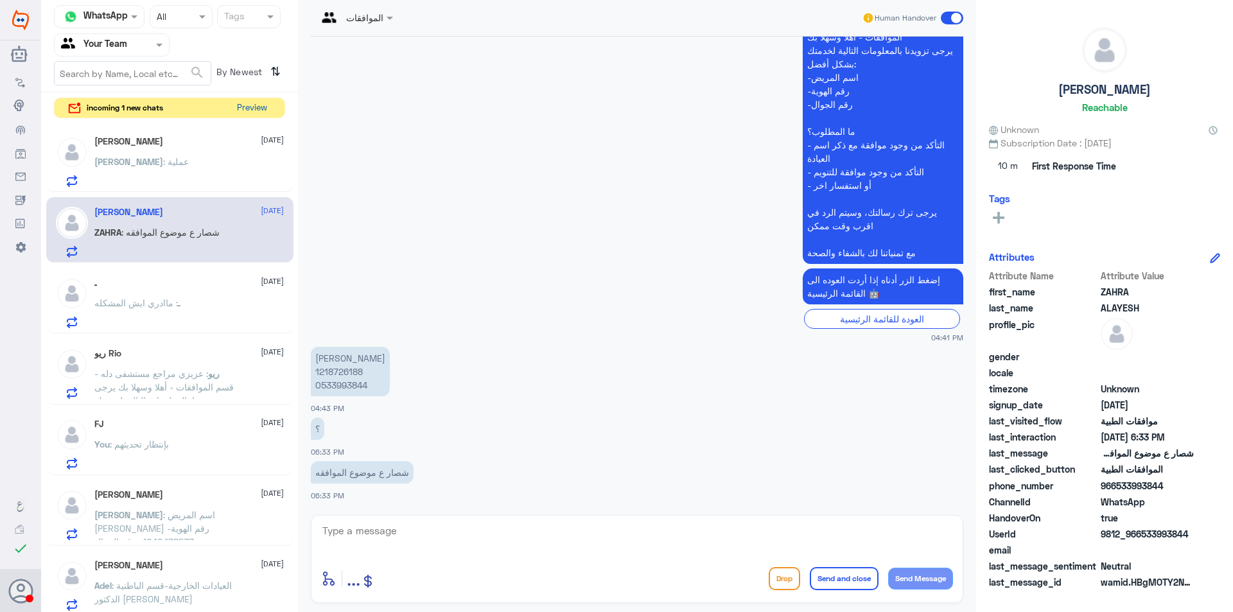
click at [243, 106] on button "Preview" at bounding box center [252, 108] width 40 height 20
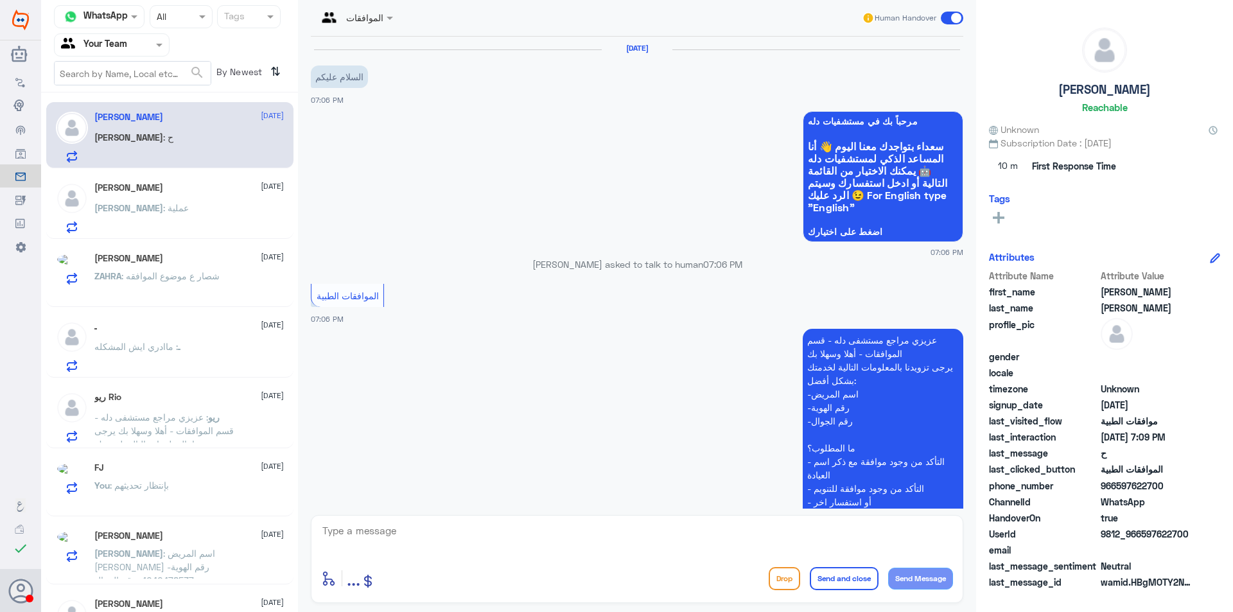
scroll to position [299, 0]
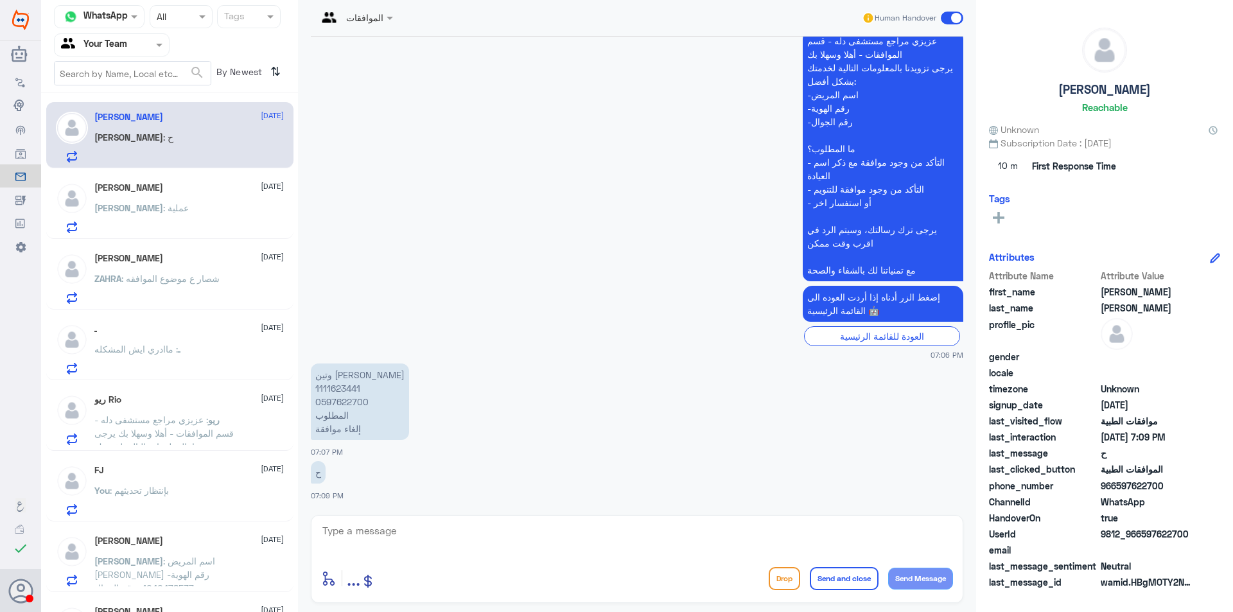
click at [209, 207] on div "[PERSON_NAME] : عملية" at bounding box center [188, 218] width 189 height 29
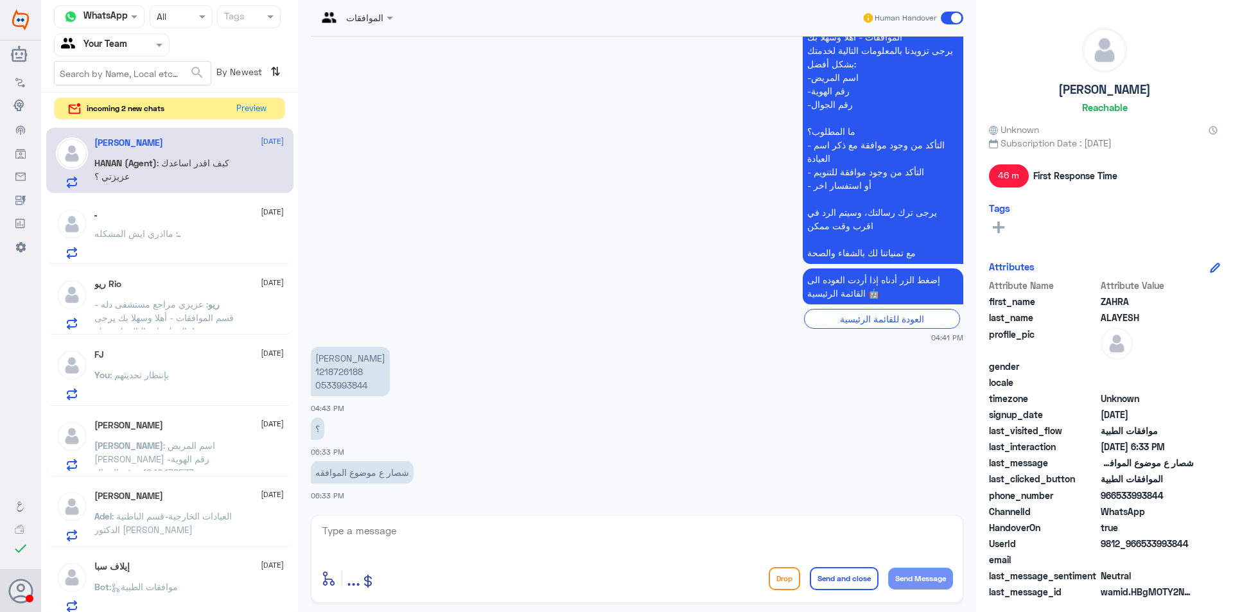
scroll to position [511, 0]
click at [239, 105] on button "Preview" at bounding box center [252, 108] width 40 height 20
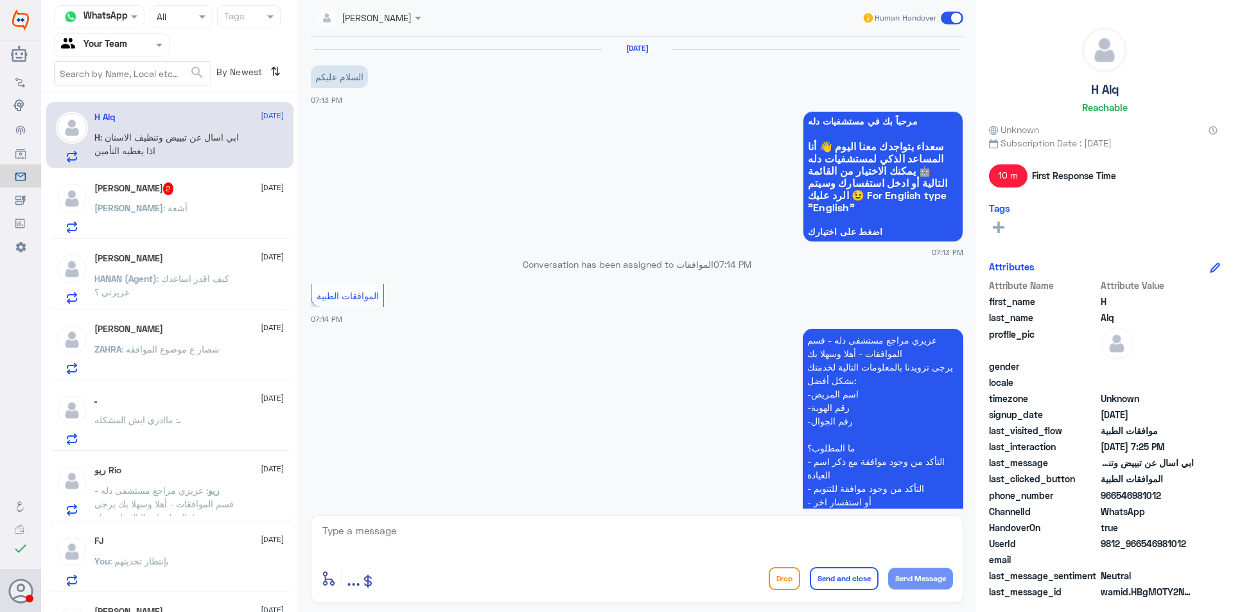
scroll to position [266, 0]
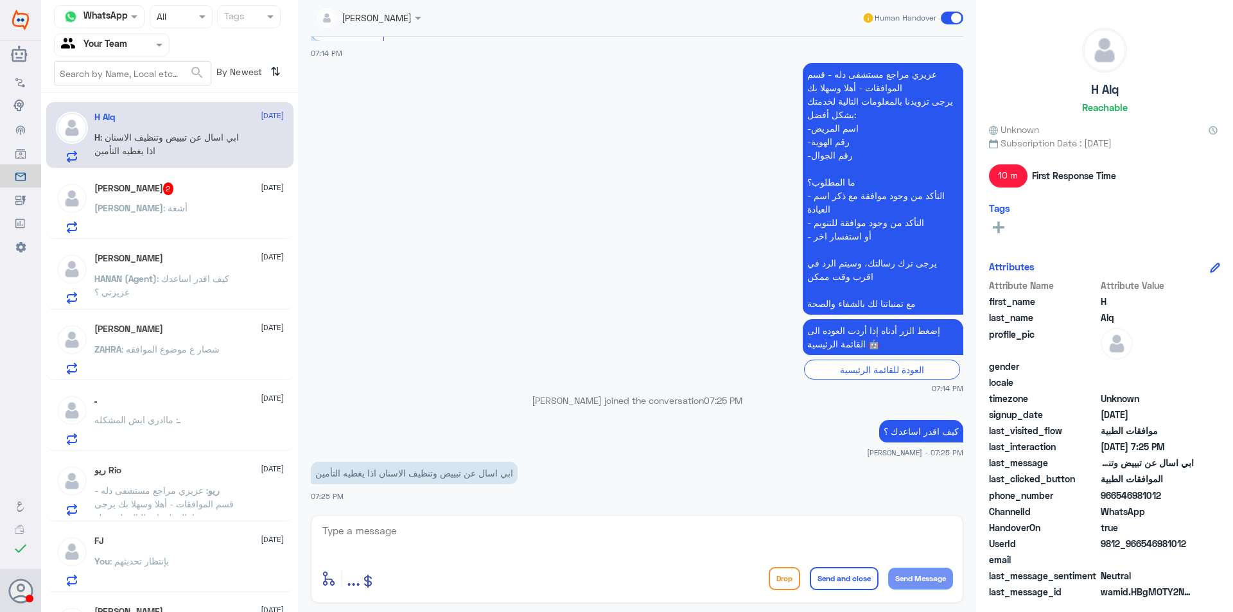
click at [198, 210] on div "[PERSON_NAME] : أشعة" at bounding box center [188, 218] width 189 height 29
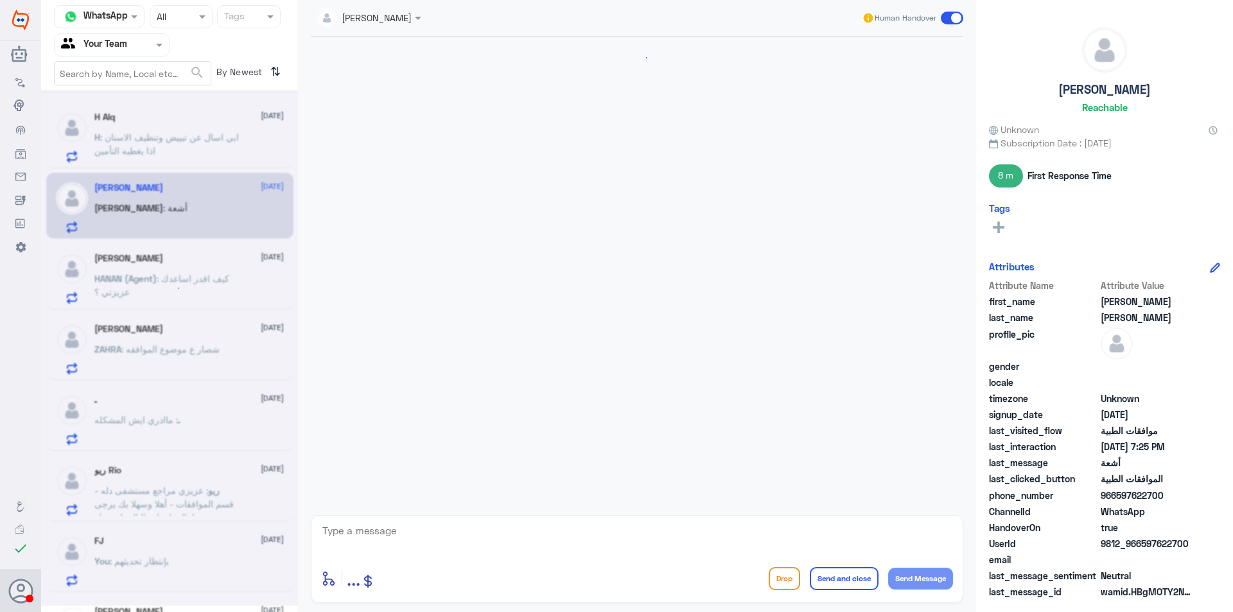
scroll to position [1185, 0]
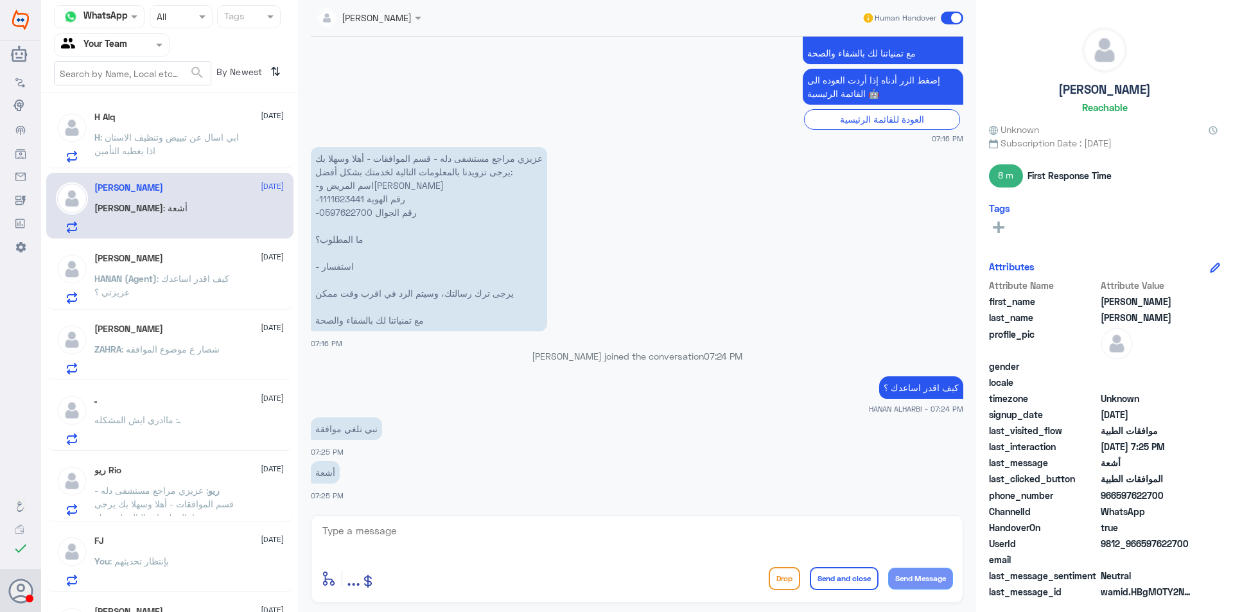
click at [205, 269] on div "[PERSON_NAME] [DATE] HANAN (Agent) : كيف اقدر اساعدك عزيزتي ؟" at bounding box center [188, 278] width 189 height 51
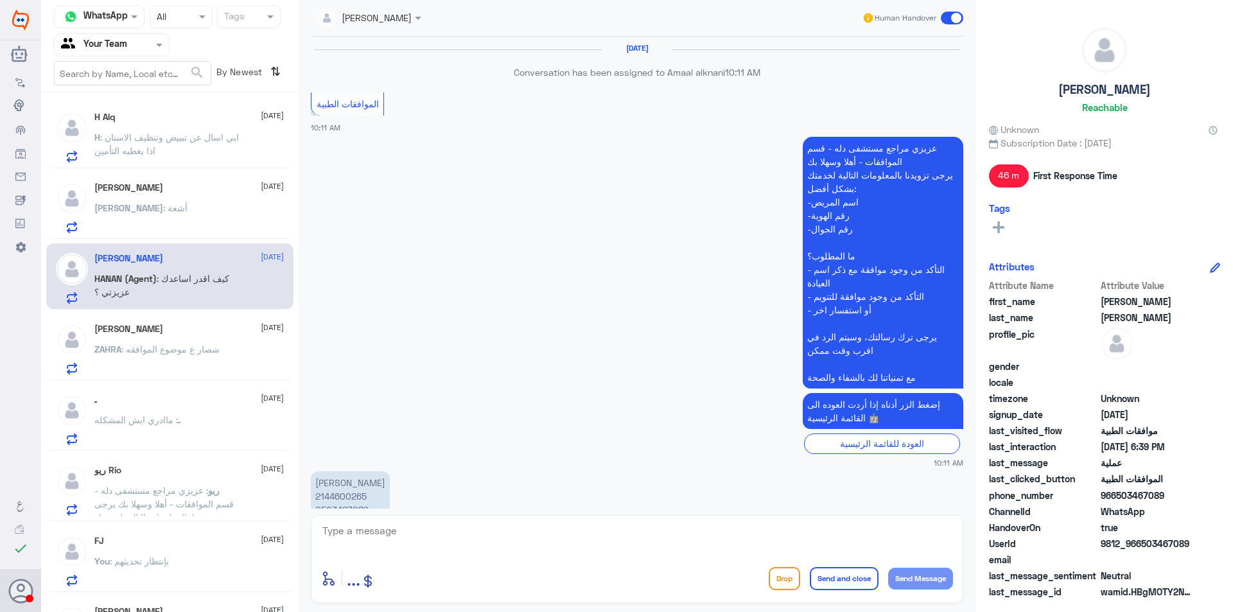
scroll to position [1019, 0]
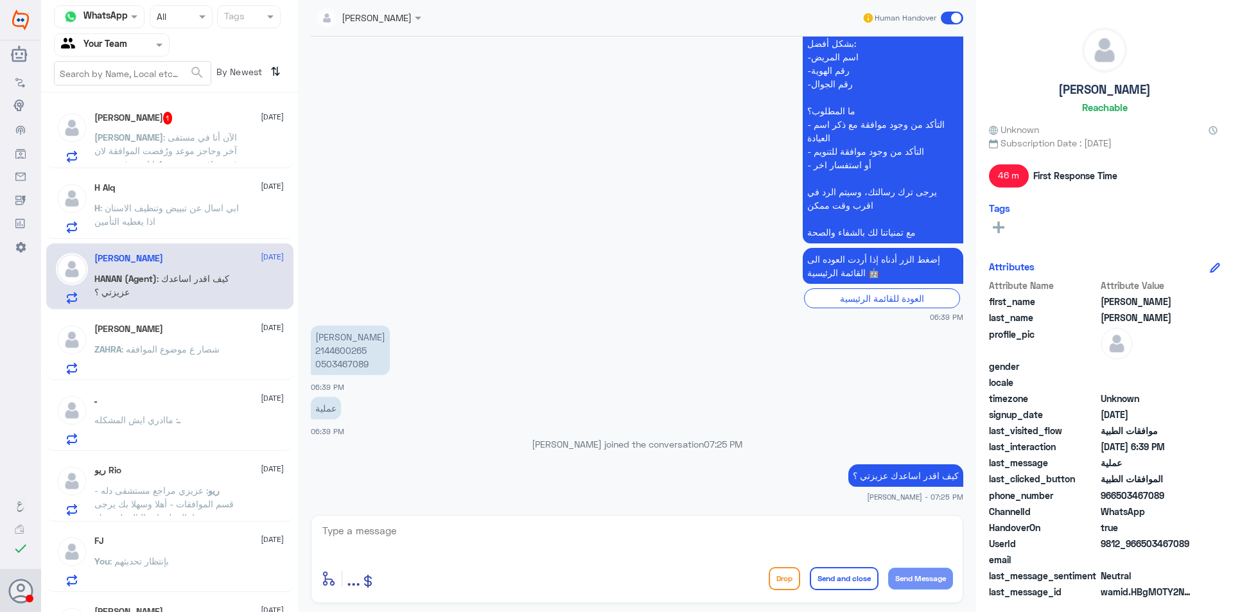
click at [204, 354] on span ": شصار ع موضوع الموافقه" at bounding box center [170, 348] width 98 height 11
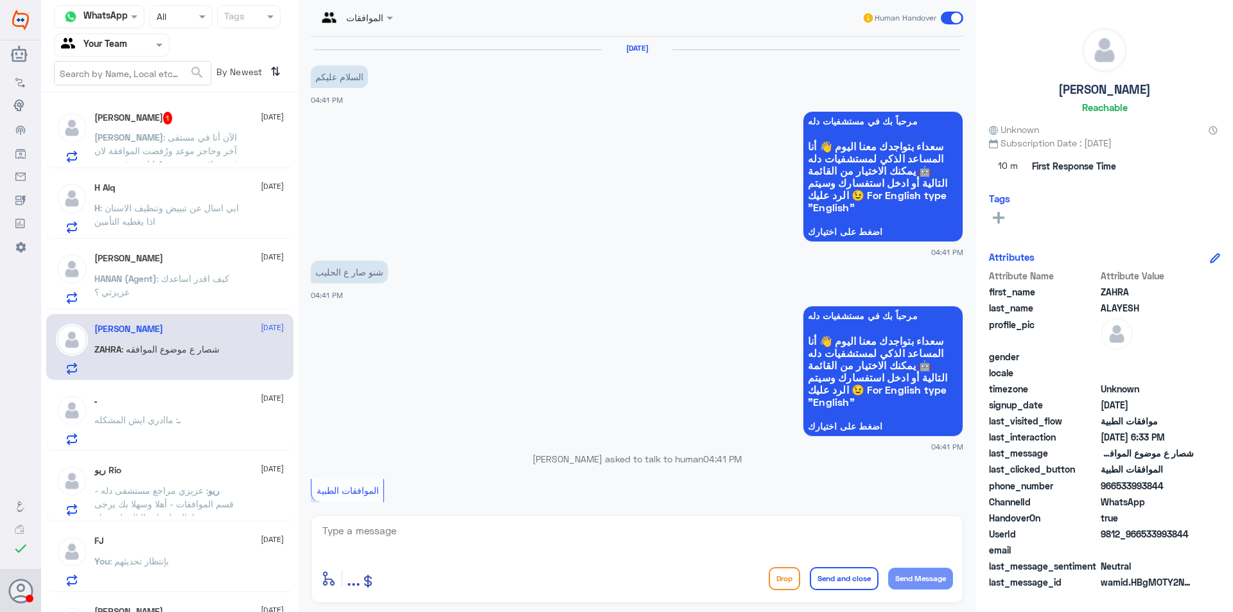
scroll to position [511, 0]
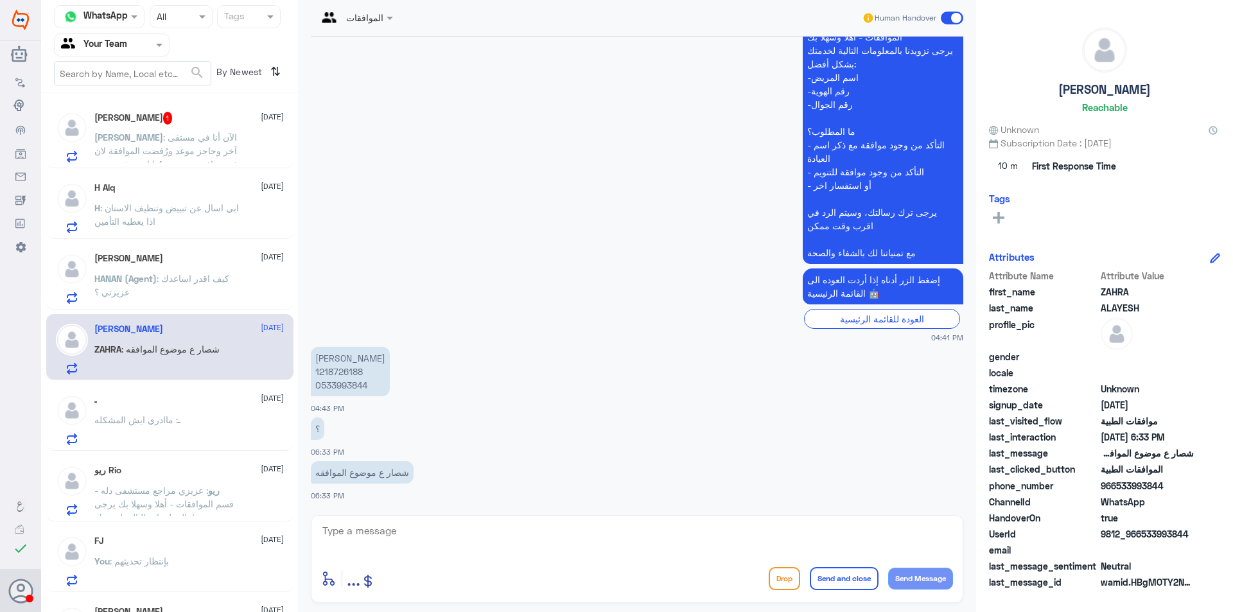
click at [193, 409] on div "ـ [DATE] ـ : ماادري ايش المشكله" at bounding box center [188, 419] width 189 height 51
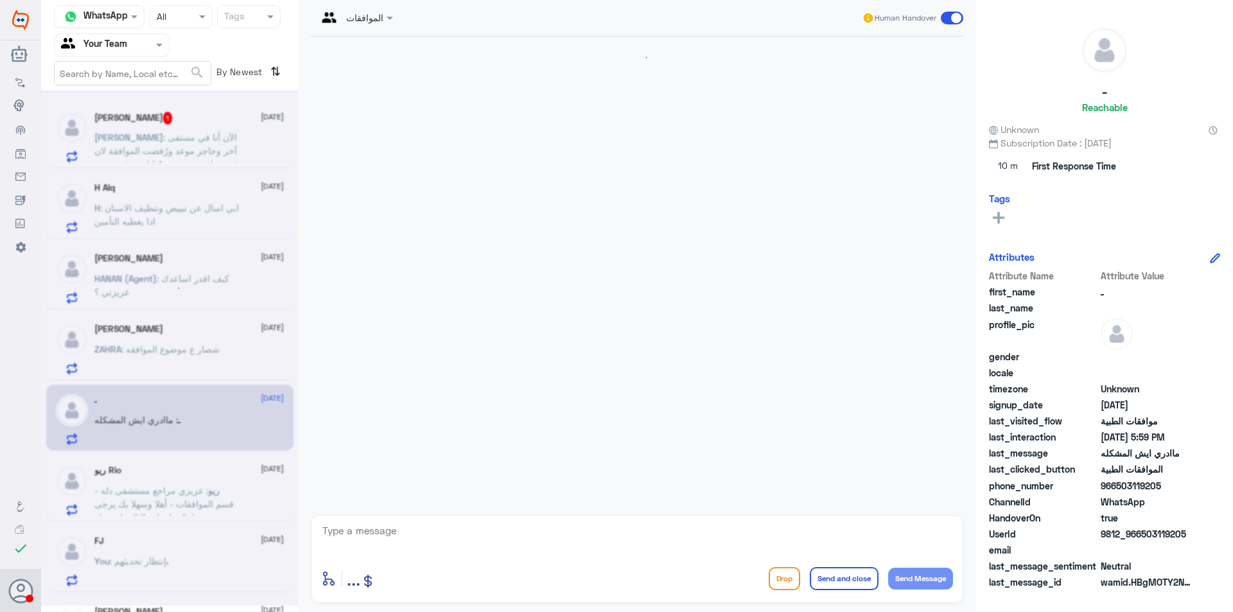
scroll to position [259, 0]
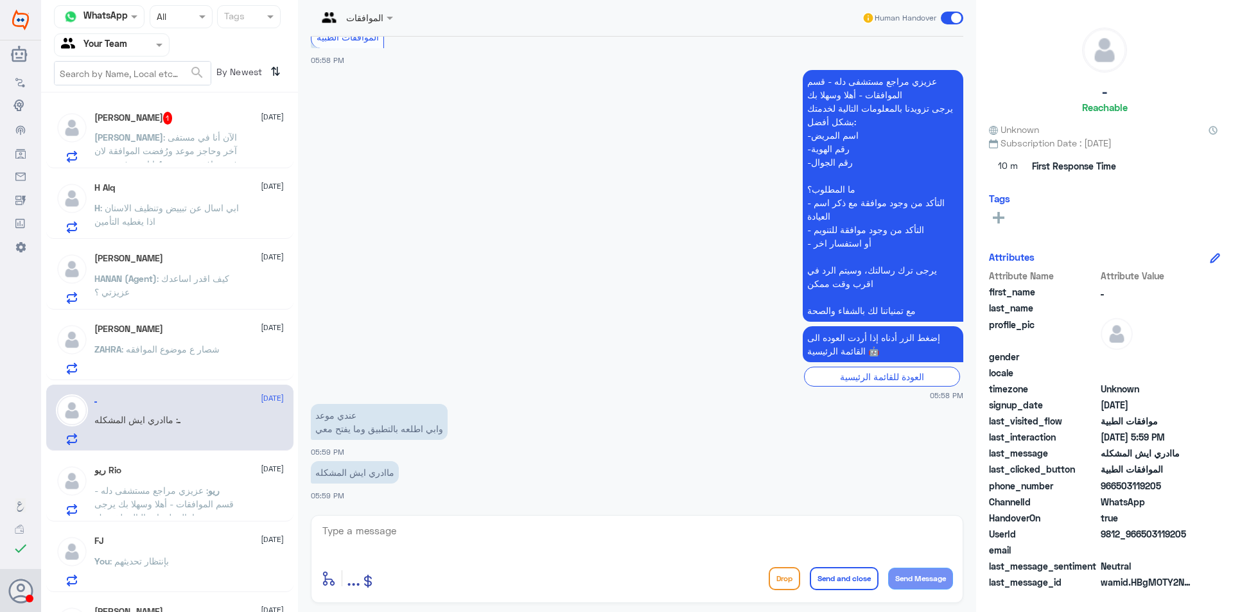
click at [184, 494] on span ": عزيزي مراجع مستشفى دله - قسم الموافقات - أهلا وسهلا بك يرجى تزويدنا بالمعلوما…" at bounding box center [163, 571] width 139 height 173
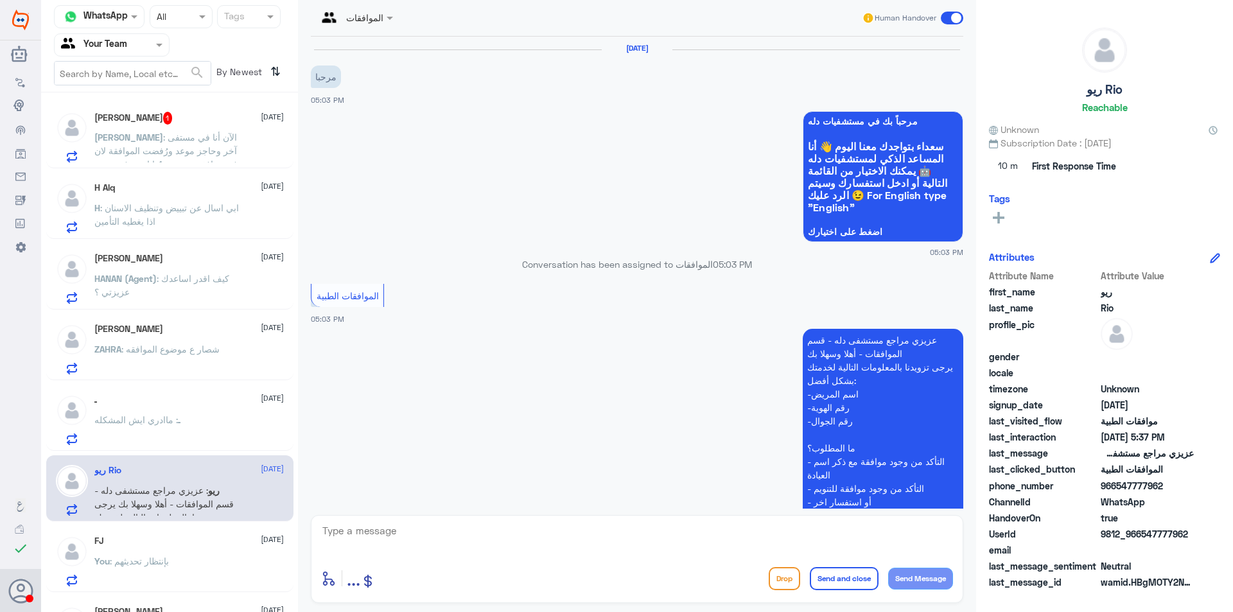
scroll to position [599, 0]
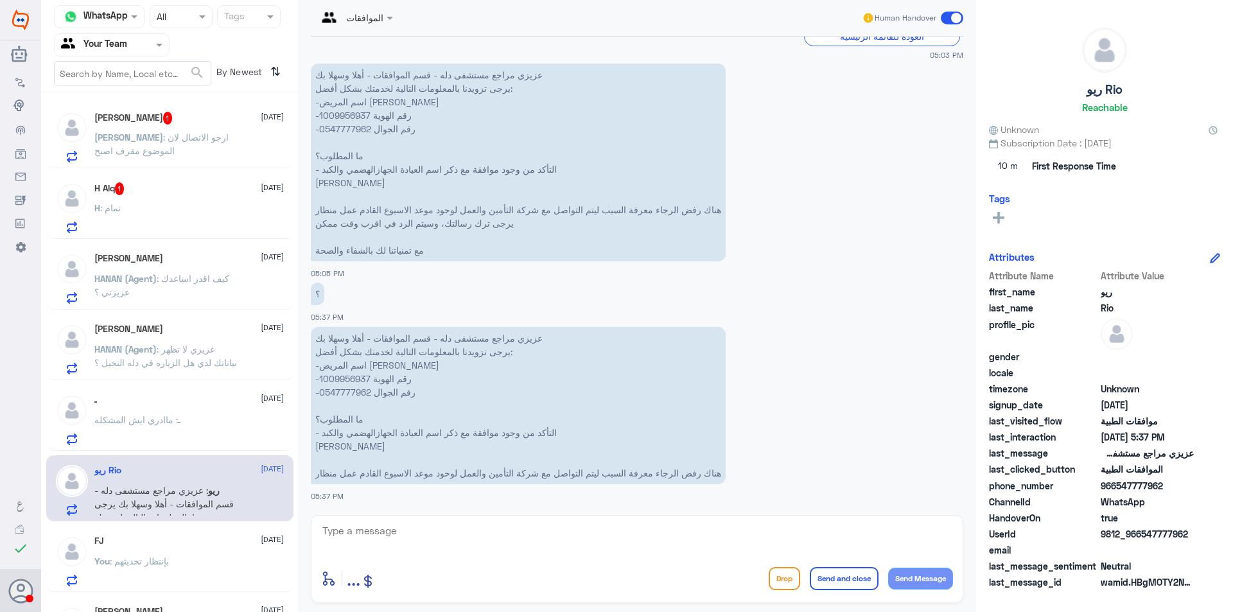
click at [171, 151] on p "[PERSON_NAME] : ارجو الاتصال لان الموضوع مقرف اصبح" at bounding box center [166, 146] width 144 height 32
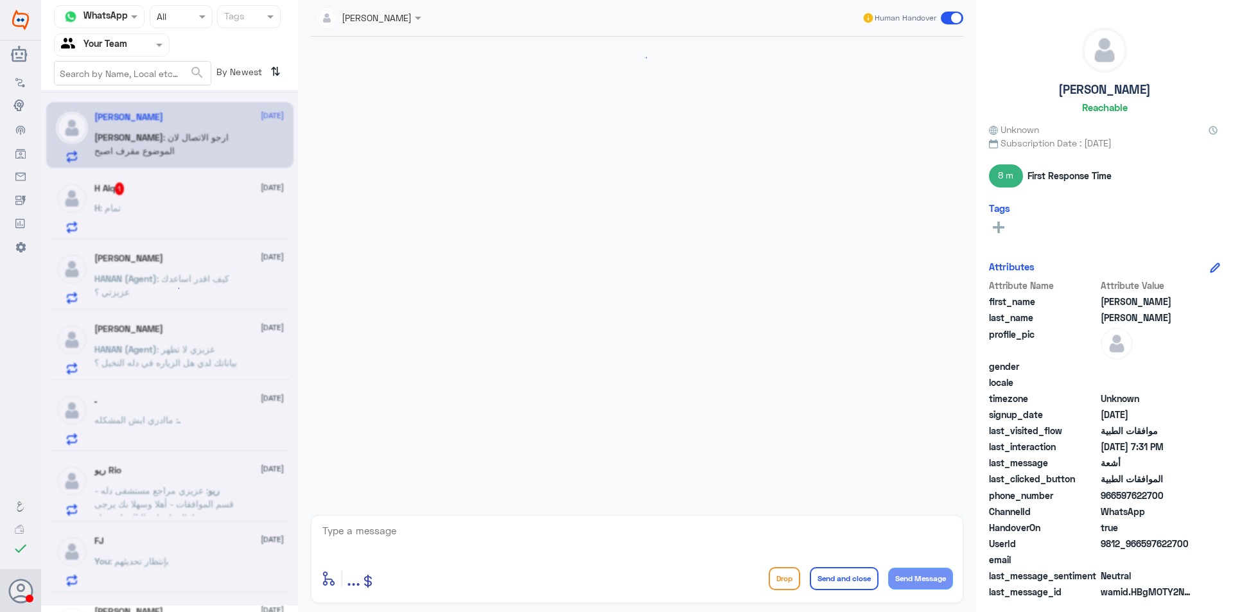
scroll to position [888, 0]
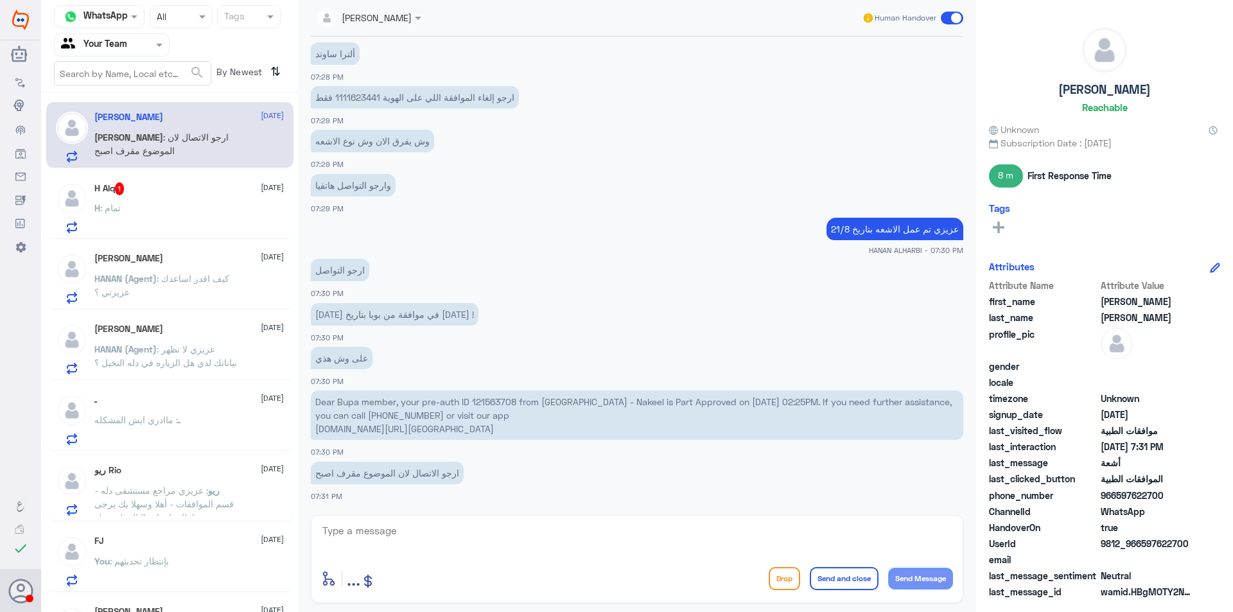
click at [497, 399] on p "Dear Bupa member, your pre-auth ID 121563708 from [GEOGRAPHIC_DATA] - Nakeel is…" at bounding box center [637, 414] width 652 height 49
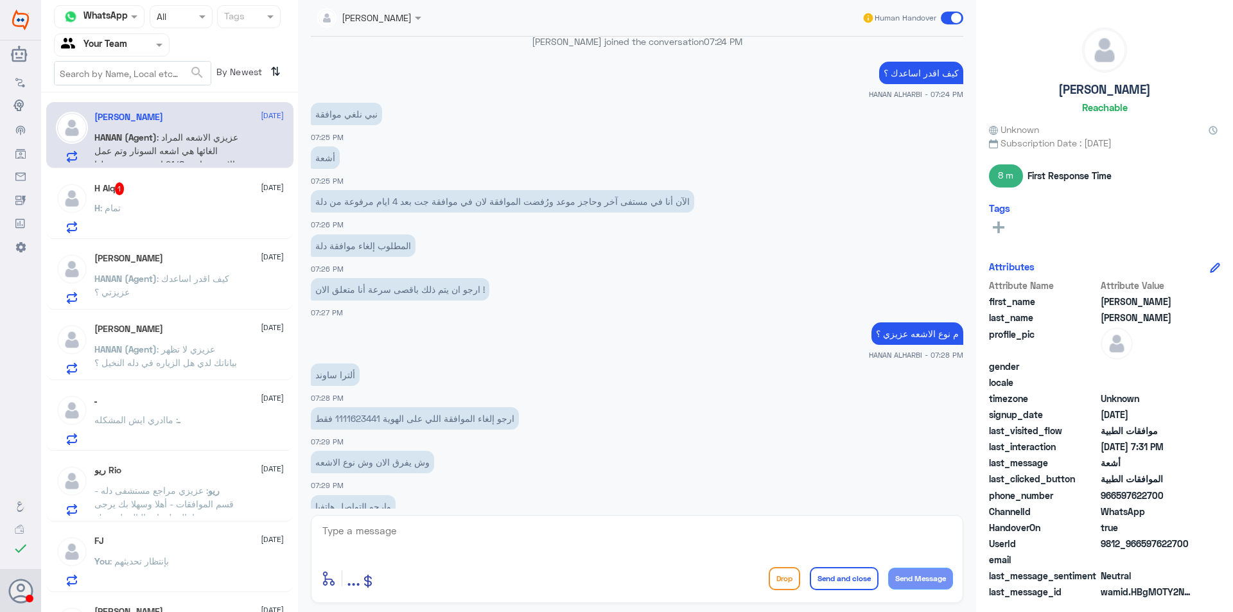
scroll to position [970, 0]
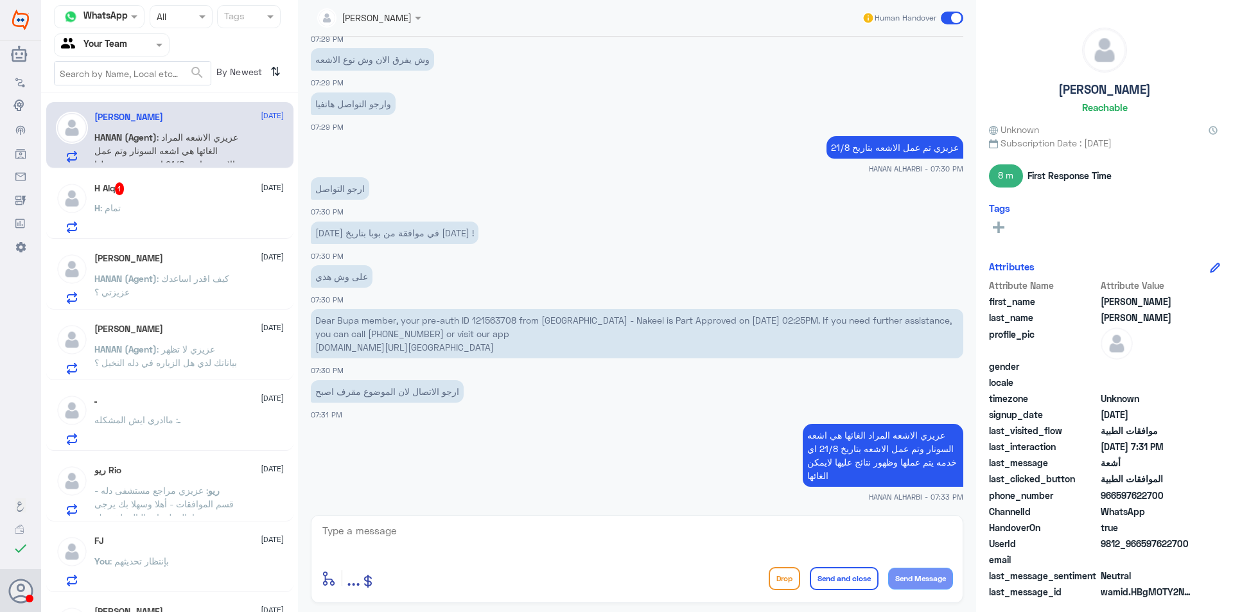
click at [182, 203] on div "H Alq 1 [DATE] H : تمام" at bounding box center [188, 207] width 189 height 51
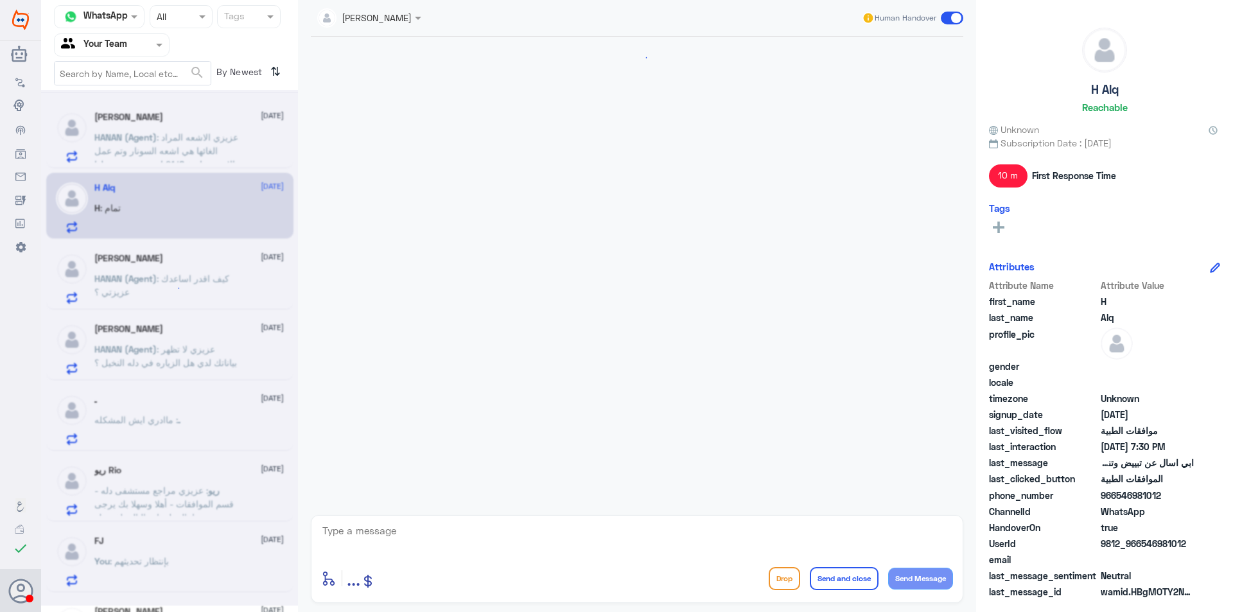
scroll to position [449, 0]
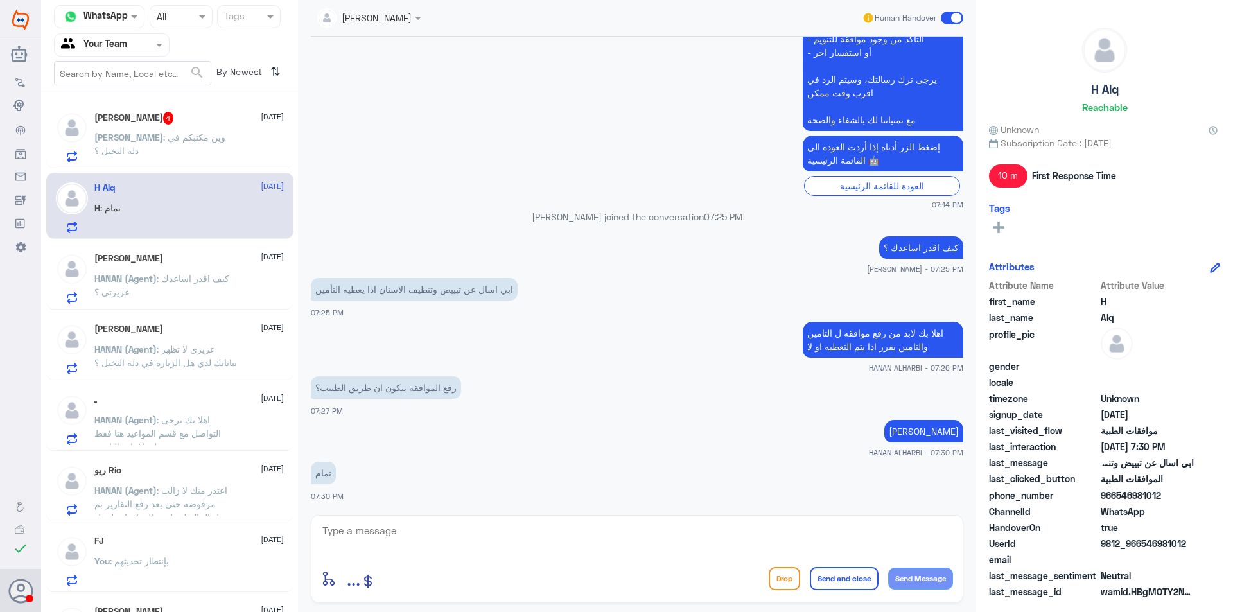
click at [163, 139] on span "[PERSON_NAME]" at bounding box center [128, 137] width 69 height 11
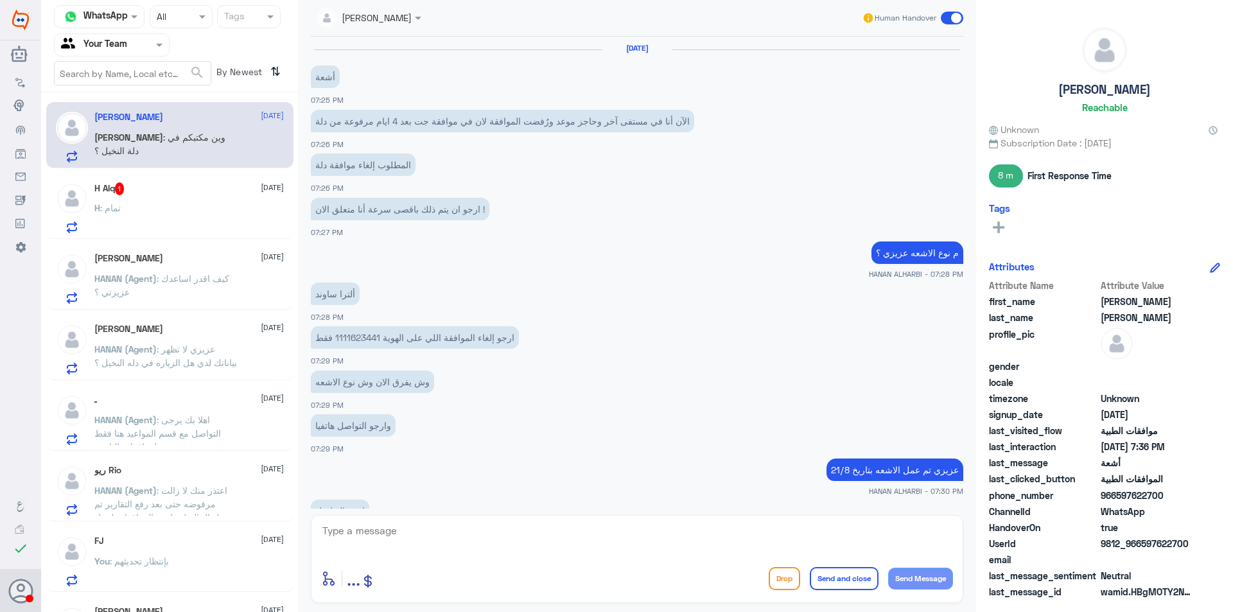
scroll to position [511, 0]
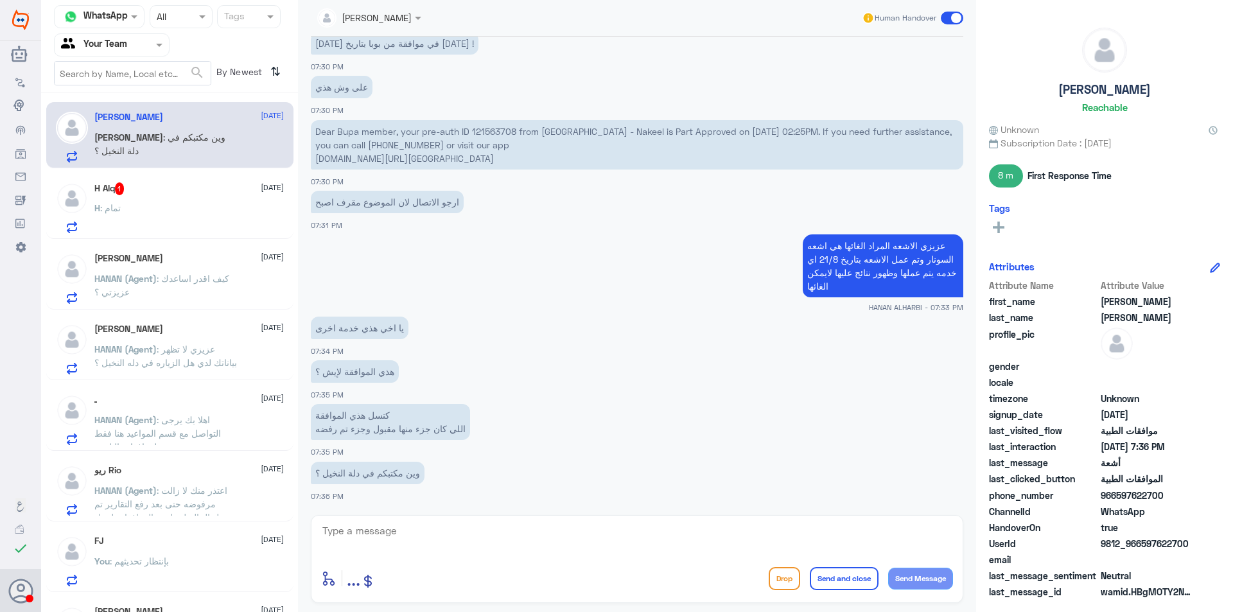
click at [217, 323] on div "[PERSON_NAME] [DATE] HANAN (Agent) : عزيزي لا تظهر بياناتك لدي هل الزياره في دل…" at bounding box center [169, 347] width 247 height 66
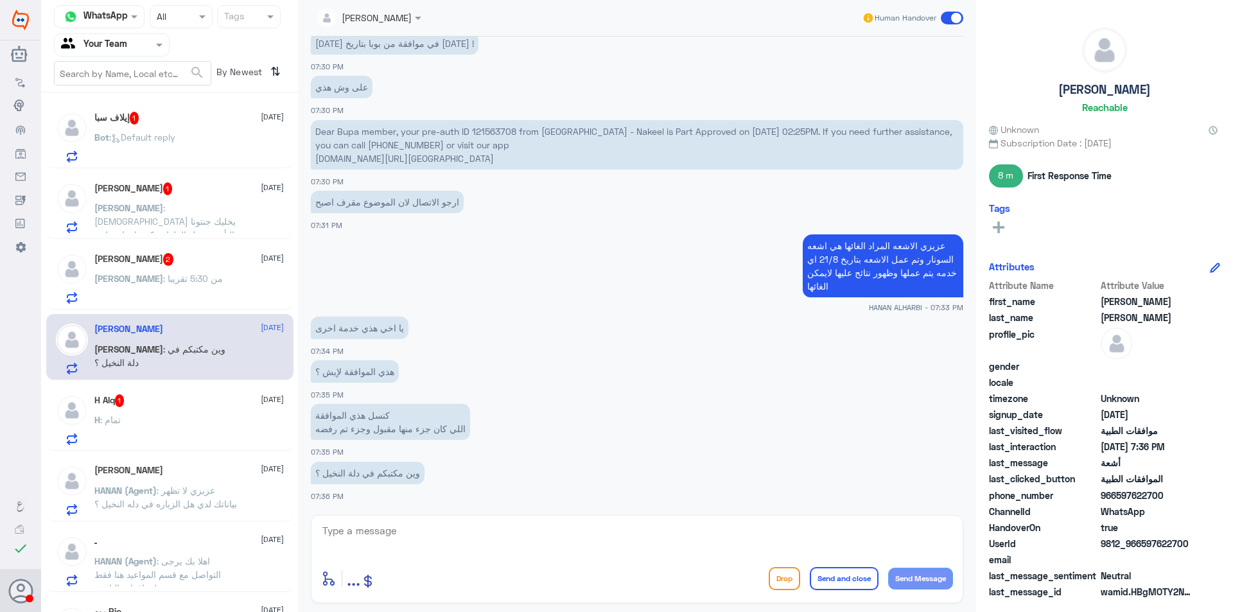
click at [423, 533] on textarea at bounding box center [637, 537] width 632 height 31
type textarea "ب"
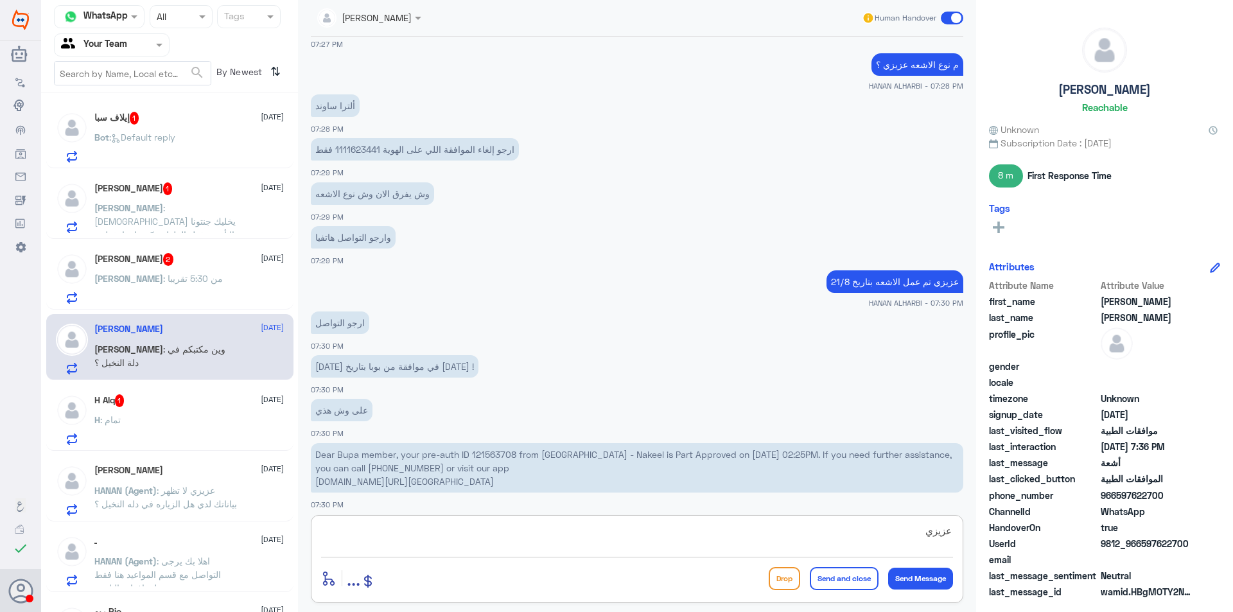
scroll to position [126, 0]
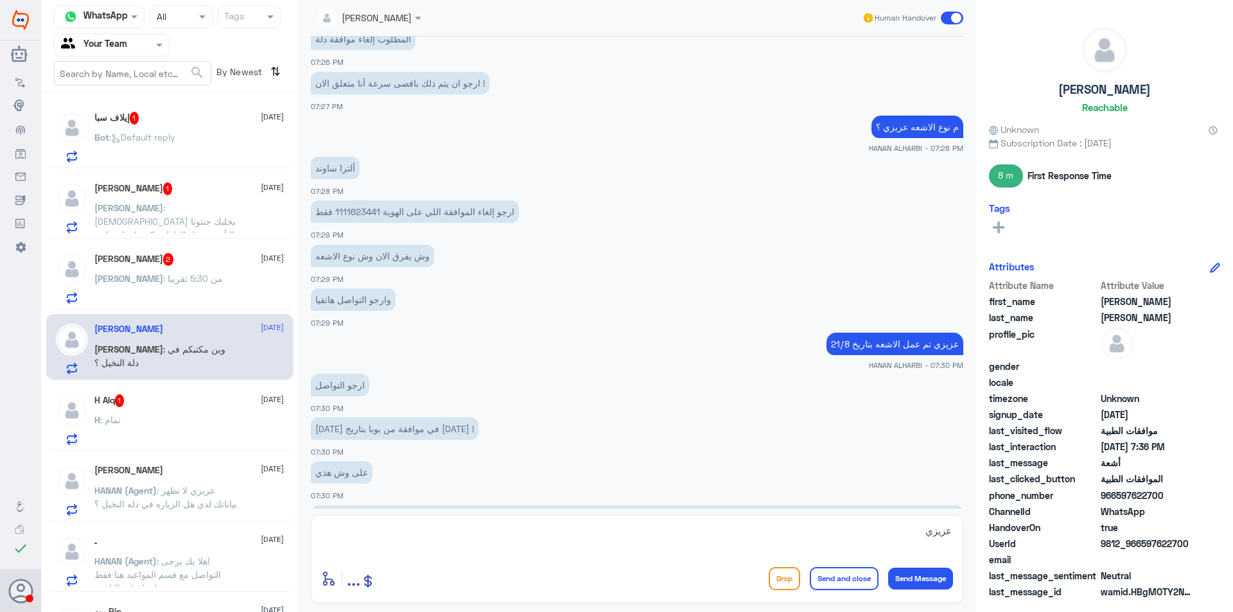
click at [374, 212] on p "ارجو إلغاء الموافقة اللي على الهوية 1111623441 فقط" at bounding box center [415, 211] width 208 height 22
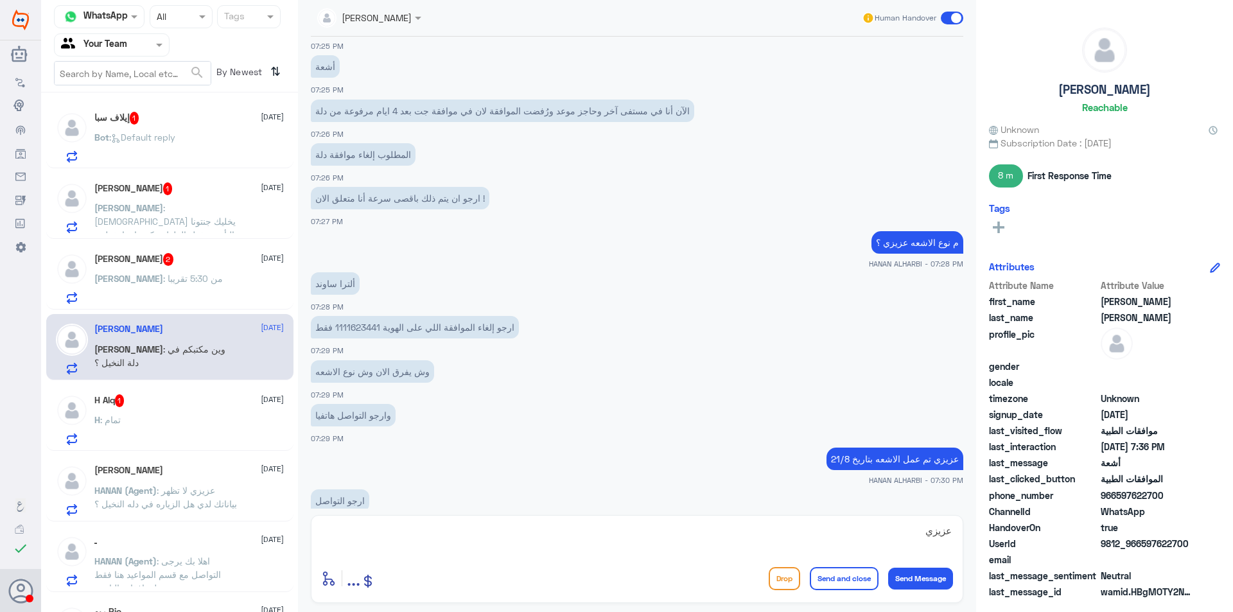
scroll to position [1763, 0]
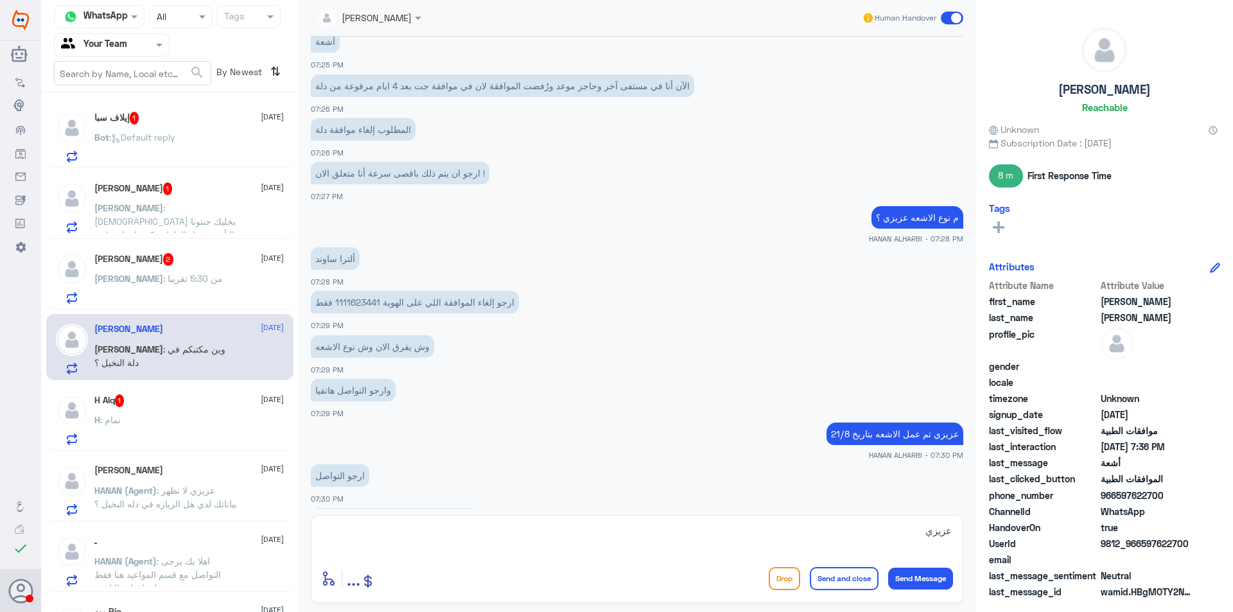
click at [351, 305] on p "ارجو إلغاء الموافقة اللي على الهوية 1111623441 فقط" at bounding box center [415, 302] width 208 height 22
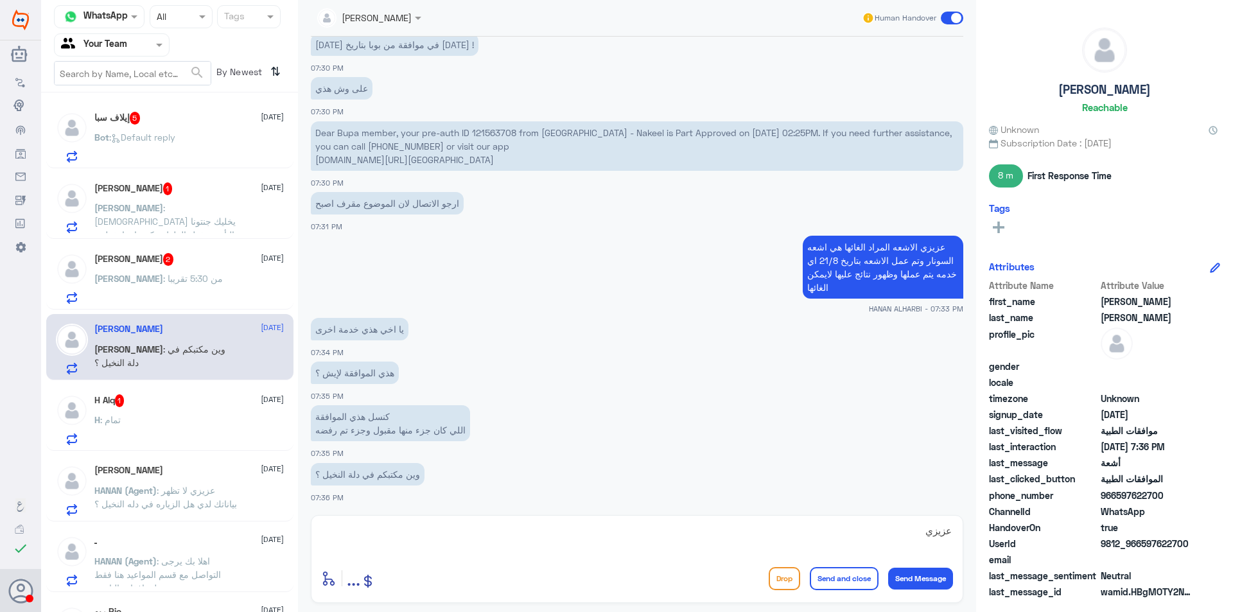
scroll to position [2239, 0]
click at [497, 532] on textarea "عزيزي" at bounding box center [637, 537] width 632 height 31
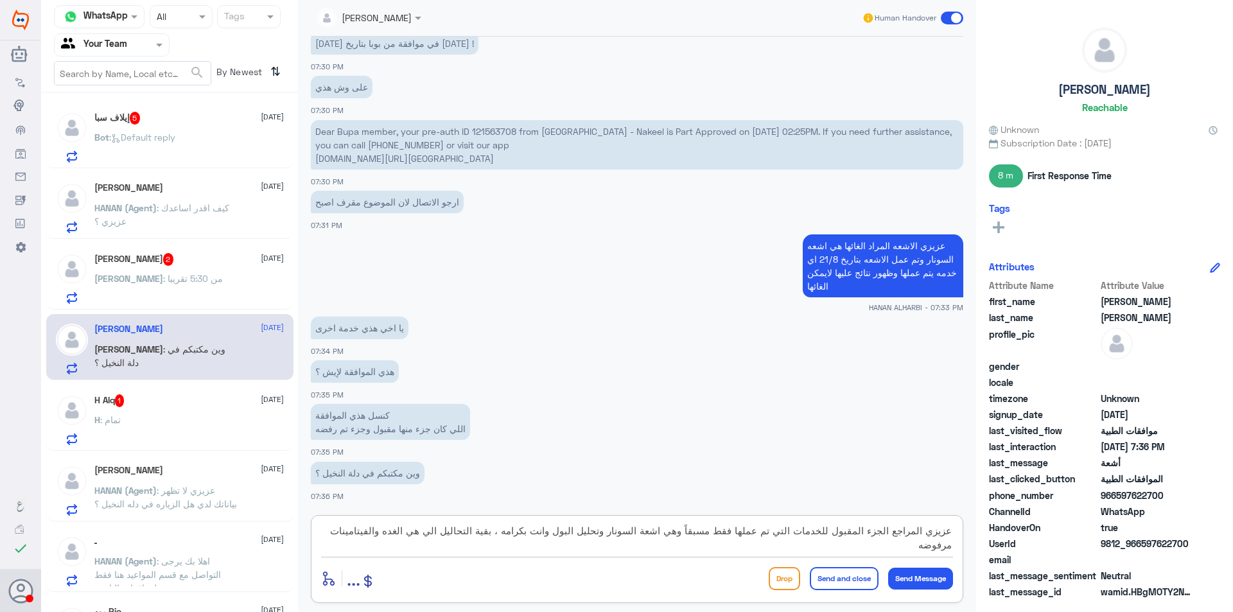
click at [510, 530] on textarea "عزيزي المراجع الجزء المقبول للخدمات التي تم عملها فقط مسبقاً وهي اشعة السونار و…" at bounding box center [637, 537] width 632 height 31
click at [894, 545] on textarea "عزيزي المراجع الجزء المقبول للخدمات التي تم عملها فقط مسبقاً وهي اشعة السونار و…" at bounding box center [637, 537] width 632 height 31
drag, startPoint x: 779, startPoint y: 546, endPoint x: 750, endPoint y: 543, distance: 29.7
click at [750, 543] on textarea "عزيزي المراجع الجزء المقبول للخدمات التي تم عملها فقط مسبقاً وهي اشعة السونار و…" at bounding box center [637, 537] width 632 height 31
click at [767, 544] on textarea "عزيزي المراجع الجزء المقبول للخدمات التي تم عملها فقط مسبقاً وهي اشعة السونار و…" at bounding box center [637, 537] width 632 height 31
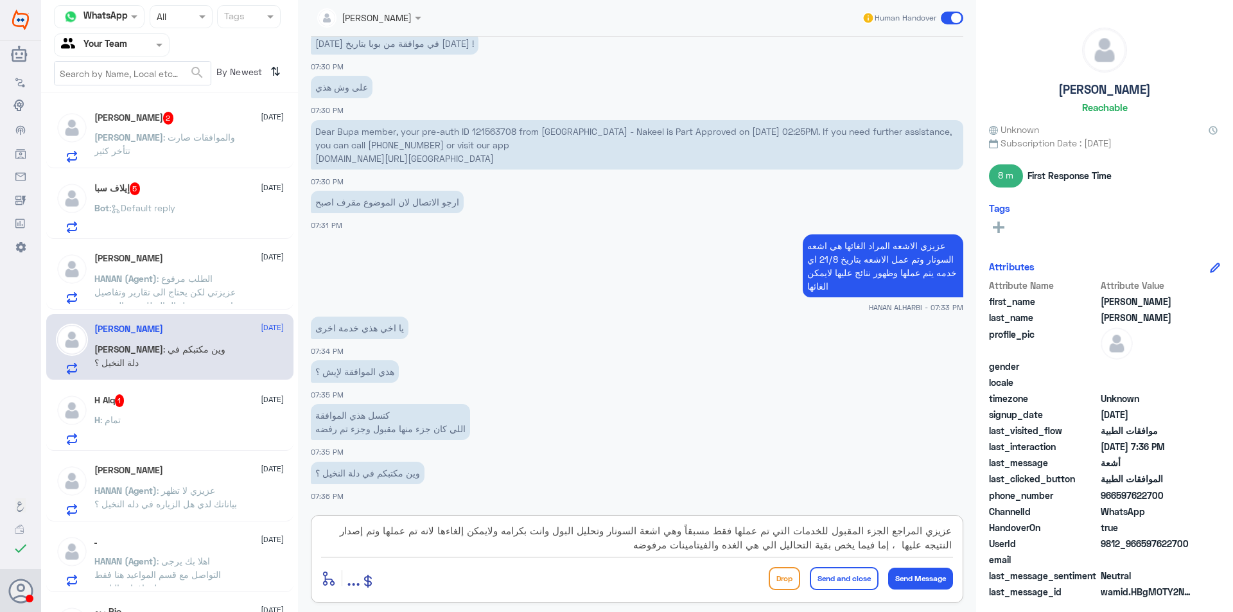
click at [773, 545] on textarea "عزيزي المراجع الجزء المقبول للخدمات التي تم عملها فقط مسبقاً وهي اشعة السونار و…" at bounding box center [637, 537] width 632 height 31
click at [643, 549] on textarea "عزيزي المراجع الجزء المقبول للخدمات التي تم عملها فقط مسبقاً وهي اشعة السونار و…" at bounding box center [637, 537] width 632 height 31
type textarea "عزيزي المراجع الجزء المقبول للخدمات التي تم عملها فقط مسبقاً وهي اشعة السونار و…"
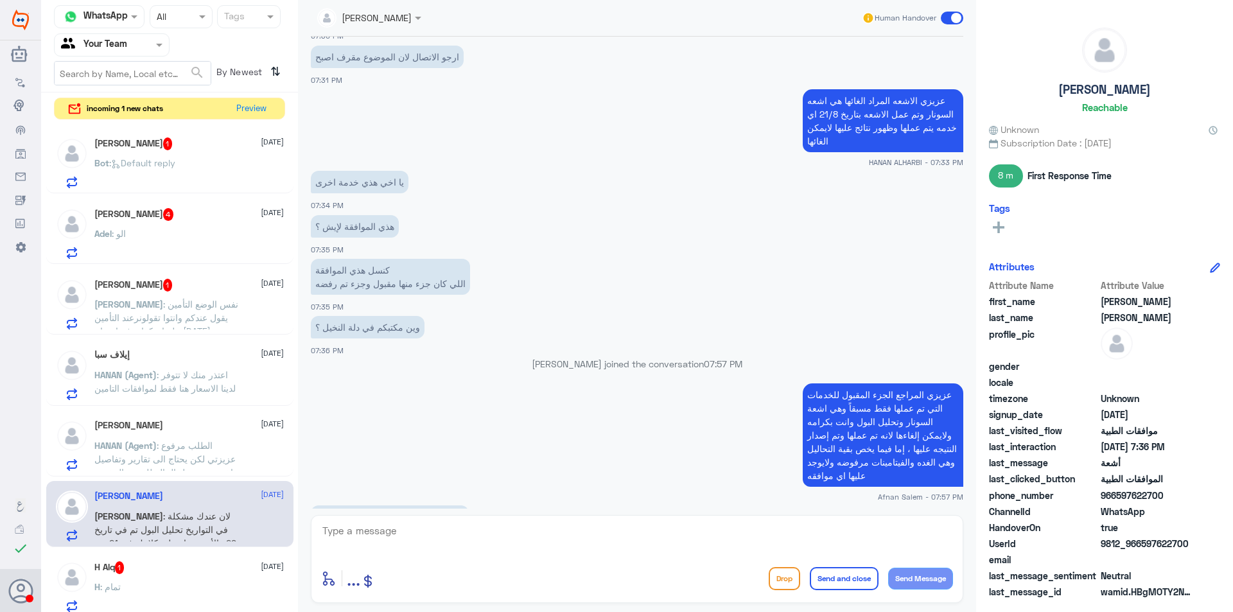
scroll to position [2449, 0]
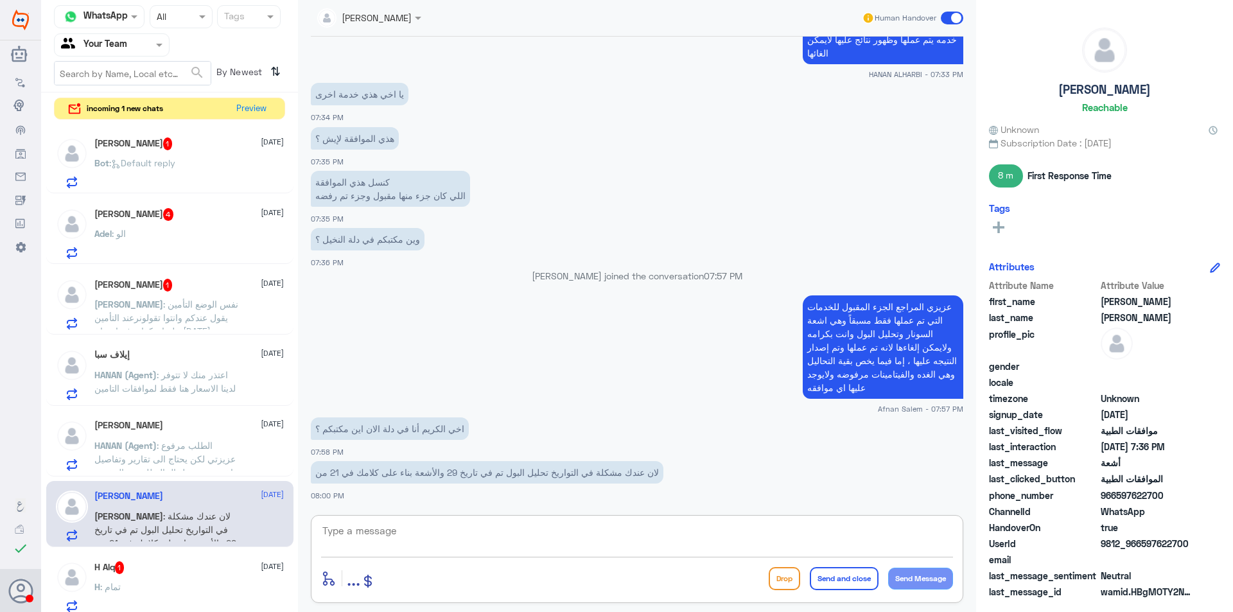
click at [444, 463] on p "لان عندك مشكلة في التواريخ تحليل البول تم في تاريخ 29 والأشعة بناء على كلامك في…" at bounding box center [487, 472] width 352 height 22
click at [453, 528] on textarea at bounding box center [637, 537] width 632 height 31
type textarea "موجودين في المبنى الرئيسي"
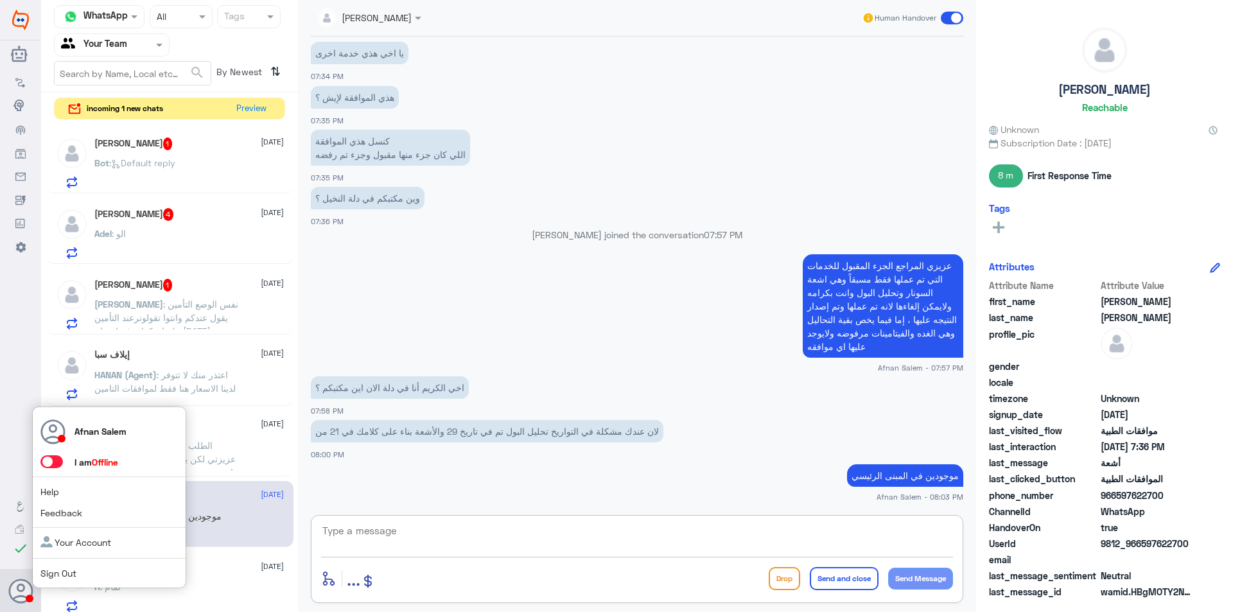
click at [67, 567] on span "Sign Out" at bounding box center [79, 572] width 79 height 13
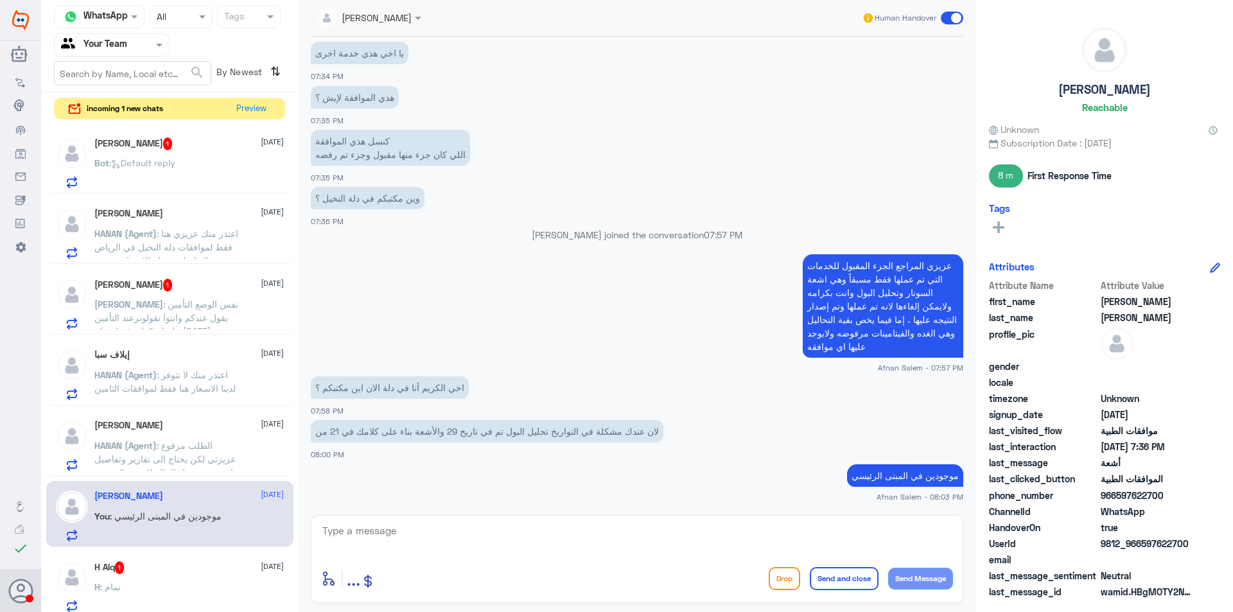
click at [200, 381] on p "HANAN (Agent) : اعتذر منك لا تتوفر لدينا الاسعار هنا فقط لموافقات التامين ." at bounding box center [166, 384] width 144 height 32
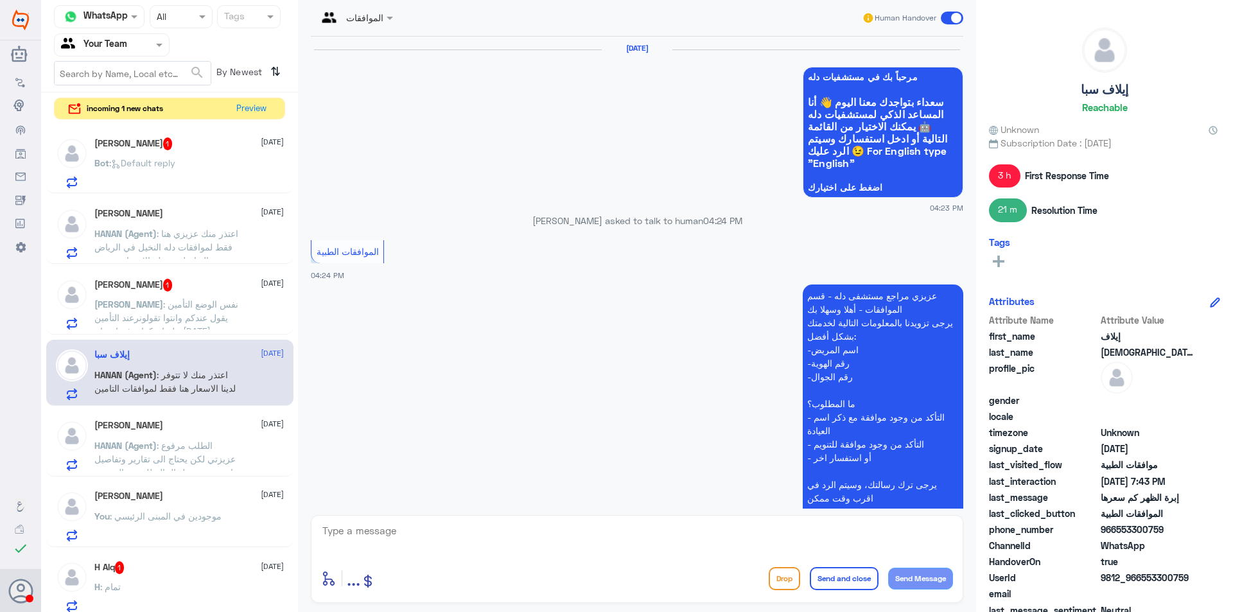
scroll to position [1321, 0]
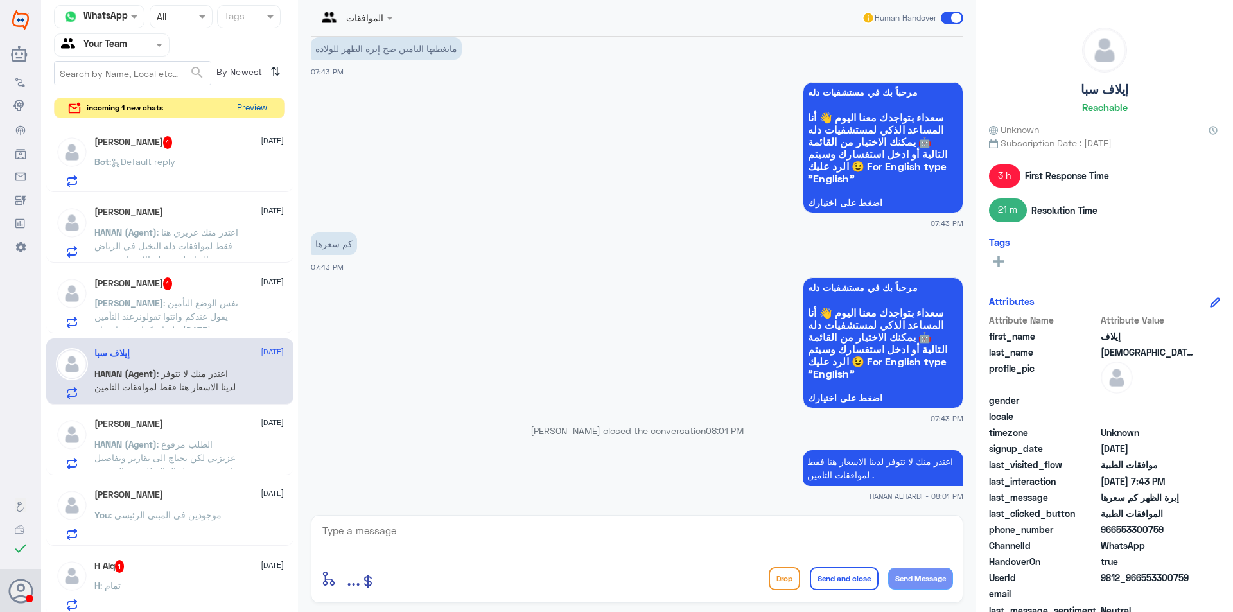
click at [246, 99] on button "Preview" at bounding box center [252, 108] width 40 height 20
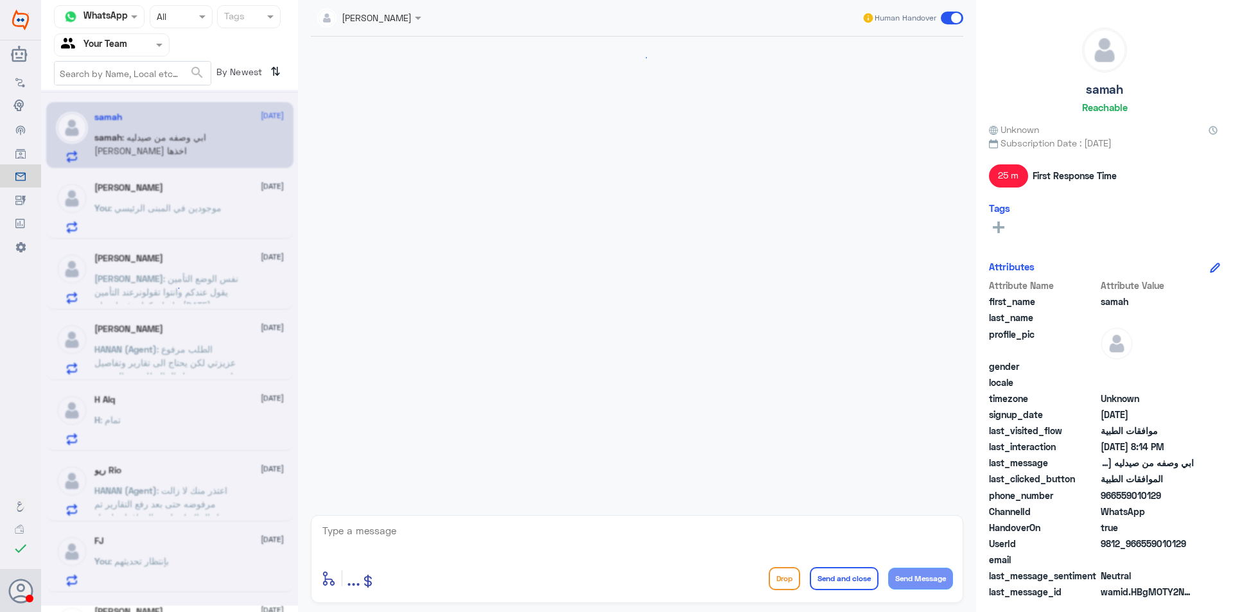
scroll to position [481, 0]
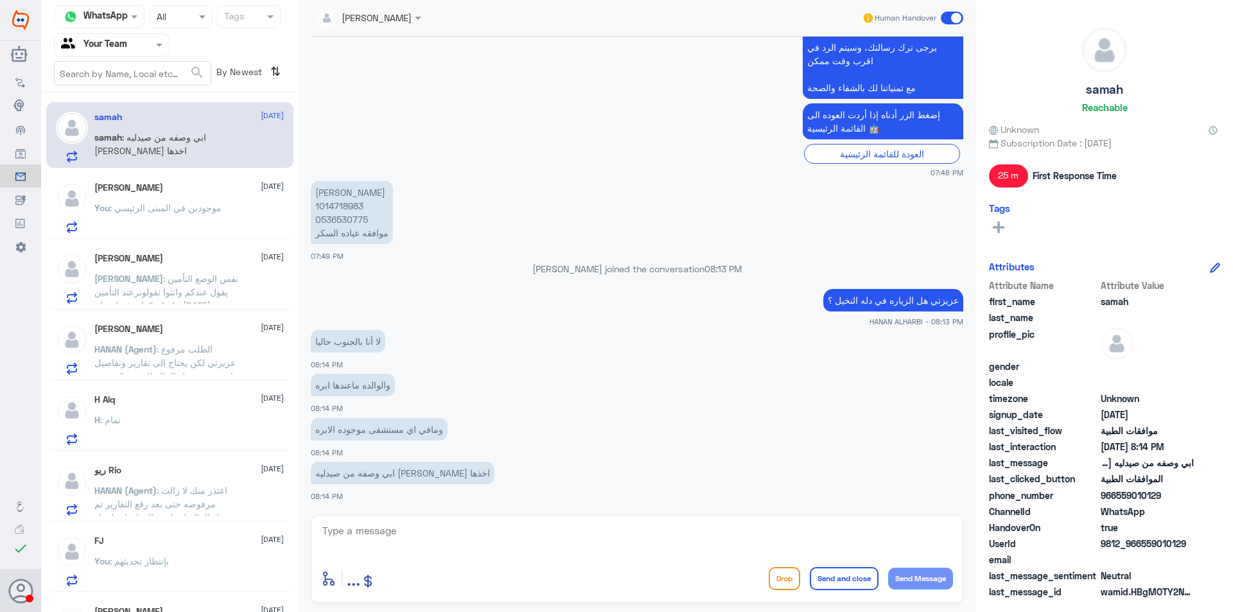
click at [160, 204] on span ": موجودين في المبنى الرئيسي" at bounding box center [166, 207] width 112 height 11
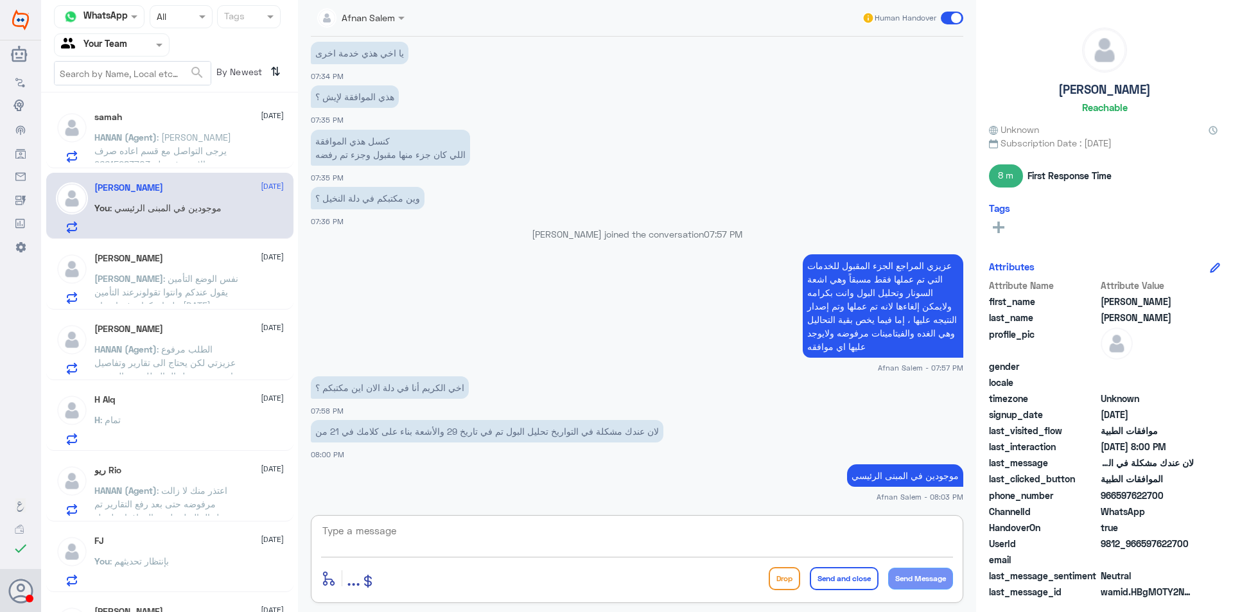
click at [443, 538] on textarea at bounding box center [637, 537] width 632 height 31
type textarea "ن"
type textarea "اي خدمه اخرى"
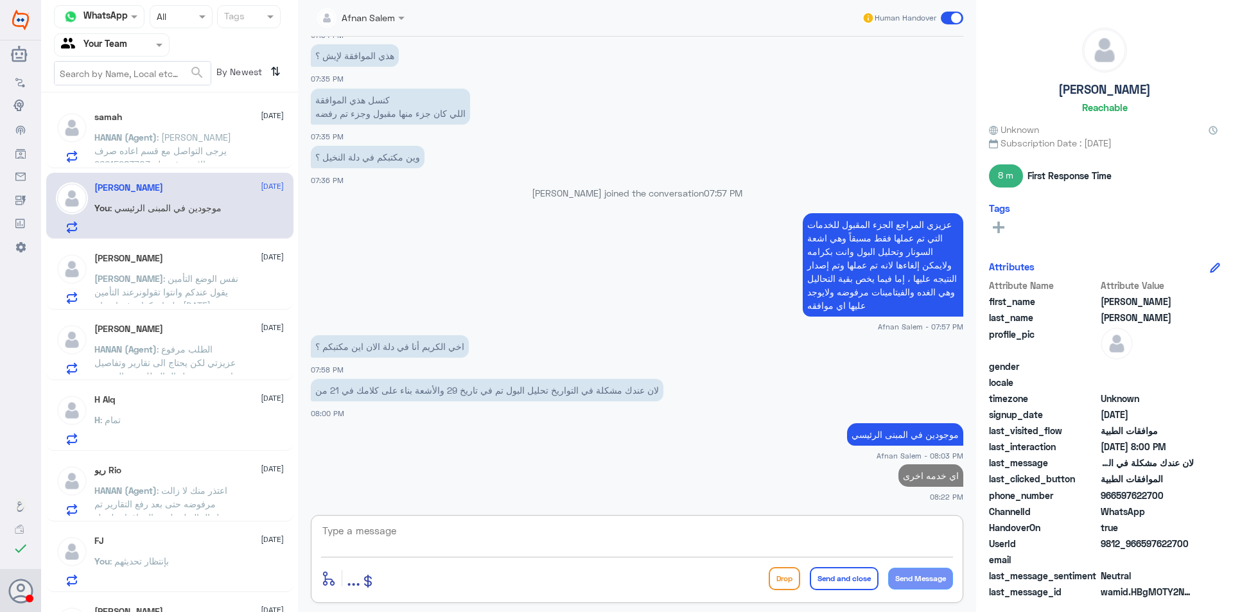
drag, startPoint x: 207, startPoint y: 159, endPoint x: 146, endPoint y: 34, distance: 138.7
click at [205, 155] on p "HANAN (Agent) : [PERSON_NAME] يرجى التواصل مع قسم اعاده صرف الادويه في دله 9661…" at bounding box center [166, 146] width 144 height 32
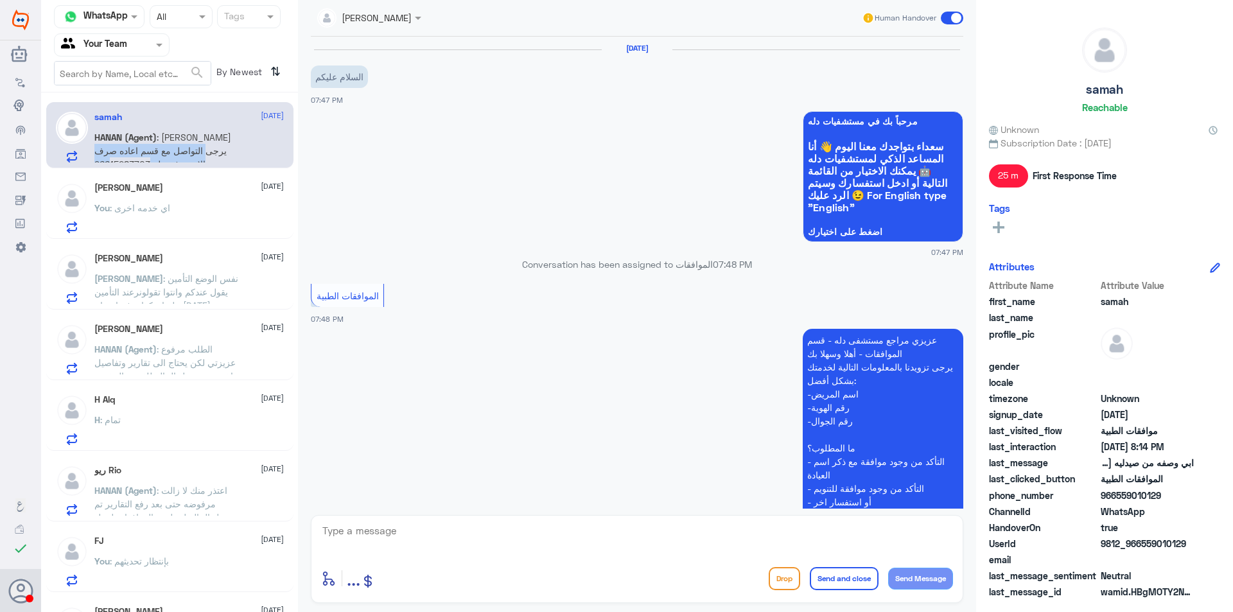
scroll to position [537, 0]
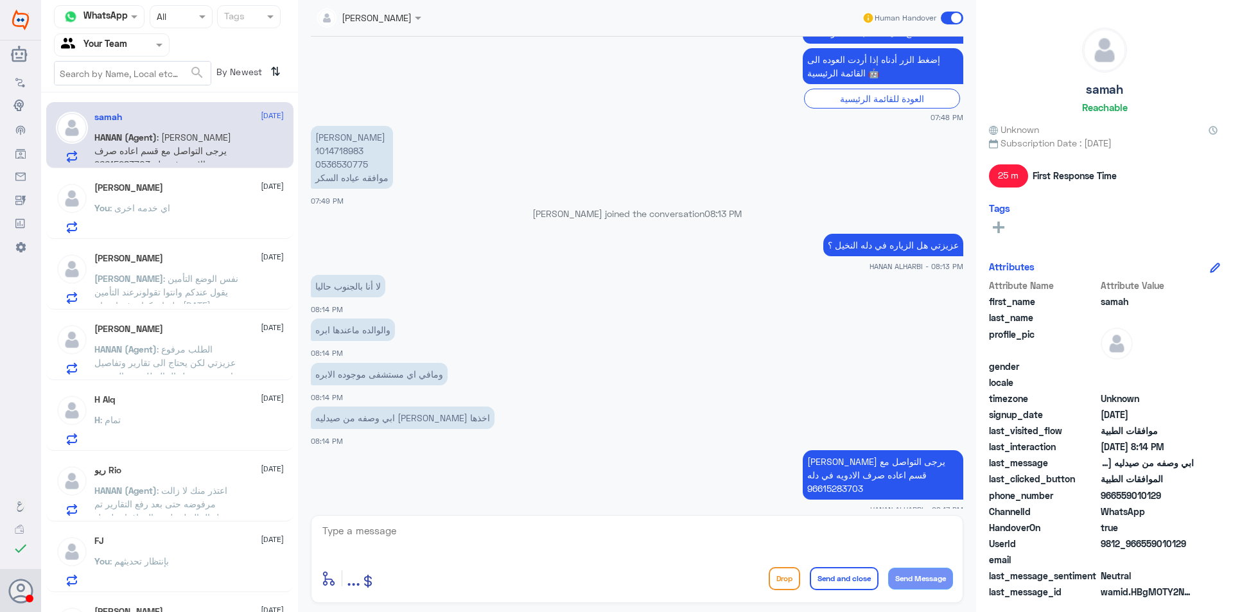
click at [171, 494] on span ": اعتذر منك لا زالت مرفوضه حتى بعد رفع التقارير تم تحويل الحاله ل طبيب الموافقا…" at bounding box center [164, 510] width 141 height 51
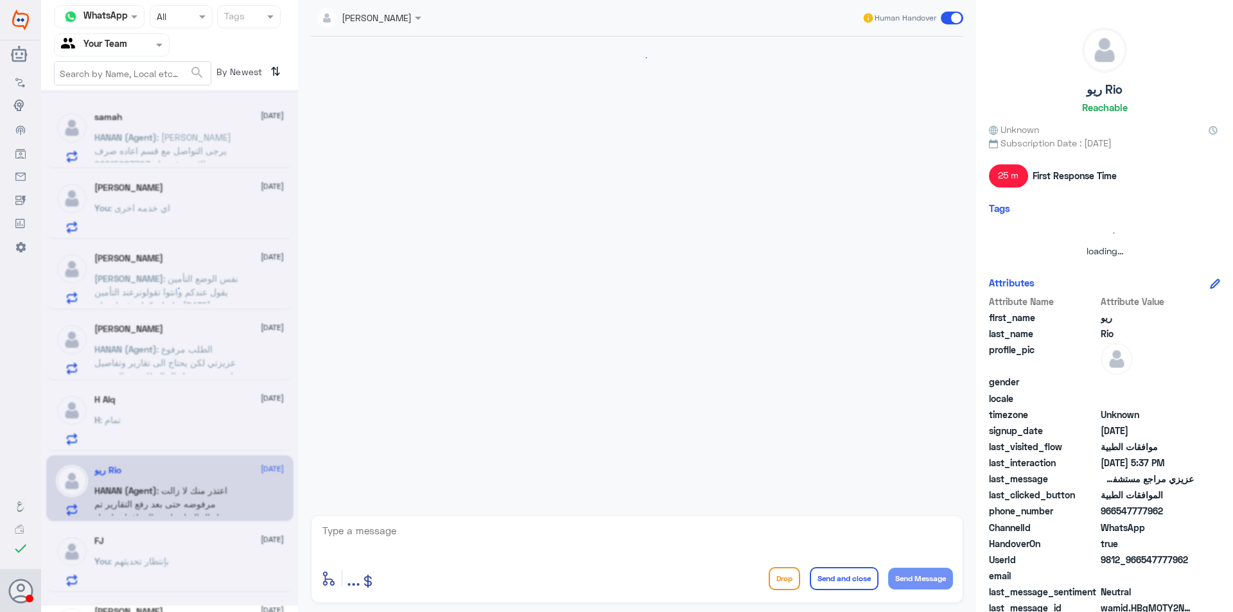
click at [192, 550] on div at bounding box center [169, 347] width 257 height 515
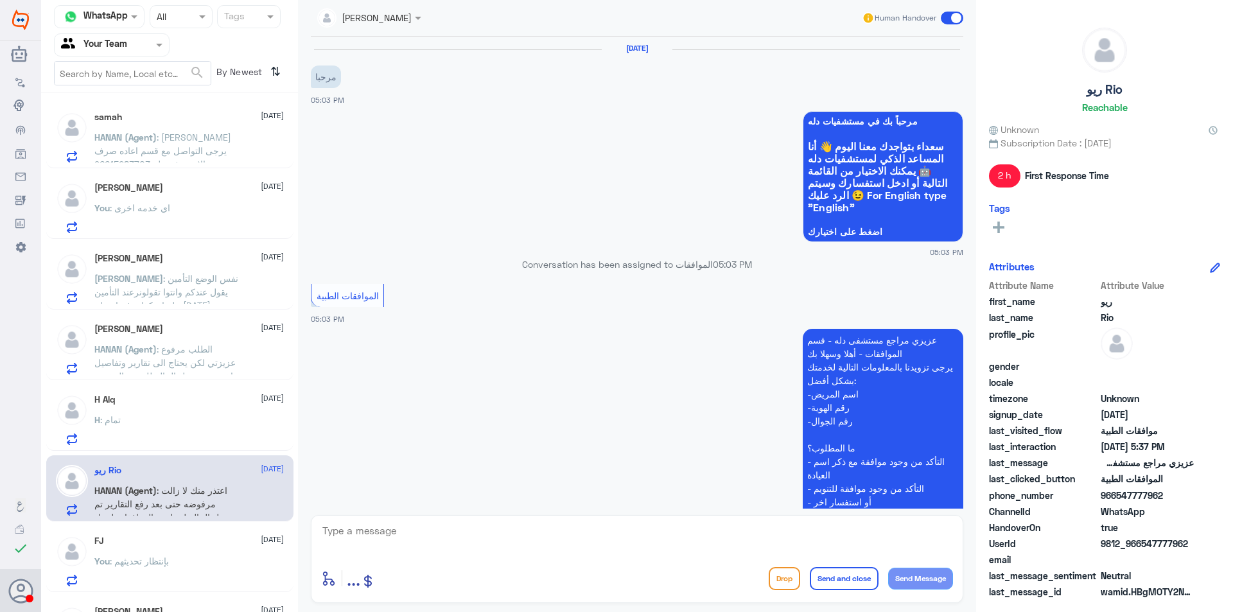
scroll to position [691, 0]
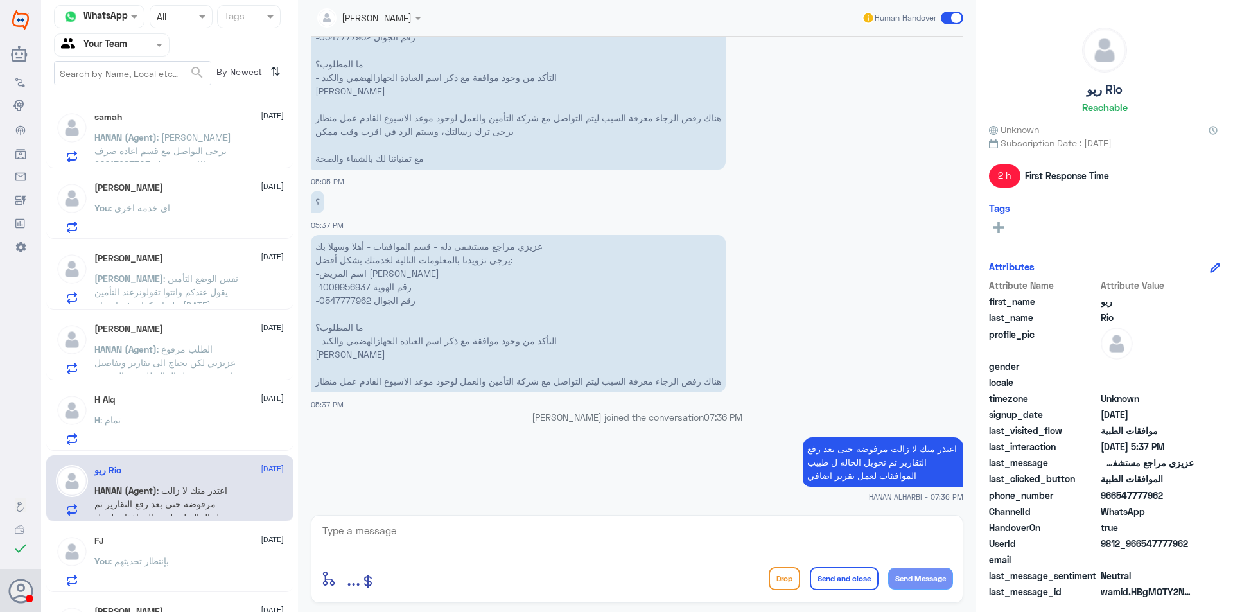
click at [196, 563] on div "You : بإنتظار تحديثهم" at bounding box center [188, 571] width 189 height 29
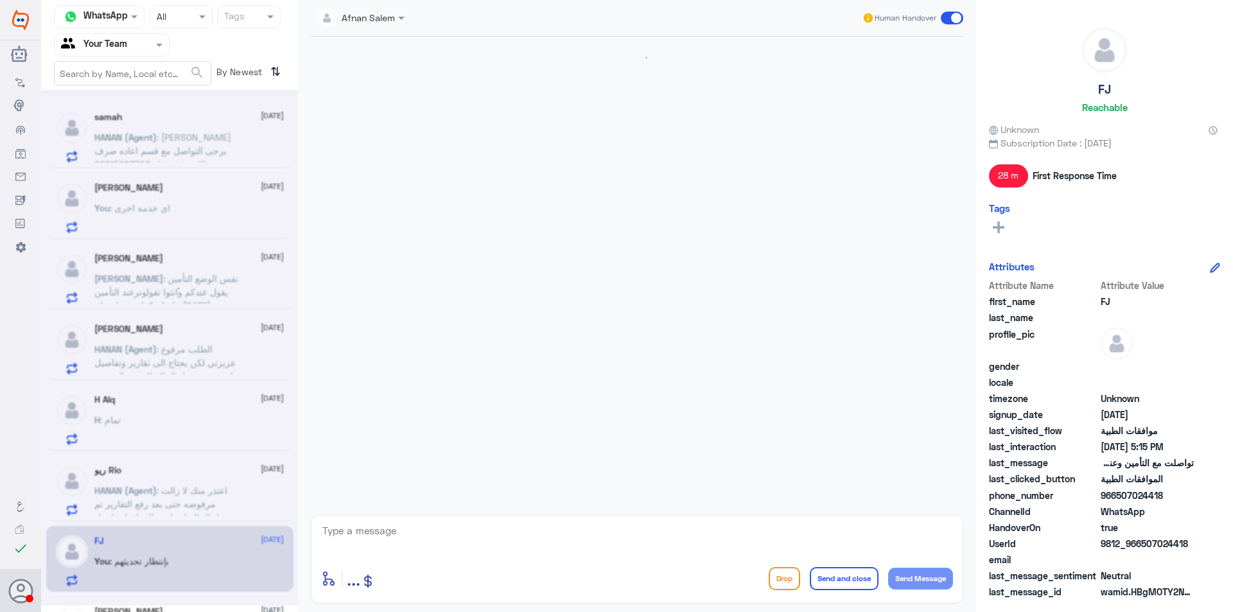
scroll to position [1224, 0]
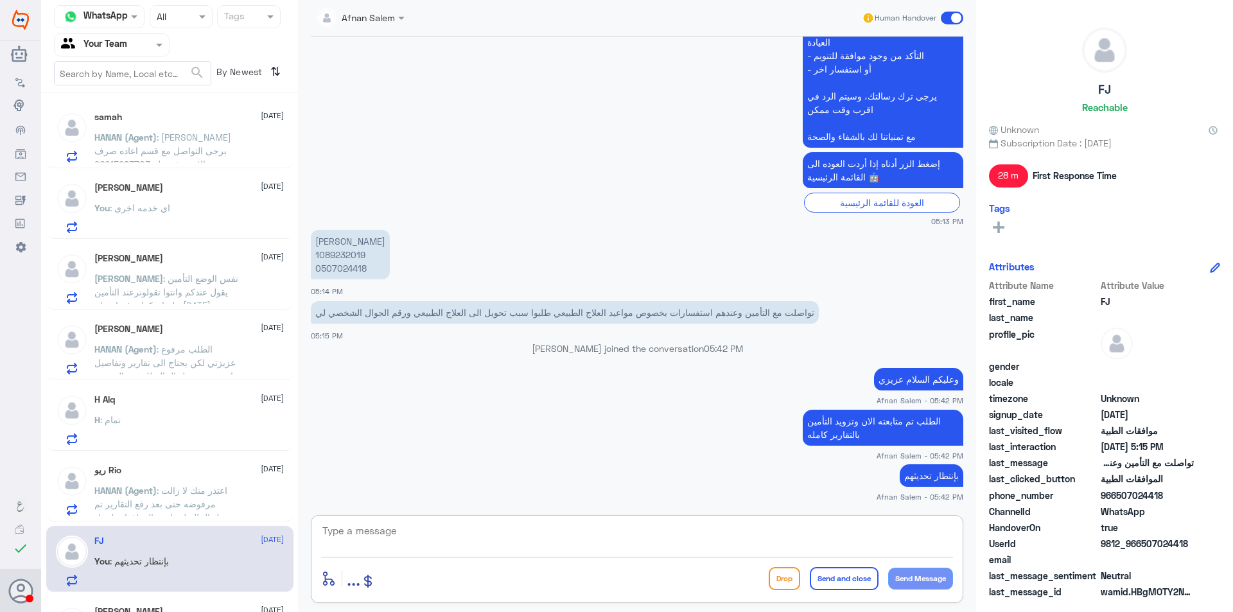
click at [347, 529] on textarea at bounding box center [637, 537] width 632 height 31
type textarea "ب"
type textarea "تمت الموافقه على العلاج الطبيعي عزيزي بإمكانك حجز موعد والإستفاده من الخدمه"
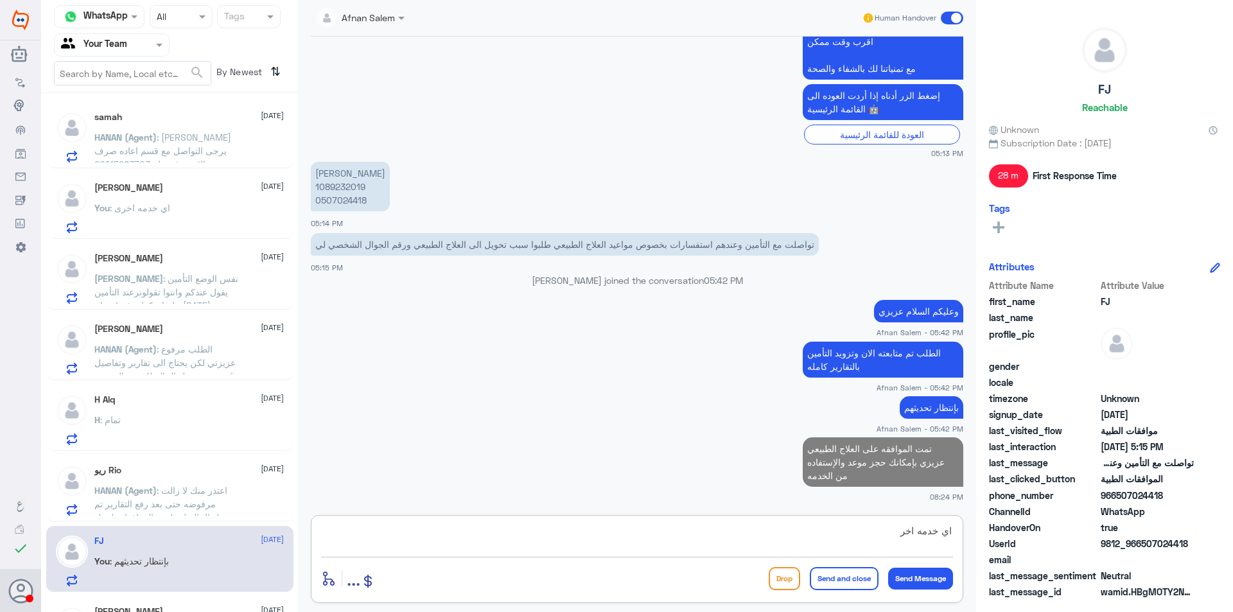
type textarea "اي خدمه اخرى"
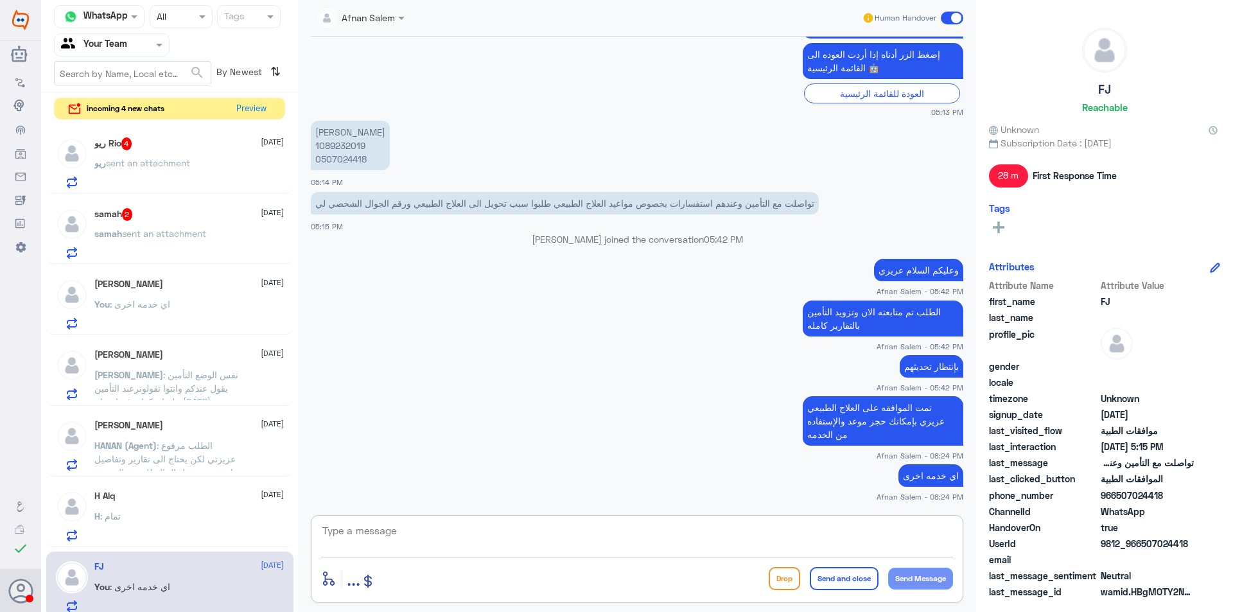
click at [205, 293] on div "[PERSON_NAME] [DATE] You : اي خدمه اخرى" at bounding box center [188, 304] width 189 height 51
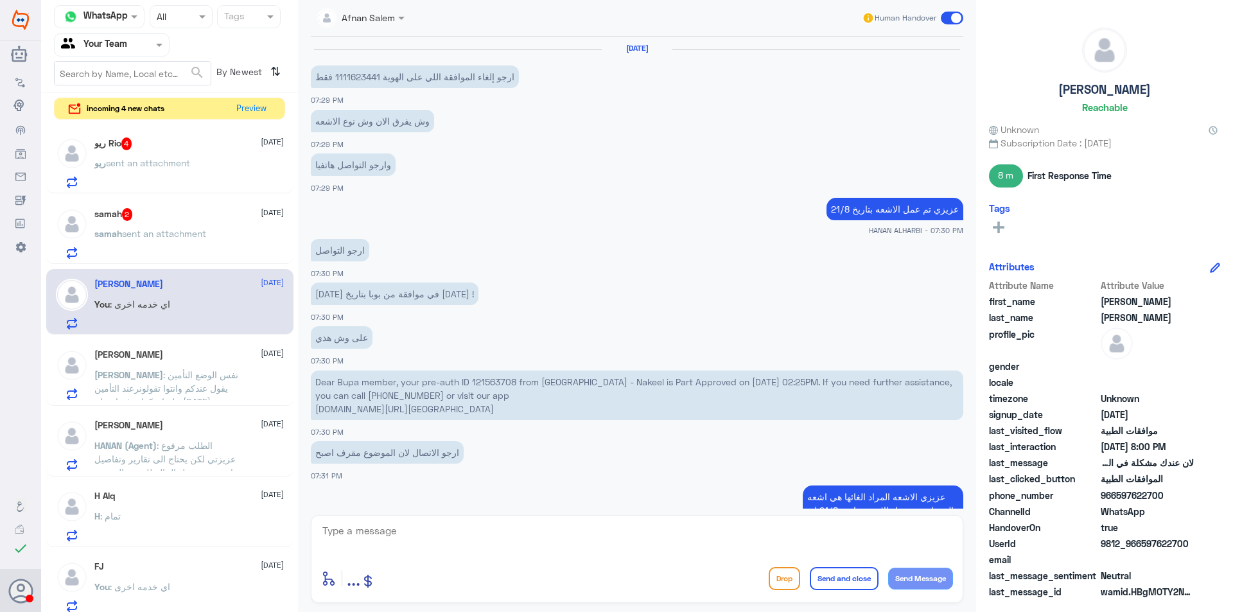
scroll to position [566, 0]
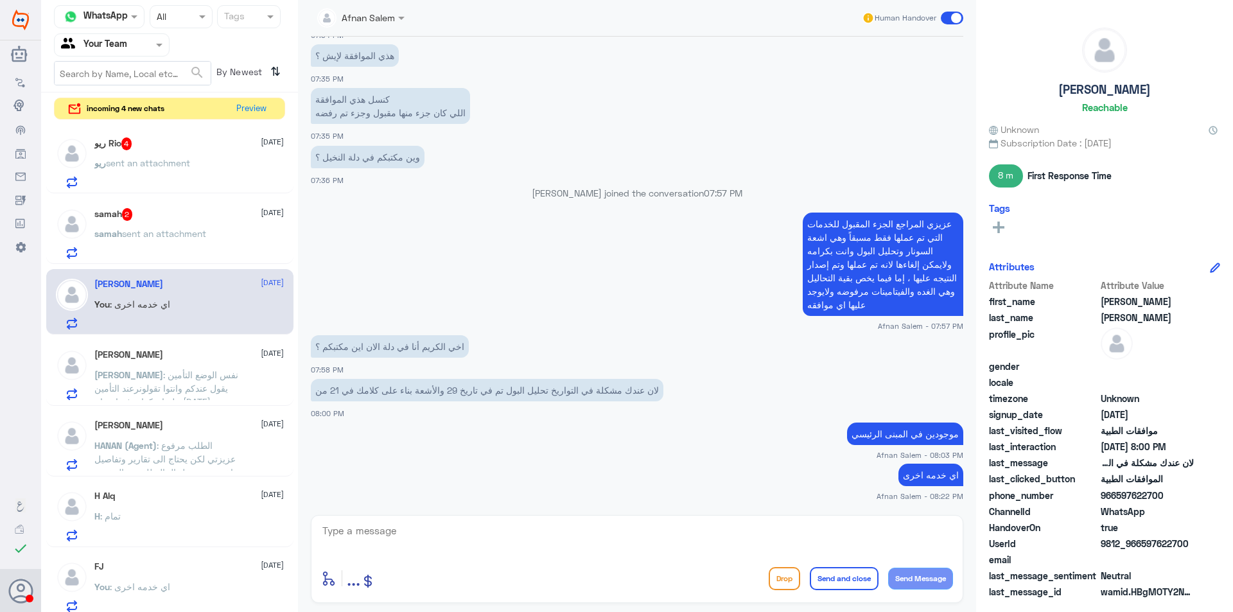
click at [437, 524] on textarea at bounding box center [637, 537] width 632 height 31
type textarea "k"
type textarea "نتمنى لكم دوام الصحه والعافيه"
click at [857, 584] on button "Send and close" at bounding box center [844, 578] width 69 height 23
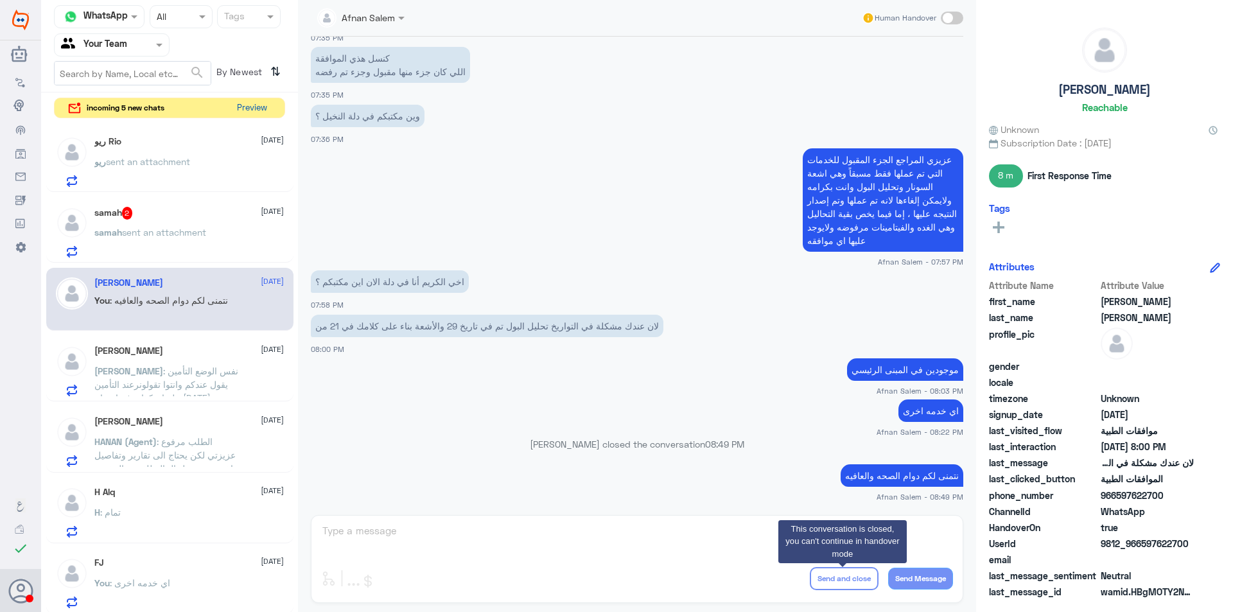
click at [258, 105] on button "Preview" at bounding box center [252, 108] width 40 height 20
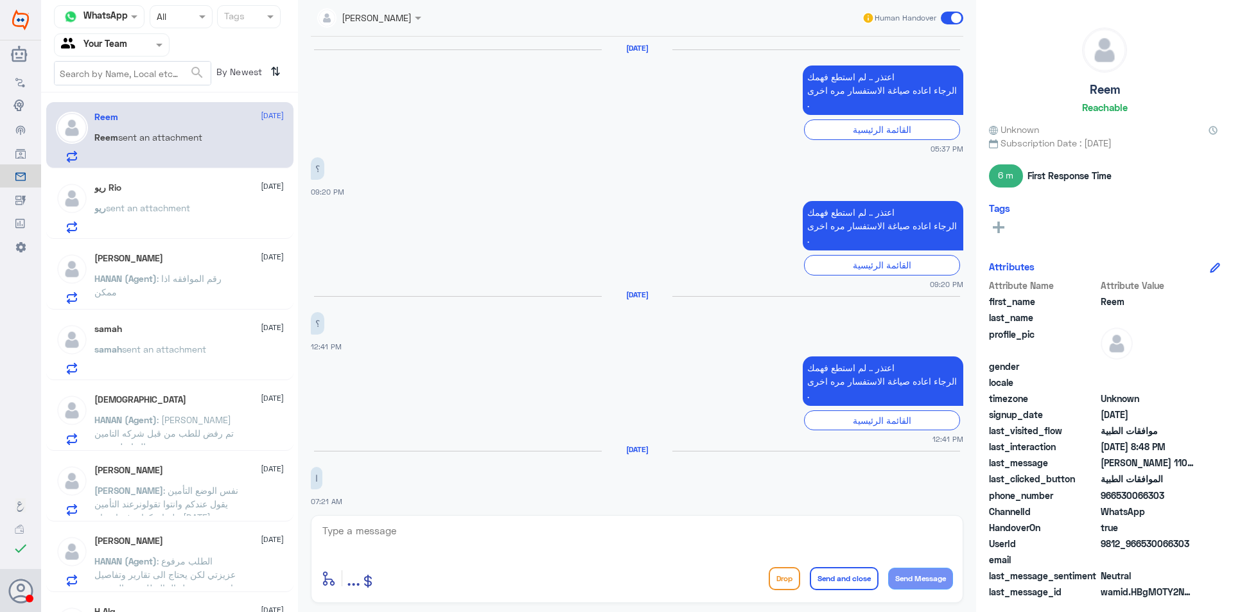
scroll to position [1288, 0]
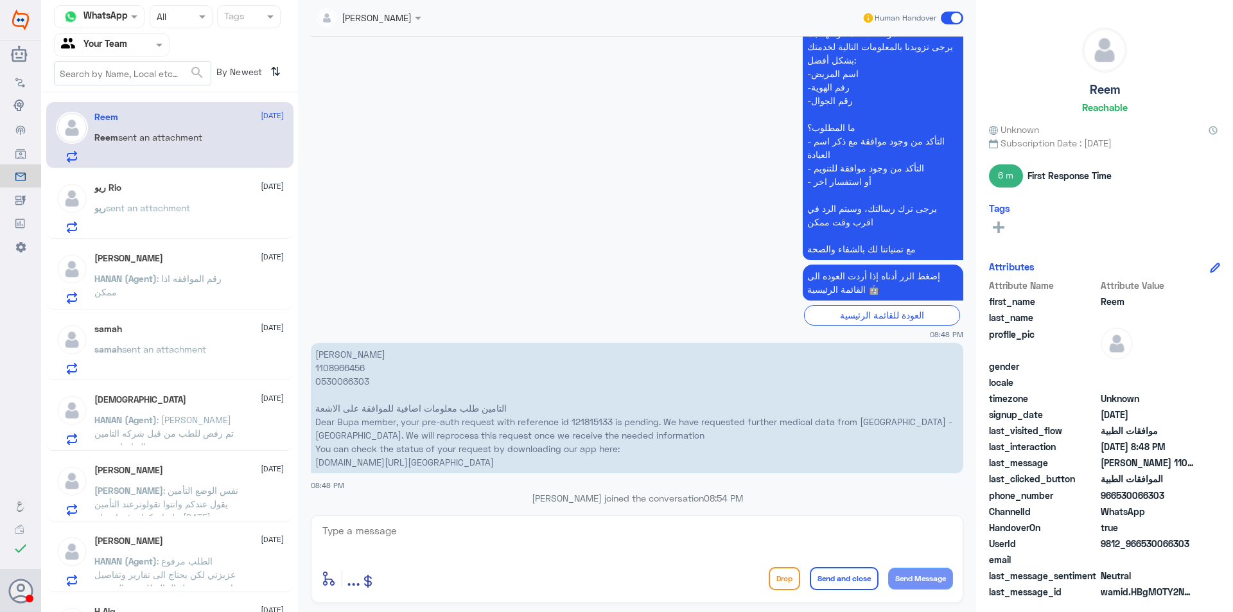
click at [130, 49] on input "text" at bounding box center [96, 44] width 71 height 15
click at [140, 114] on div "Your Inbox" at bounding box center [112, 115] width 116 height 30
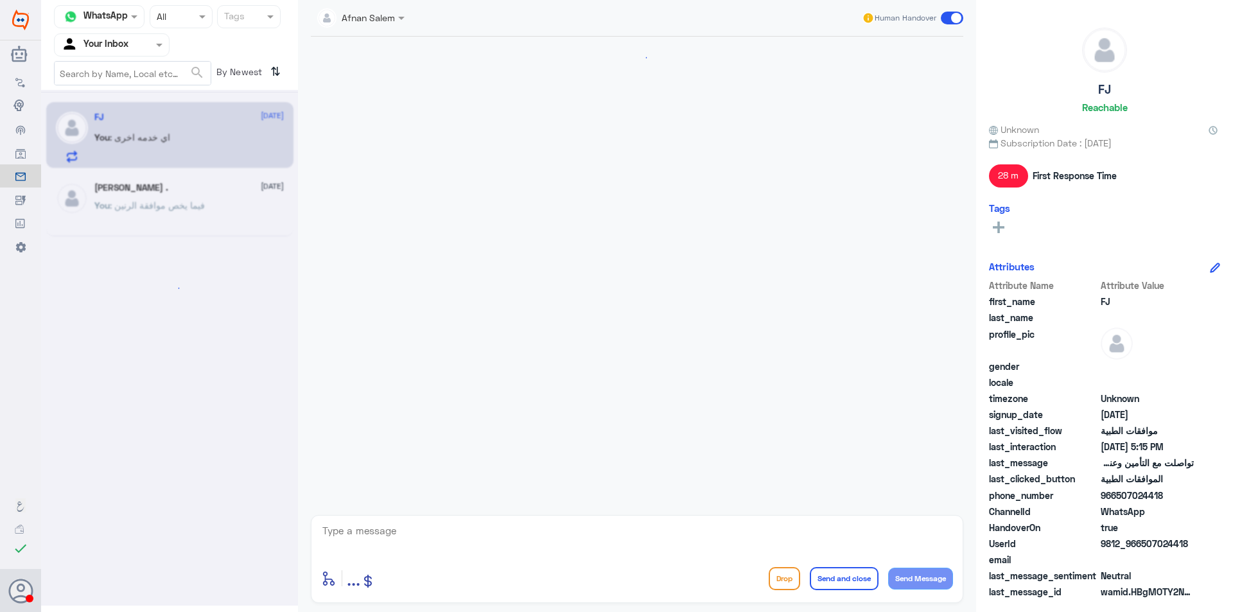
scroll to position [928, 0]
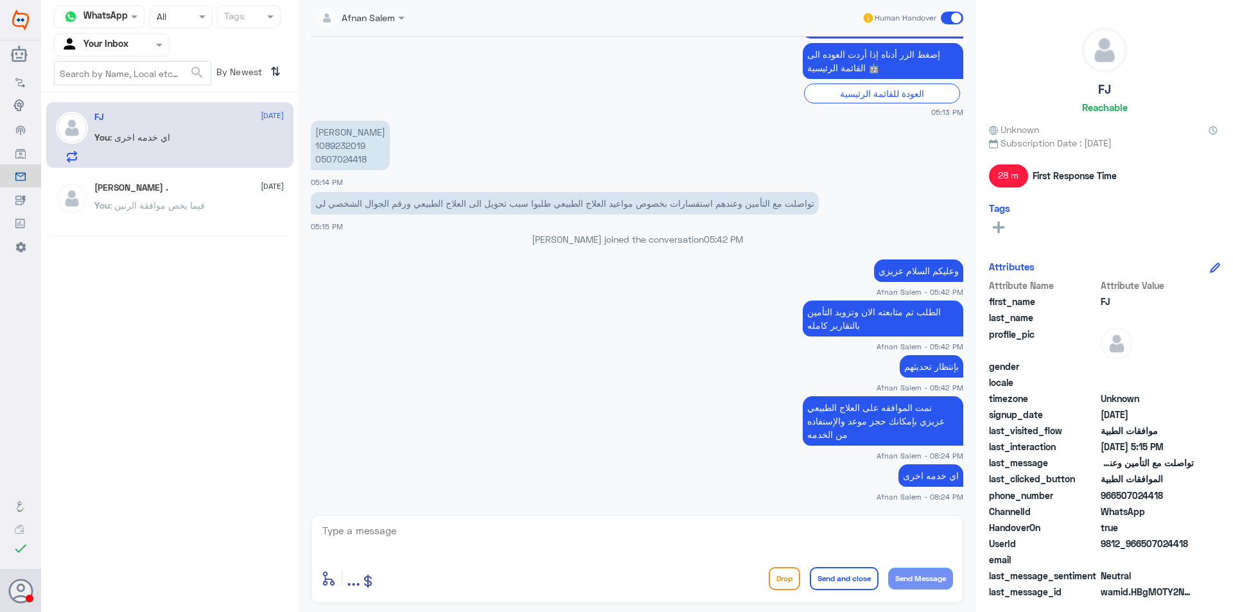
click at [515, 535] on textarea at bounding box center [637, 537] width 632 height 31
type textarea "k"
type textarea "نتمنى لكم دوام الصحه والعافيه"
click at [827, 582] on button "Send and close" at bounding box center [844, 578] width 69 height 23
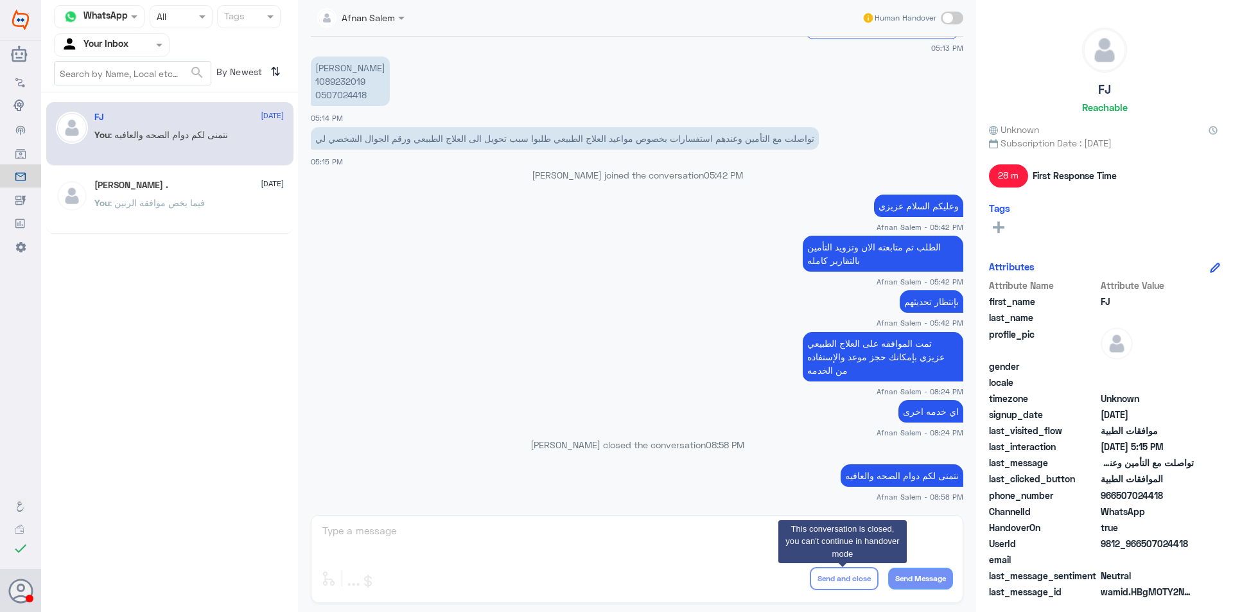
click at [141, 51] on div at bounding box center [112, 44] width 114 height 15
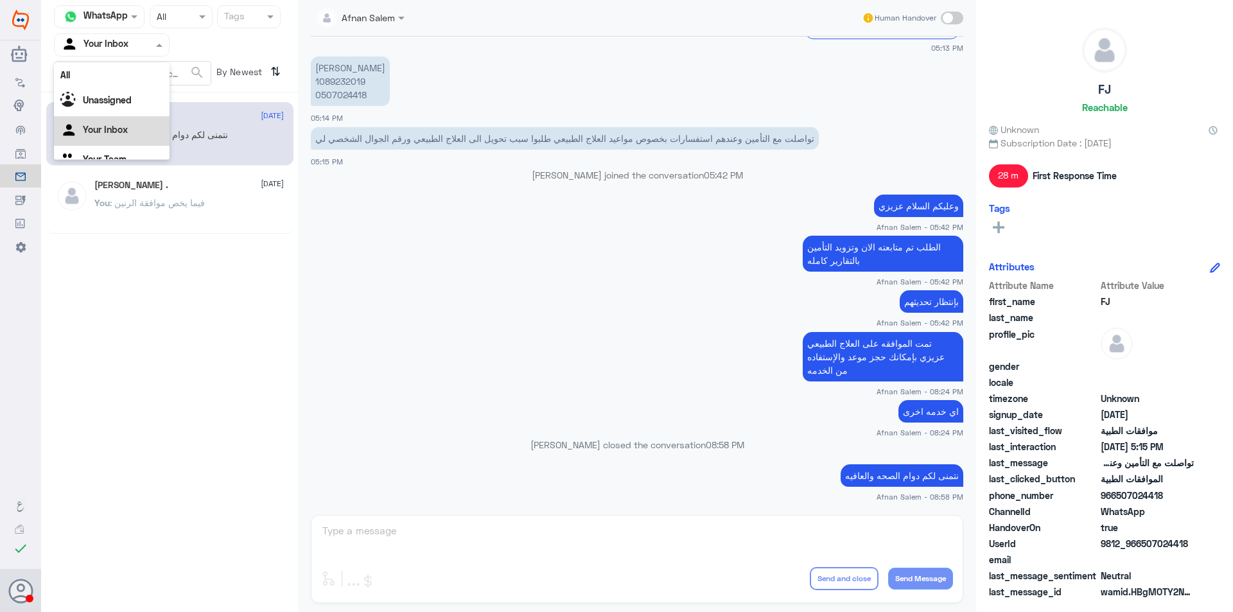
scroll to position [16, 0]
click at [135, 142] on div "Your Team" at bounding box center [112, 145] width 116 height 30
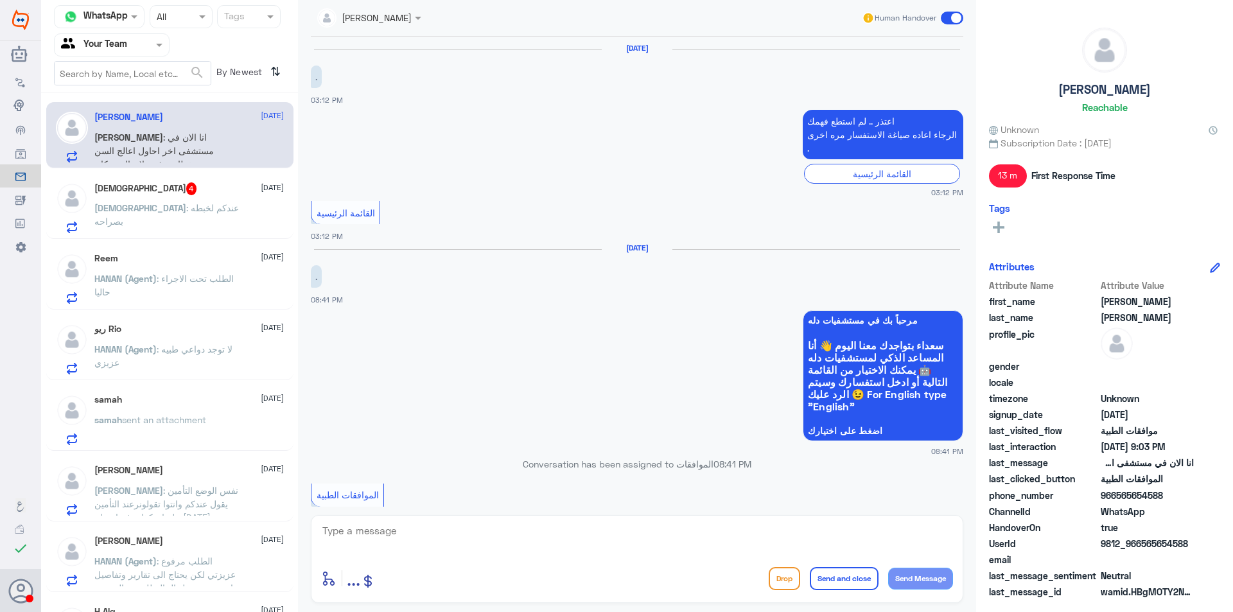
scroll to position [668, 0]
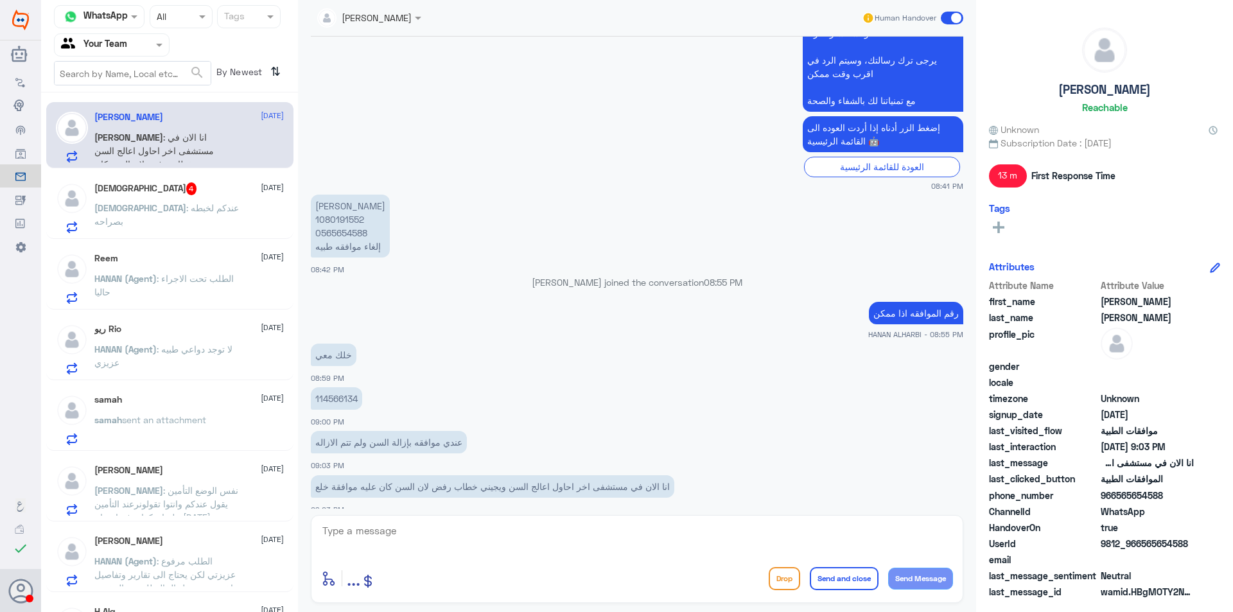
click at [143, 44] on div at bounding box center [112, 44] width 114 height 15
click at [243, 197] on div "[DEMOGRAPHIC_DATA] 4 [DATE] [DEMOGRAPHIC_DATA] : عندكم لخبطه بصراحه" at bounding box center [188, 207] width 189 height 51
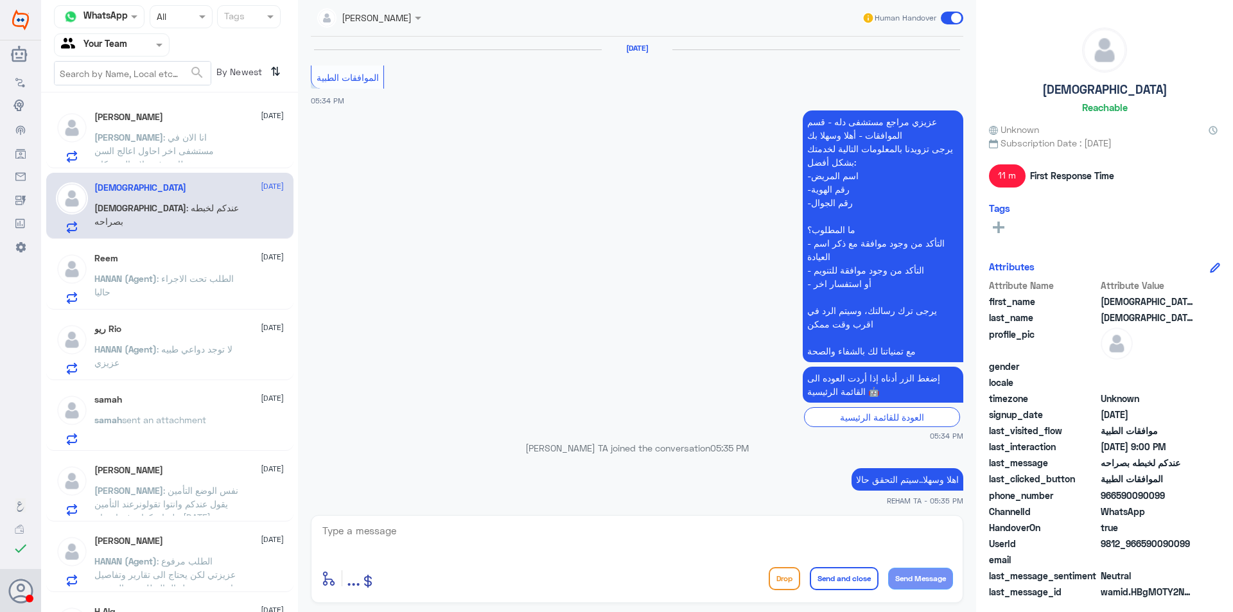
scroll to position [1161, 0]
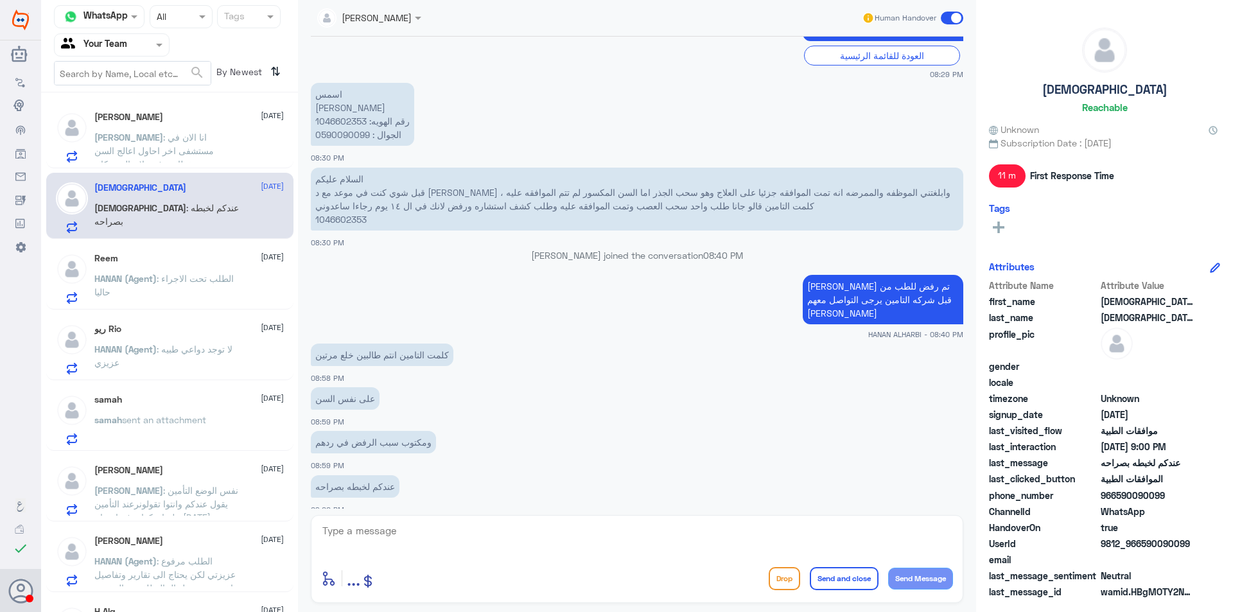
click at [221, 147] on span ": انا الان في مستشفى اخر احاول اعالج السن ويجيني خطاب رفض لان السن كان عليه موا…" at bounding box center [157, 157] width 127 height 51
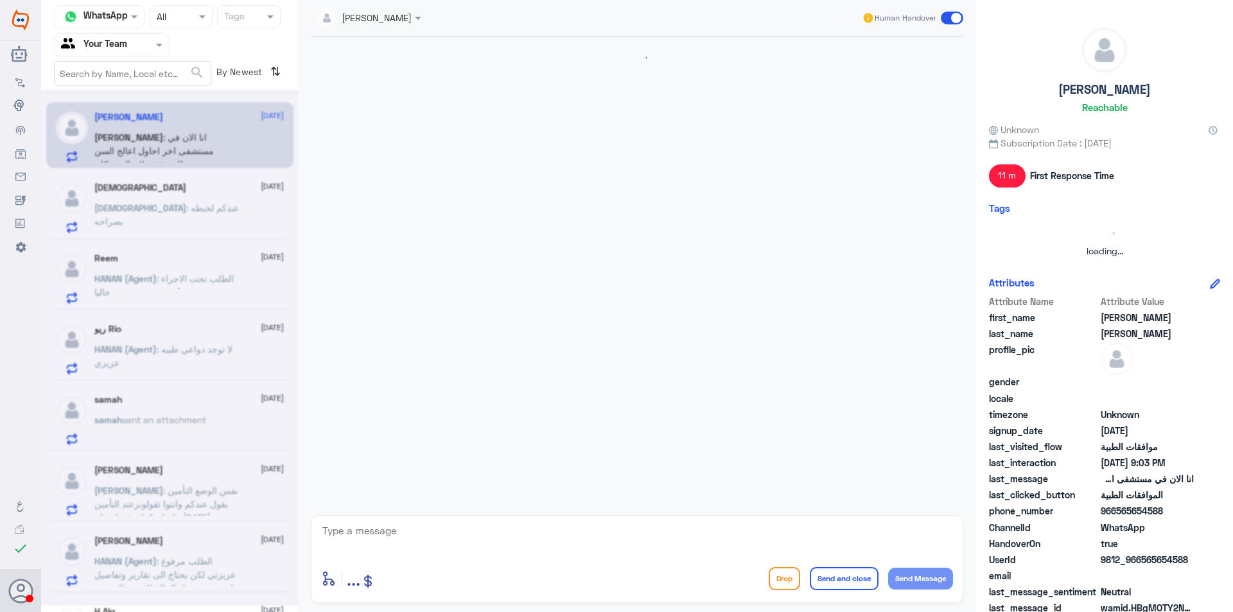
scroll to position [668, 0]
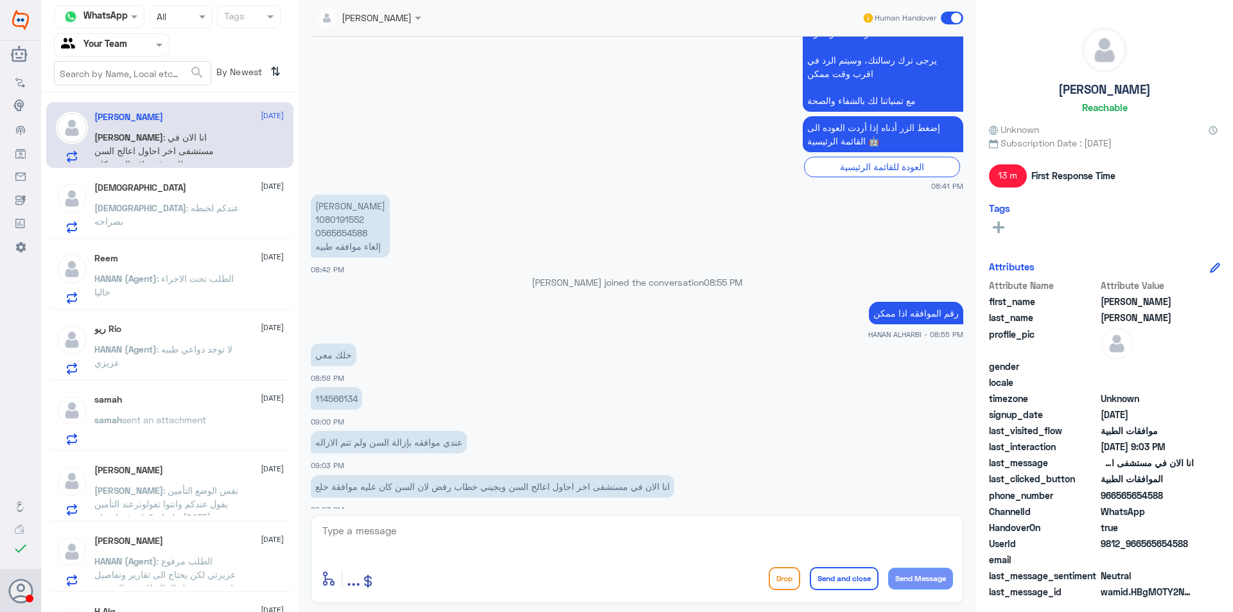
click at [343, 392] on p "114566134" at bounding box center [336, 398] width 51 height 22
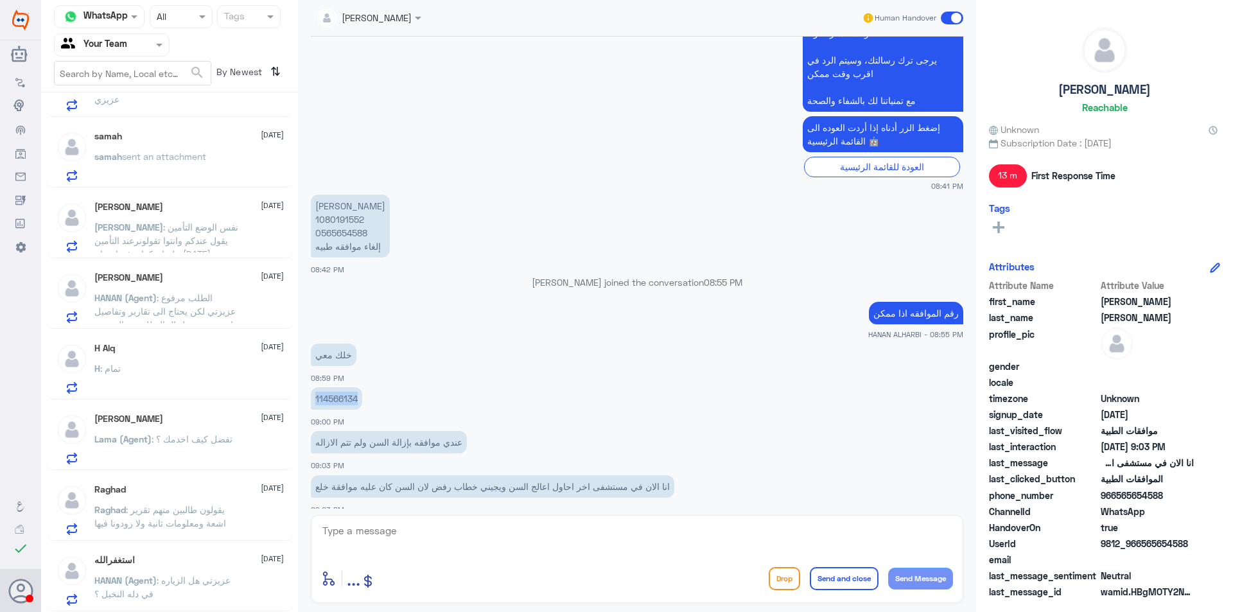
scroll to position [263, 0]
click at [141, 415] on h5 "[PERSON_NAME]" at bounding box center [128, 418] width 69 height 11
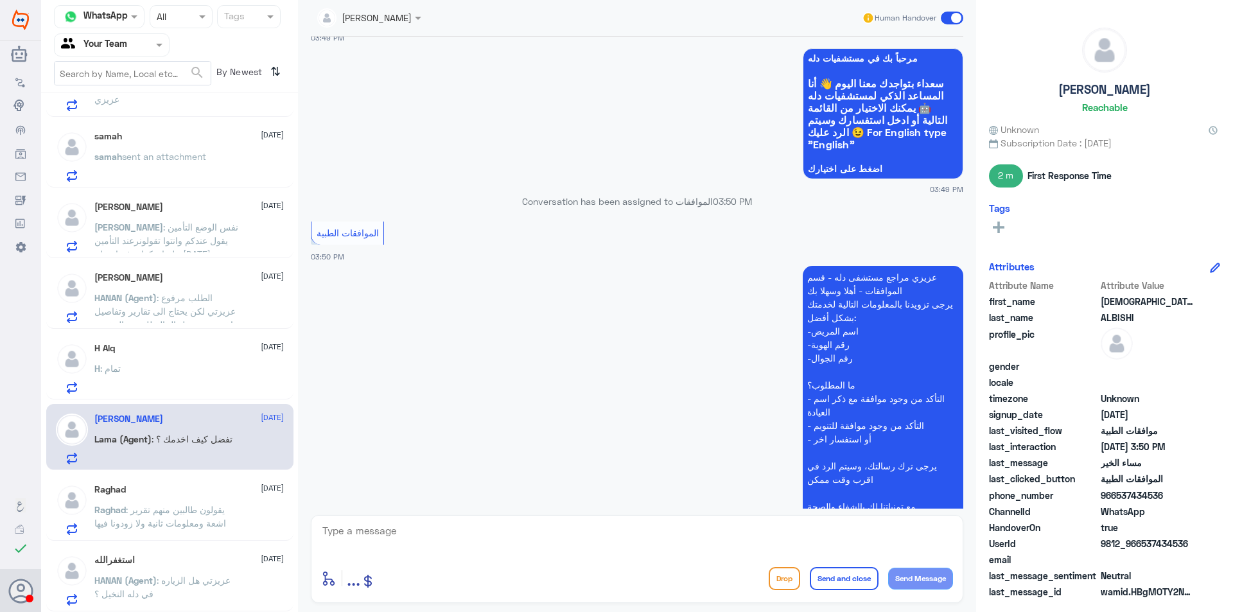
scroll to position [385, 0]
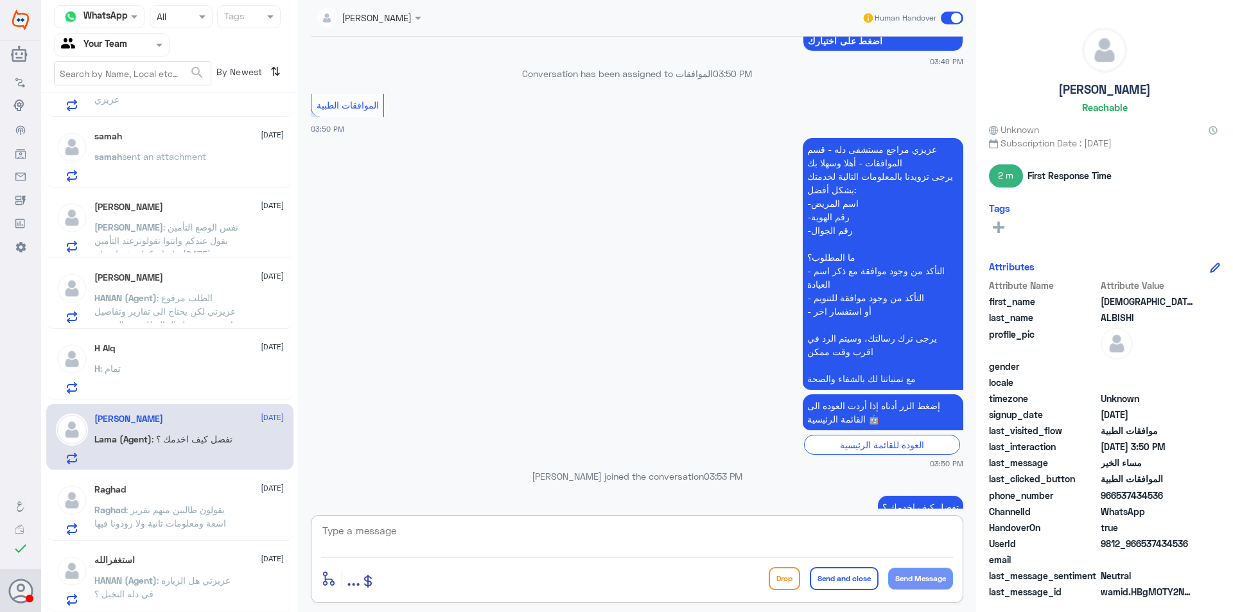
click at [830, 532] on textarea at bounding box center [637, 537] width 632 height 31
type textarea "u"
click at [924, 539] on textarea "عزيزي الرجاء التواصل معنا مره اخرى ليتم خدمتك ، نتمنى لك دوام الصحه والعافيه" at bounding box center [637, 537] width 632 height 31
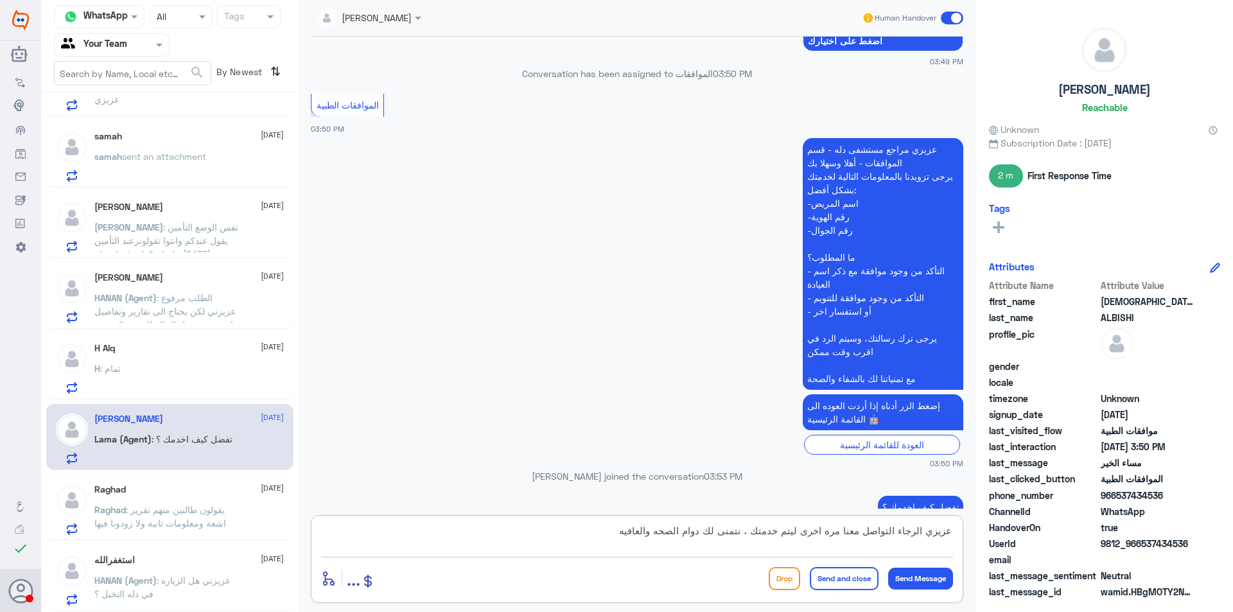
type textarea "عزيزي الرجاء التواصل معنا مره اخرى ليتم خدمتك ، نتمنى لك دوام الصحه والعافيه"
click at [864, 574] on button "Send and close" at bounding box center [844, 578] width 69 height 23
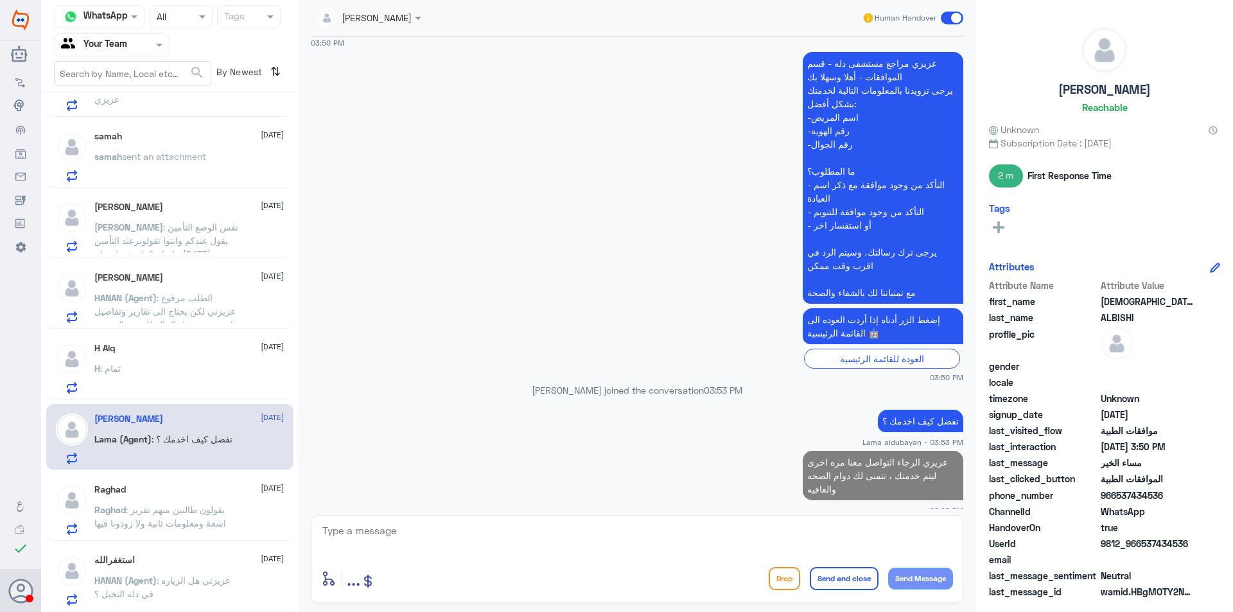
scroll to position [261, 0]
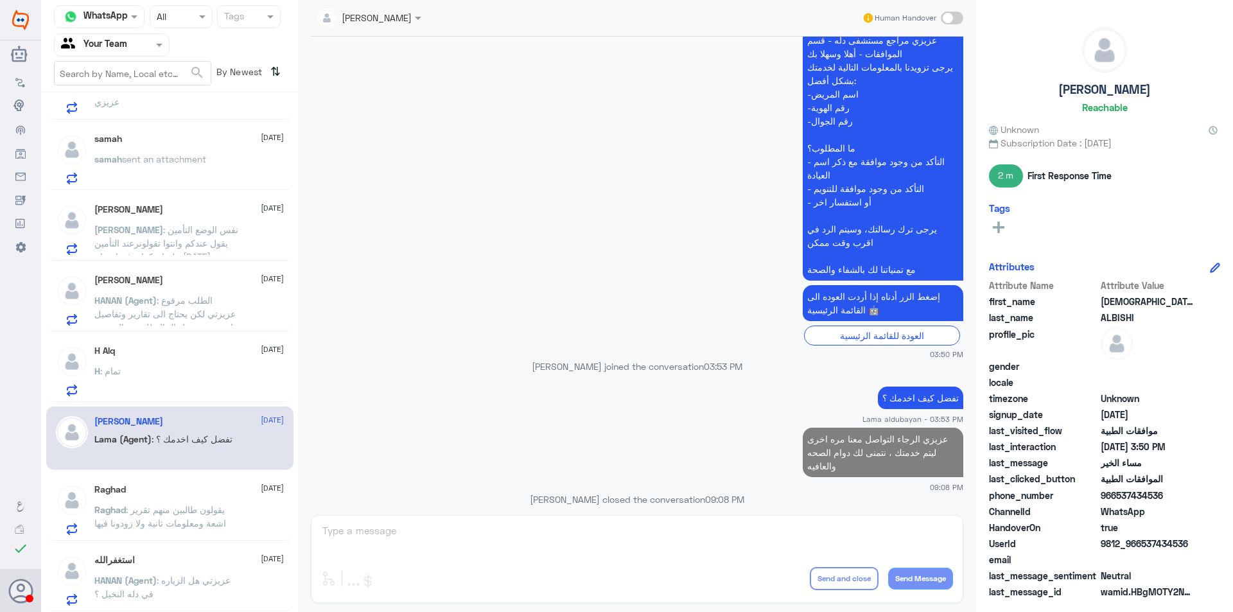
click at [209, 485] on div "Raghad [DATE]" at bounding box center [188, 489] width 189 height 11
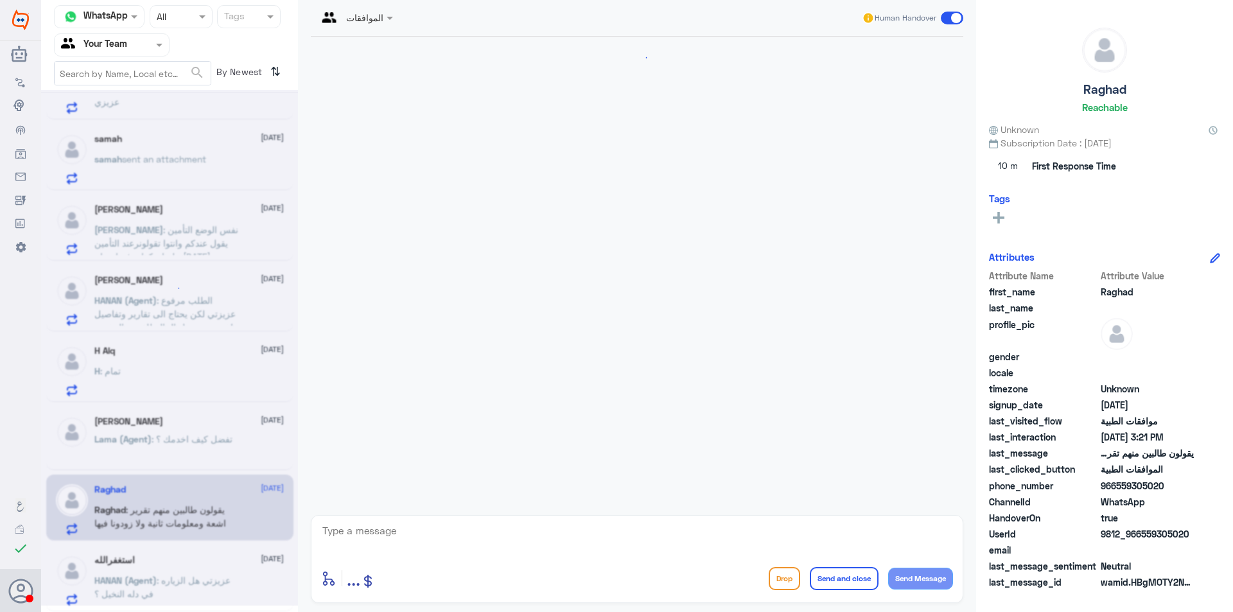
scroll to position [739, 0]
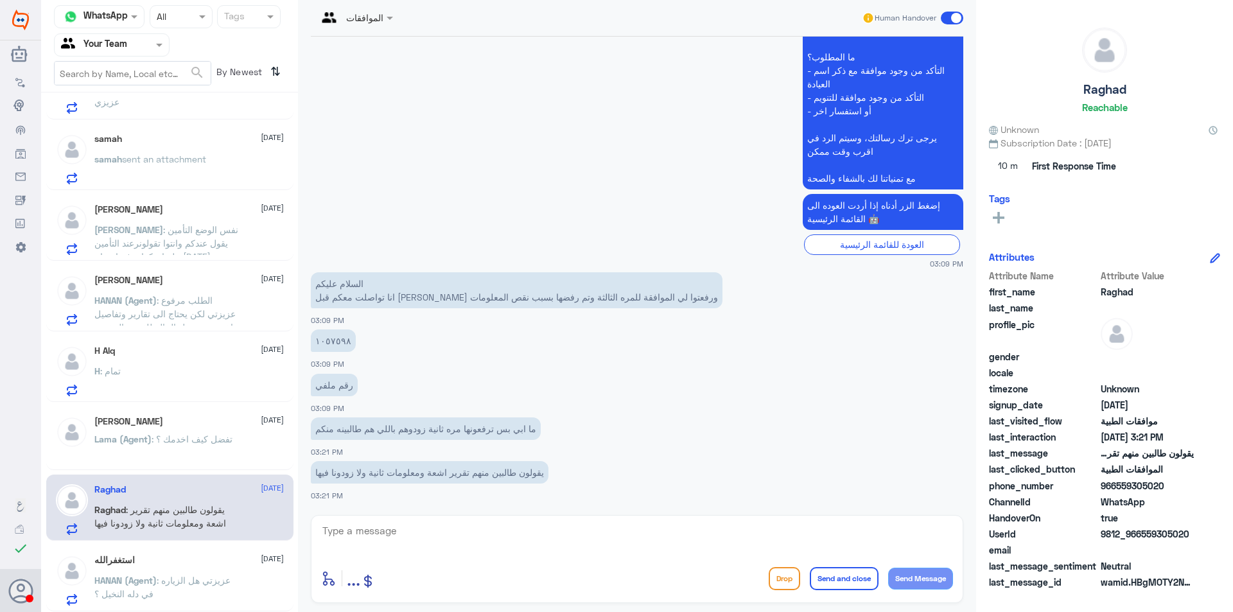
click at [247, 362] on div "H Alq [DATE] H : تمام" at bounding box center [188, 370] width 189 height 51
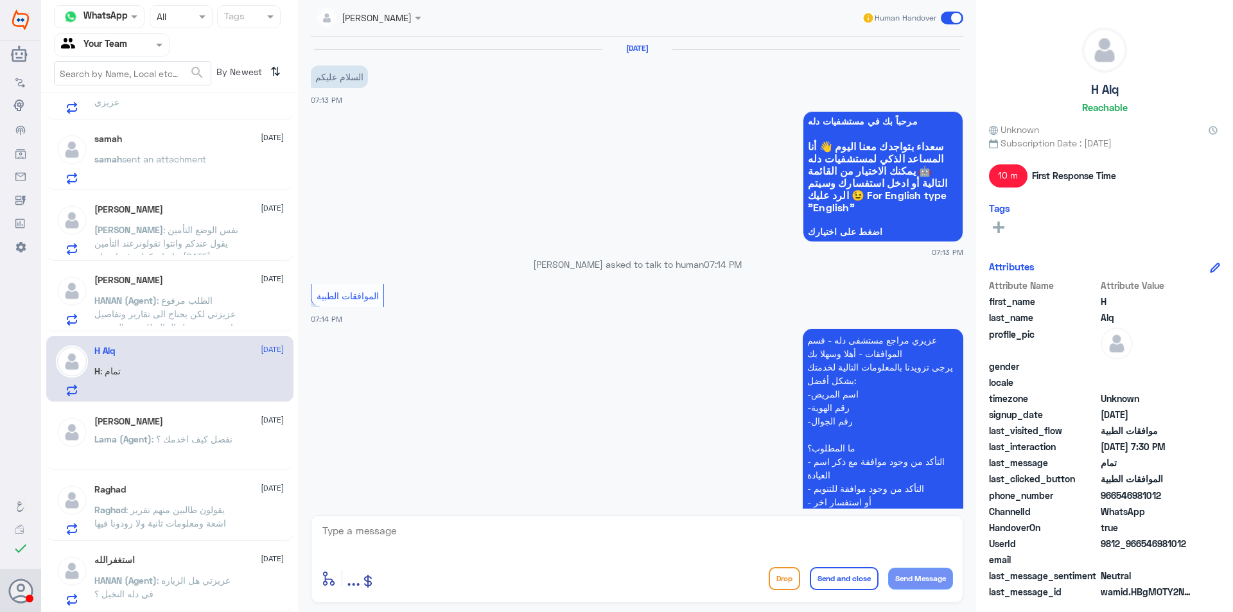
scroll to position [449, 0]
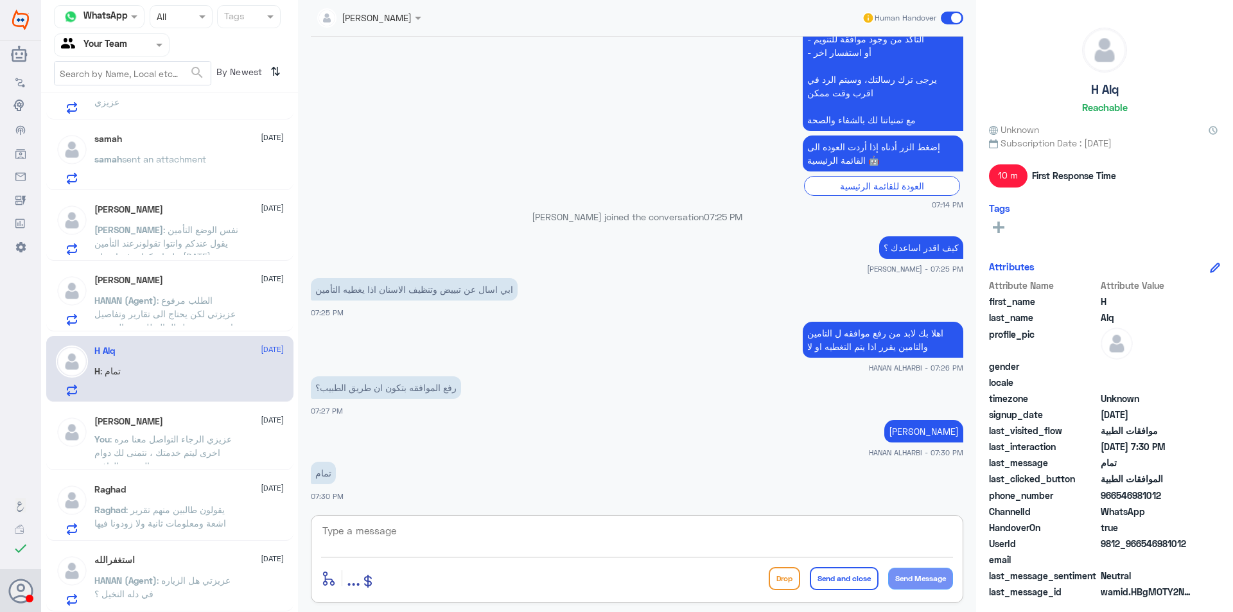
click at [474, 528] on textarea at bounding box center [637, 537] width 632 height 31
paste textarea "عزيزي الرجاء التواصل معنا مره اخرى ليتم خدمتك ، نتمنى لك دوام الصحه والعافيه"
drag, startPoint x: 756, startPoint y: 529, endPoint x: 1053, endPoint y: 536, distance: 296.7
click at [1053, 536] on div "Channel WhatsApp Status × All Tags Agent Filter Your Team search By Newest ⇅ [P…" at bounding box center [636, 308] width 1191 height 616
type textarea "نتمنى لك دوام الصحه والعافيه"
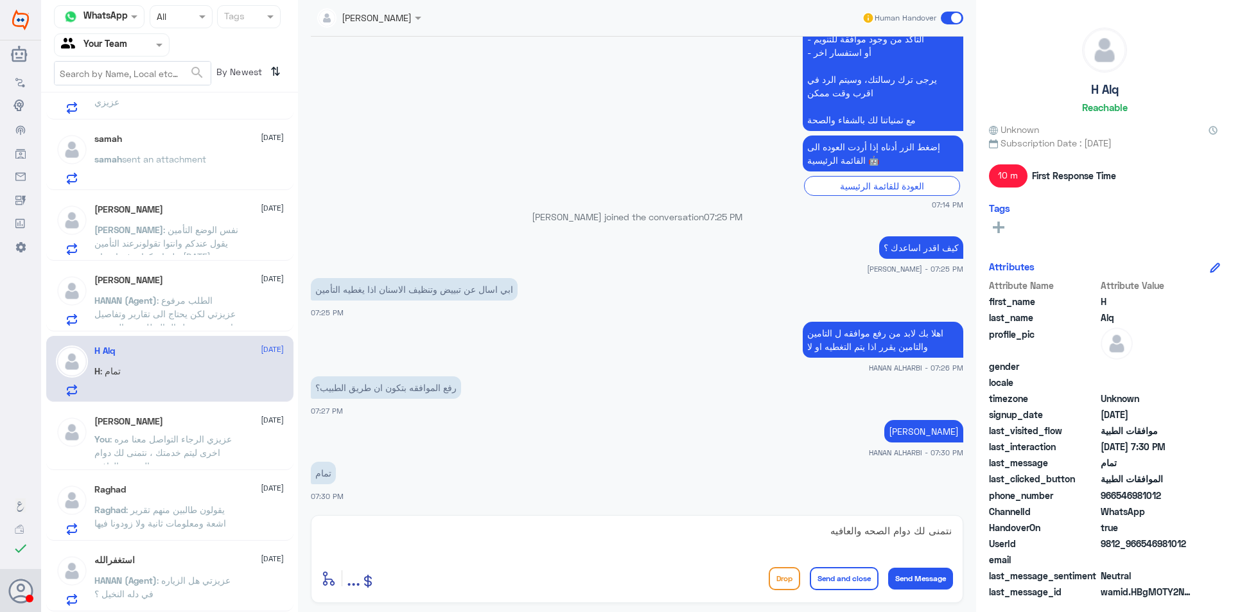
click at [853, 576] on button "Send and close" at bounding box center [844, 578] width 69 height 23
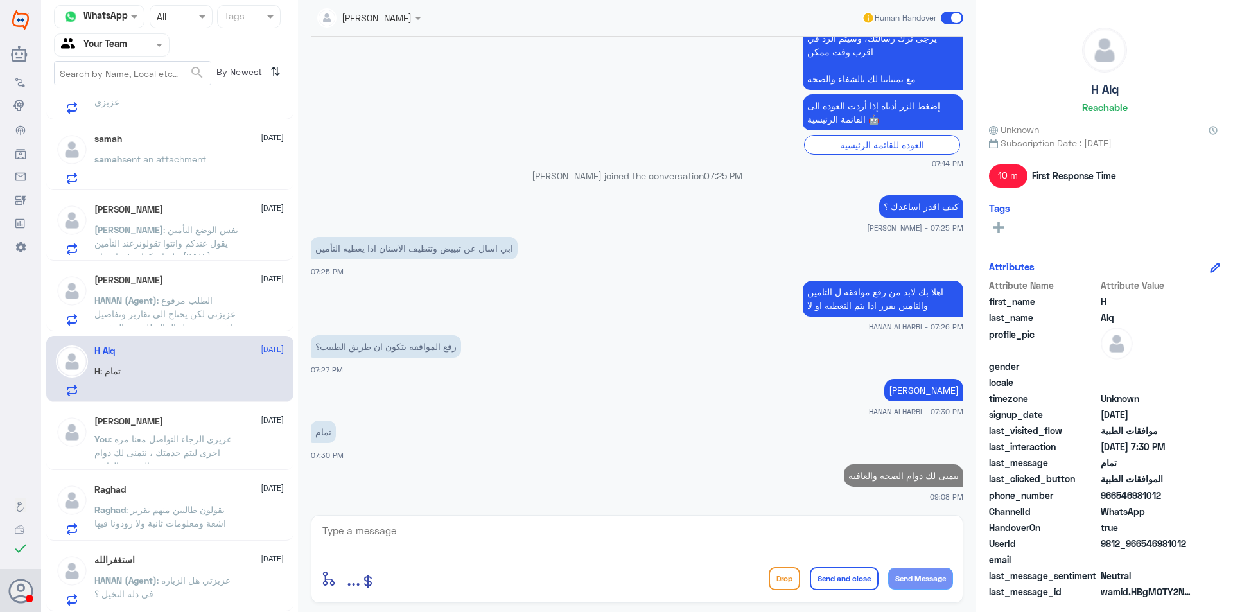
scroll to position [258, 0]
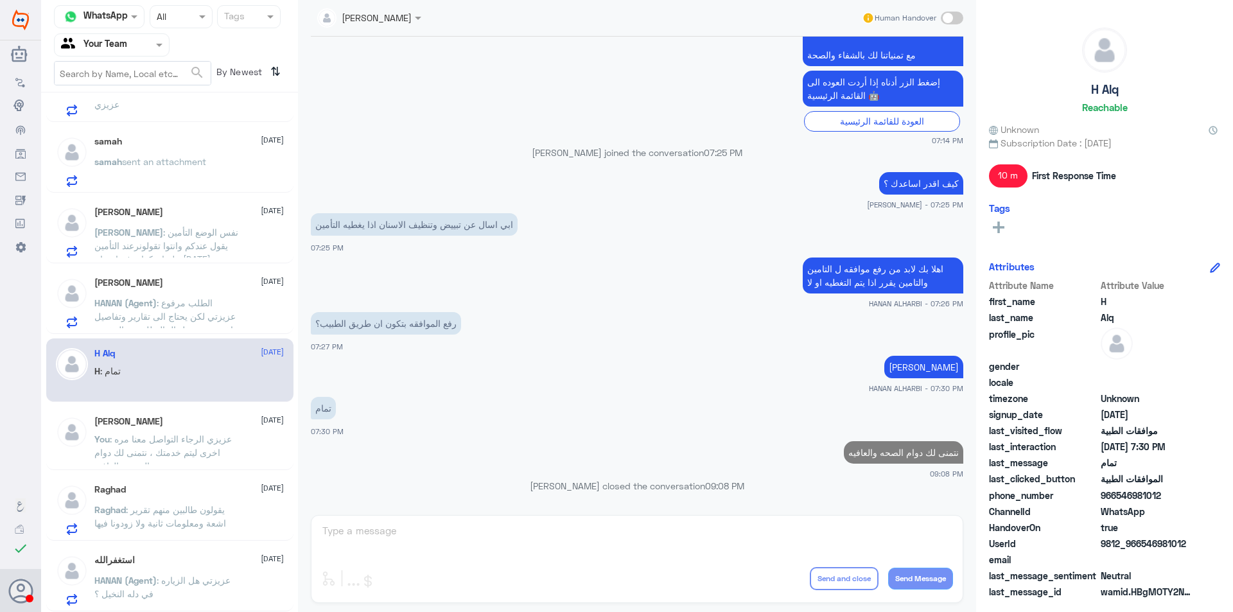
click at [189, 300] on span ": الطلب مرفوع عزيزتي لكن يحتاج الى تقارير وتفاصيل اخر بيتم تحويل الحاله للفريق …" at bounding box center [164, 316] width 141 height 38
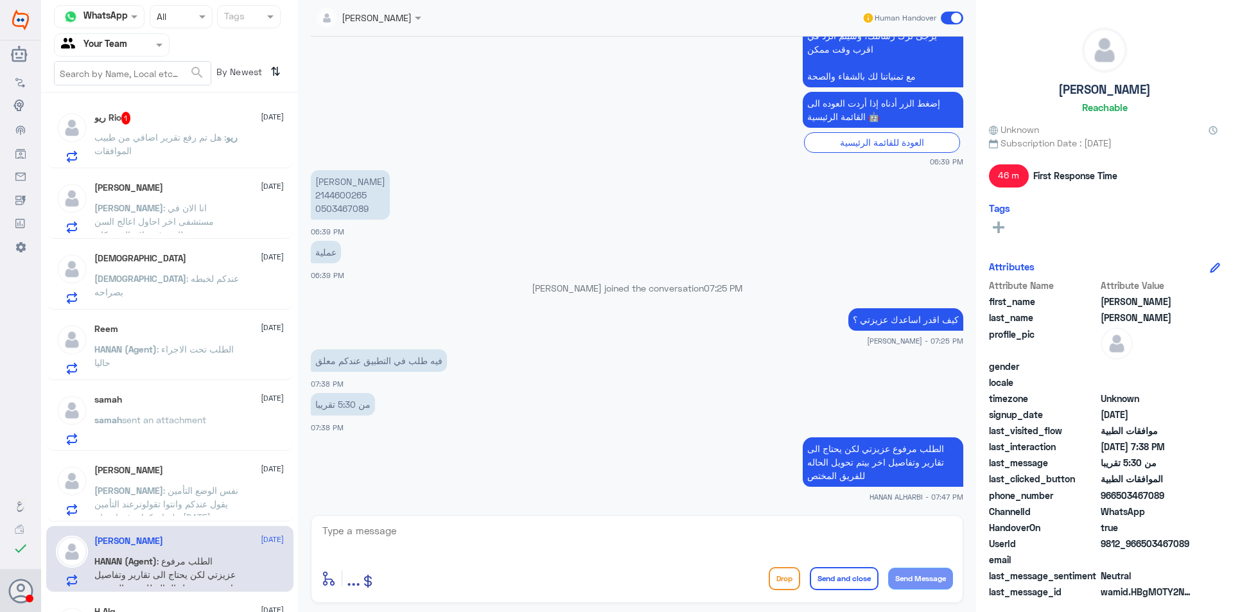
click at [152, 155] on p "ريو : هل تم رفع تقرير اضافي من طبيب الموافقات" at bounding box center [166, 146] width 144 height 32
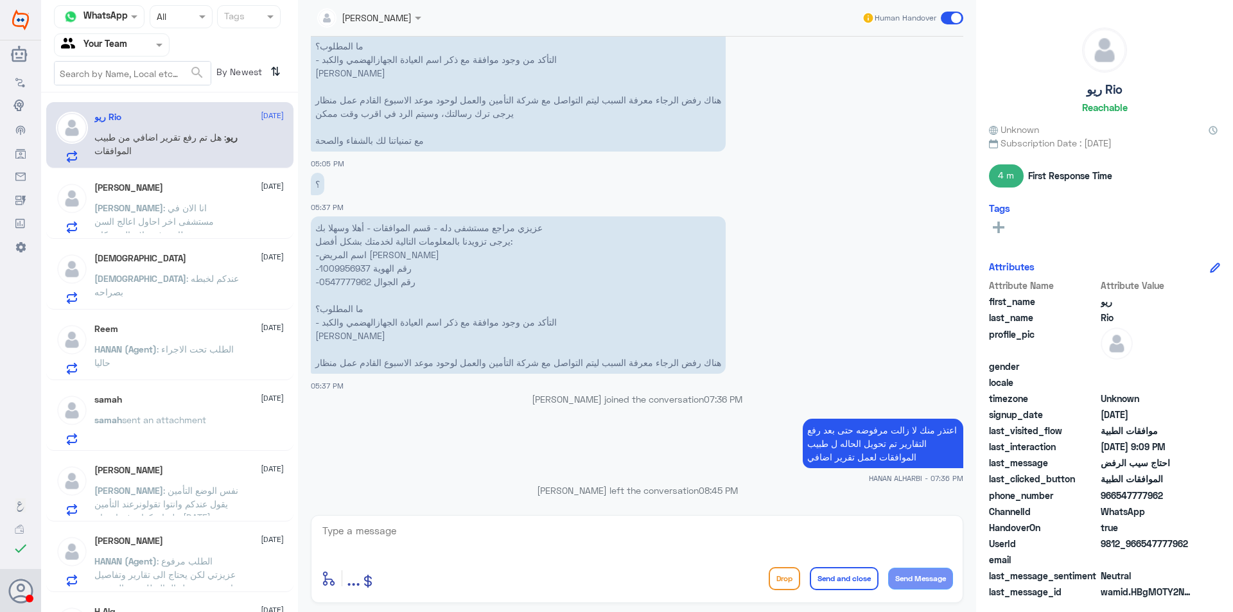
scroll to position [446, 0]
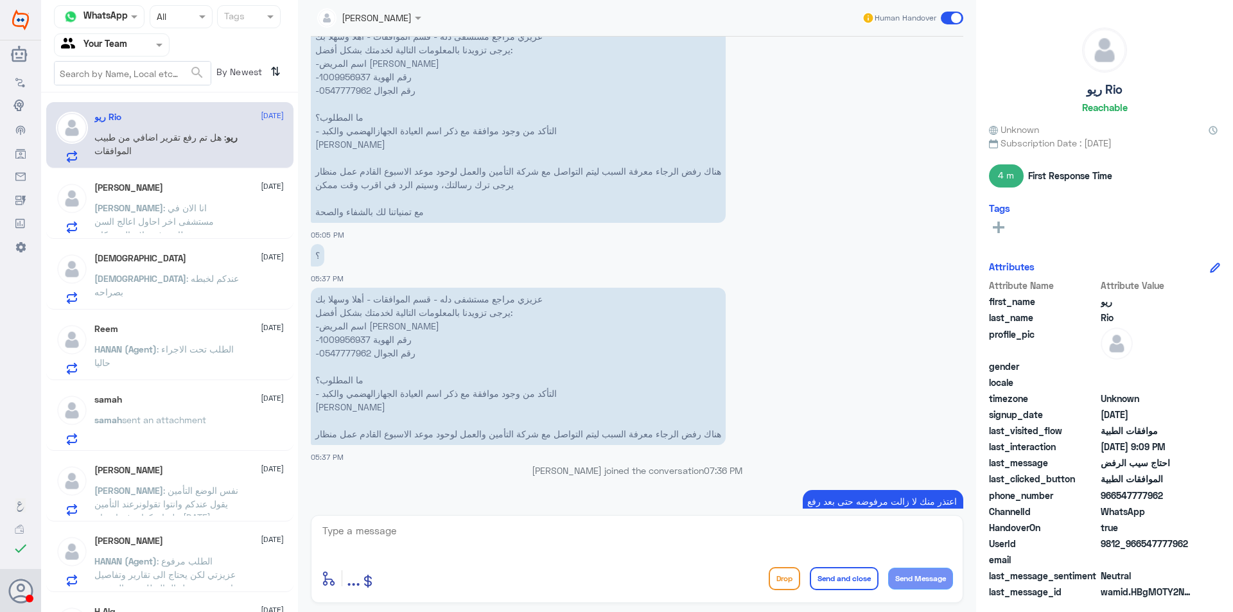
click at [192, 176] on div "[PERSON_NAME] [DATE] [PERSON_NAME] : انا الان في مستشفى اخر احاول اعالج السن وي…" at bounding box center [169, 206] width 247 height 66
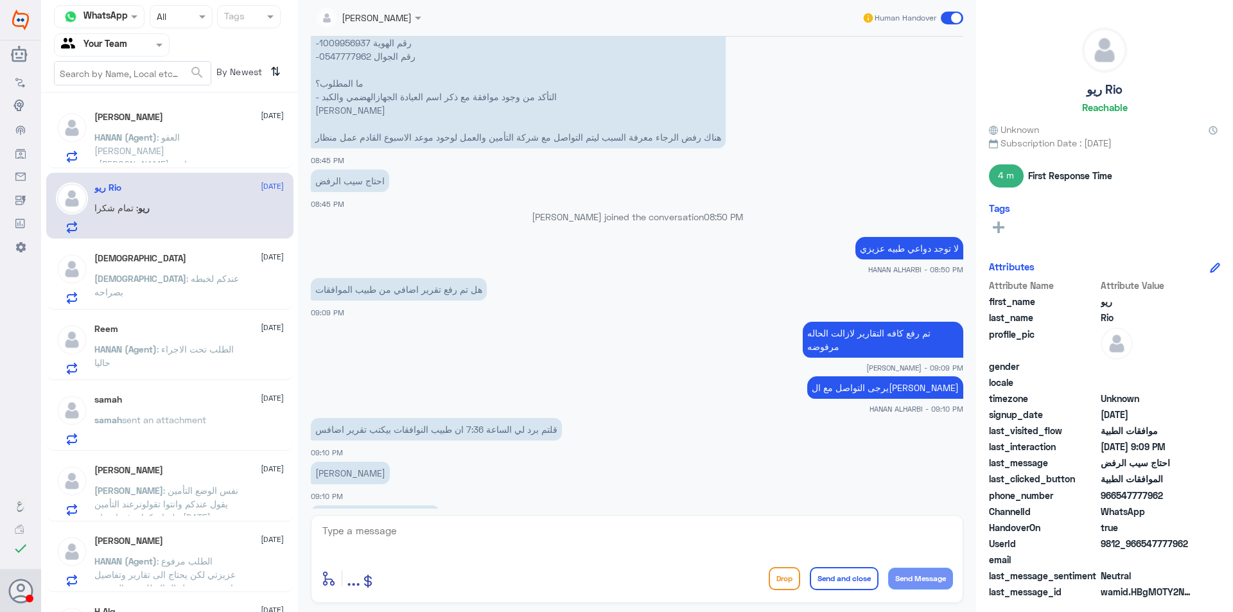
scroll to position [1898, 0]
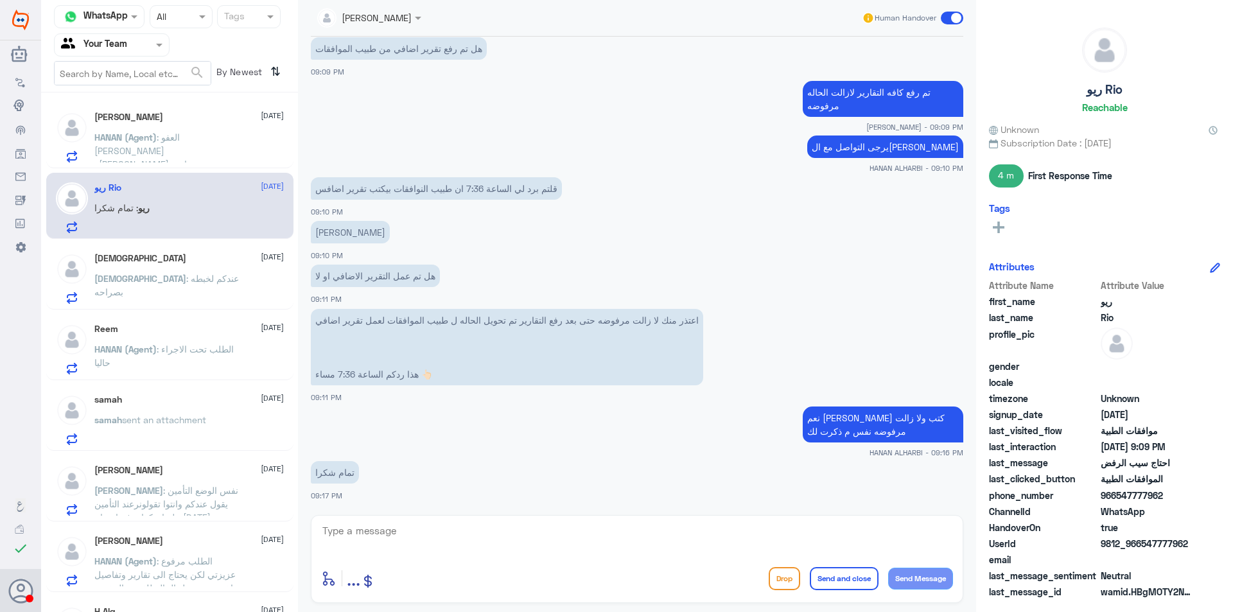
click at [160, 280] on span ": عندكم لخبطه بصراحه" at bounding box center [166, 285] width 144 height 24
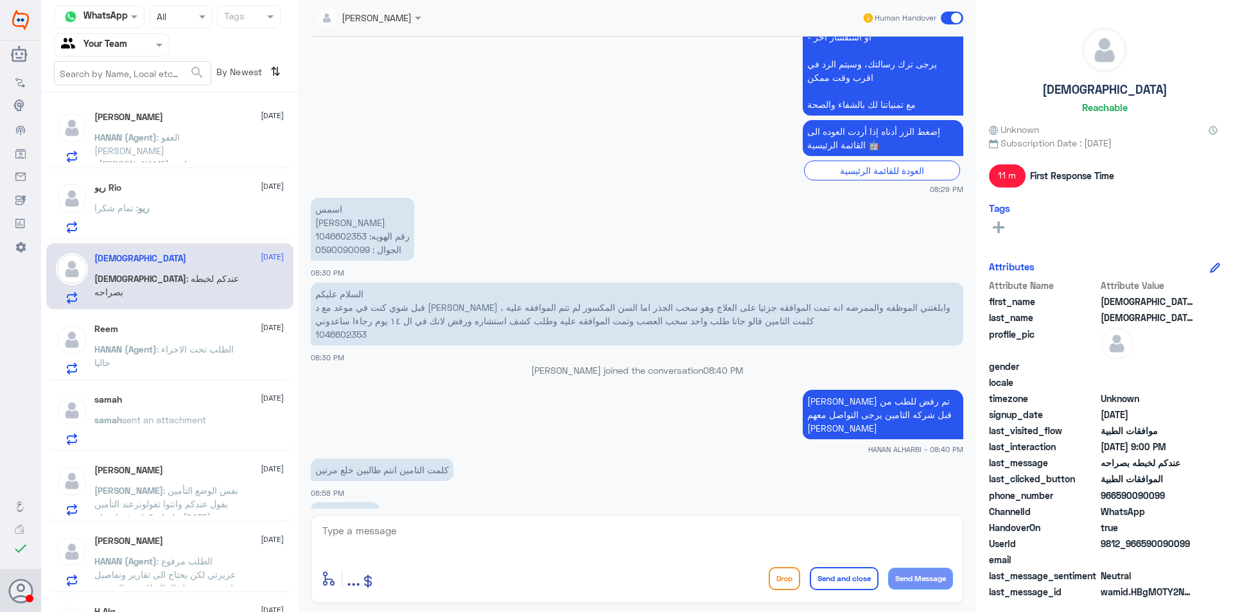
scroll to position [1032, 0]
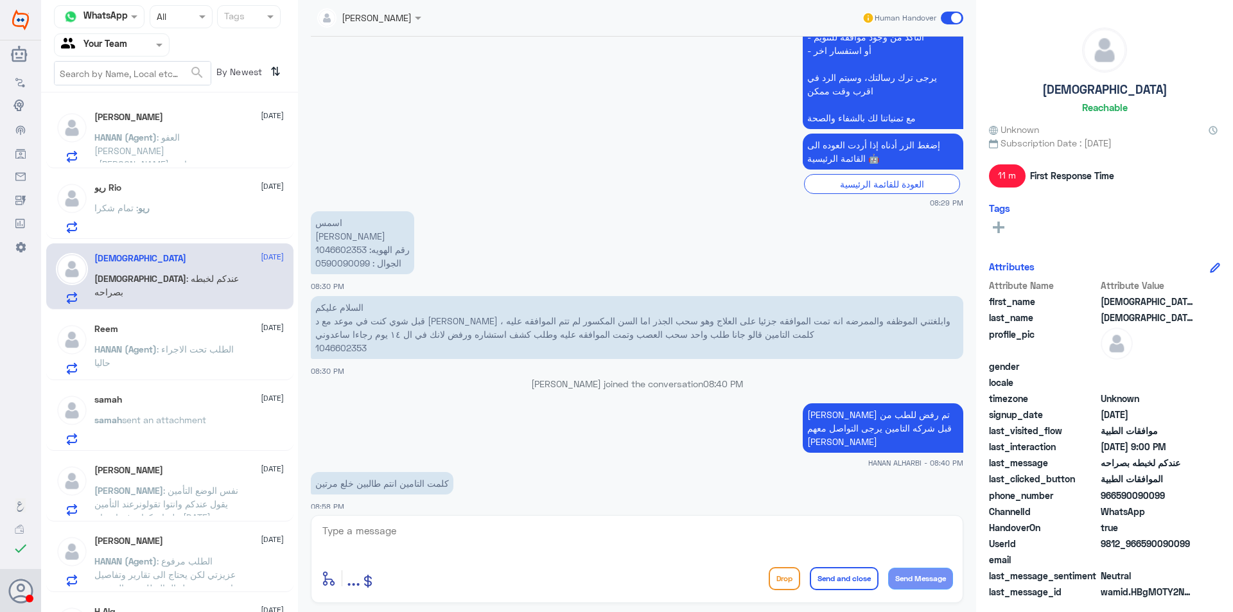
click at [348, 347] on p "السلام عليكم قبل شوي كنت في موعد مع د [PERSON_NAME] وابلغتني الموظفه والممرضه ا…" at bounding box center [637, 327] width 652 height 63
click at [344, 264] on p "اسمس [PERSON_NAME] رقم الهويه: 1046602353 الجوال : 0590090099" at bounding box center [362, 242] width 103 height 63
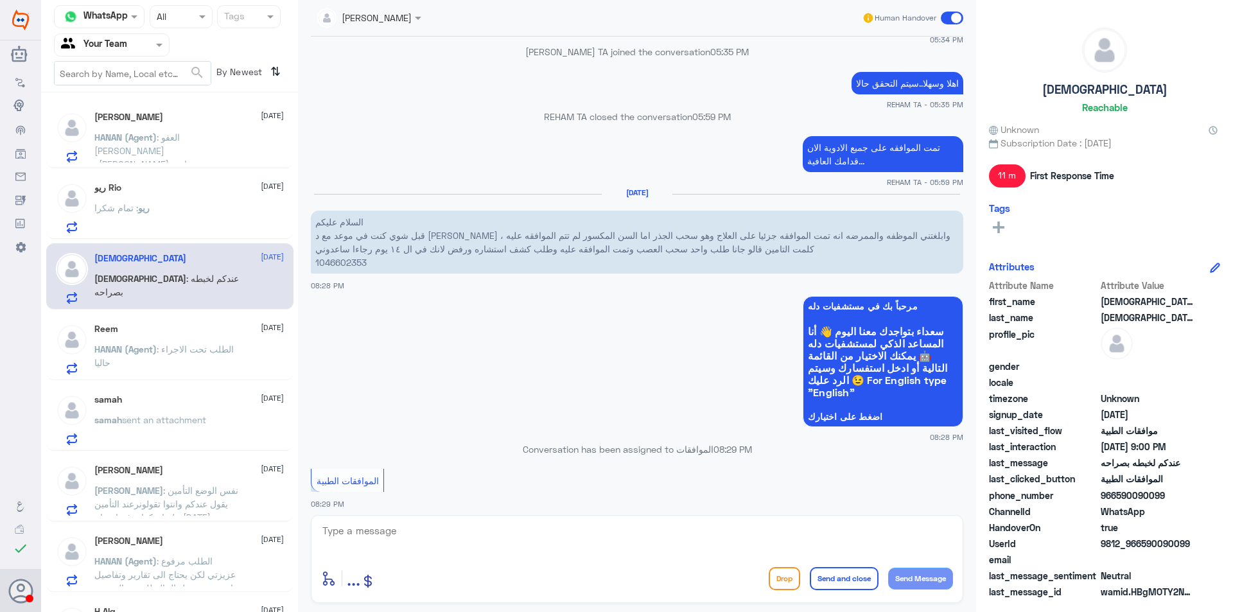
scroll to position [390, 0]
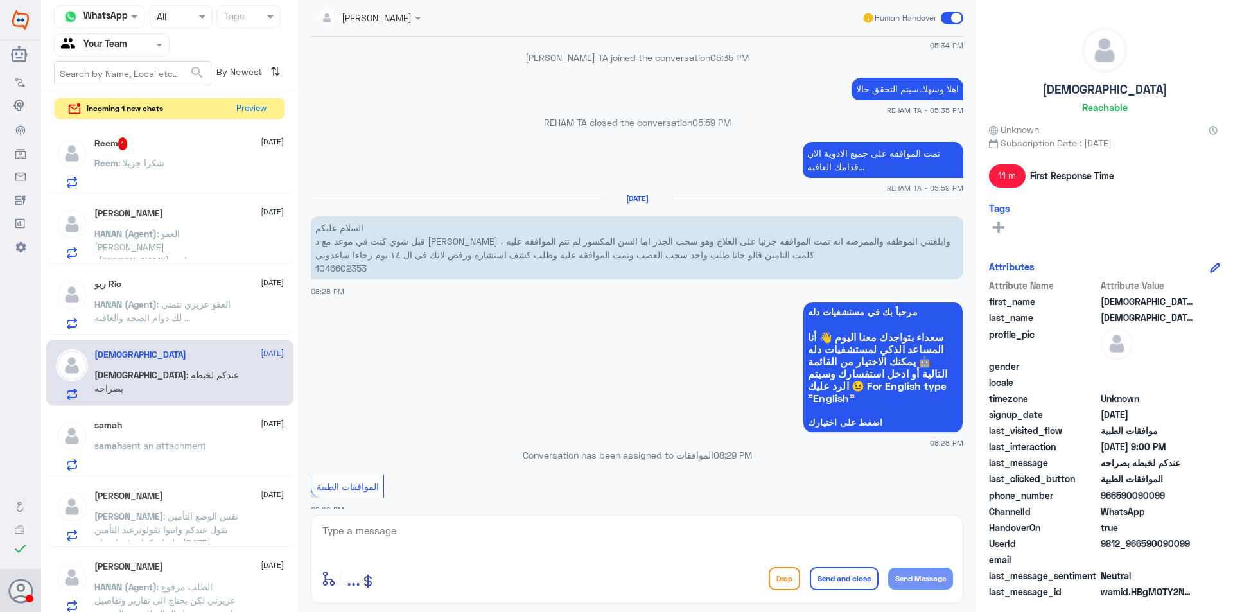
click at [189, 171] on div "Reem : شكرا جزيلا" at bounding box center [188, 173] width 189 height 29
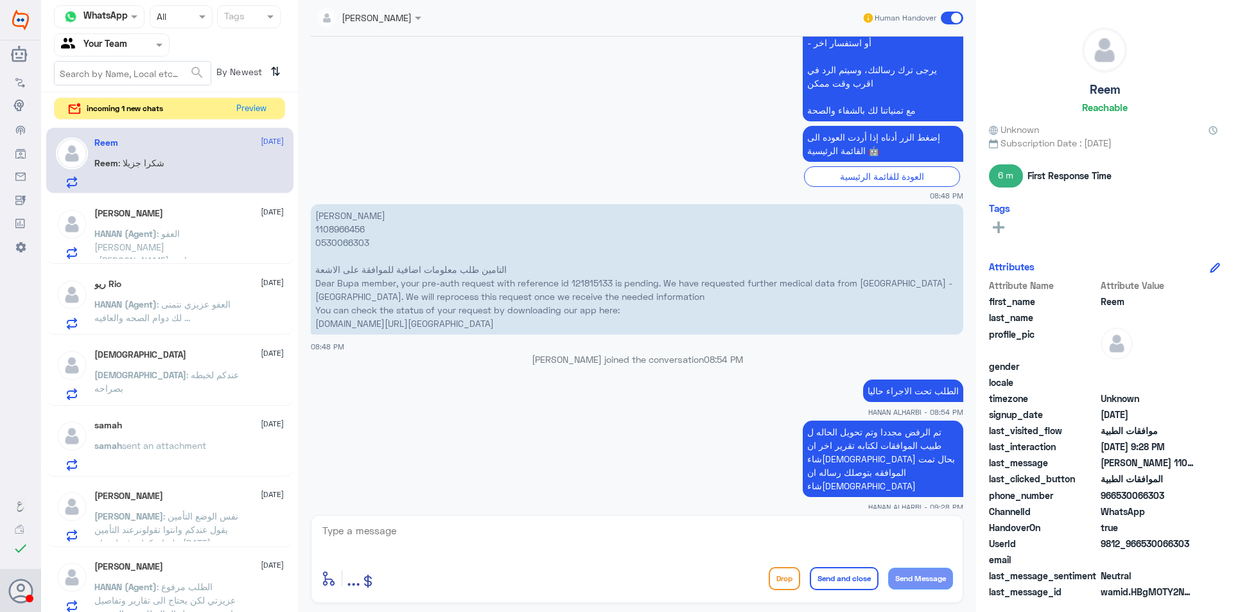
scroll to position [1291, 0]
click at [256, 108] on button "Preview" at bounding box center [252, 108] width 40 height 20
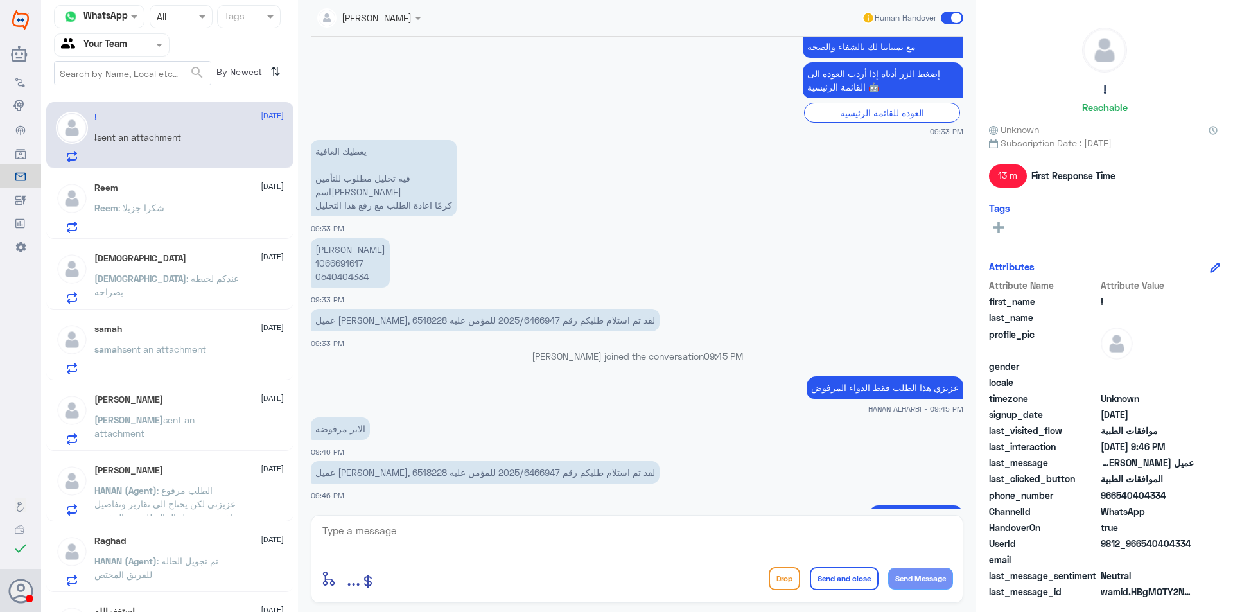
scroll to position [1483, 0]
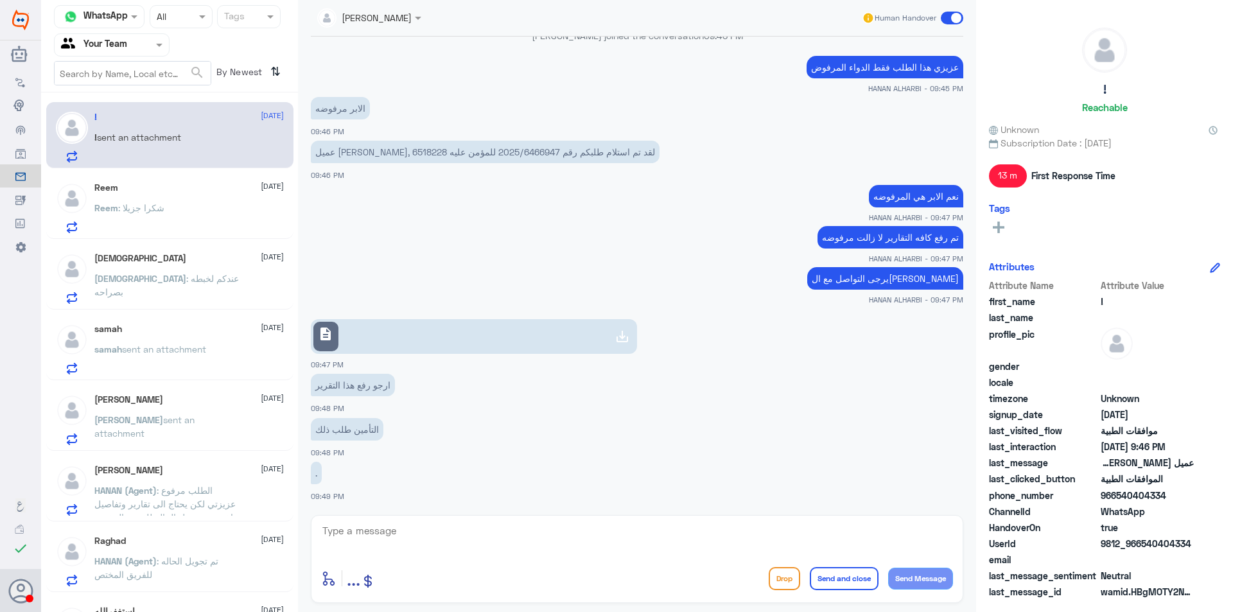
click at [496, 340] on link "description" at bounding box center [474, 336] width 326 height 35
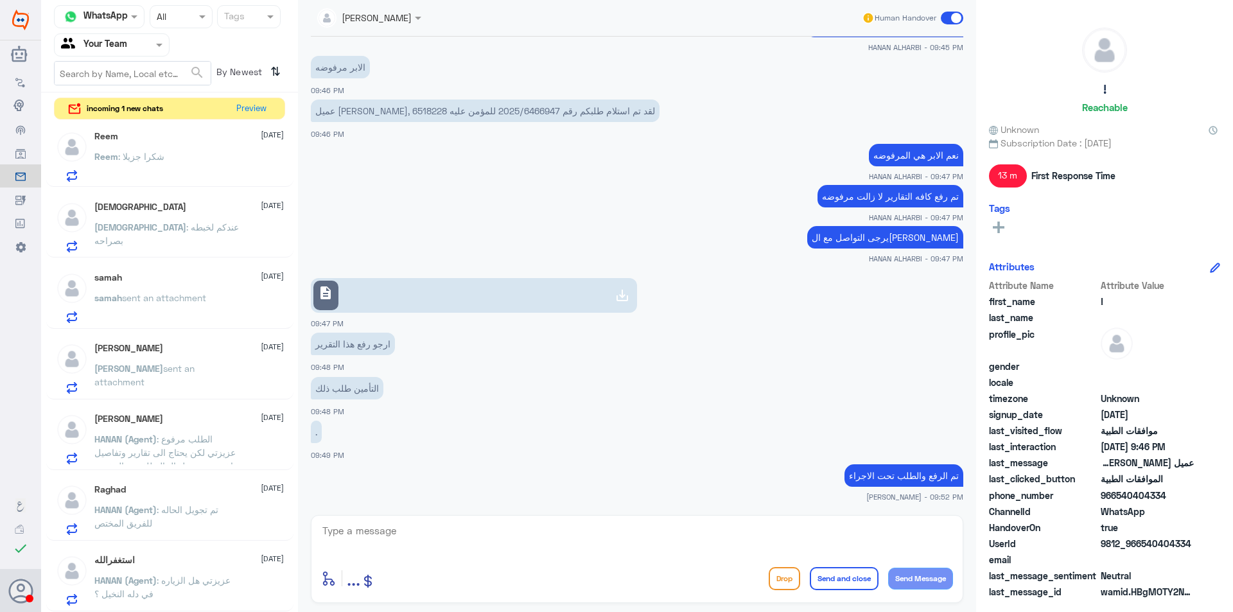
scroll to position [0, 0]
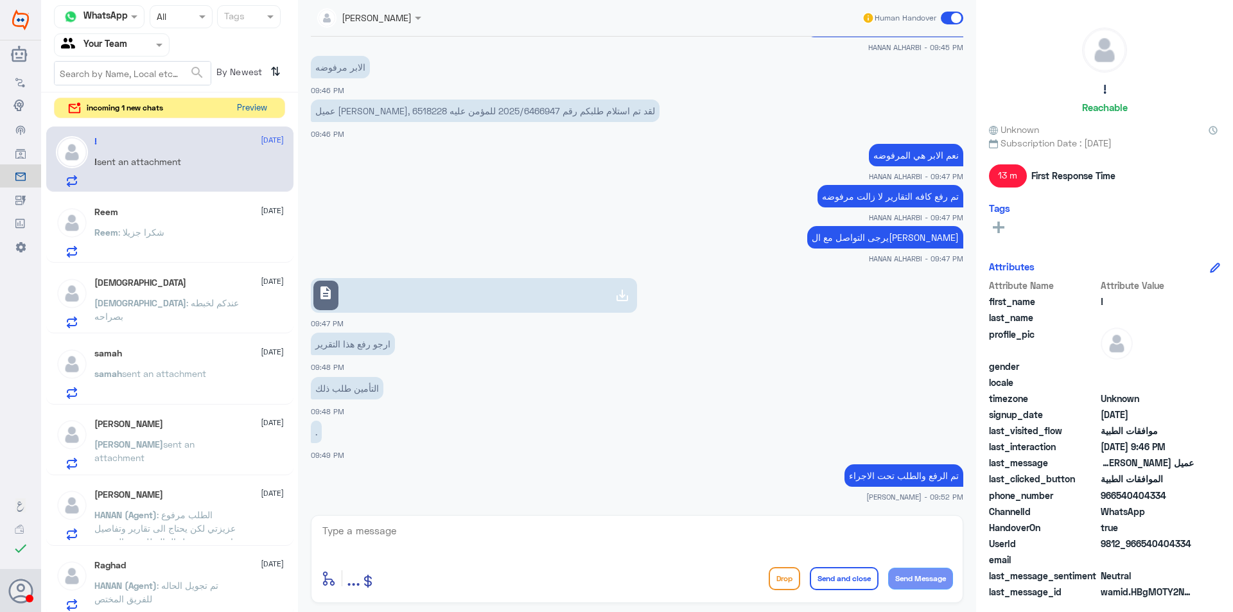
click at [264, 108] on button "Preview" at bounding box center [252, 108] width 40 height 20
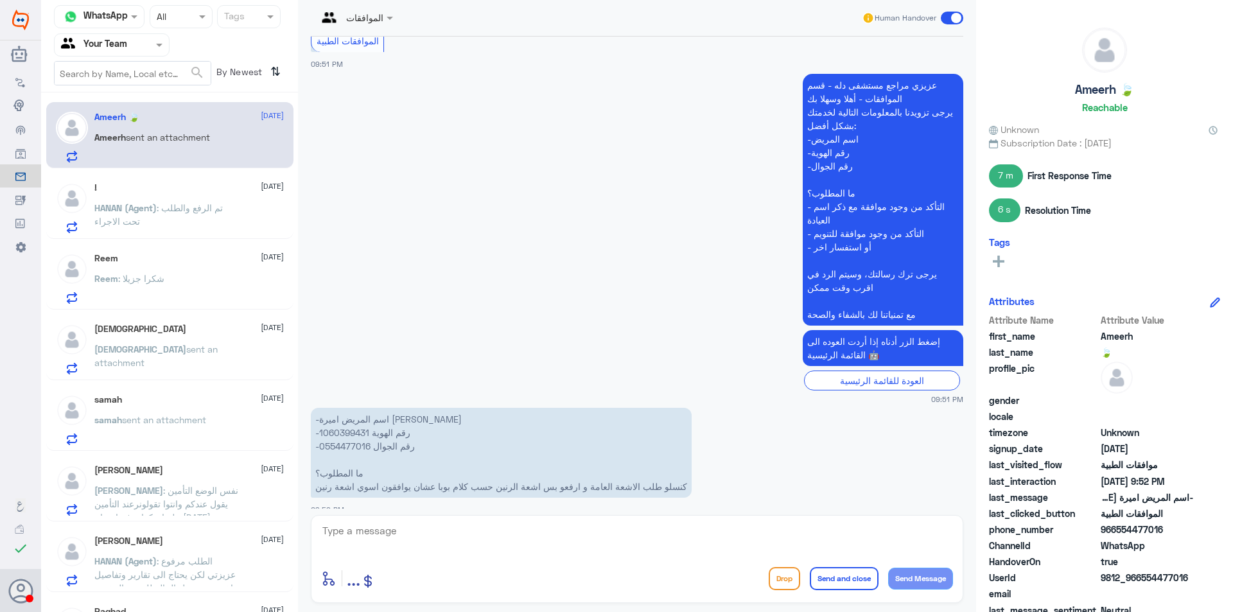
scroll to position [1509, 0]
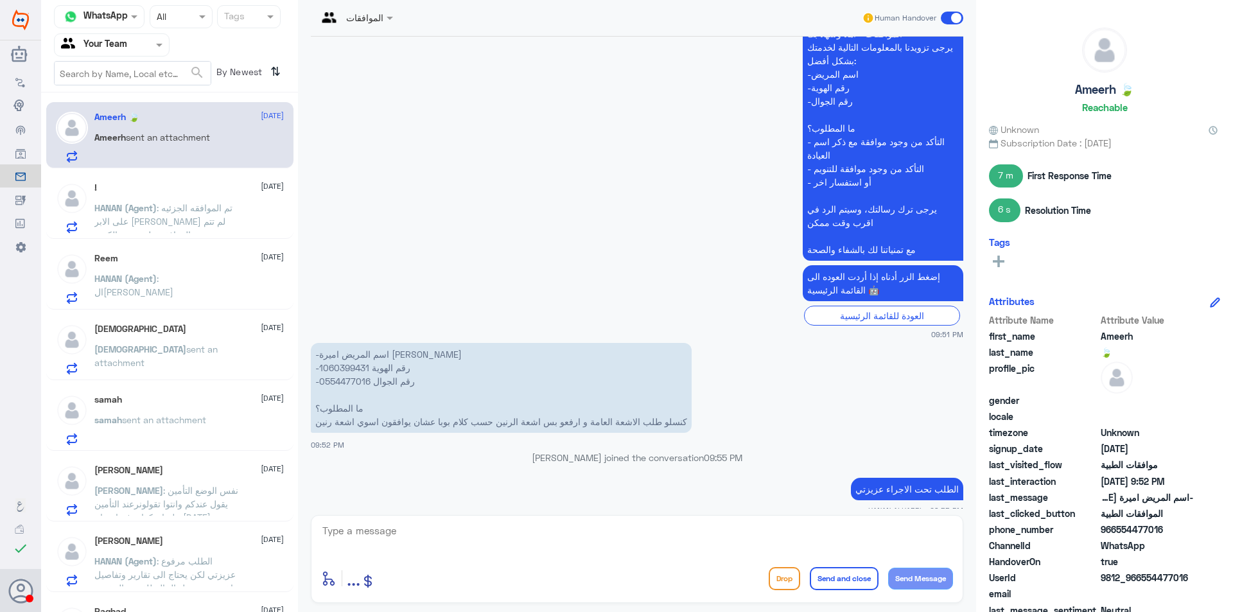
click at [145, 50] on div at bounding box center [112, 44] width 114 height 15
click at [129, 110] on div "Your Inbox" at bounding box center [112, 115] width 116 height 30
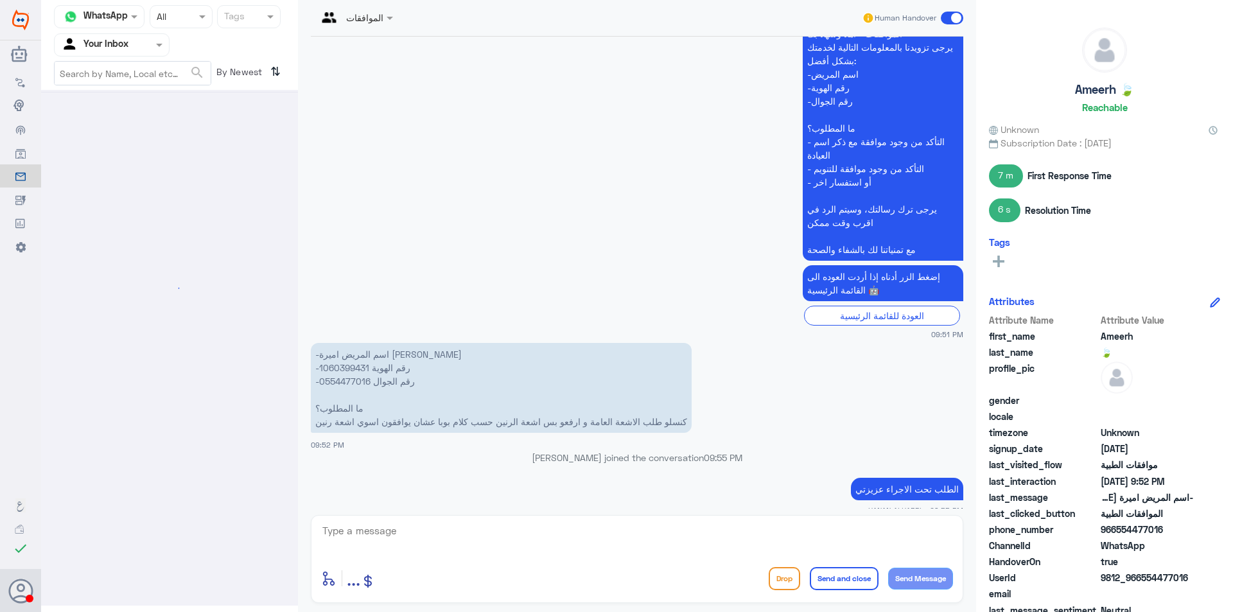
scroll to position [0, 0]
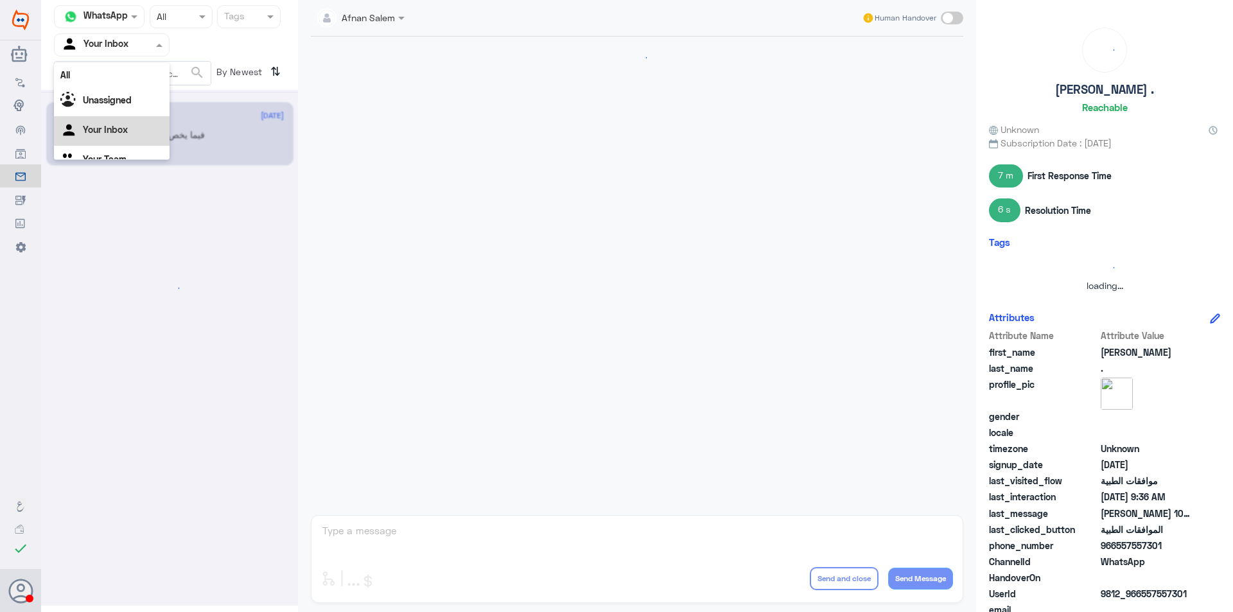
click at [129, 53] on div "Agent Filter Your Inbox" at bounding box center [104, 44] width 98 height 19
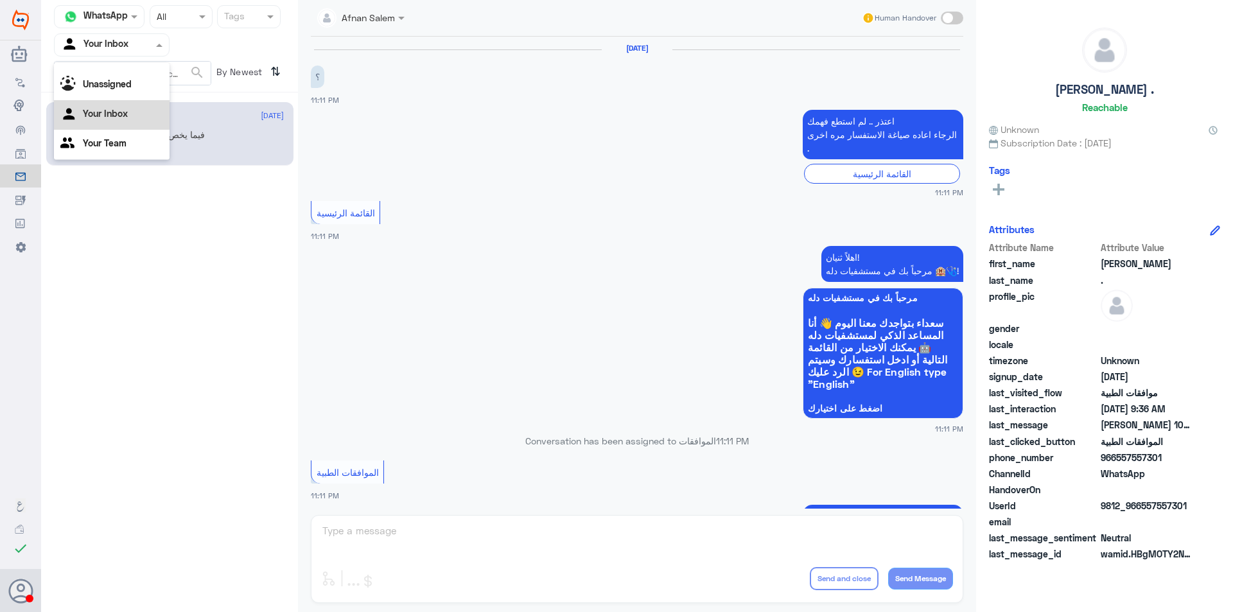
scroll to position [1333, 0]
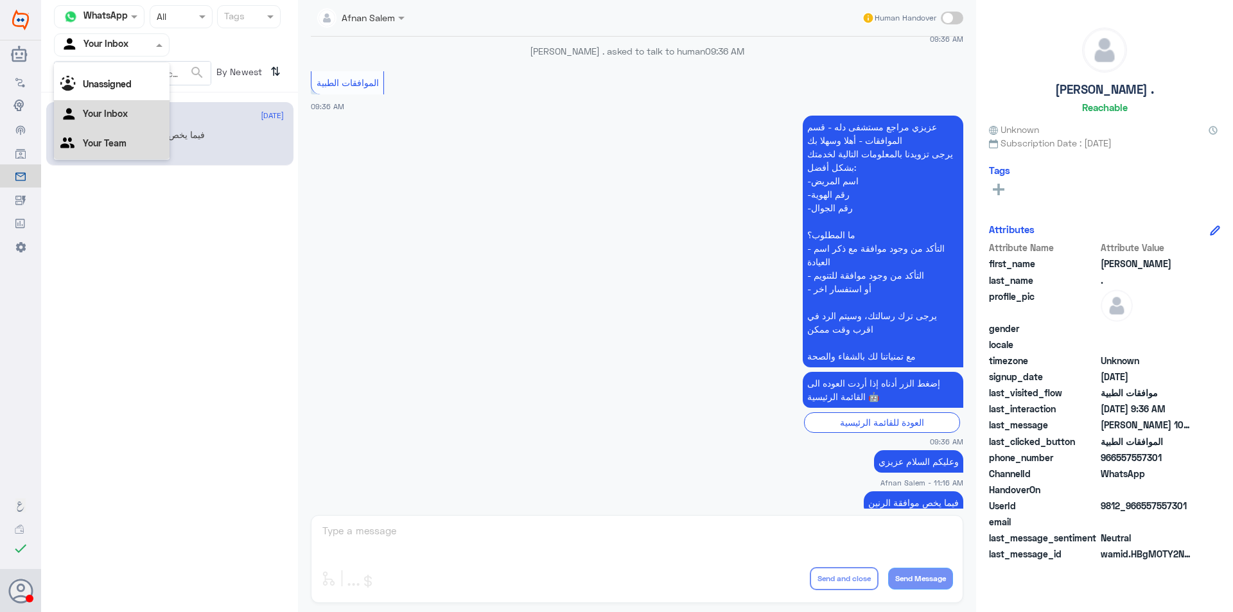
click at [141, 145] on div "Your Team" at bounding box center [112, 145] width 116 height 30
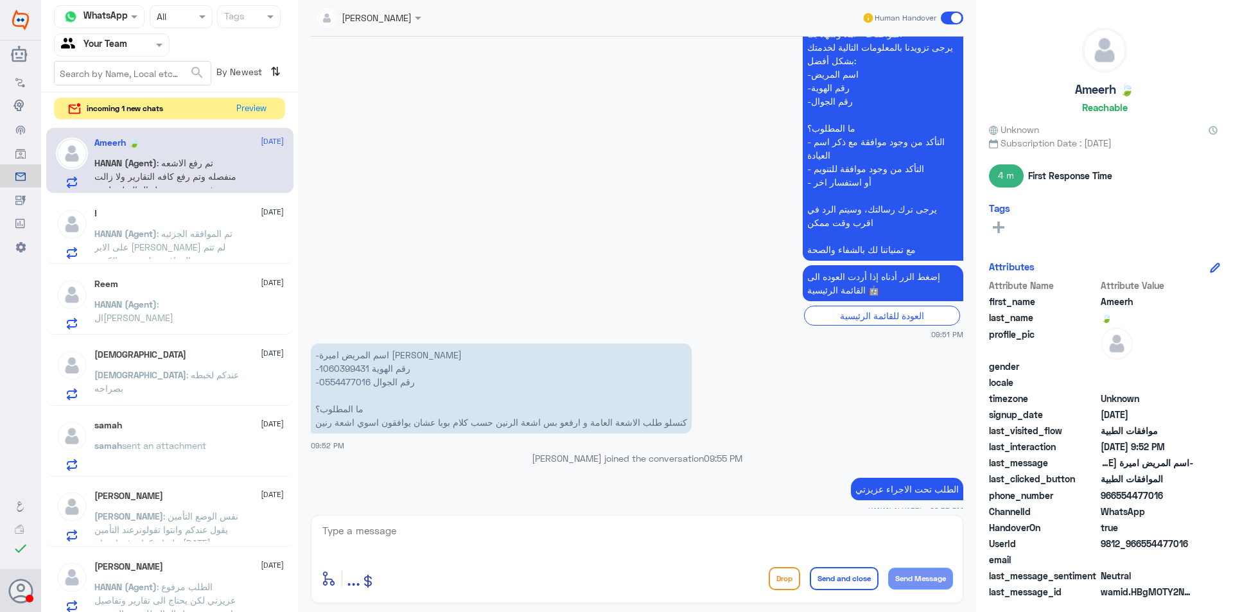
scroll to position [1399, 0]
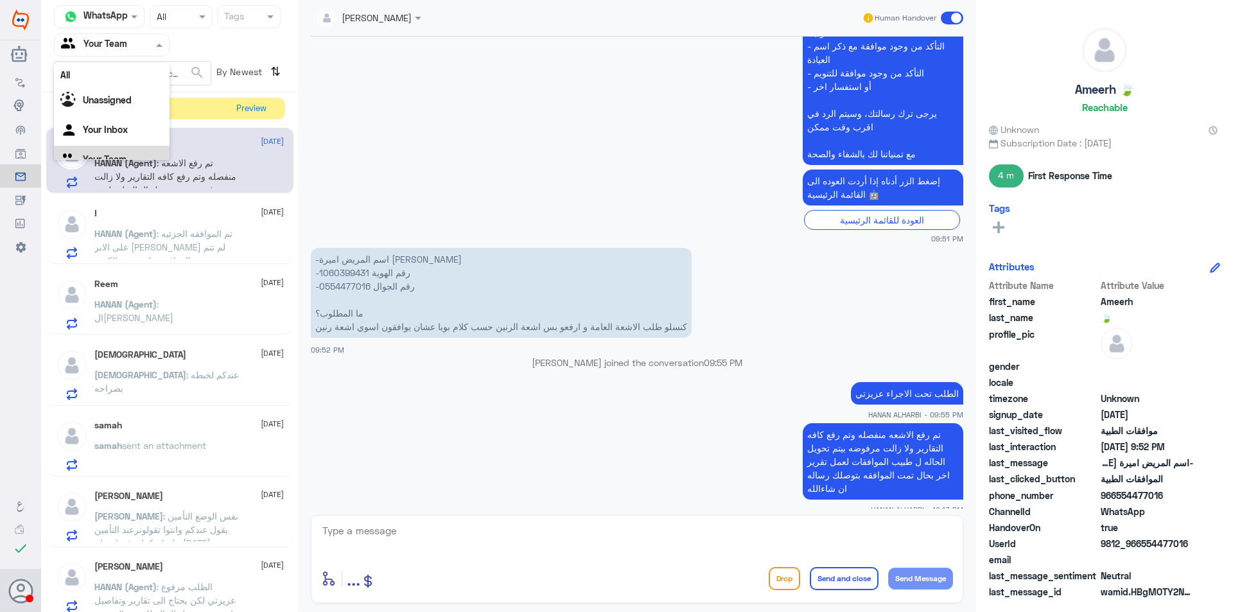
click at [155, 49] on span at bounding box center [161, 44] width 16 height 13
click at [254, 114] on button "Preview" at bounding box center [252, 108] width 40 height 20
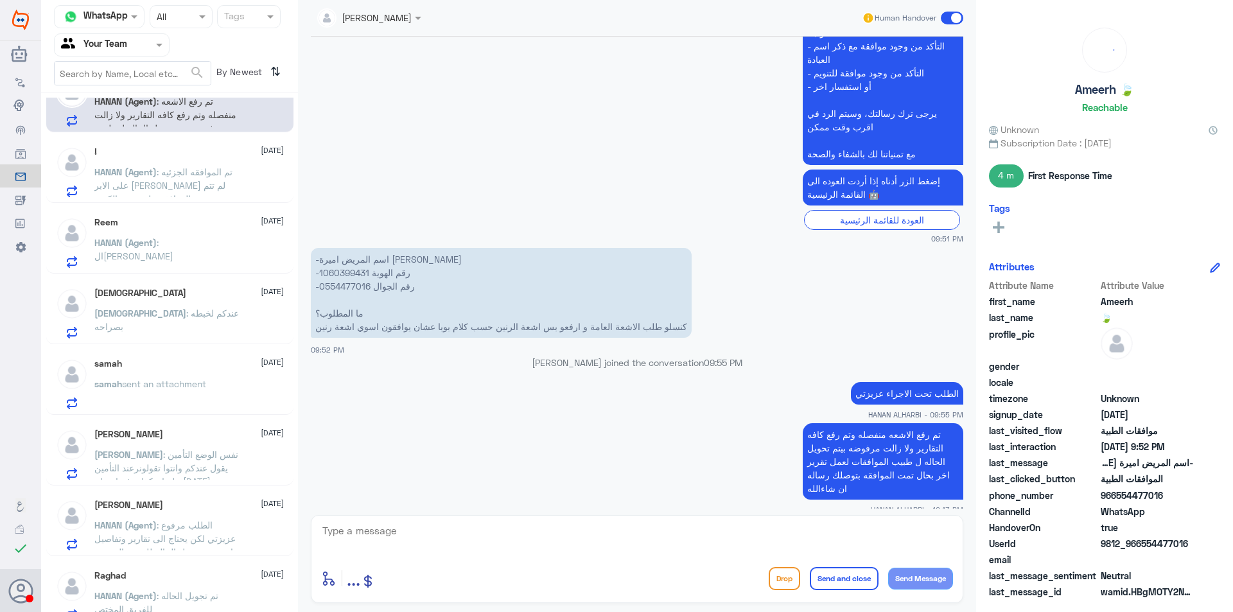
scroll to position [51, 0]
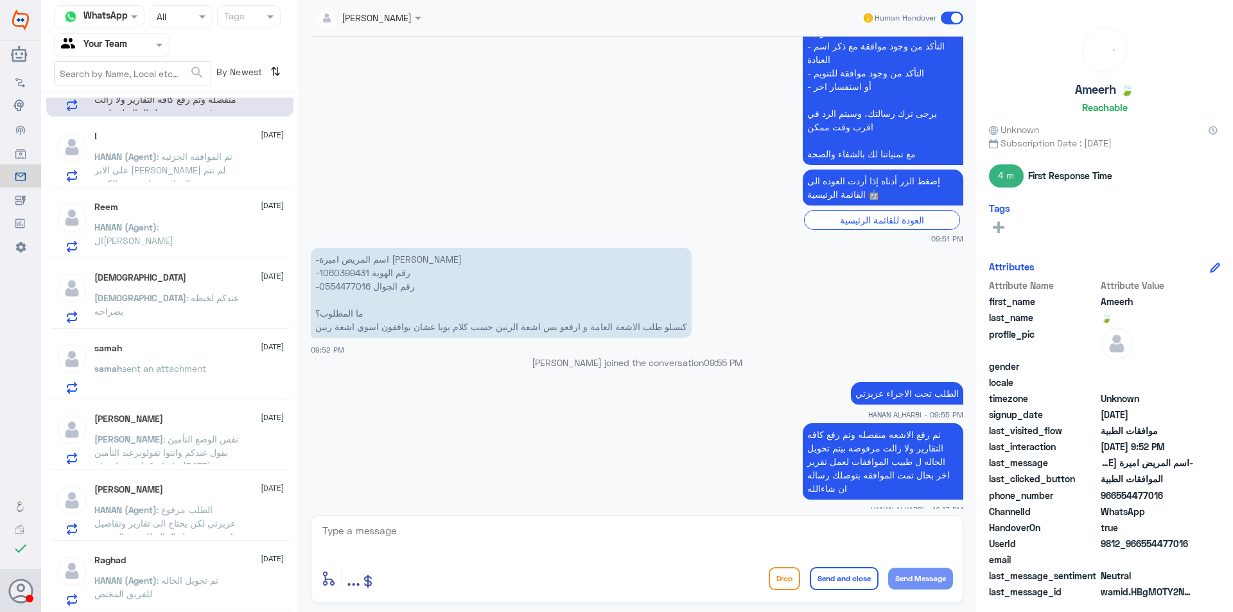
click at [176, 563] on div "Raghad [DATE]" at bounding box center [188, 560] width 189 height 11
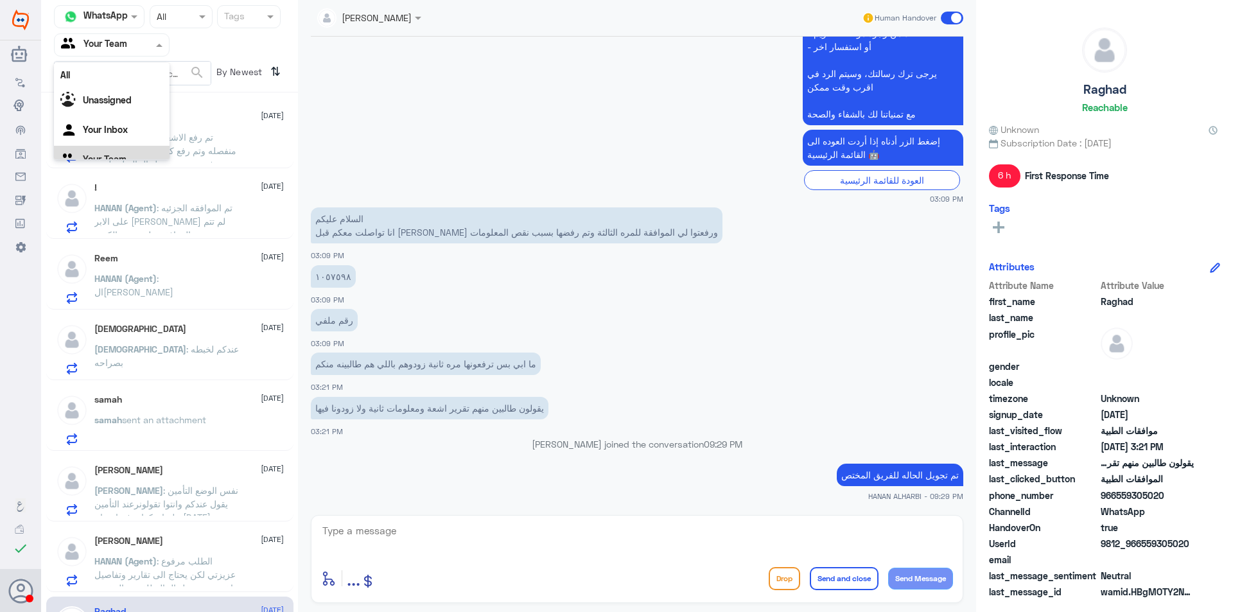
drag, startPoint x: 156, startPoint y: 40, endPoint x: 148, endPoint y: 98, distance: 58.9
click at [156, 41] on span at bounding box center [161, 44] width 16 height 13
click at [150, 105] on div "All Unassigned Your Inbox Your Team" at bounding box center [112, 103] width 116 height 112
click at [143, 109] on div "Your Inbox" at bounding box center [112, 115] width 116 height 30
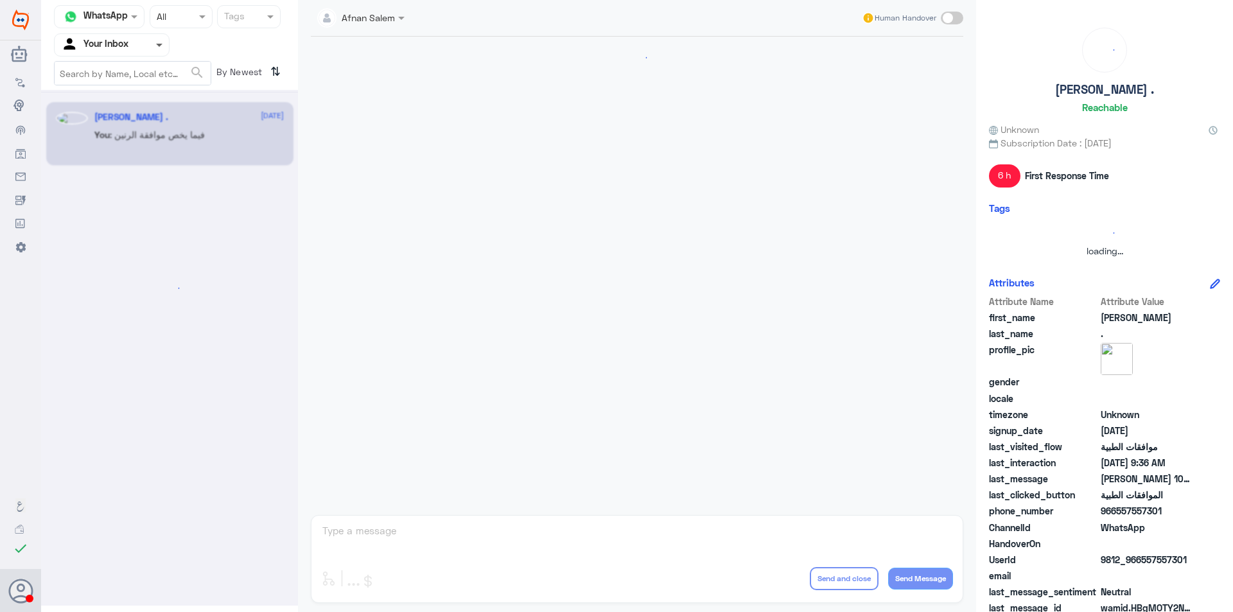
scroll to position [0, 0]
drag, startPoint x: 158, startPoint y: 44, endPoint x: 158, endPoint y: 53, distance: 8.3
click at [158, 45] on span at bounding box center [159, 46] width 6 height 4
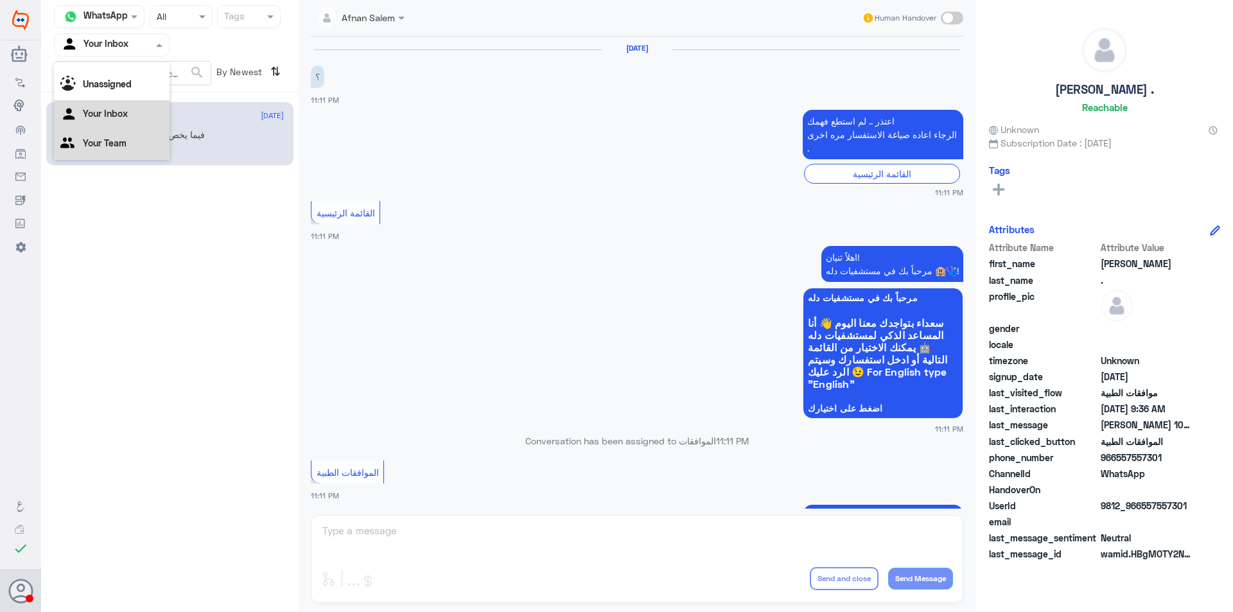
scroll to position [1333, 0]
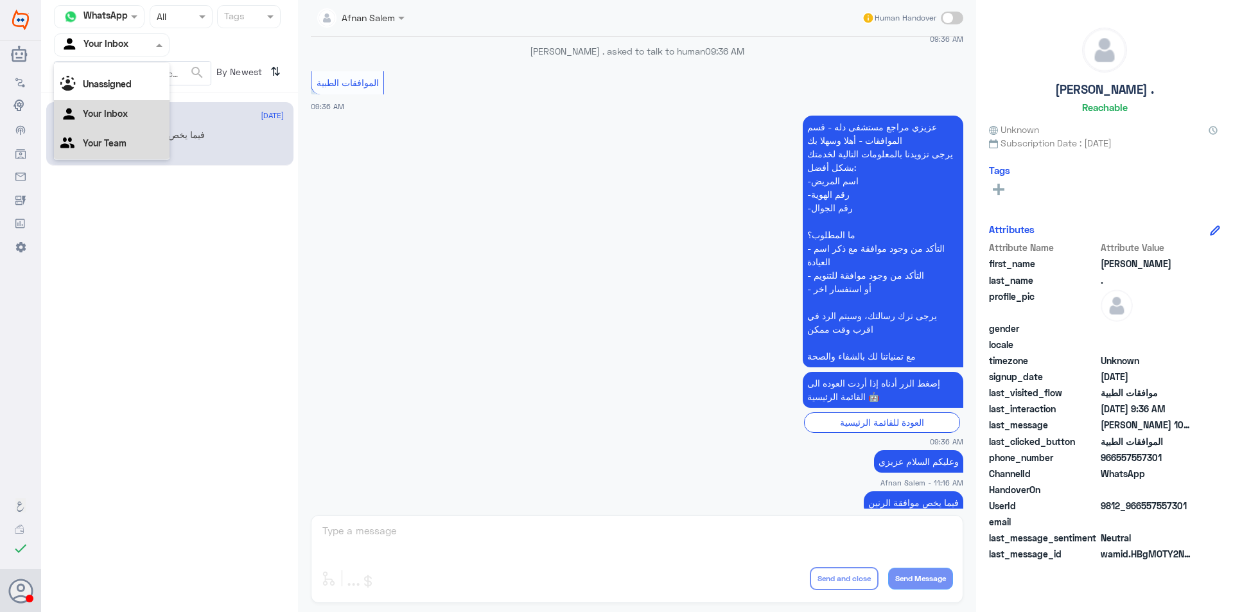
click at [157, 135] on div "Your Team" at bounding box center [112, 145] width 116 height 30
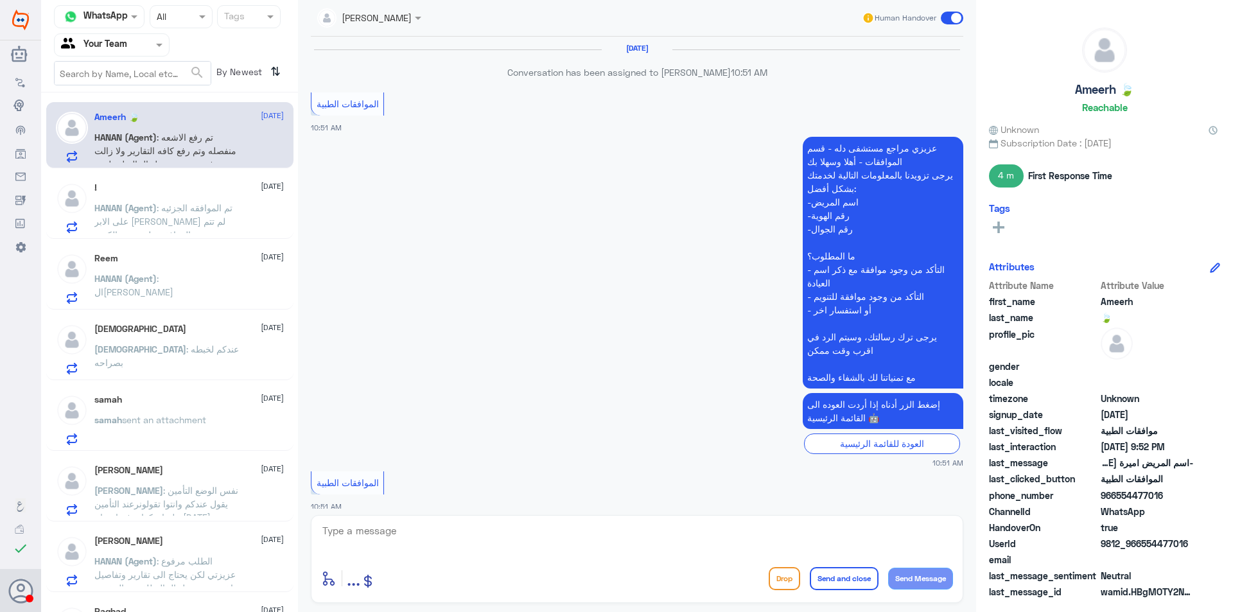
scroll to position [1399, 0]
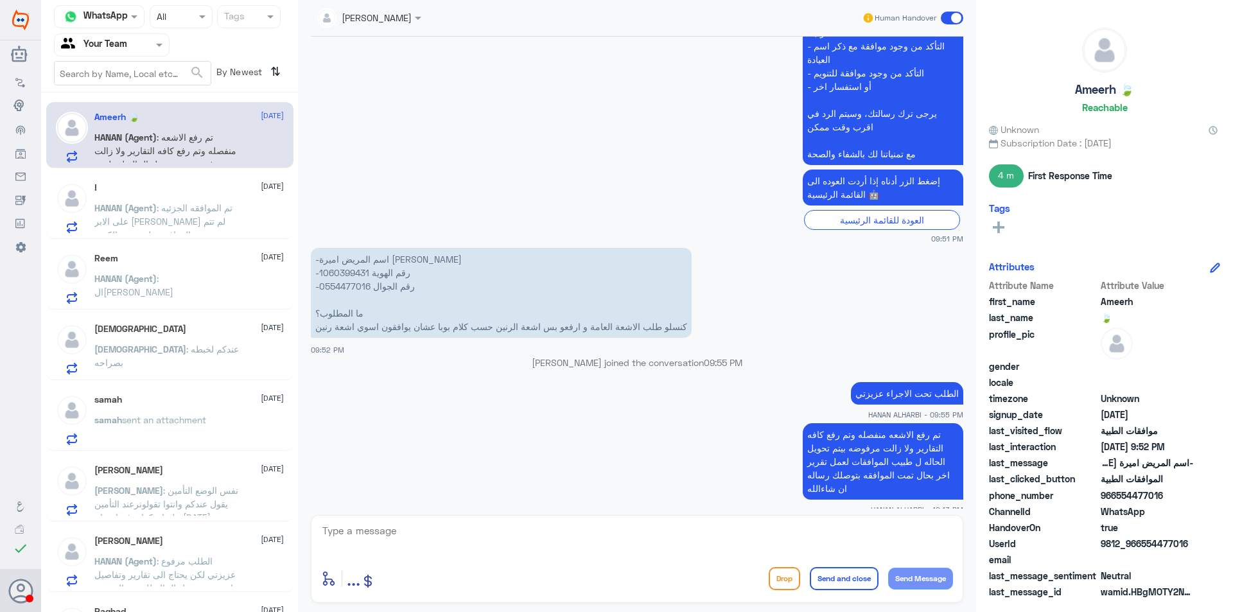
click at [180, 225] on span ": تم الموافقه الجزئيه على الابر [PERSON_NAME] لم تتم الموافقه على جميع الكميه" at bounding box center [163, 221] width 138 height 38
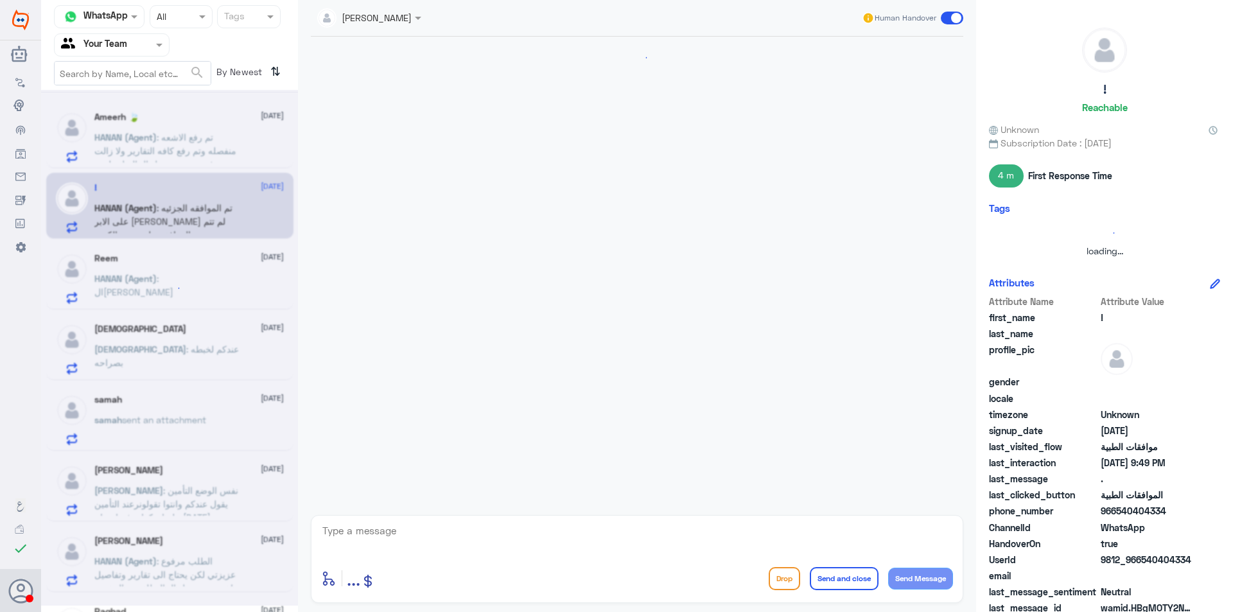
scroll to position [1100, 0]
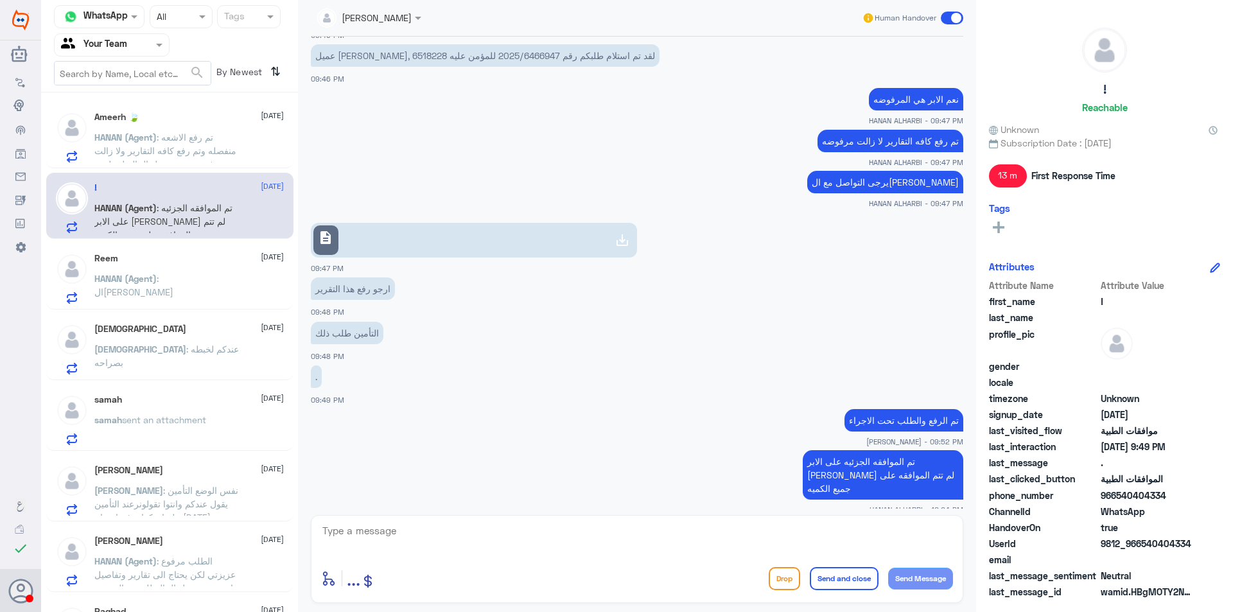
click at [198, 264] on div "Reem [DATE] HANAN (Agent) : ال[PERSON_NAME]" at bounding box center [188, 278] width 189 height 51
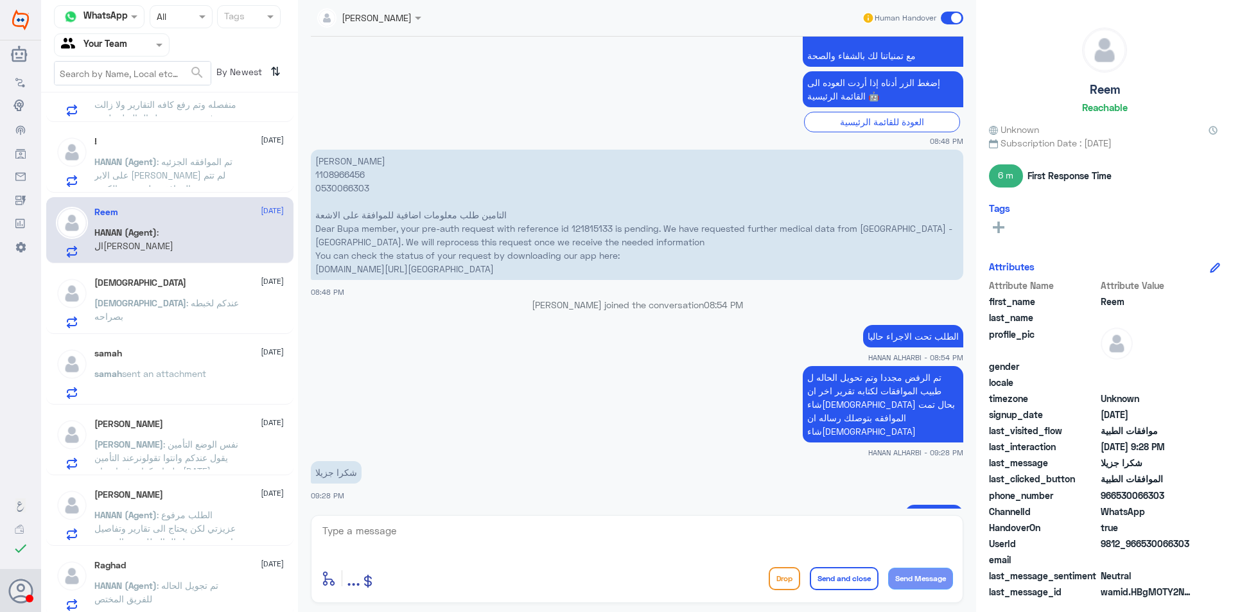
scroll to position [51, 0]
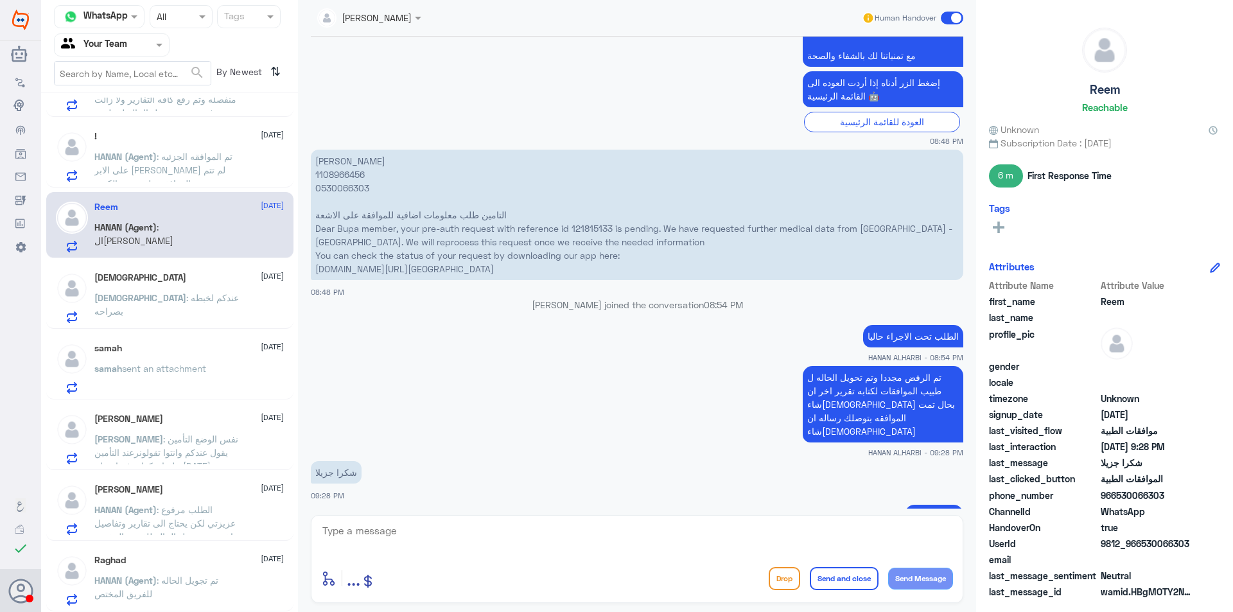
click at [219, 471] on div "Ameerh 🍃 [DATE] HANAN (Agent) : تم رفع الاشعه منفصله وتم رفع كافه التقارير ولا …" at bounding box center [169, 357] width 257 height 519
click at [205, 428] on div "[PERSON_NAME] [DATE] [PERSON_NAME] : نفس الوضع التأمين يقول عندكم وانتوا تقولون…" at bounding box center [188, 438] width 189 height 51
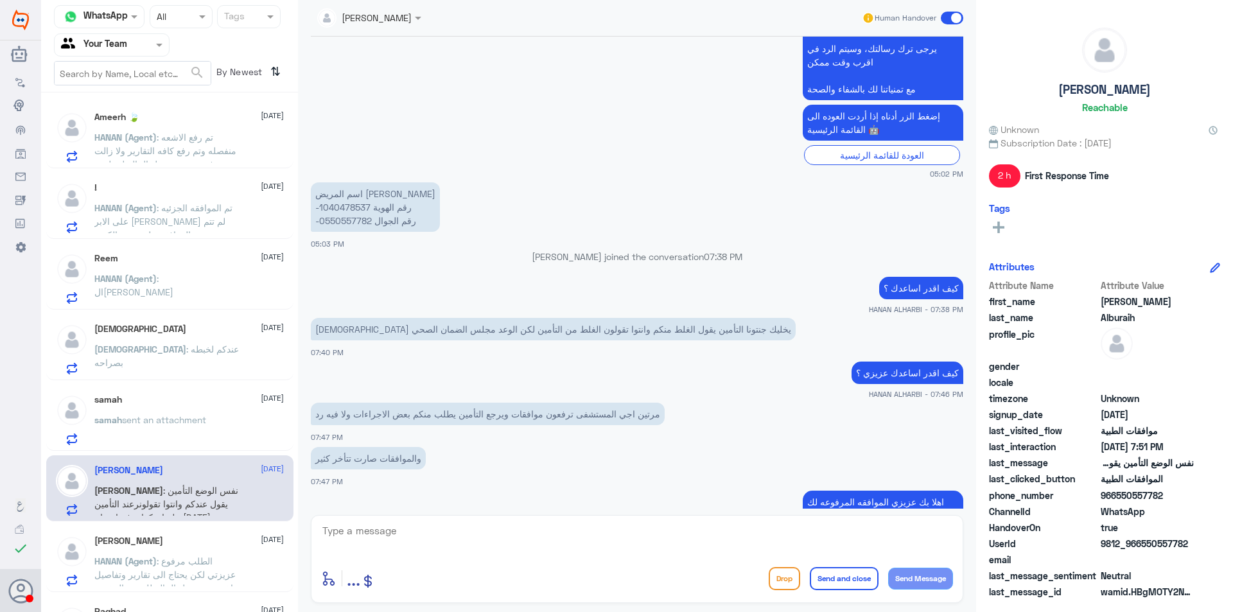
scroll to position [466, 0]
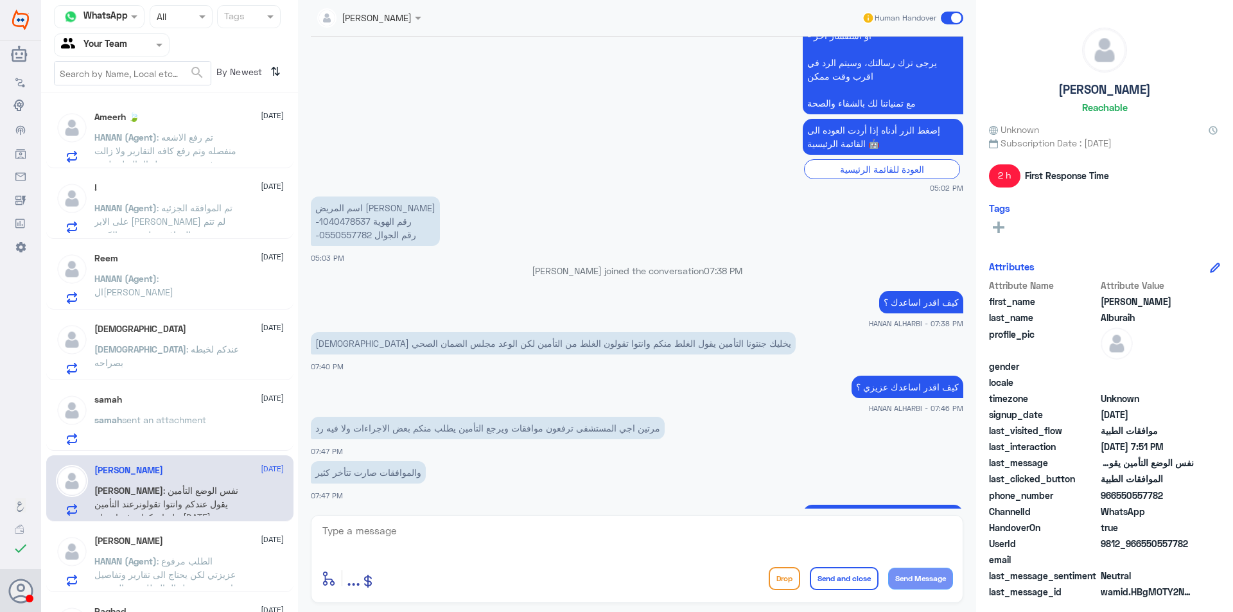
click at [356, 216] on p "اسم المريض [PERSON_NAME] -رقم الهوية 1040478537 -رقم الجوال 0550557782" at bounding box center [375, 220] width 129 height 49
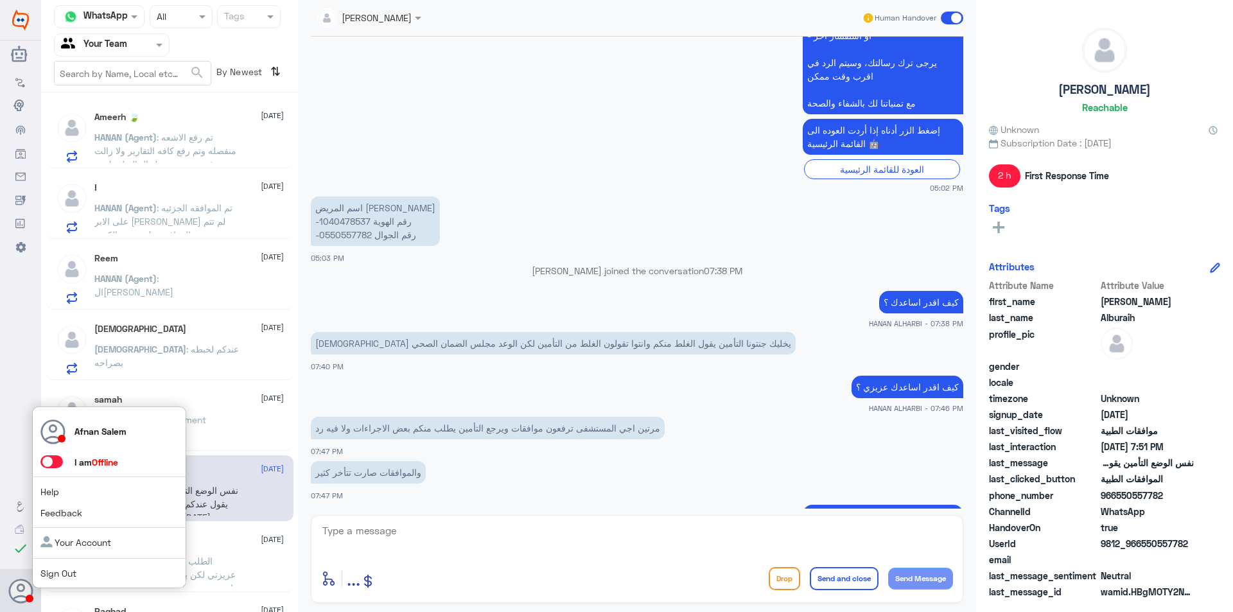
click at [55, 571] on link "Sign Out" at bounding box center [58, 572] width 36 height 11
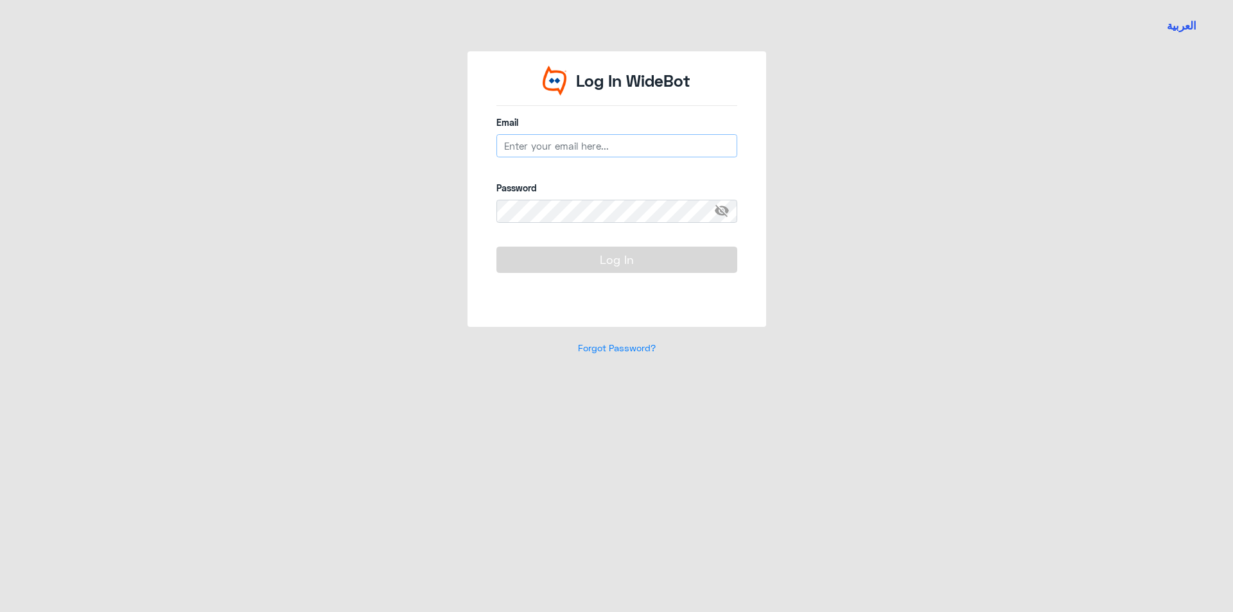
type input "[EMAIL_ADDRESS][DOMAIN_NAME]"
